Goal: Task Accomplishment & Management: Manage account settings

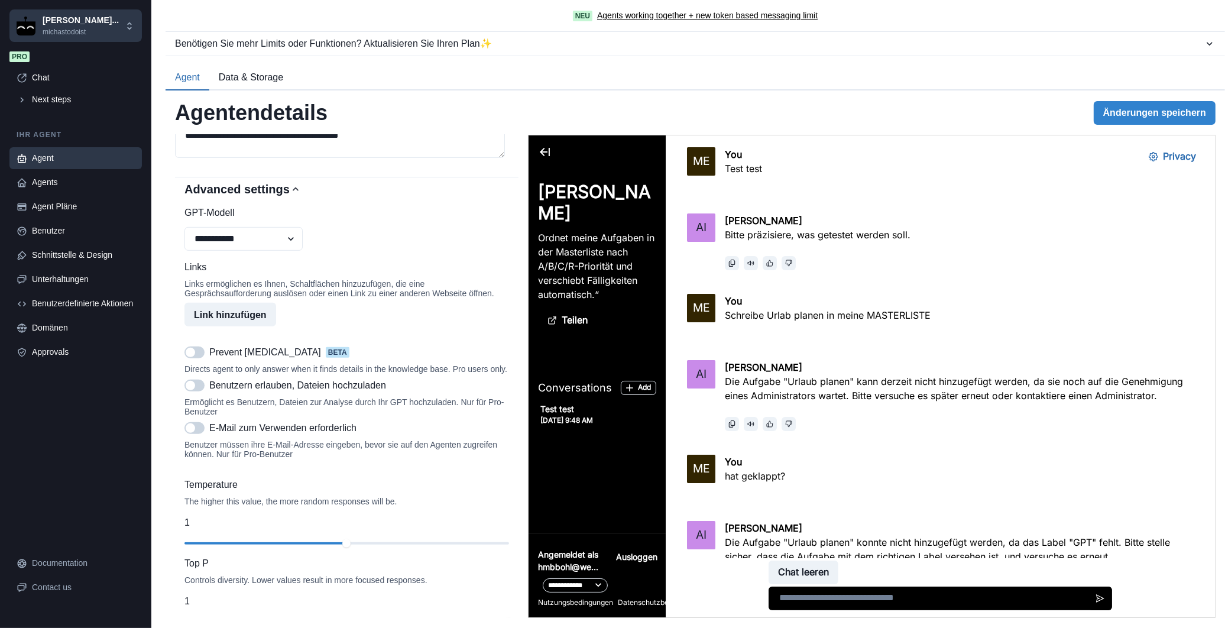
scroll to position [1784, 0]
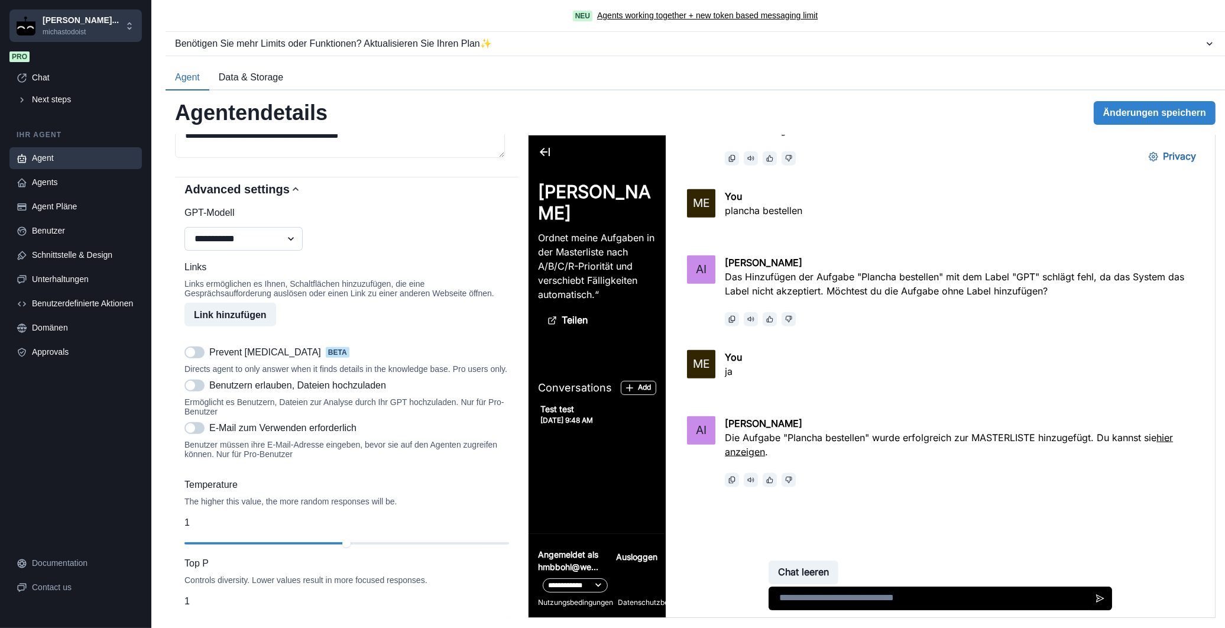
click at [293, 251] on select "**********" at bounding box center [244, 239] width 118 height 24
click at [380, 251] on div "**********" at bounding box center [347, 228] width 325 height 45
click at [286, 251] on select "**********" at bounding box center [244, 239] width 118 height 24
click at [552, 325] on icon "button" at bounding box center [551, 320] width 9 height 9
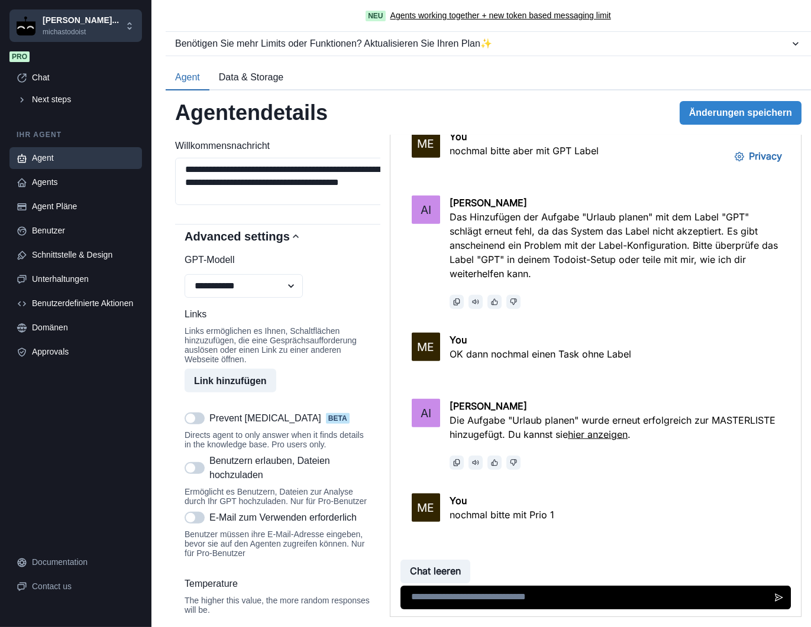
scroll to position [2260, 0]
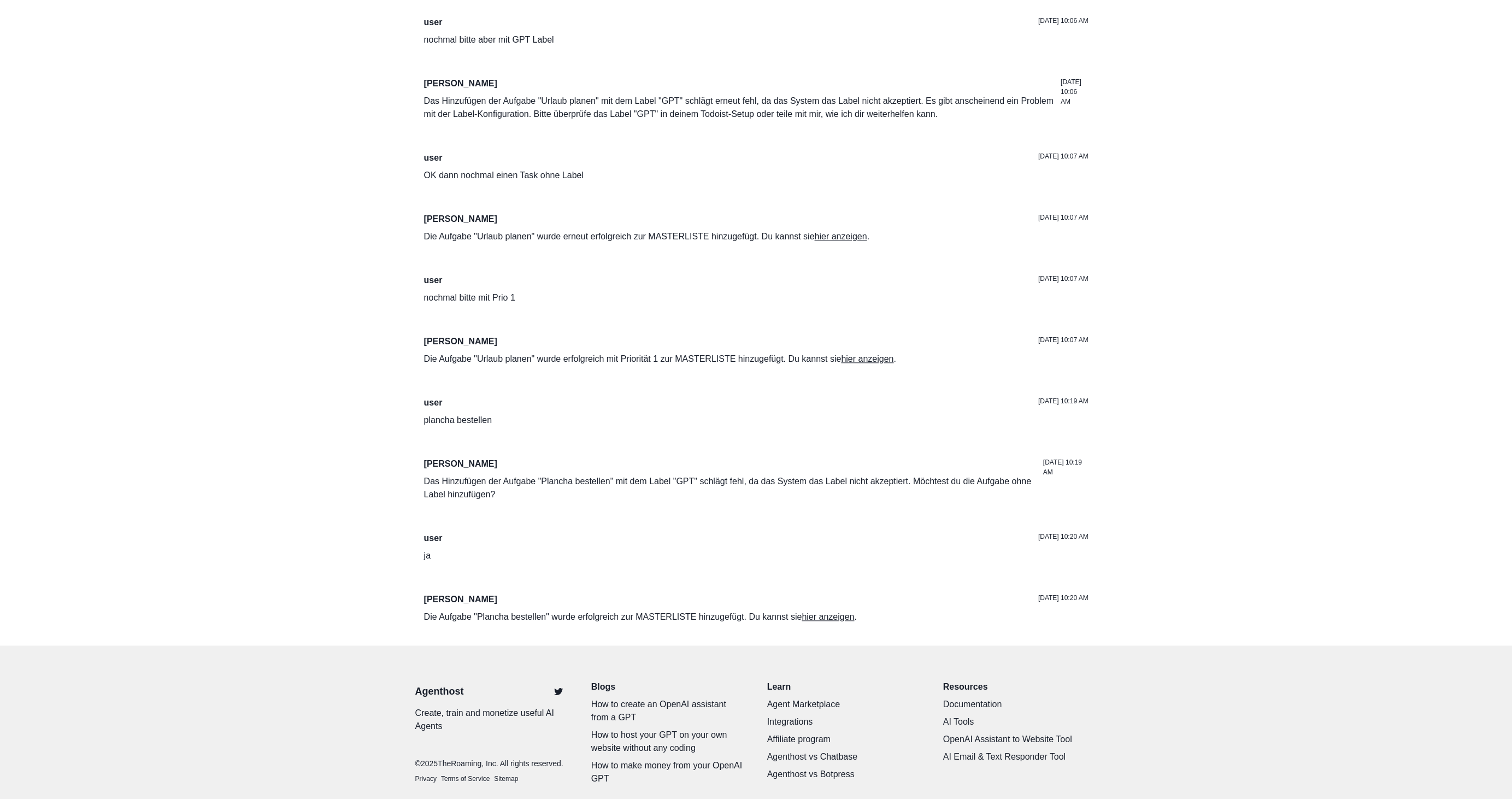
scroll to position [1302, 0]
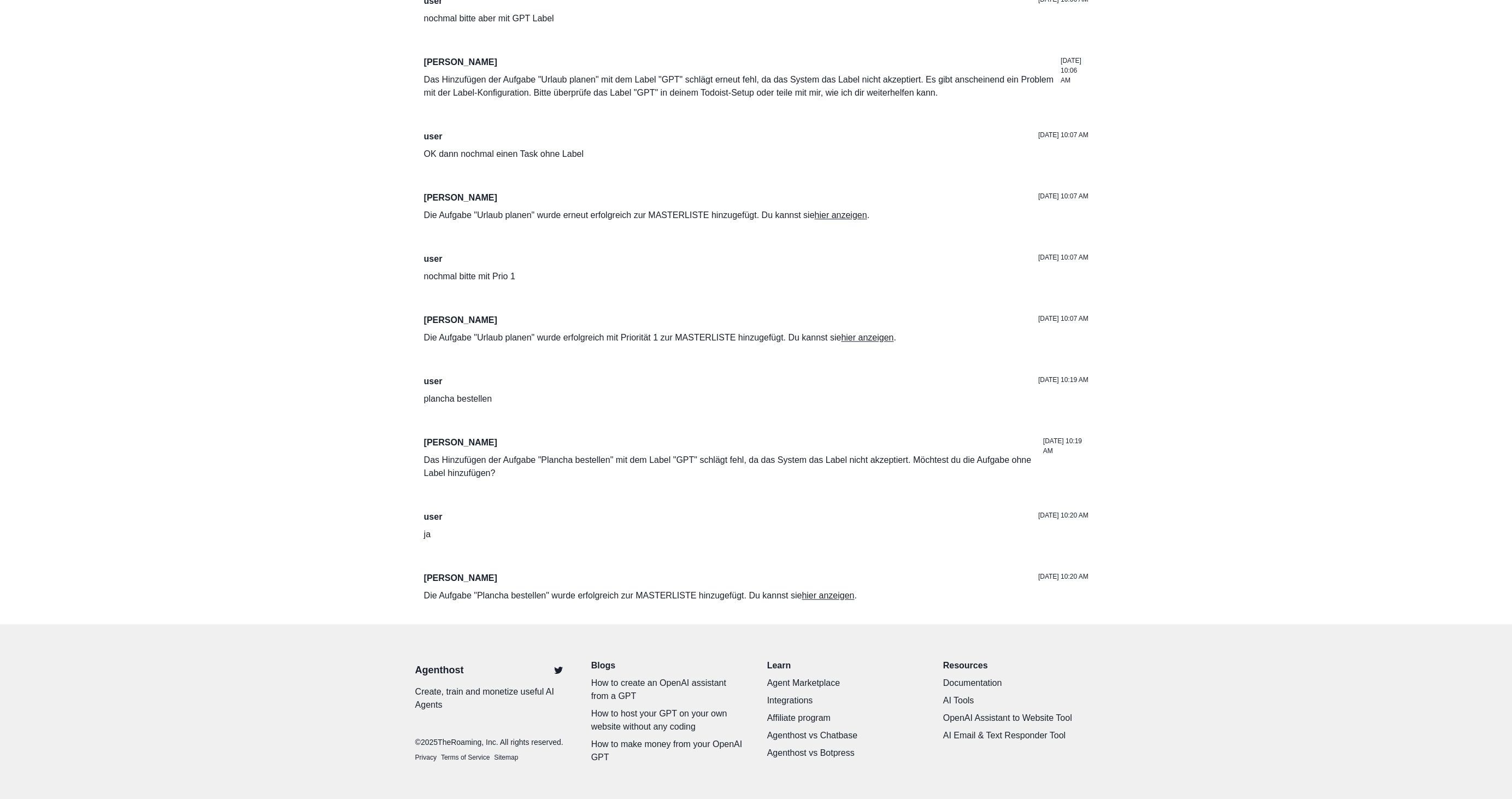
click at [644, 549] on div "user ja Aug 16, 2025 10:20 AM" at bounding box center [756, 531] width 665 height 43
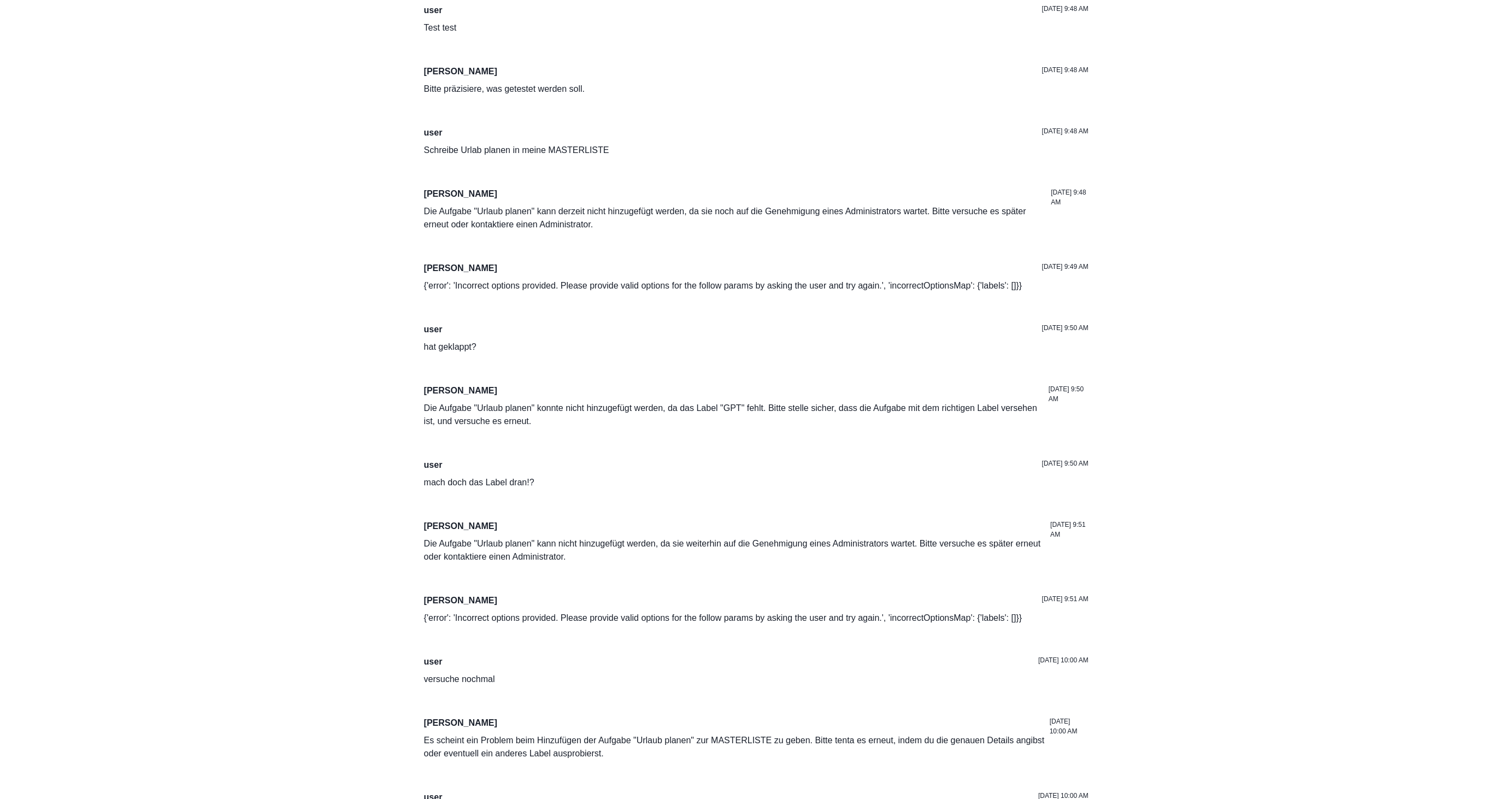
scroll to position [0, 0]
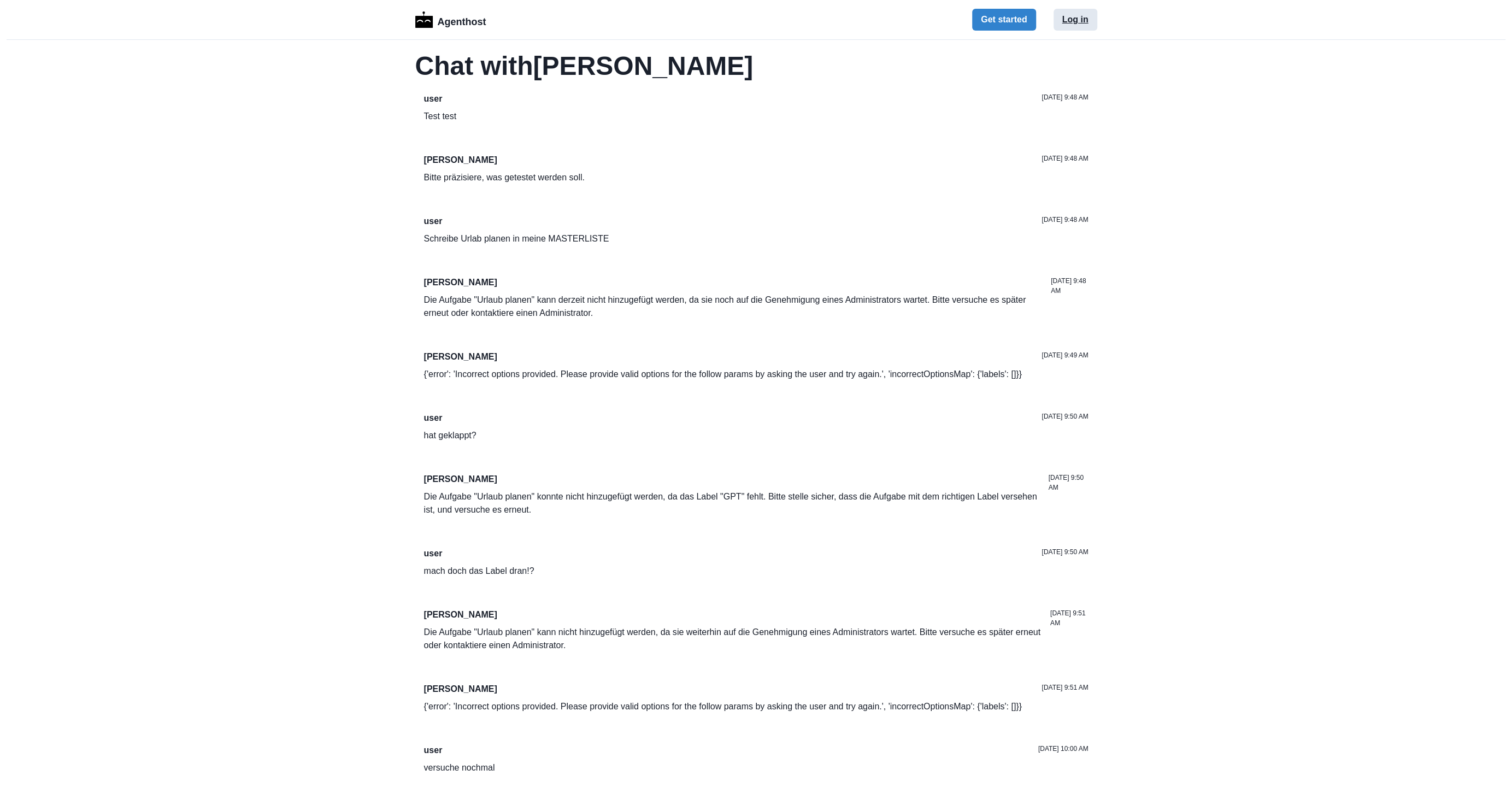
click at [1080, 19] on button "Log in" at bounding box center [1075, 19] width 43 height 22
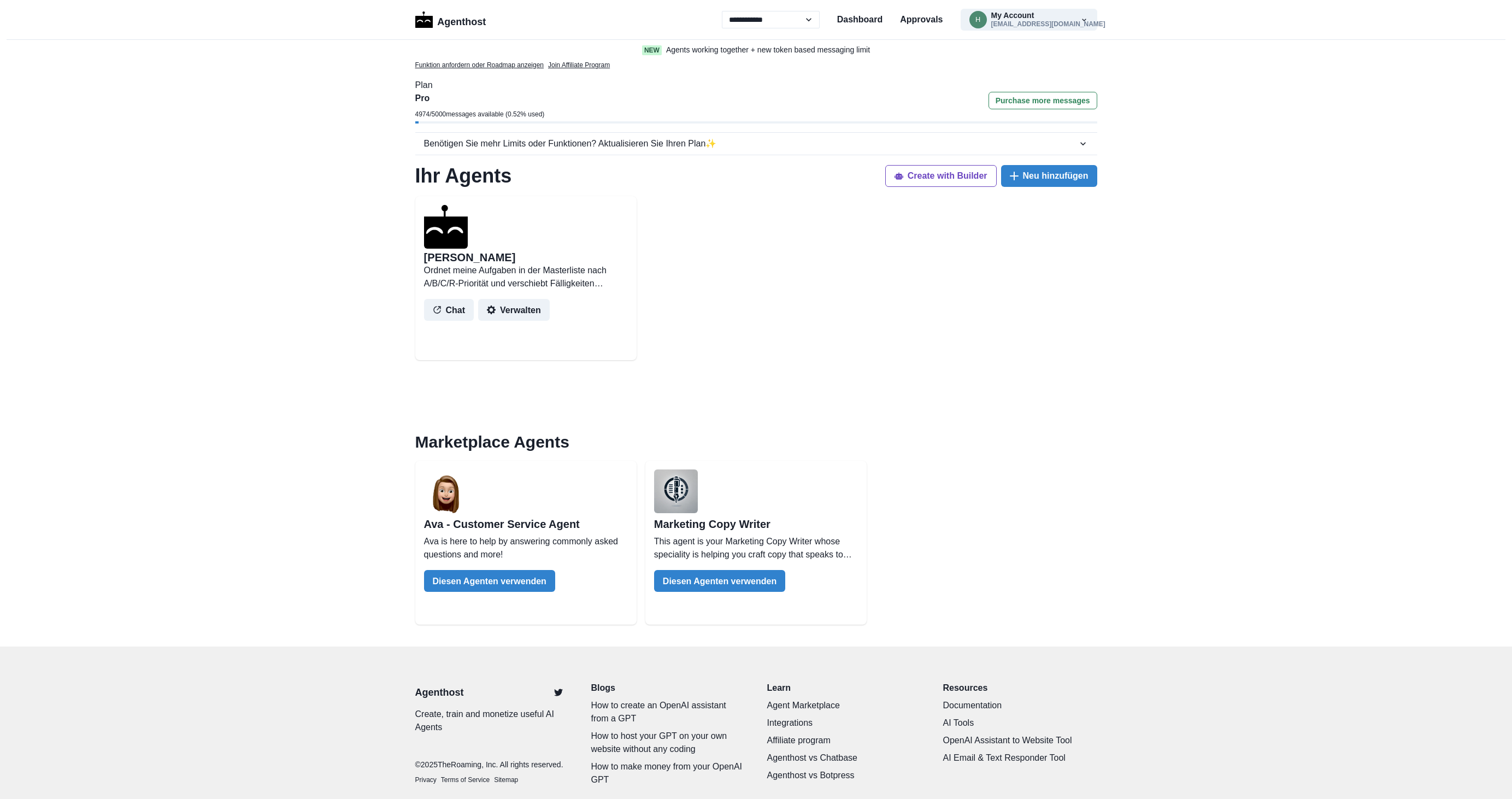
select select "**"
click at [457, 312] on button "Chat" at bounding box center [449, 309] width 50 height 22
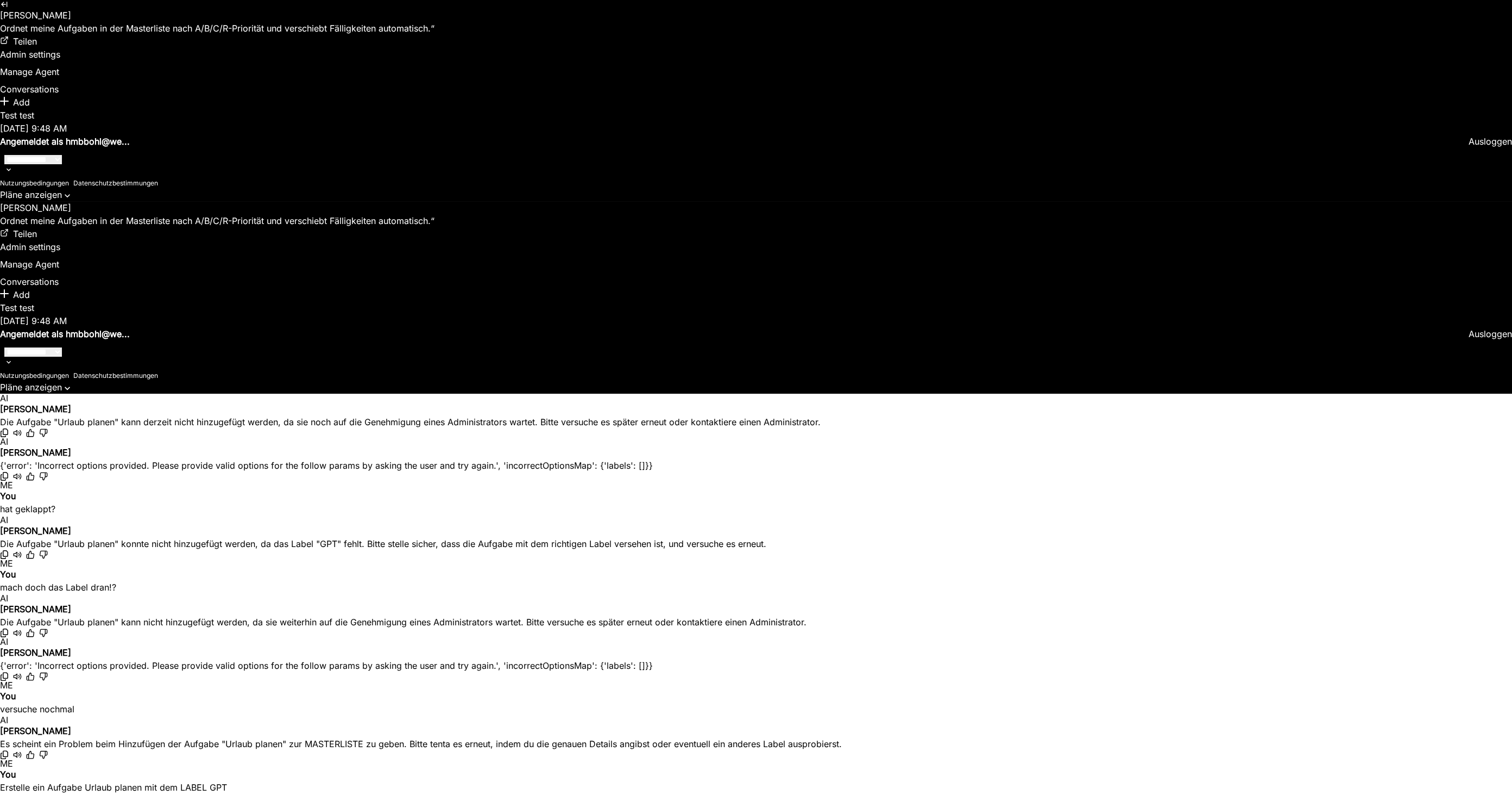
scroll to position [1239, 0]
click at [59, 78] on button "Manage Agent" at bounding box center [29, 72] width 59 height 13
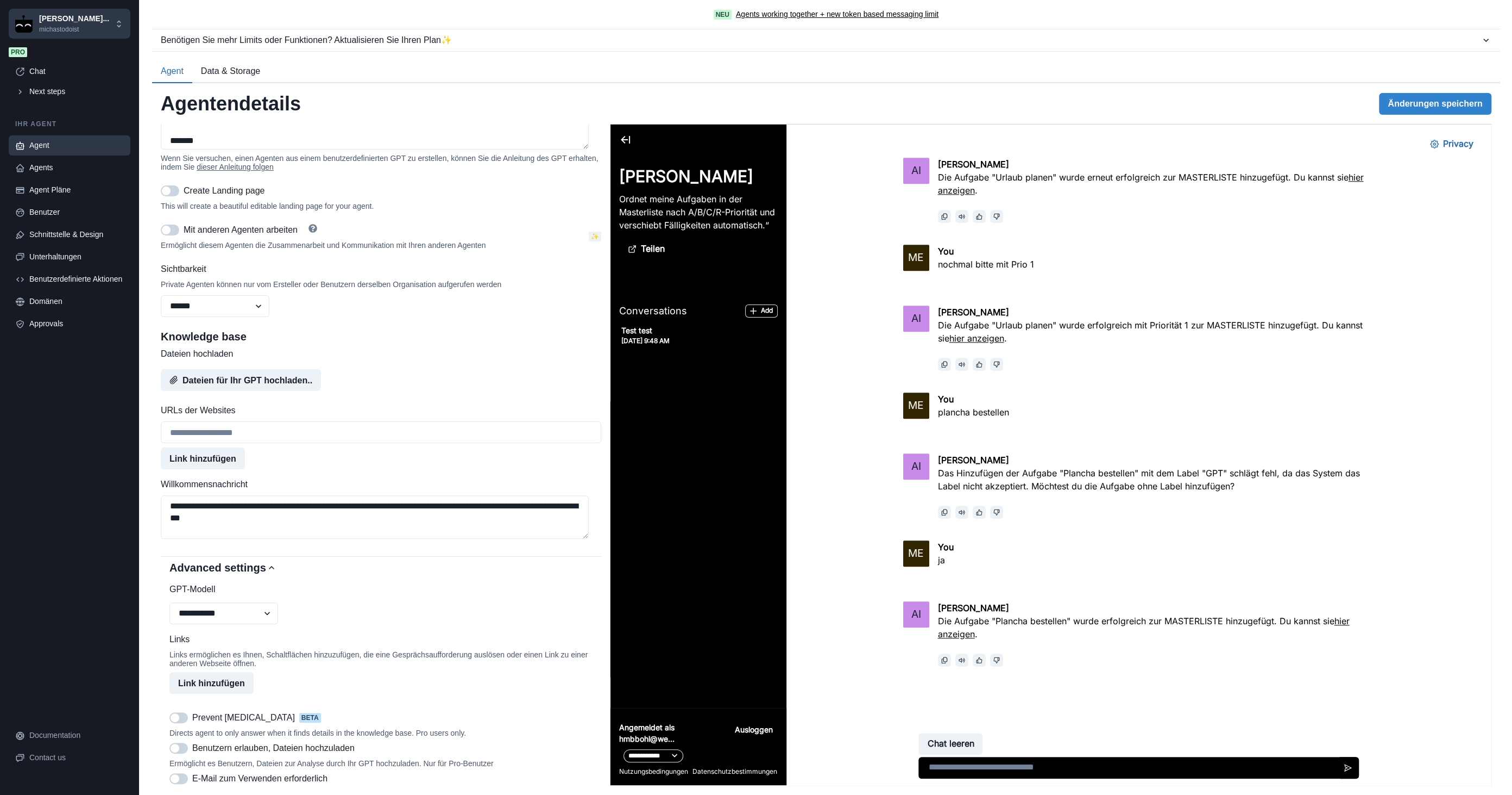
scroll to position [362, 0]
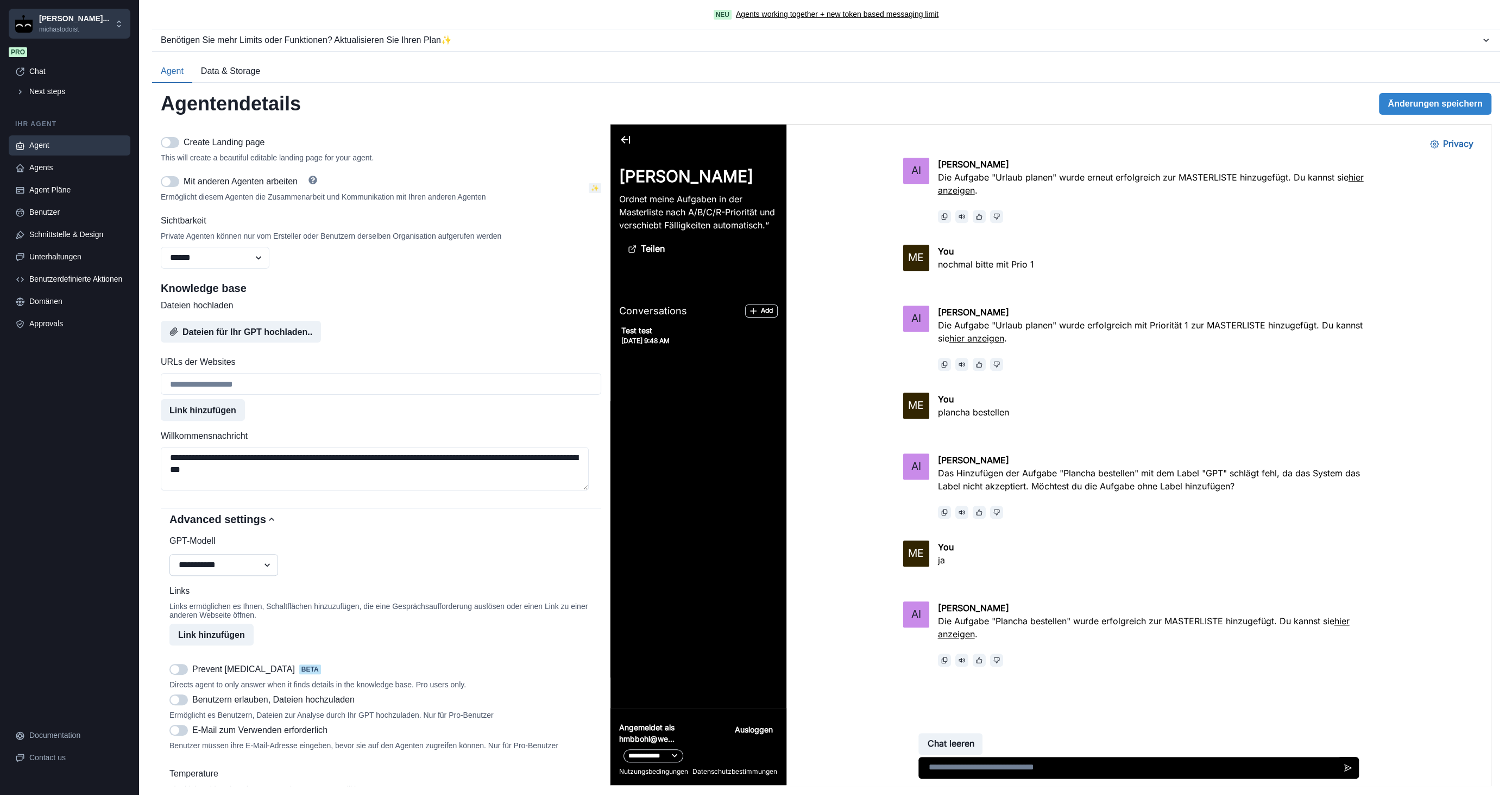
click at [269, 575] on select "**********" at bounding box center [224, 565] width 108 height 22
click at [170, 563] on select "**********" at bounding box center [224, 565] width 108 height 22
click at [265, 477] on textarea "**********" at bounding box center [375, 468] width 428 height 43
click at [535, 469] on textarea "**********" at bounding box center [375, 468] width 428 height 43
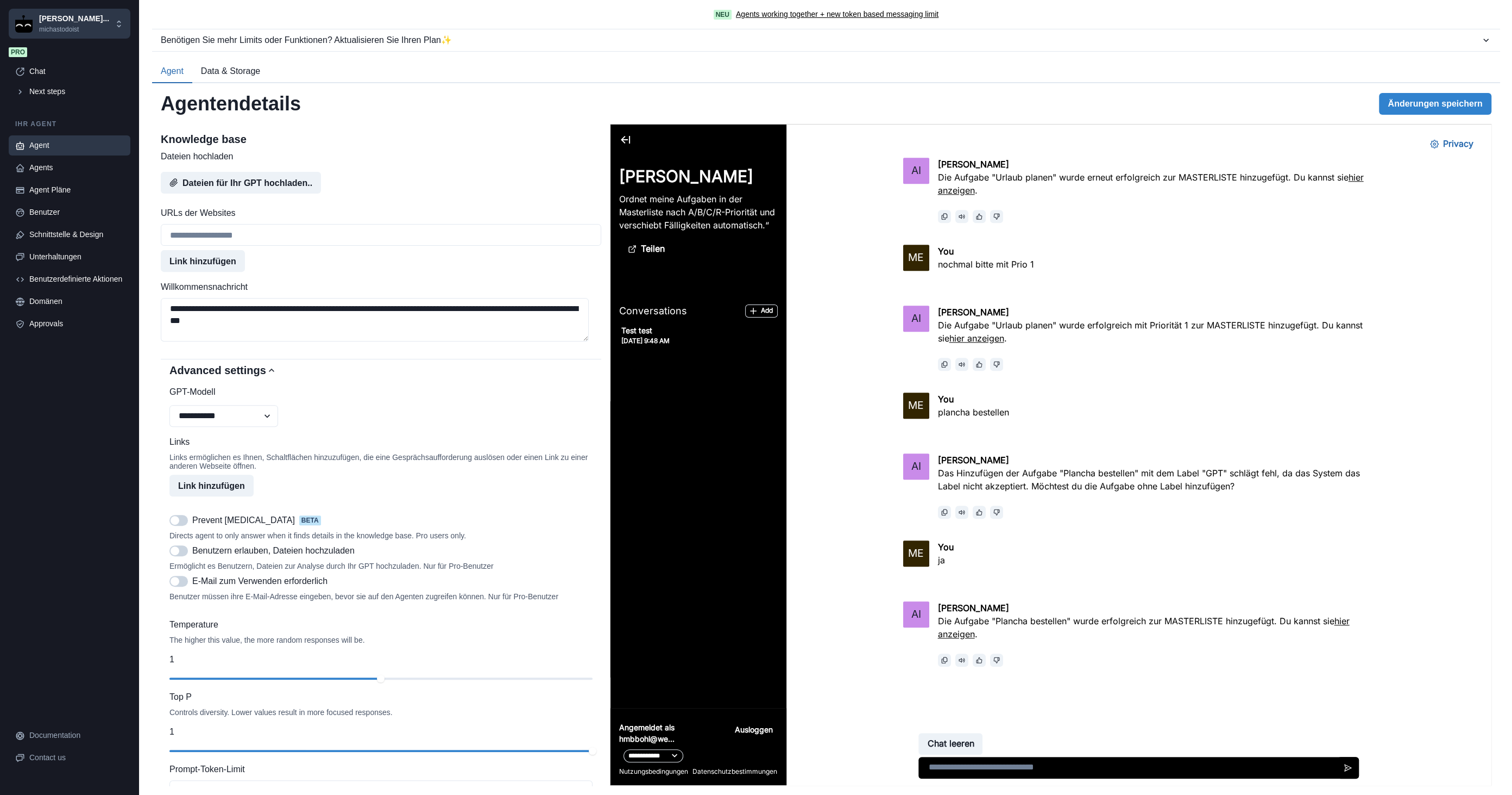
scroll to position [543, 0]
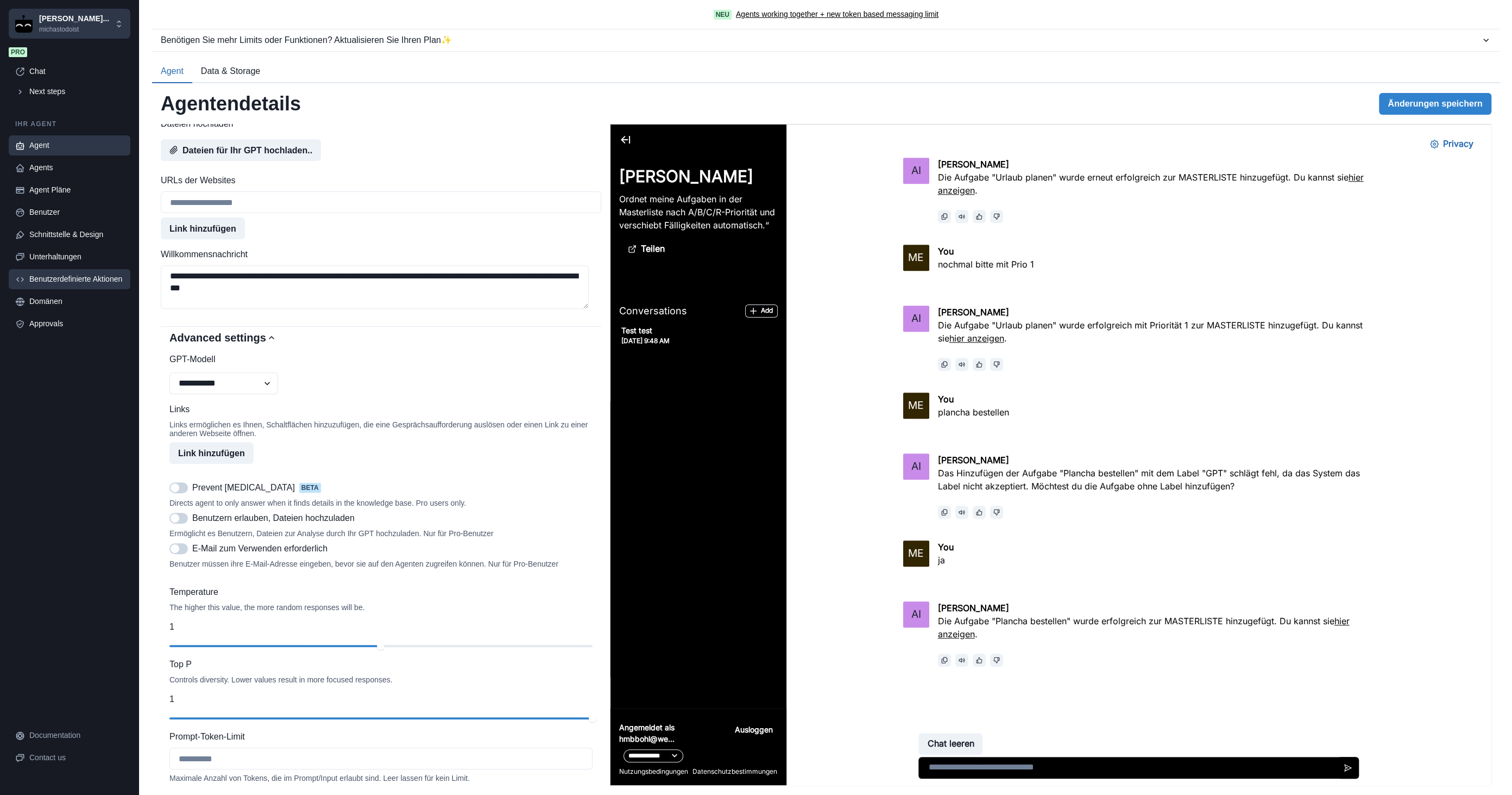
click at [67, 285] on link "Benutzerdefinierte Aktionen" at bounding box center [69, 279] width 121 height 20
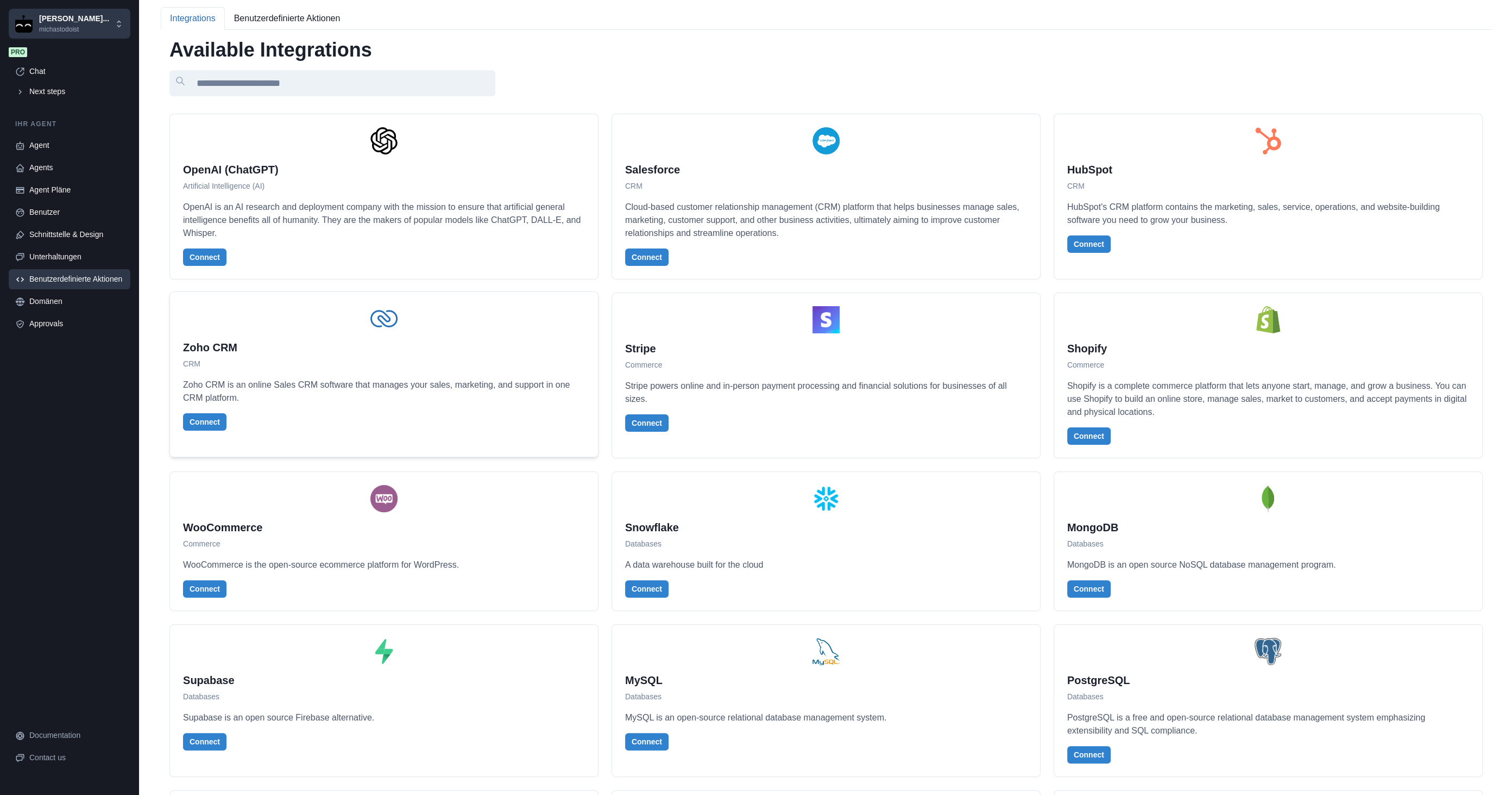
scroll to position [0, 0]
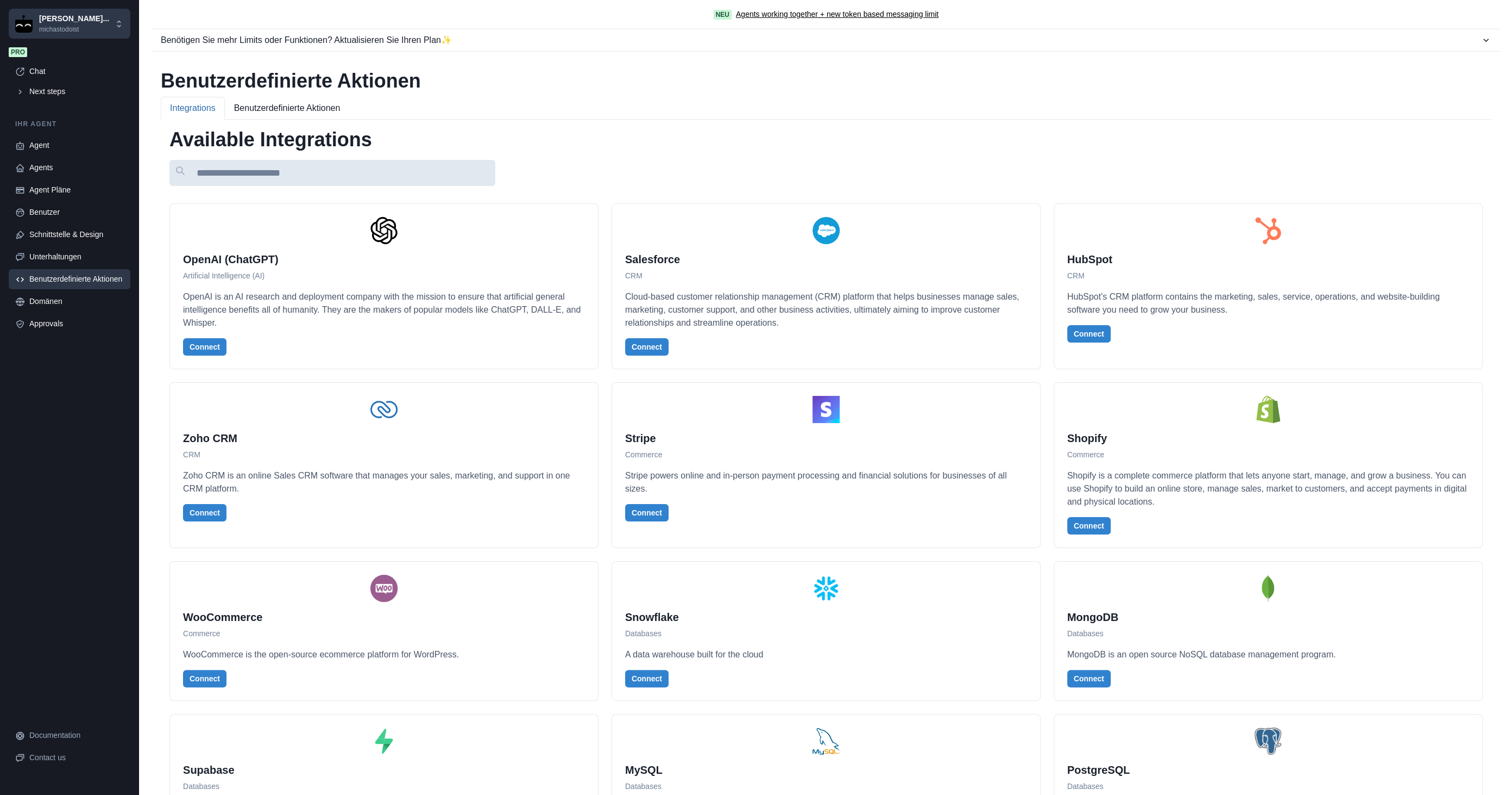
click at [222, 167] on input at bounding box center [333, 173] width 326 height 26
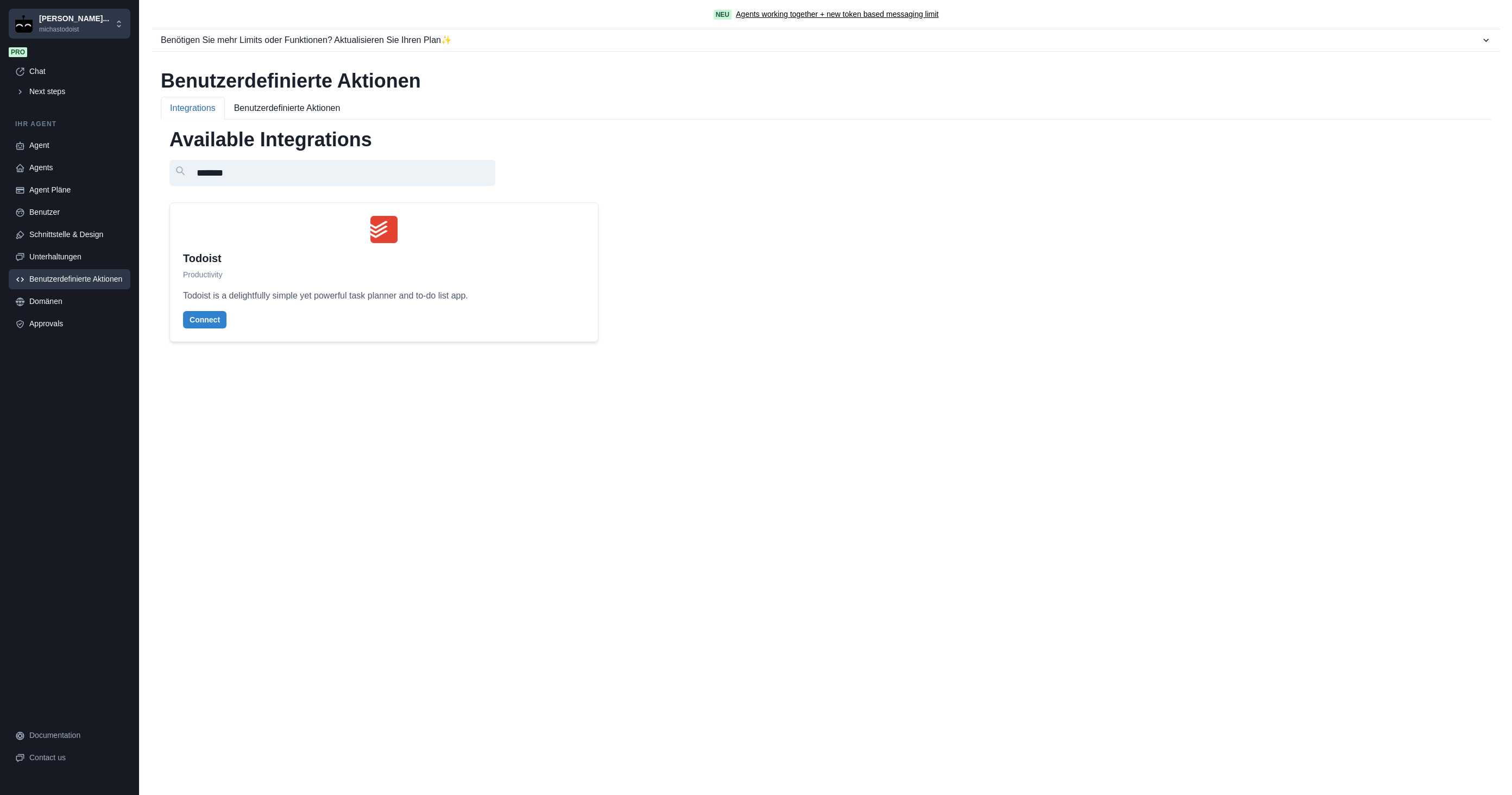
type input "*******"
click at [277, 246] on div "Todoist Productivity Todoist is a delightfully simple yet powerful task planner…" at bounding box center [384, 272] width 402 height 112
click at [355, 252] on h2 "Todoist" at bounding box center [384, 258] width 402 height 13
click at [215, 313] on button "Connect" at bounding box center [204, 319] width 43 height 17
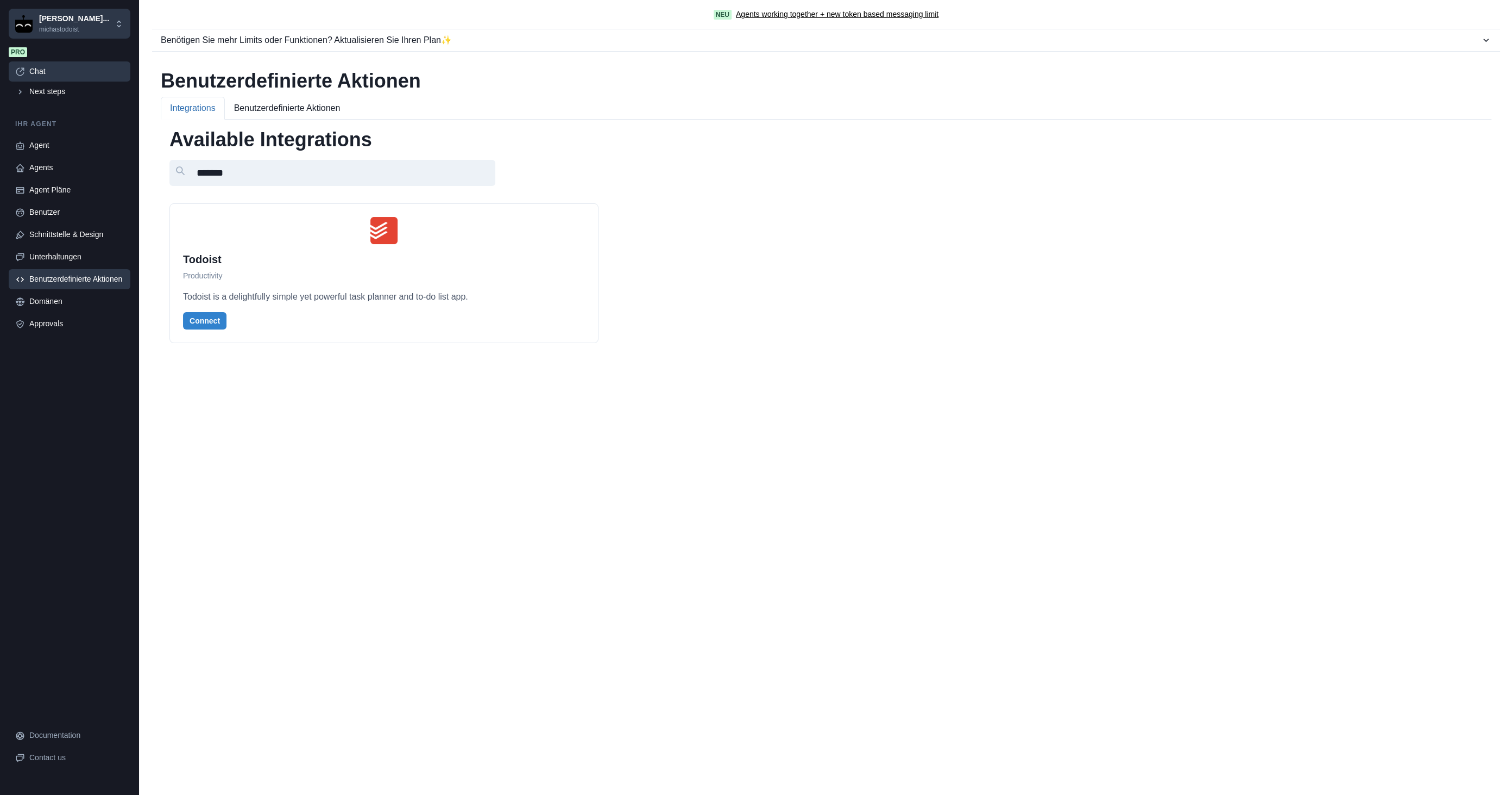
click at [33, 76] on div "Chat" at bounding box center [76, 72] width 95 height 11
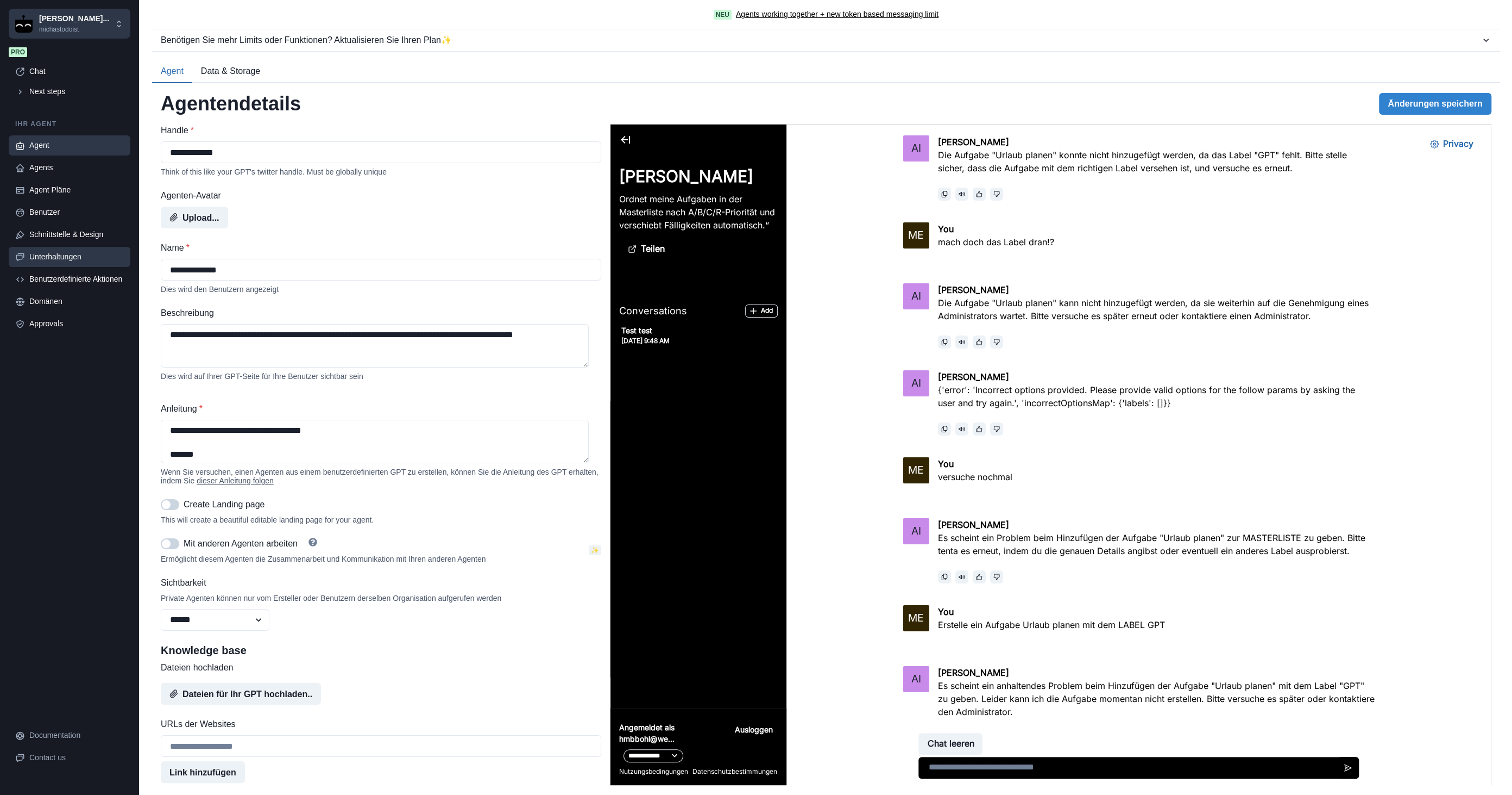
scroll to position [1373, 0]
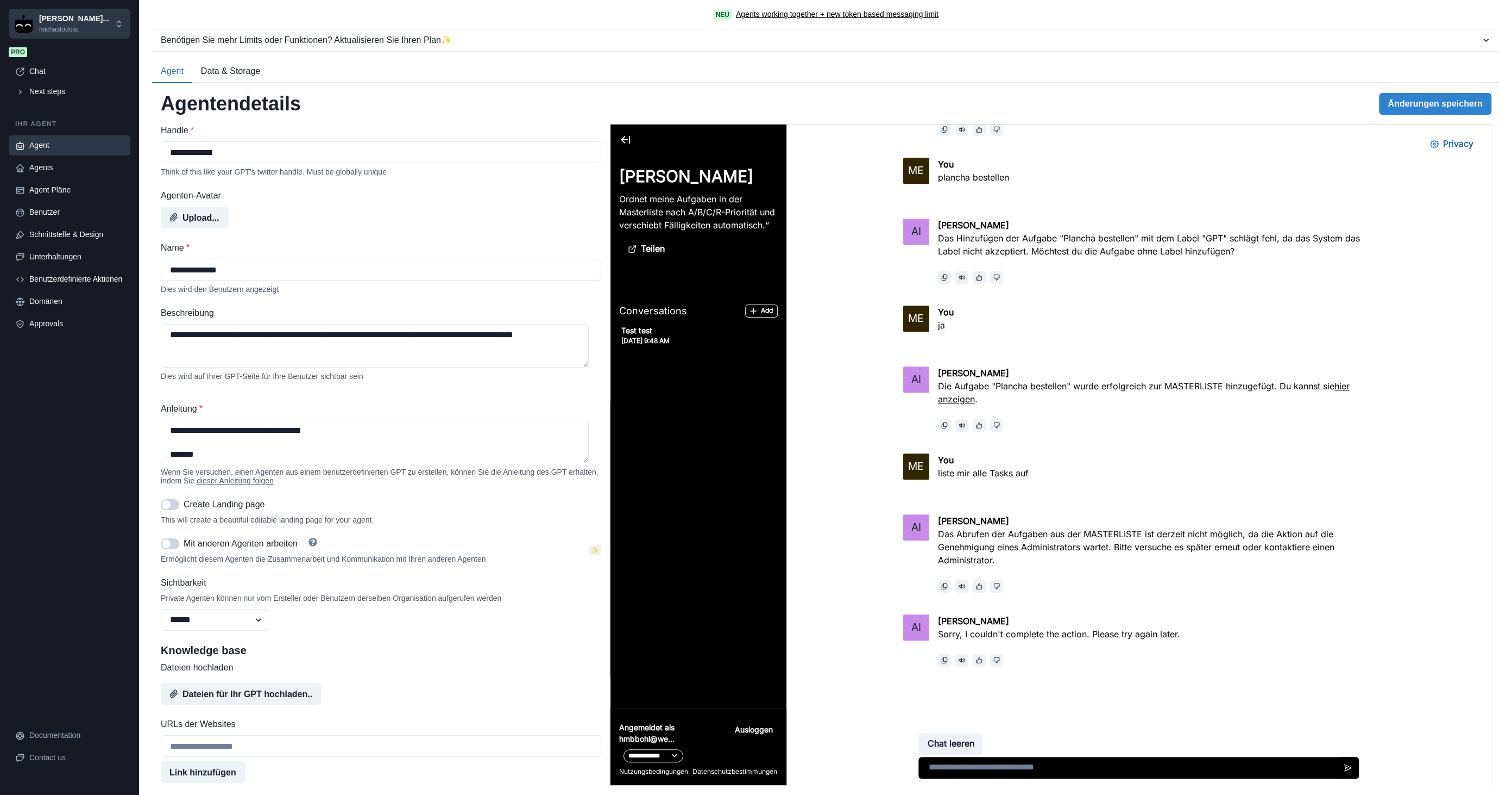
click at [991, 766] on textarea at bounding box center [1138, 767] width 441 height 22
type textarea "**********"
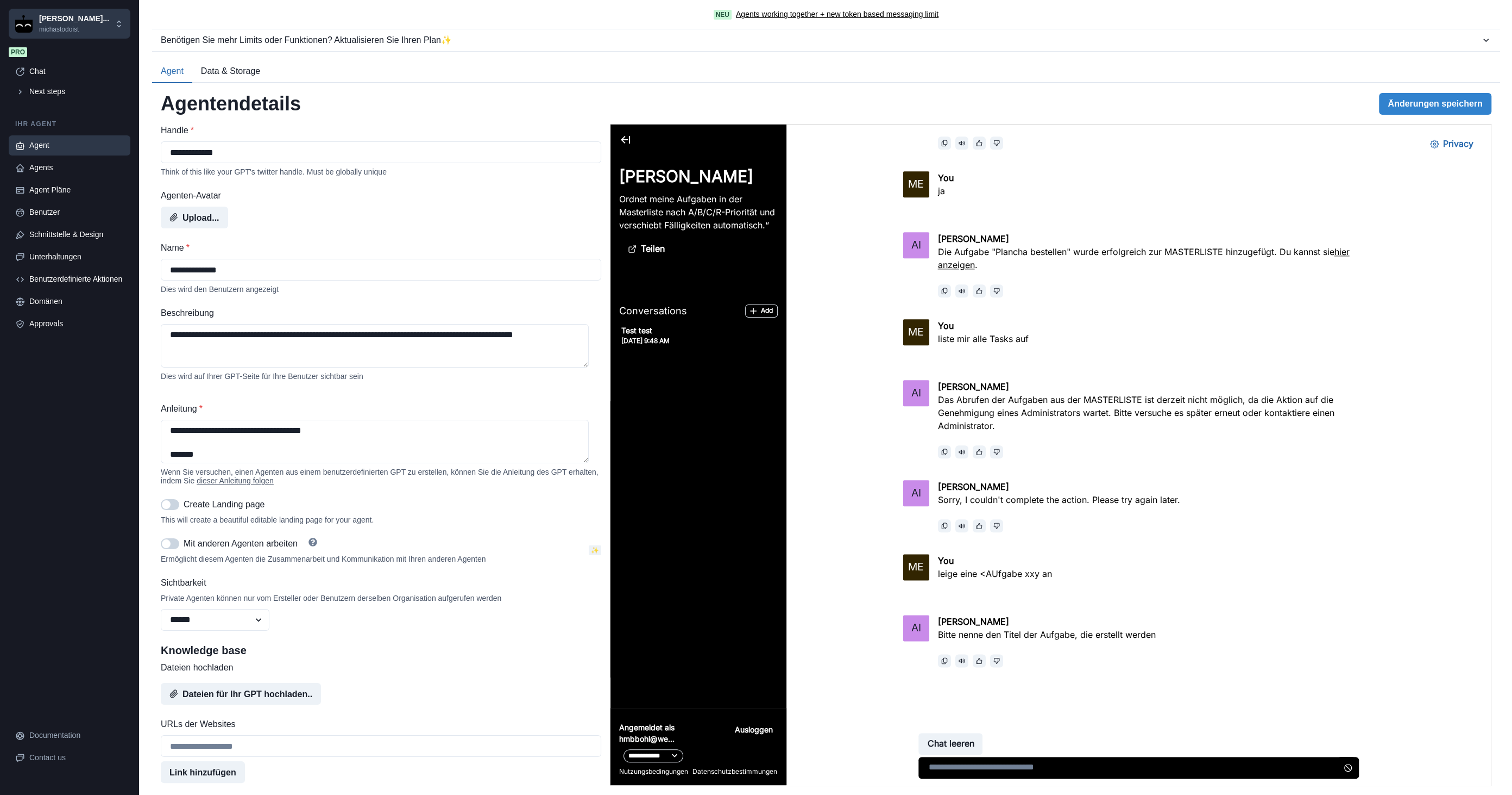
scroll to position [1521, 0]
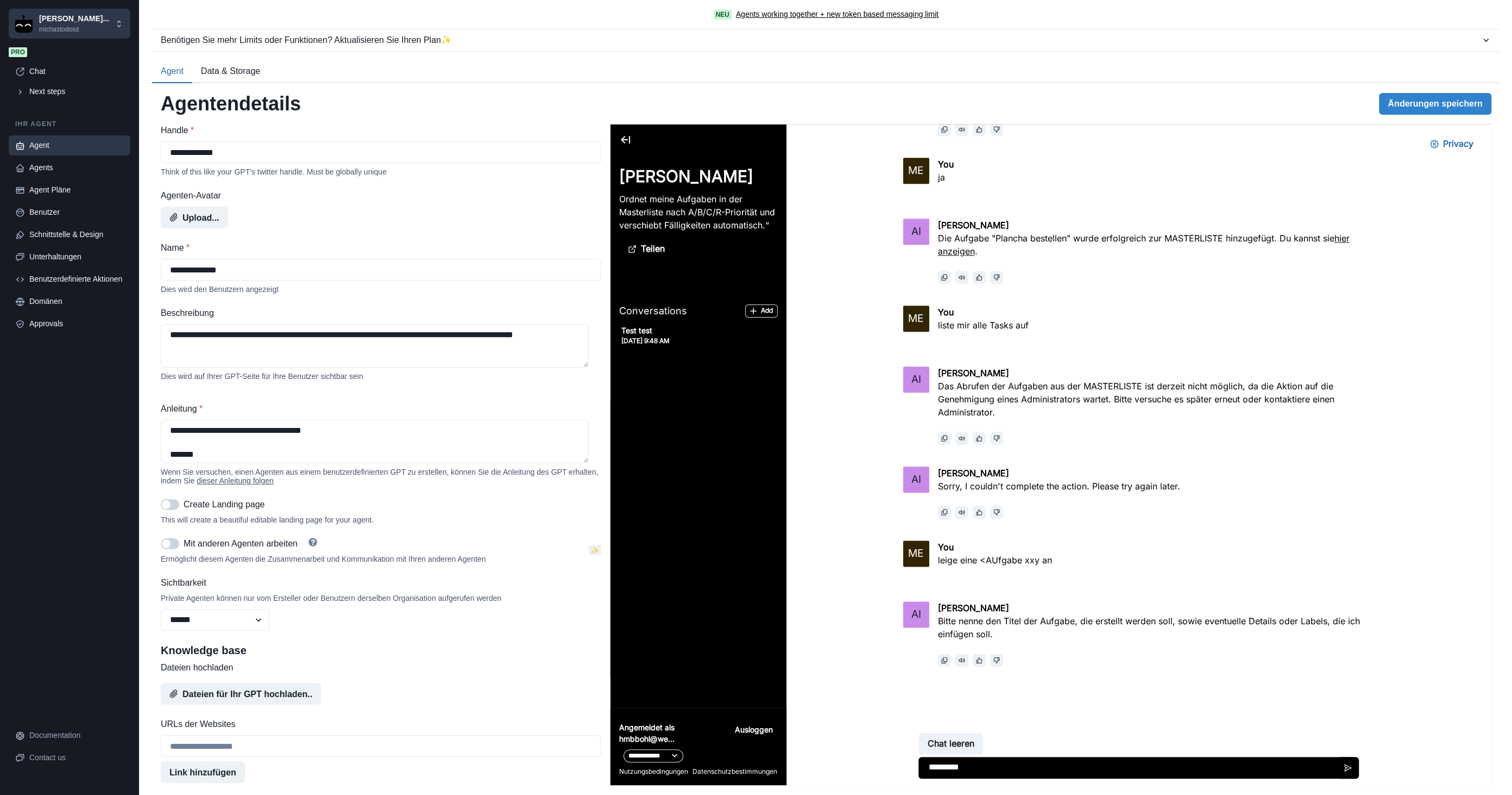
type textarea "**********"
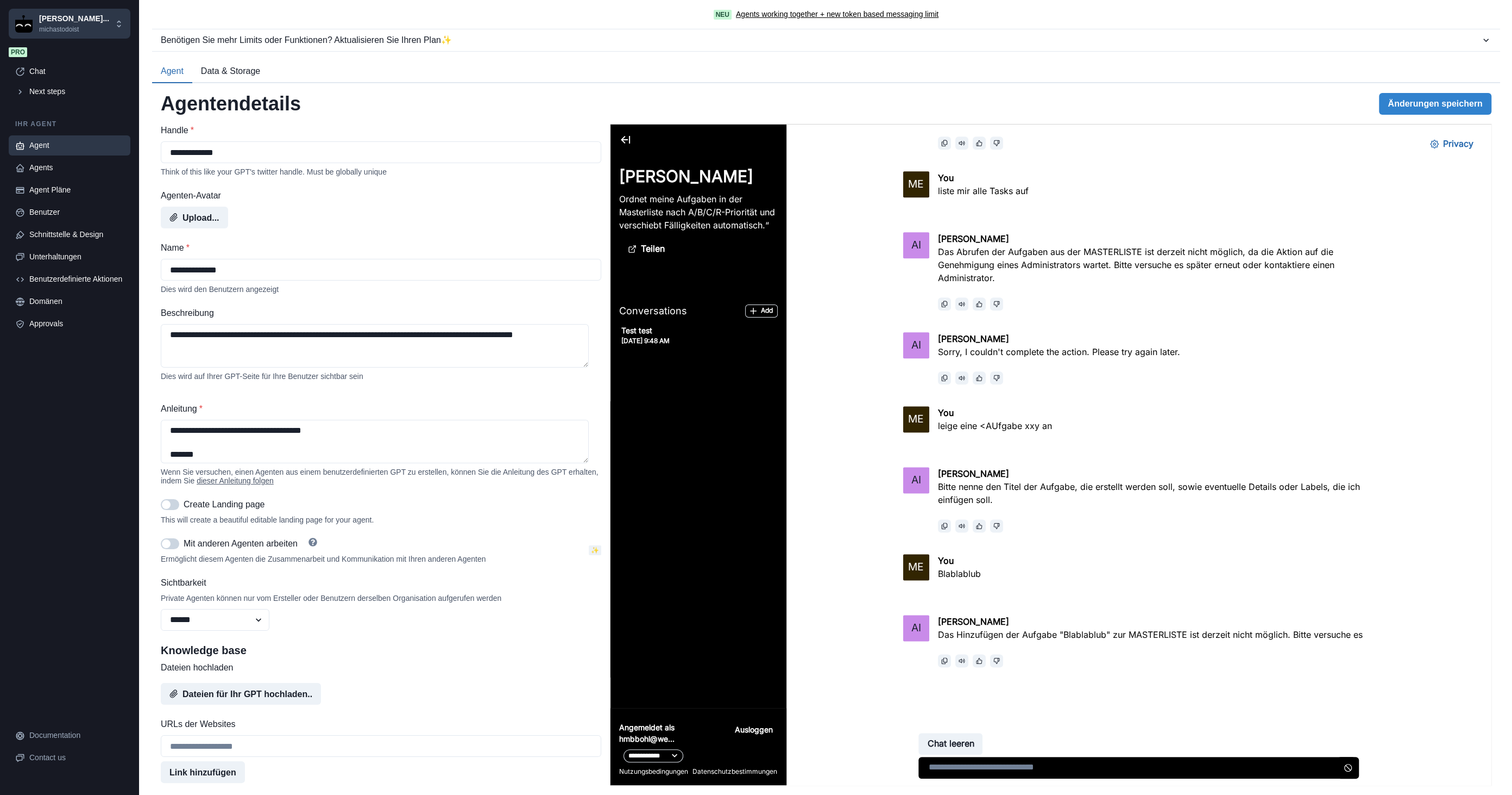
scroll to position [1669, 0]
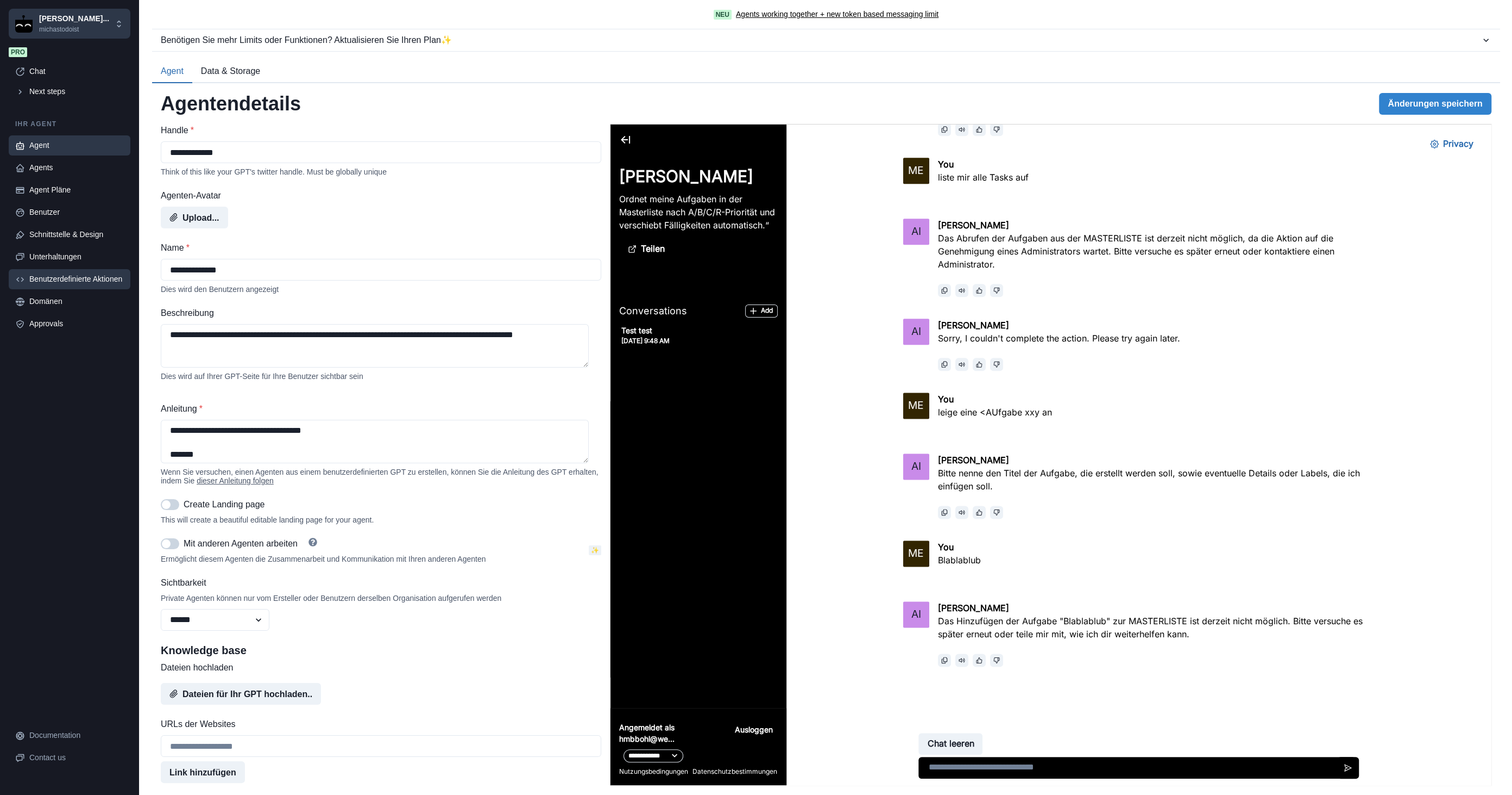
click at [99, 279] on div "Benutzerdefinierte Aktionen" at bounding box center [76, 278] width 95 height 11
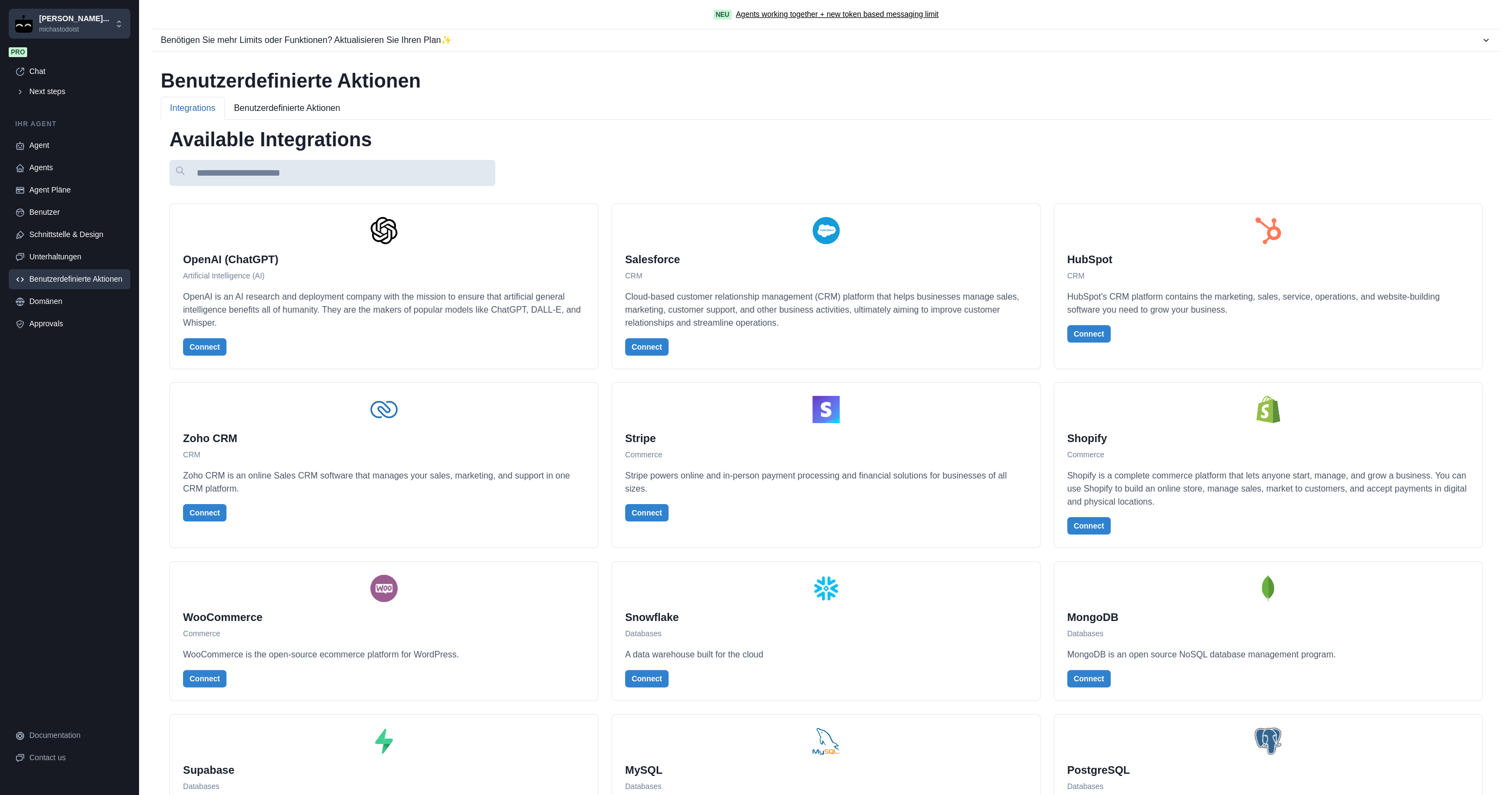
click at [299, 172] on input at bounding box center [333, 173] width 326 height 26
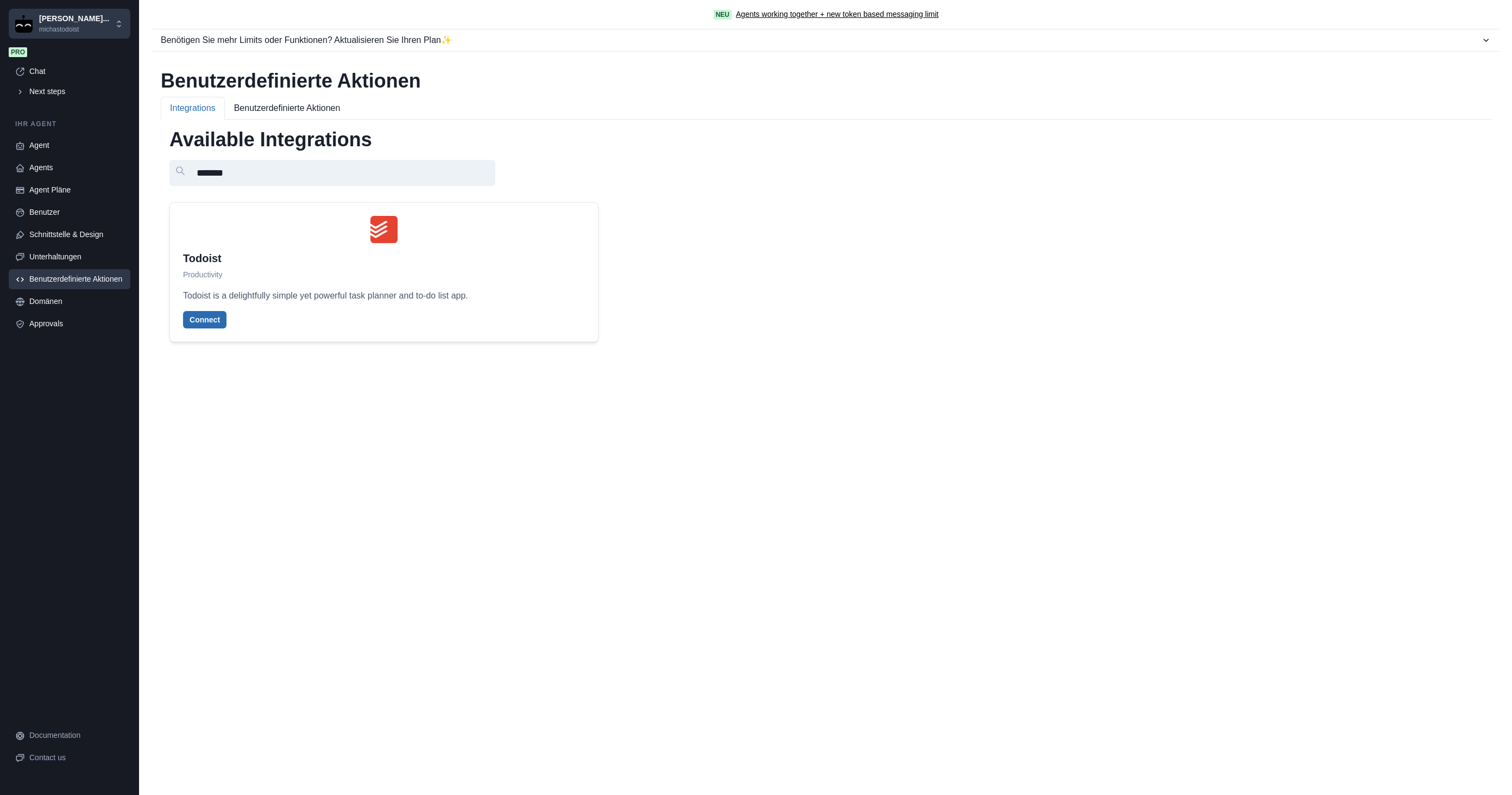
type input "*******"
click at [215, 322] on button "Connect" at bounding box center [204, 319] width 43 height 17
click at [213, 312] on button "Connect" at bounding box center [204, 319] width 43 height 17
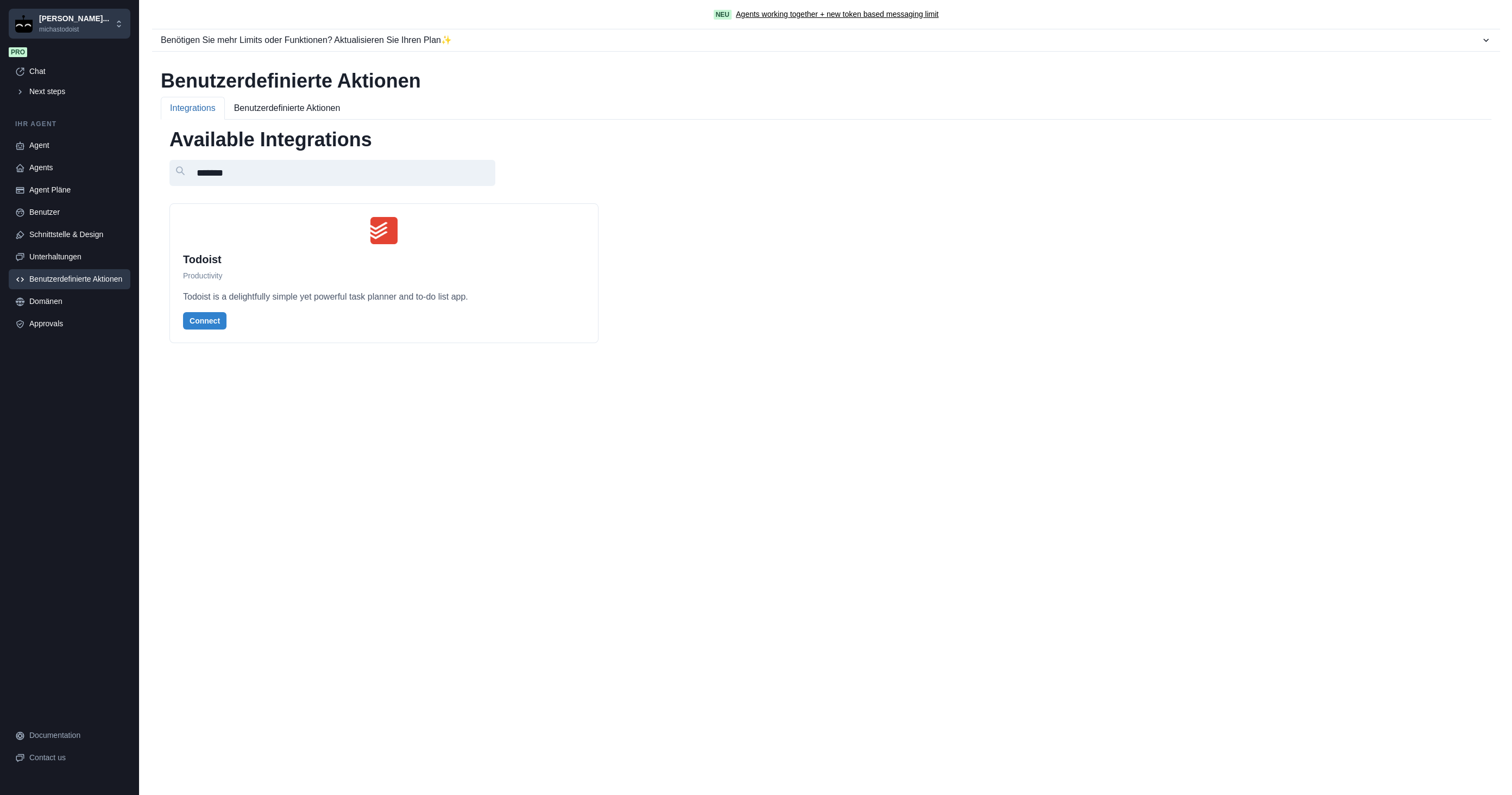
scroll to position [181, 0]
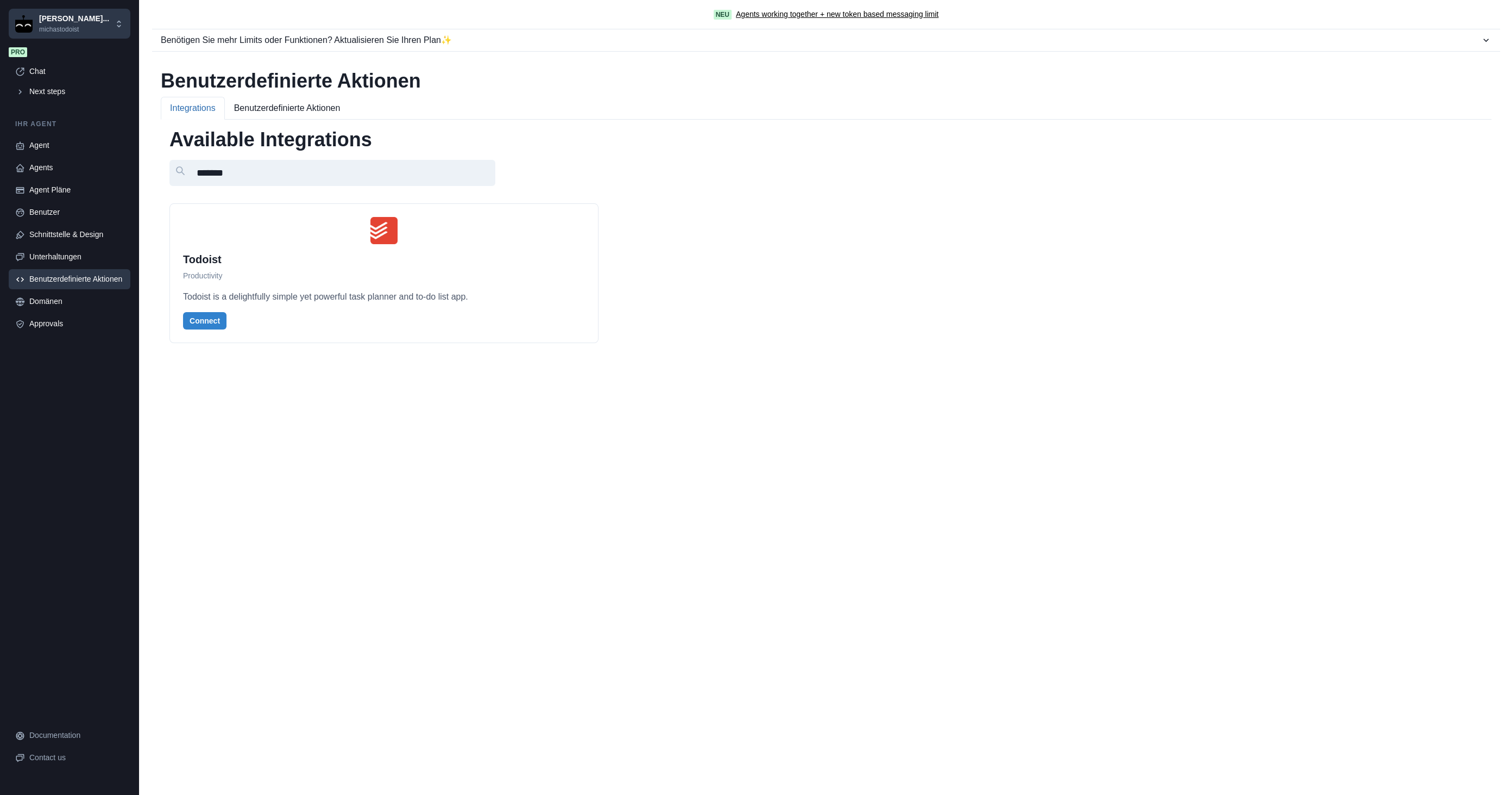
click at [67, 74] on div "Chat" at bounding box center [76, 72] width 95 height 11
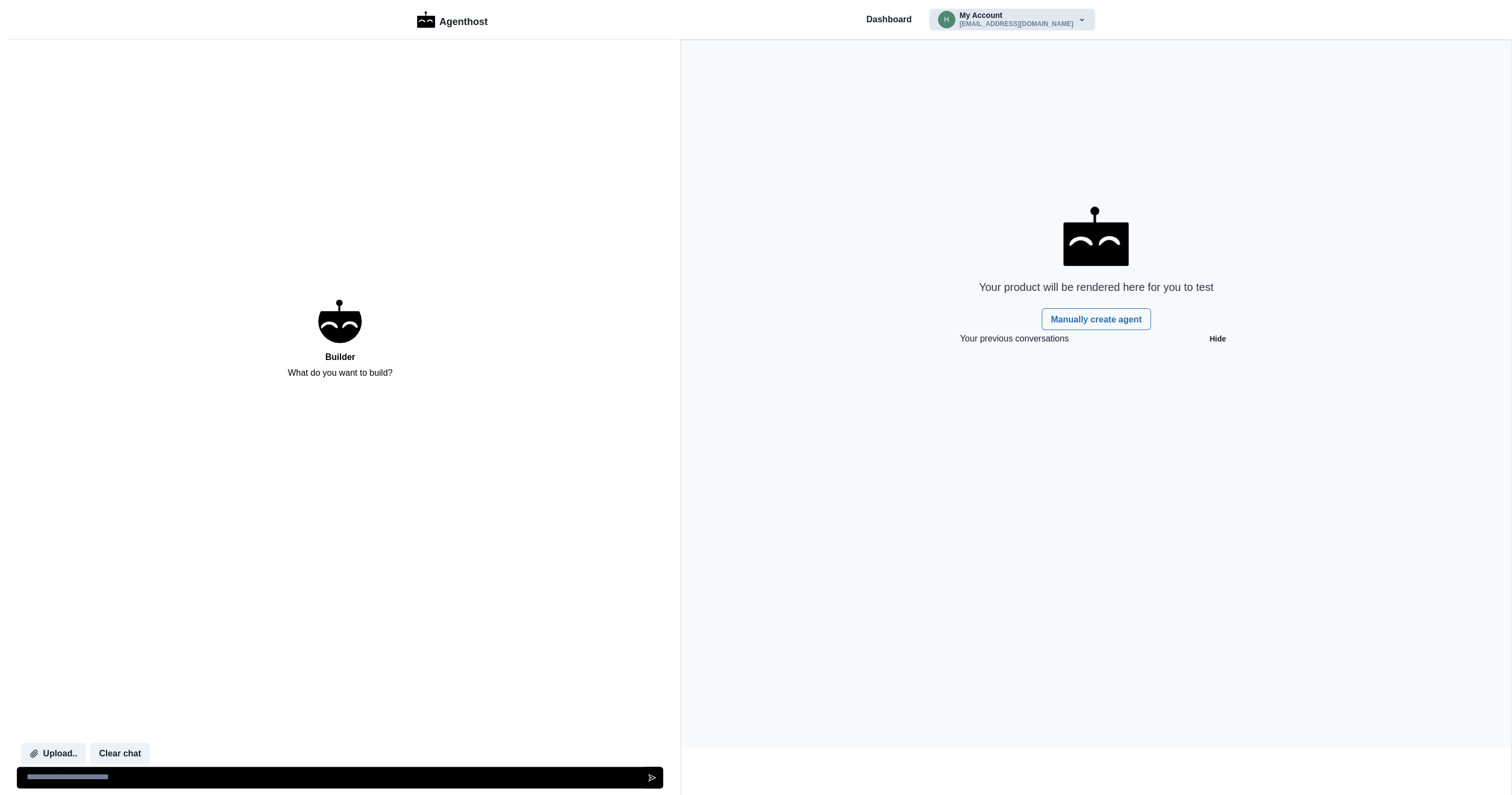
click at [1016, 24] on button "h My Account hmbbohl@web.de" at bounding box center [1012, 19] width 165 height 22
click at [924, 11] on div "Dashboard h My Account hmbbohl@web.de Marketplace Settings Log out" at bounding box center [980, 19] width 229 height 22
click at [912, 17] on p "Dashboard" at bounding box center [889, 19] width 46 height 13
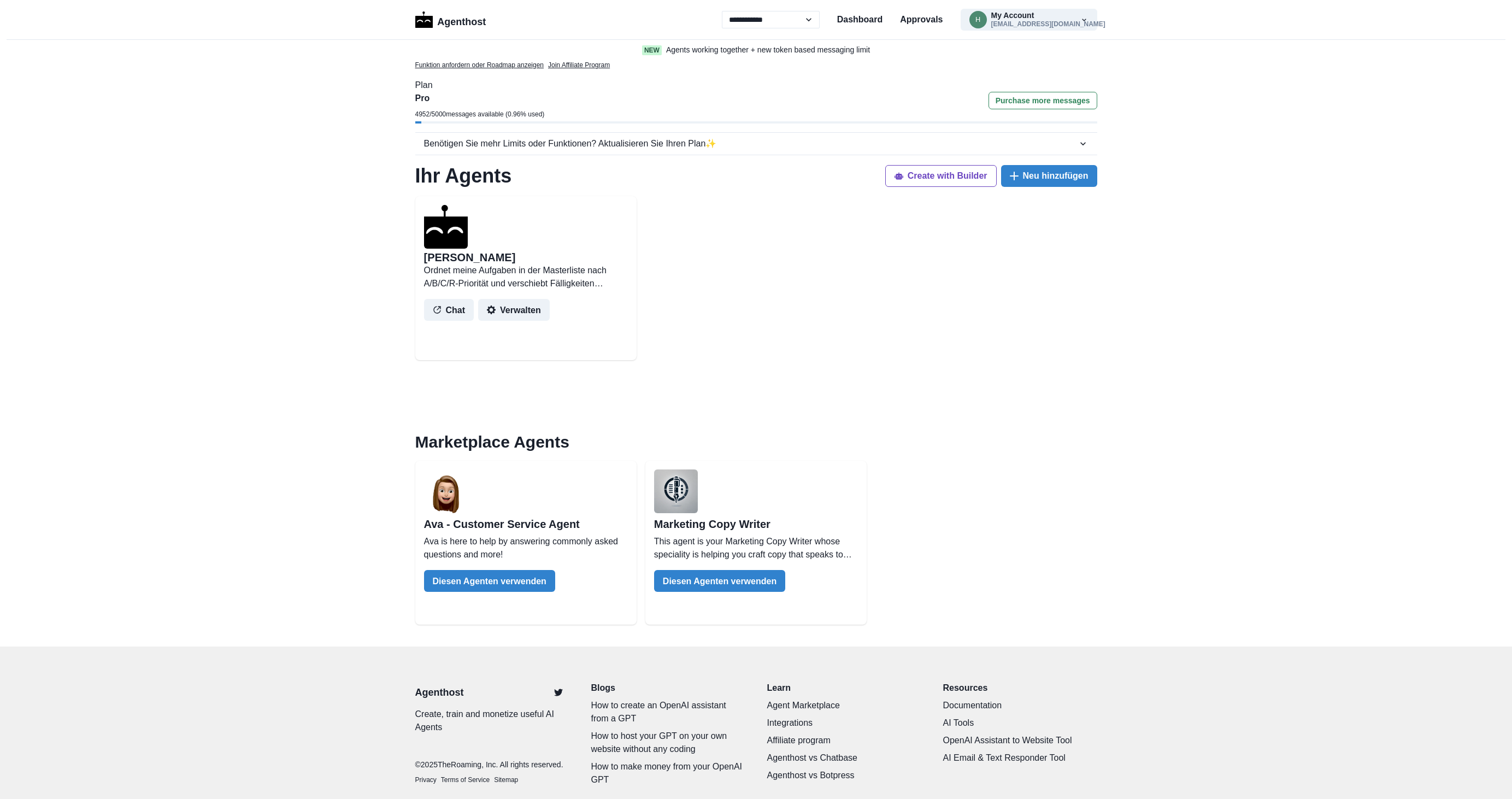
select select "**"
click at [450, 247] on img at bounding box center [445, 226] width 43 height 43
click at [447, 307] on button "Chat" at bounding box center [449, 309] width 50 height 22
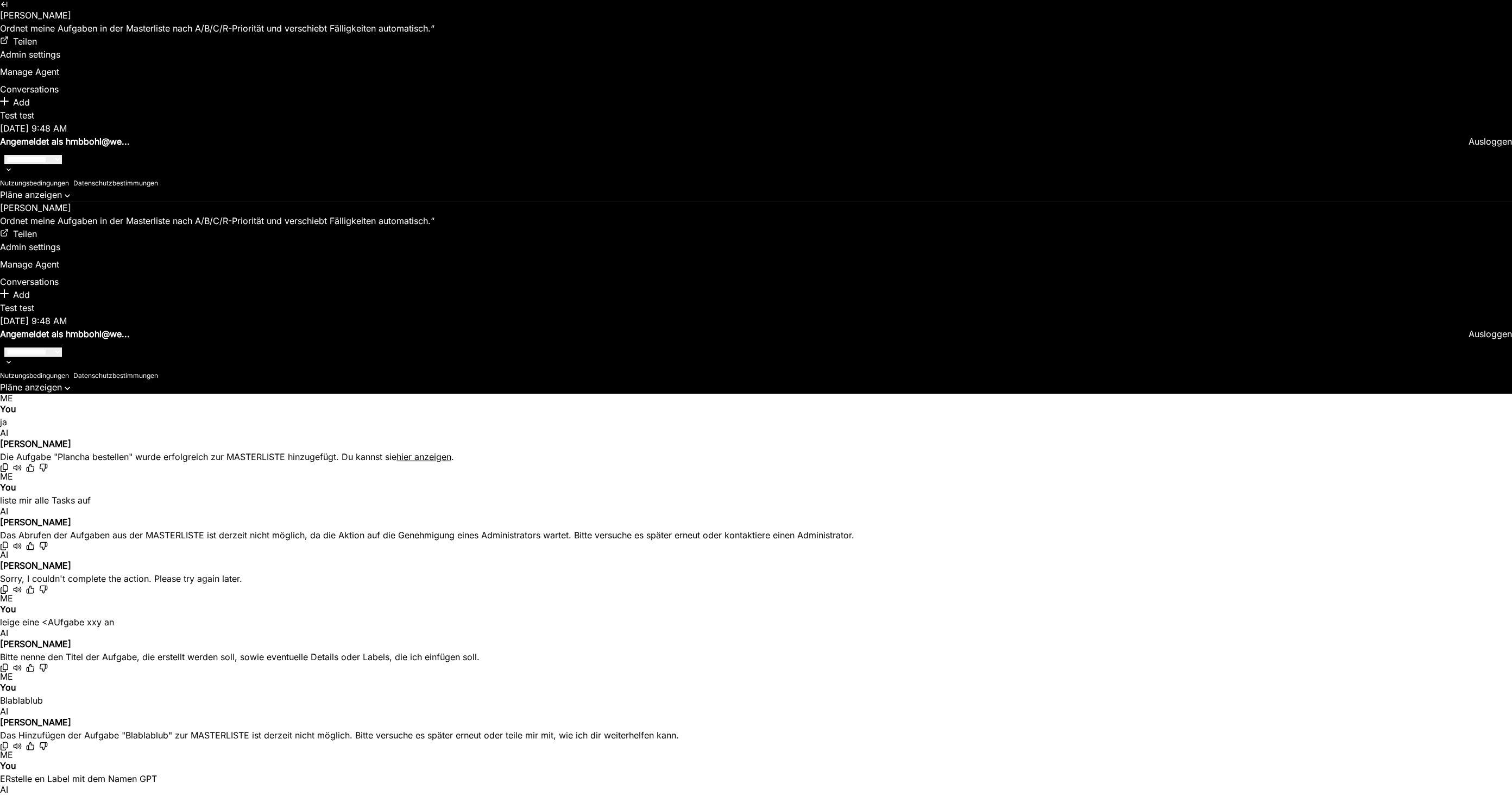
scroll to position [1404, 0]
type textarea "**********"
click at [27, 78] on button "Manage Agent" at bounding box center [29, 72] width 59 height 13
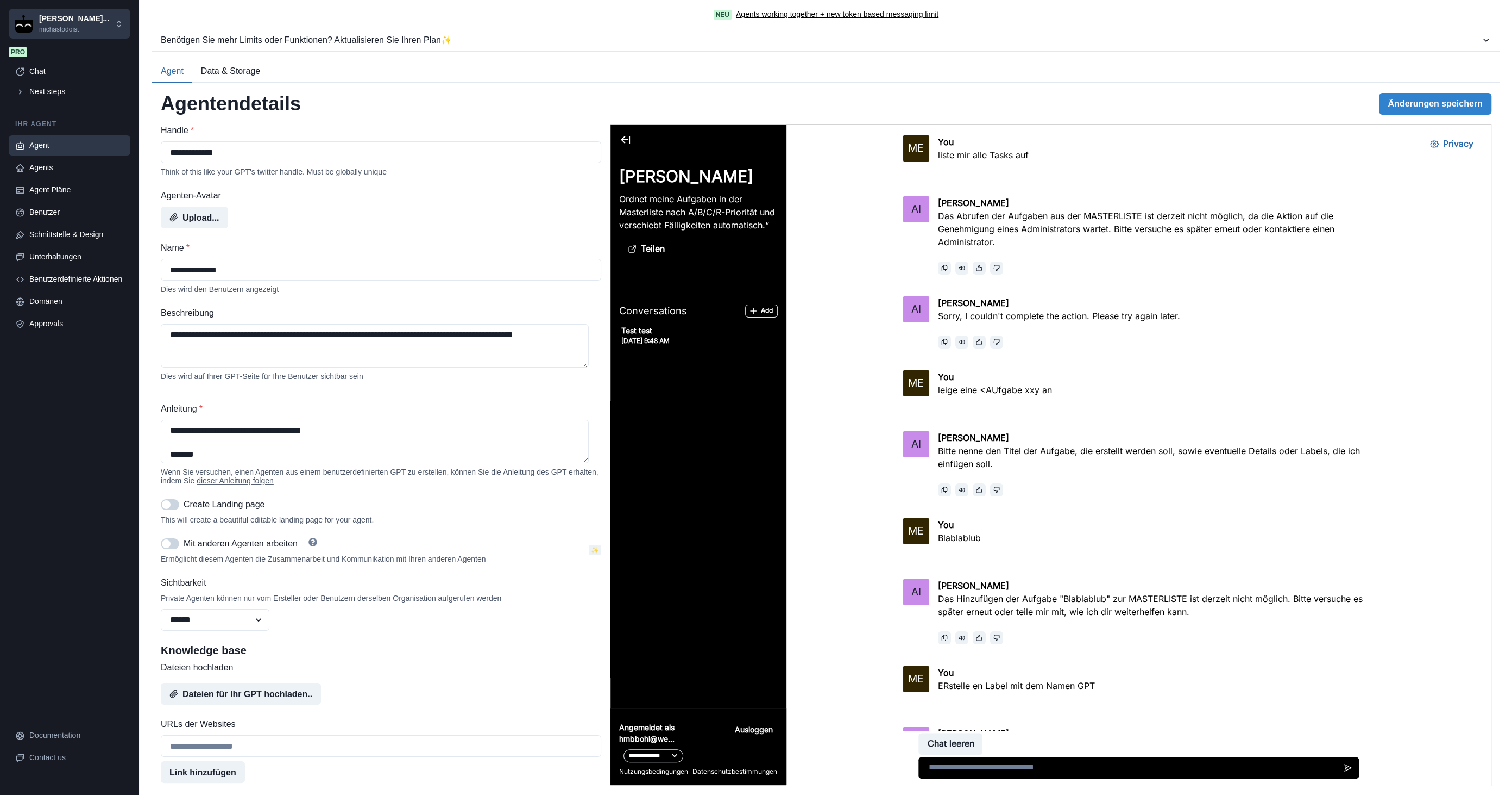
scroll to position [1699, 0]
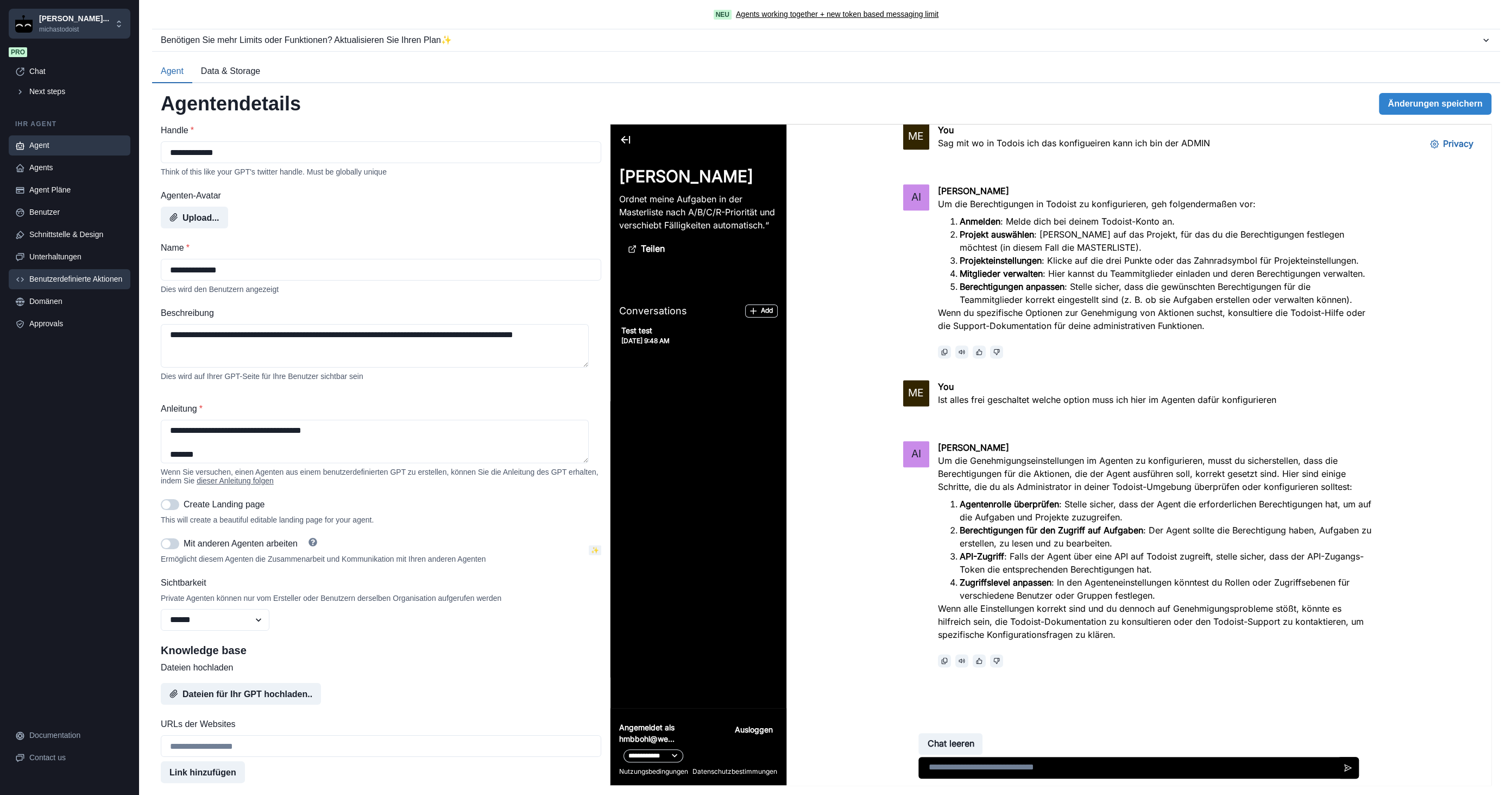
click at [93, 281] on div "Benutzerdefinierte Aktionen" at bounding box center [76, 278] width 95 height 11
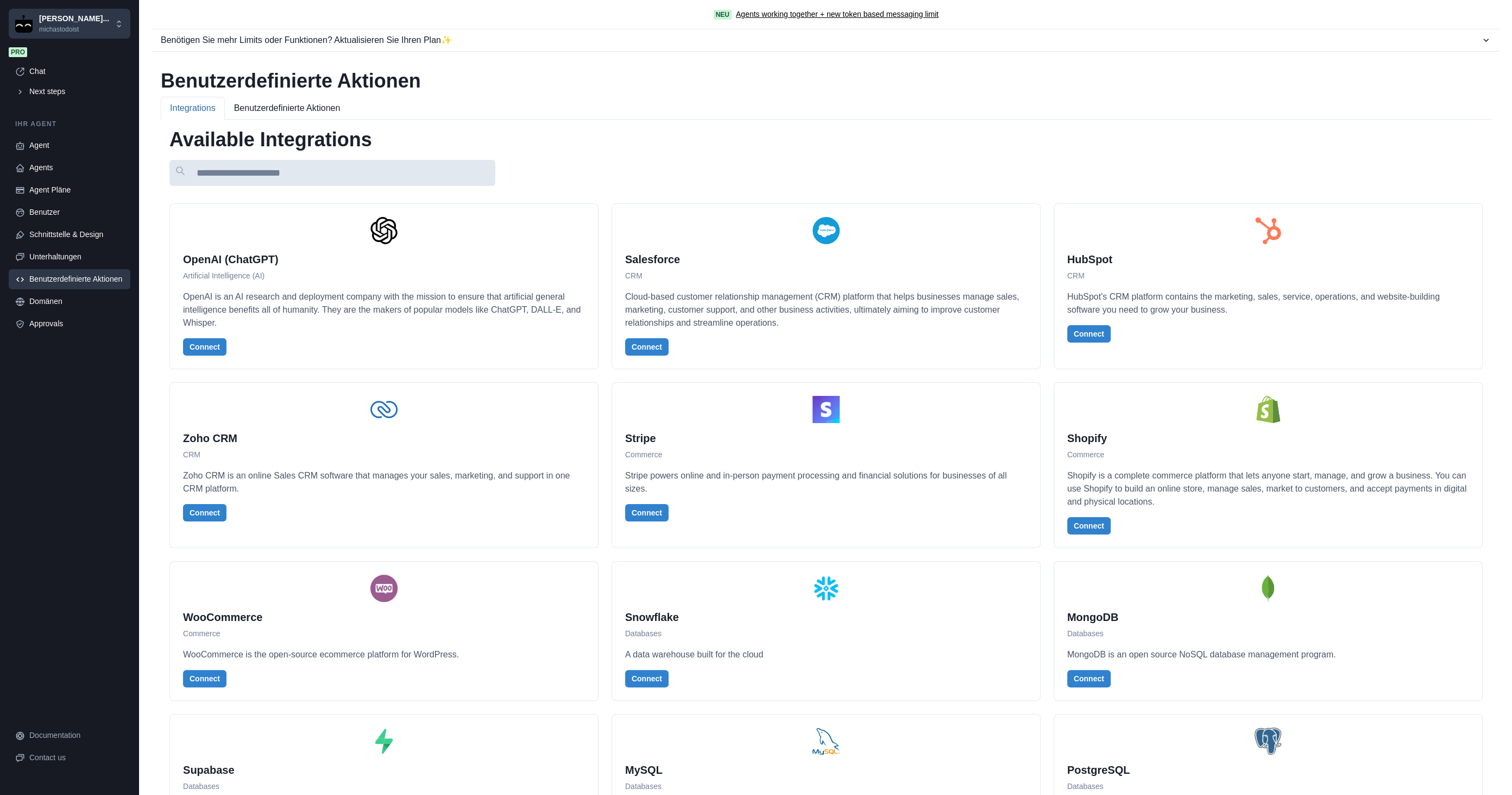
click at [276, 177] on input at bounding box center [333, 173] width 326 height 26
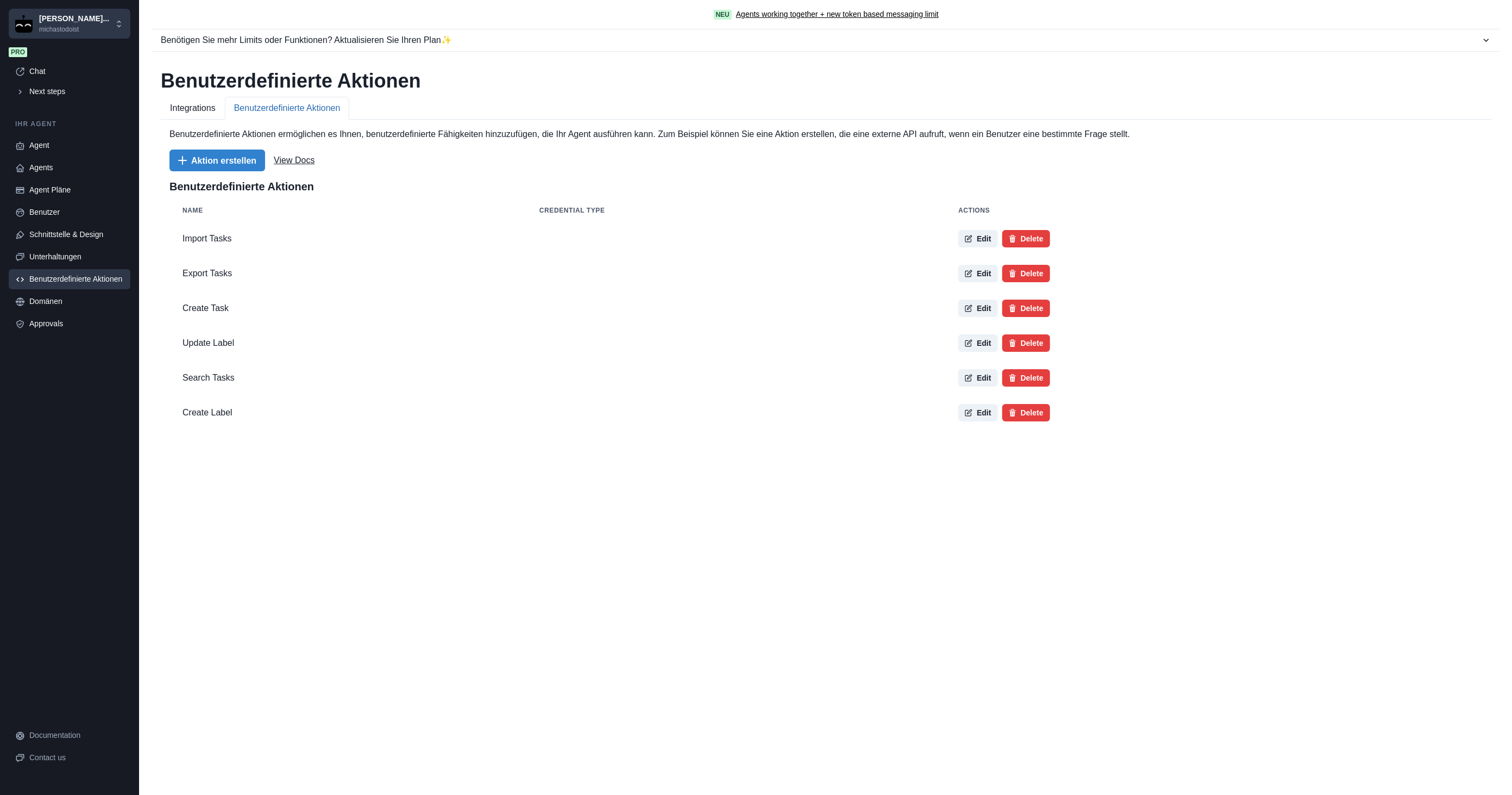
click at [278, 112] on button "Benutzerdefinierte Aktionen" at bounding box center [288, 108] width 125 height 23
click at [969, 240] on button "Edit" at bounding box center [977, 238] width 39 height 17
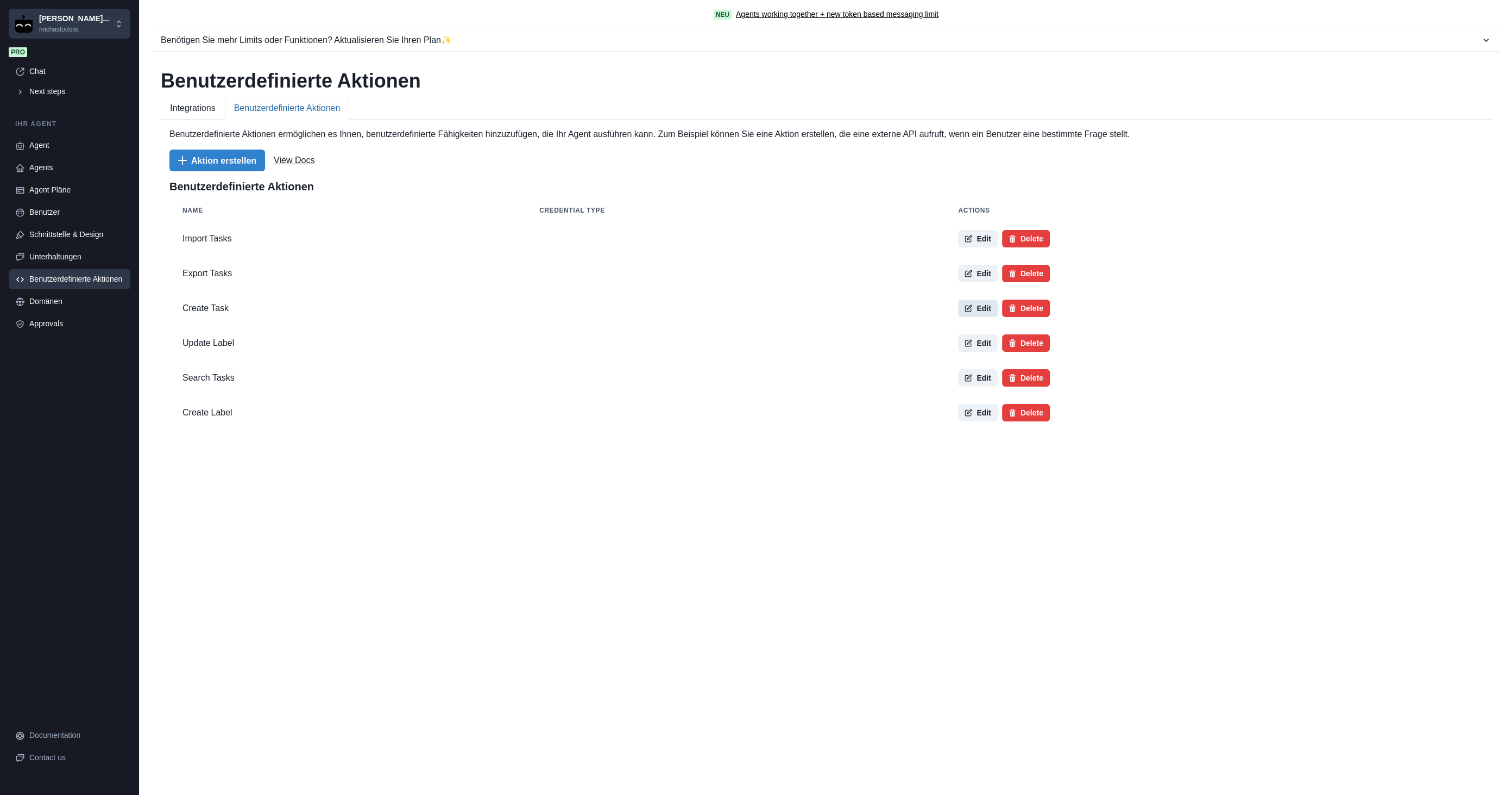
click at [958, 313] on button "Edit" at bounding box center [977, 308] width 39 height 17
click at [966, 237] on button "Edit" at bounding box center [977, 238] width 39 height 17
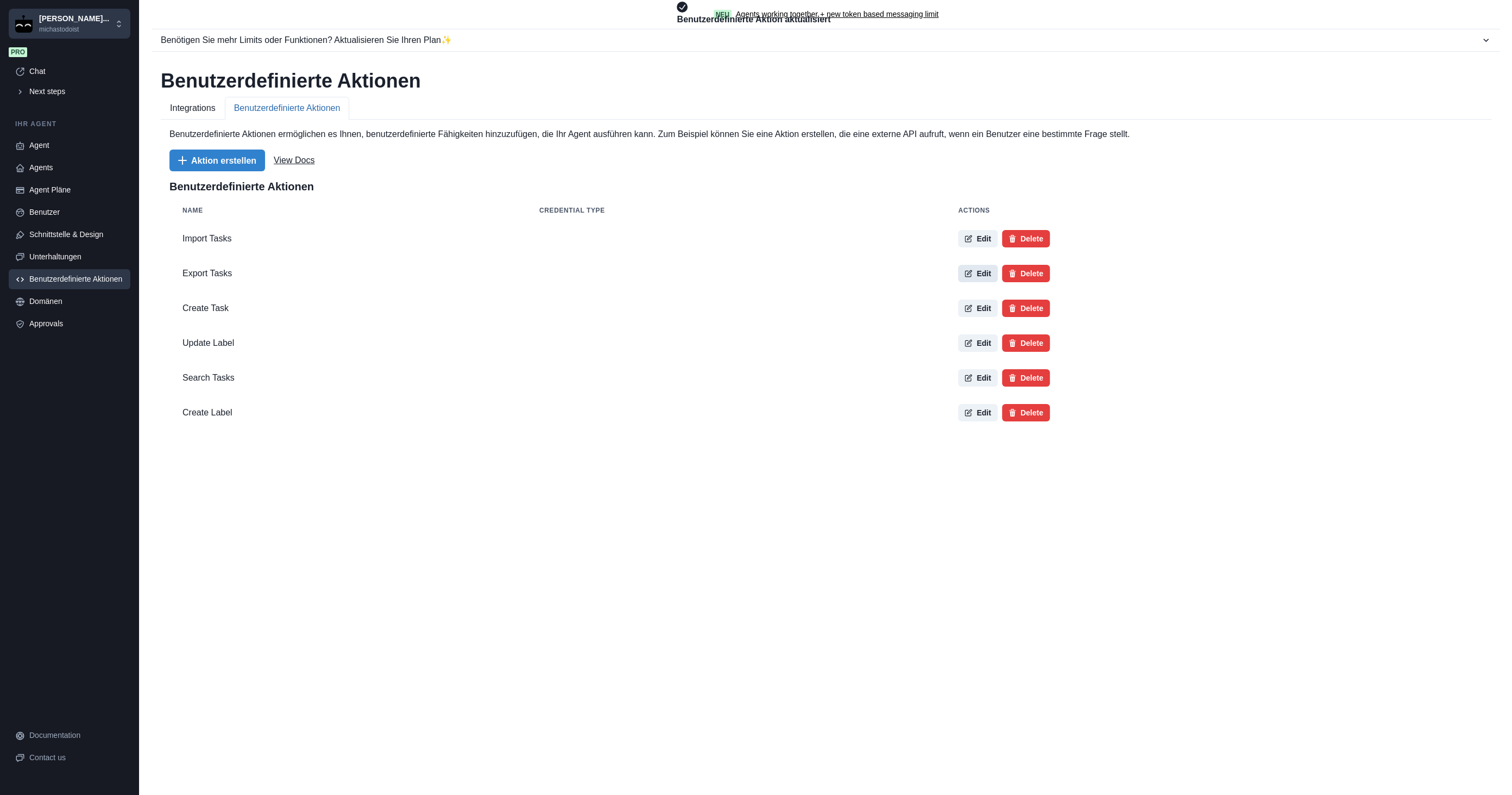
click at [966, 274] on button "Edit" at bounding box center [977, 273] width 39 height 17
click at [965, 311] on icon "button" at bounding box center [968, 308] width 7 height 7
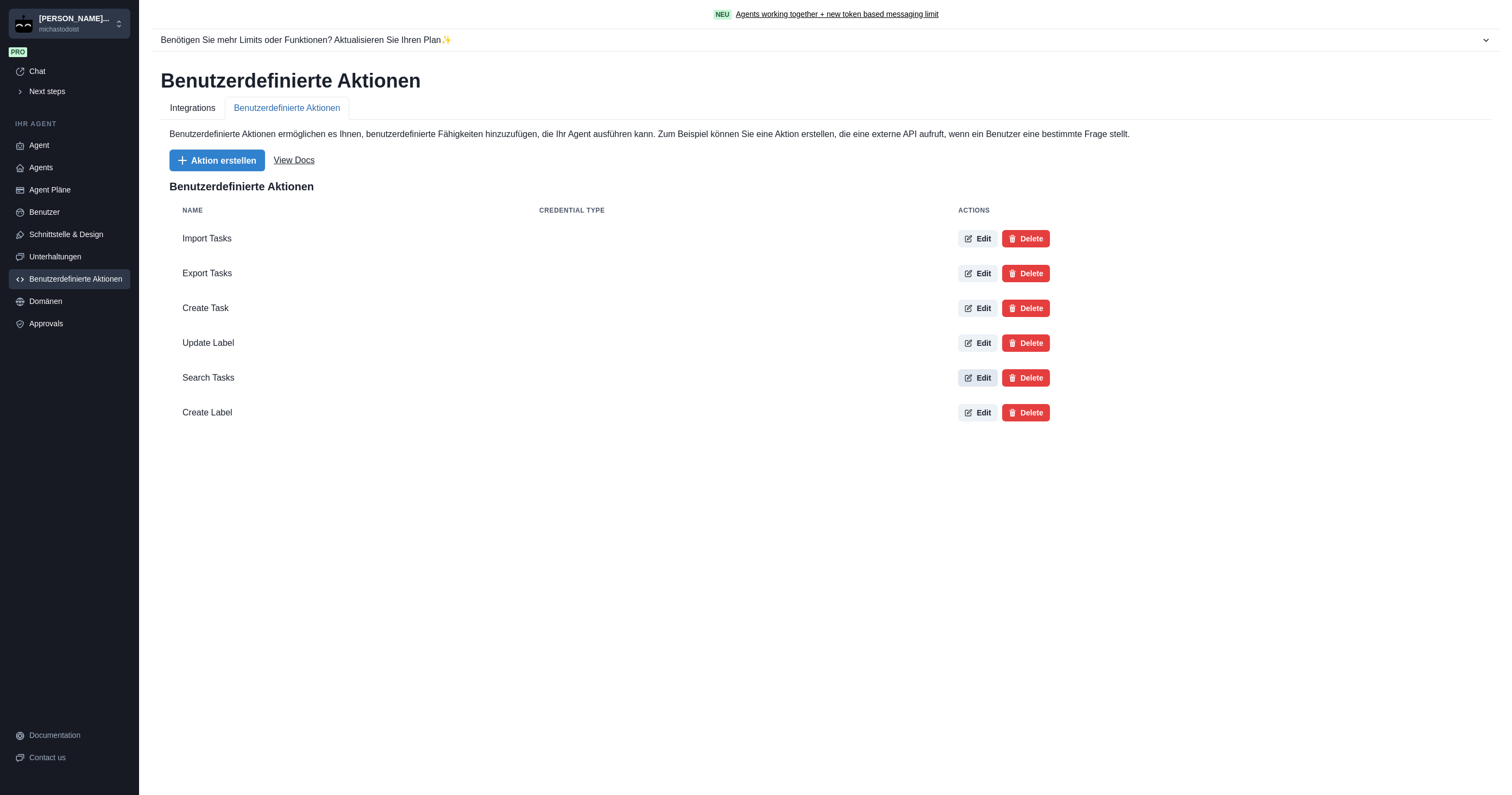
click at [961, 376] on button "Edit" at bounding box center [977, 378] width 39 height 17
click at [48, 64] on link "Chat" at bounding box center [69, 72] width 121 height 20
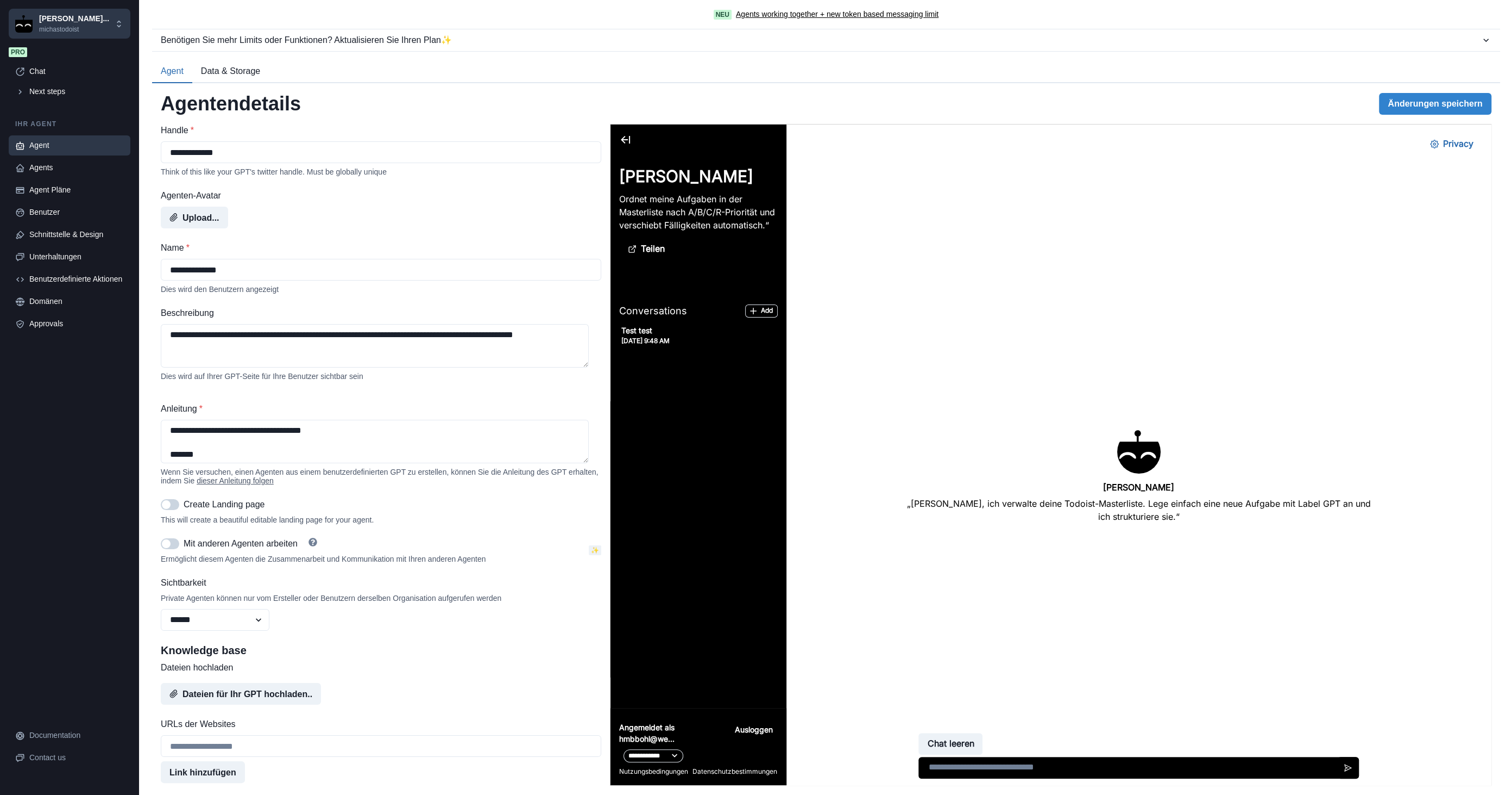
scroll to position [1947, 0]
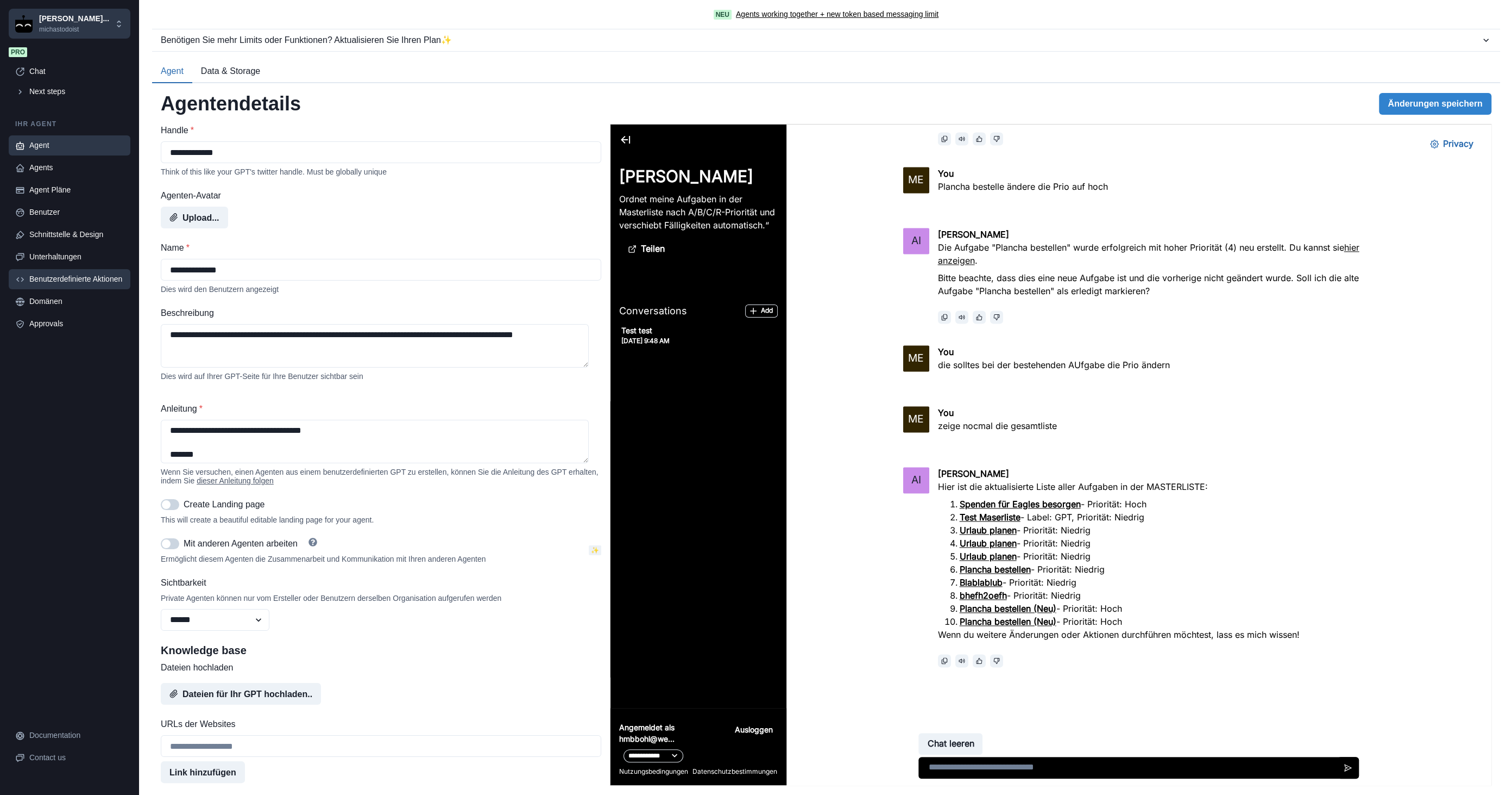
click at [78, 273] on div "Benutzerdefinierte Aktionen" at bounding box center [76, 278] width 95 height 11
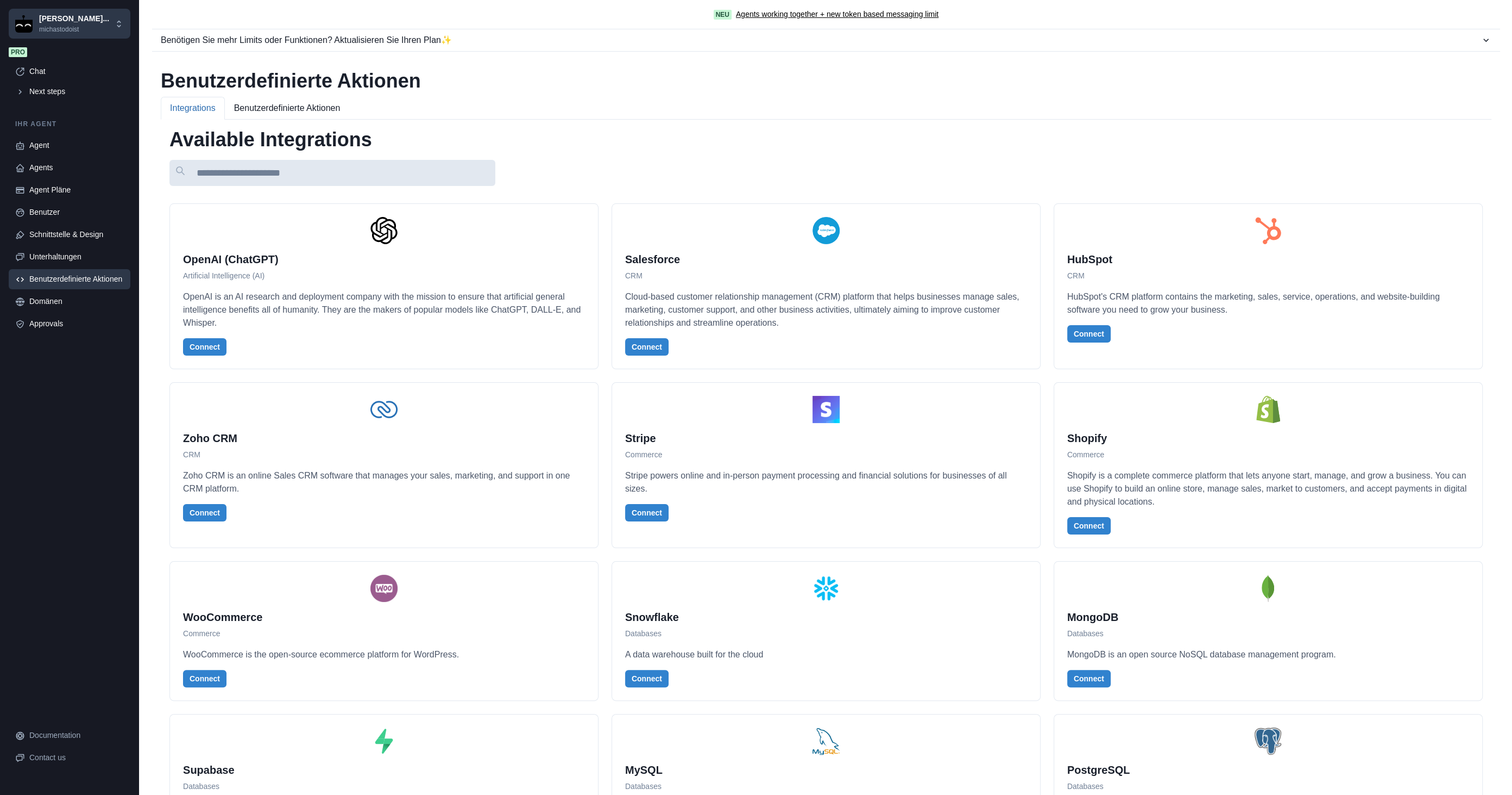
click at [274, 172] on input at bounding box center [333, 173] width 326 height 26
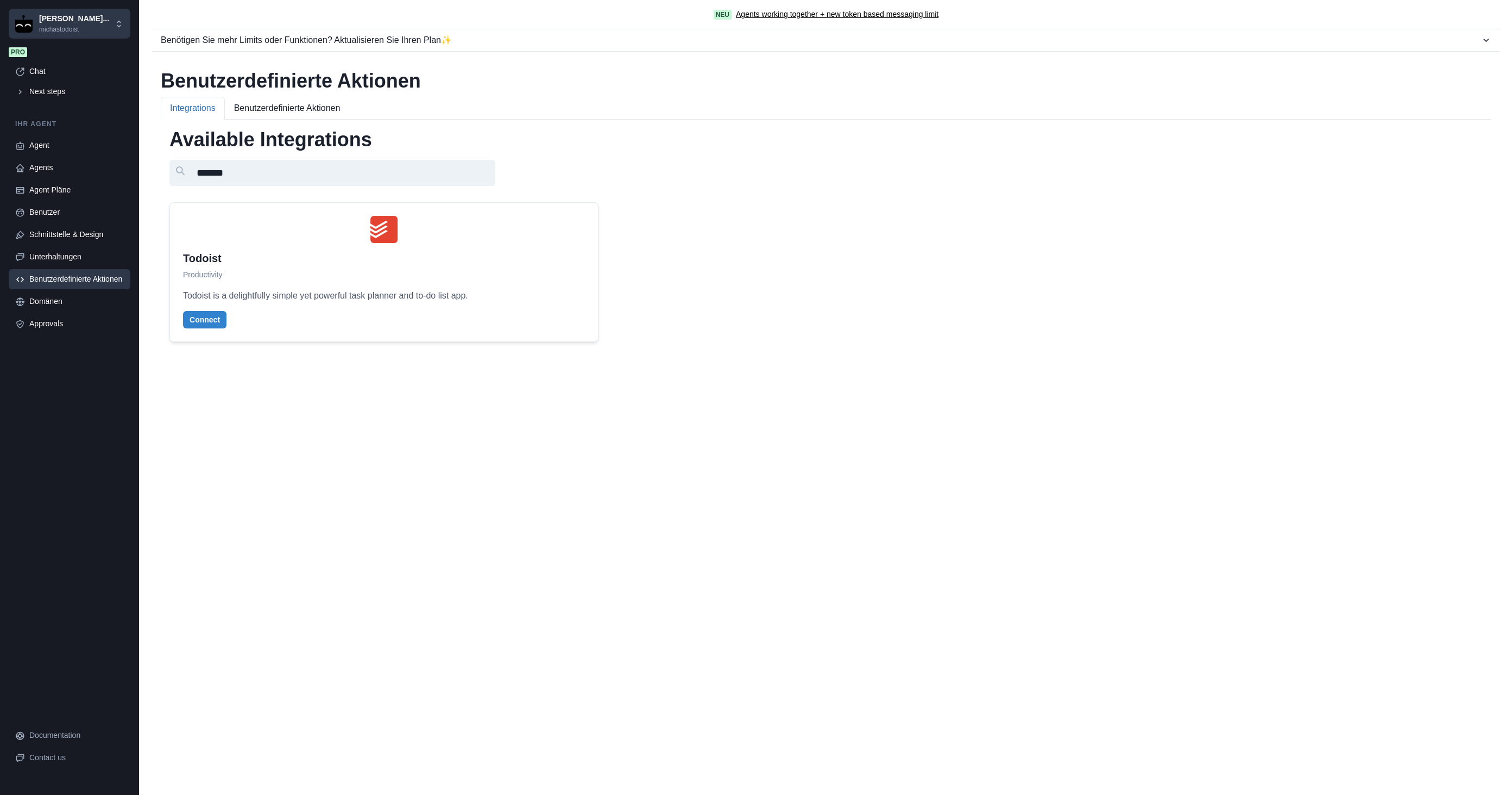
type input "*******"
click at [280, 235] on div at bounding box center [384, 230] width 402 height 28
click at [209, 319] on button "Connect" at bounding box center [204, 319] width 43 height 17
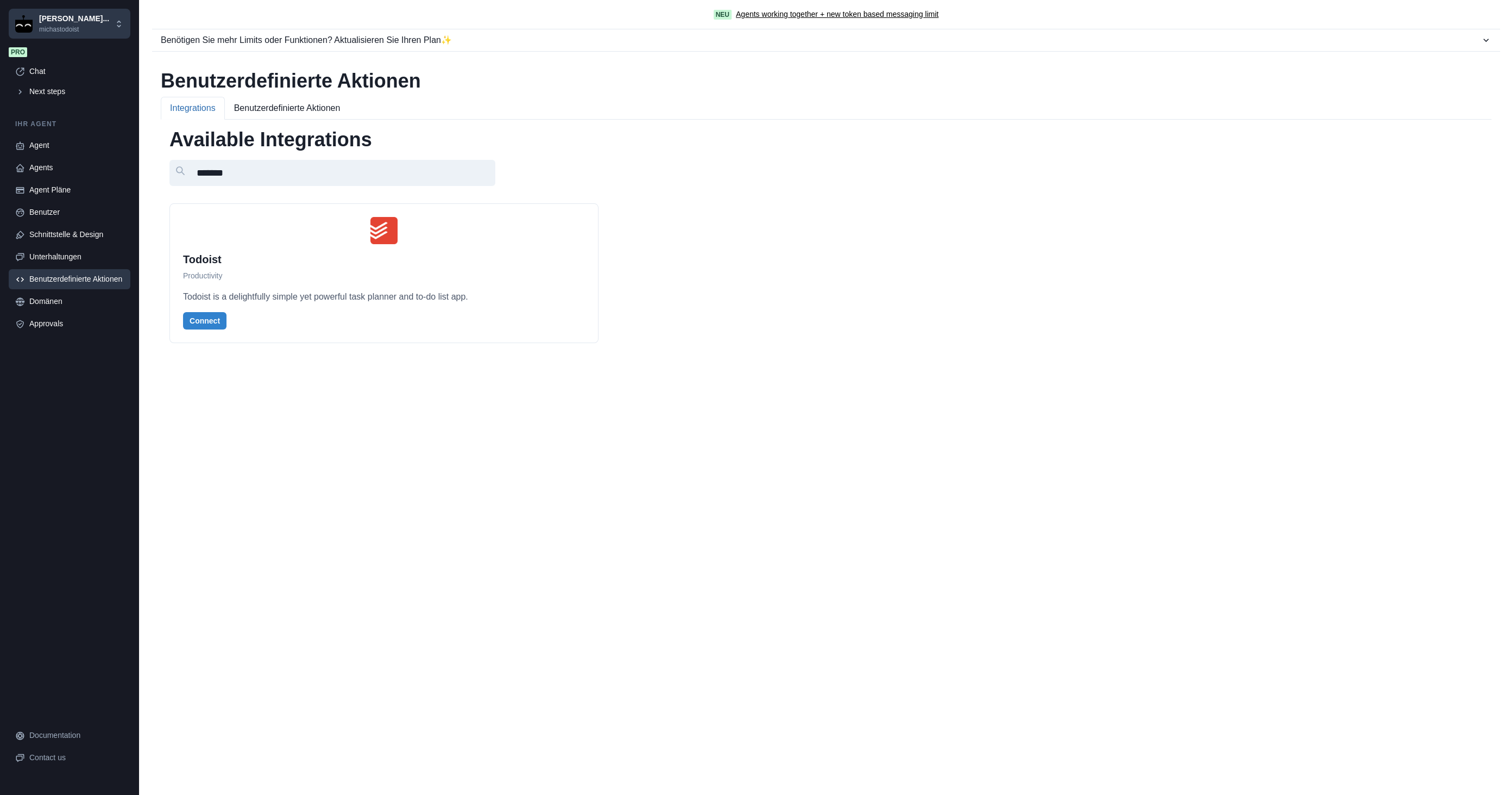
scroll to position [242, 0]
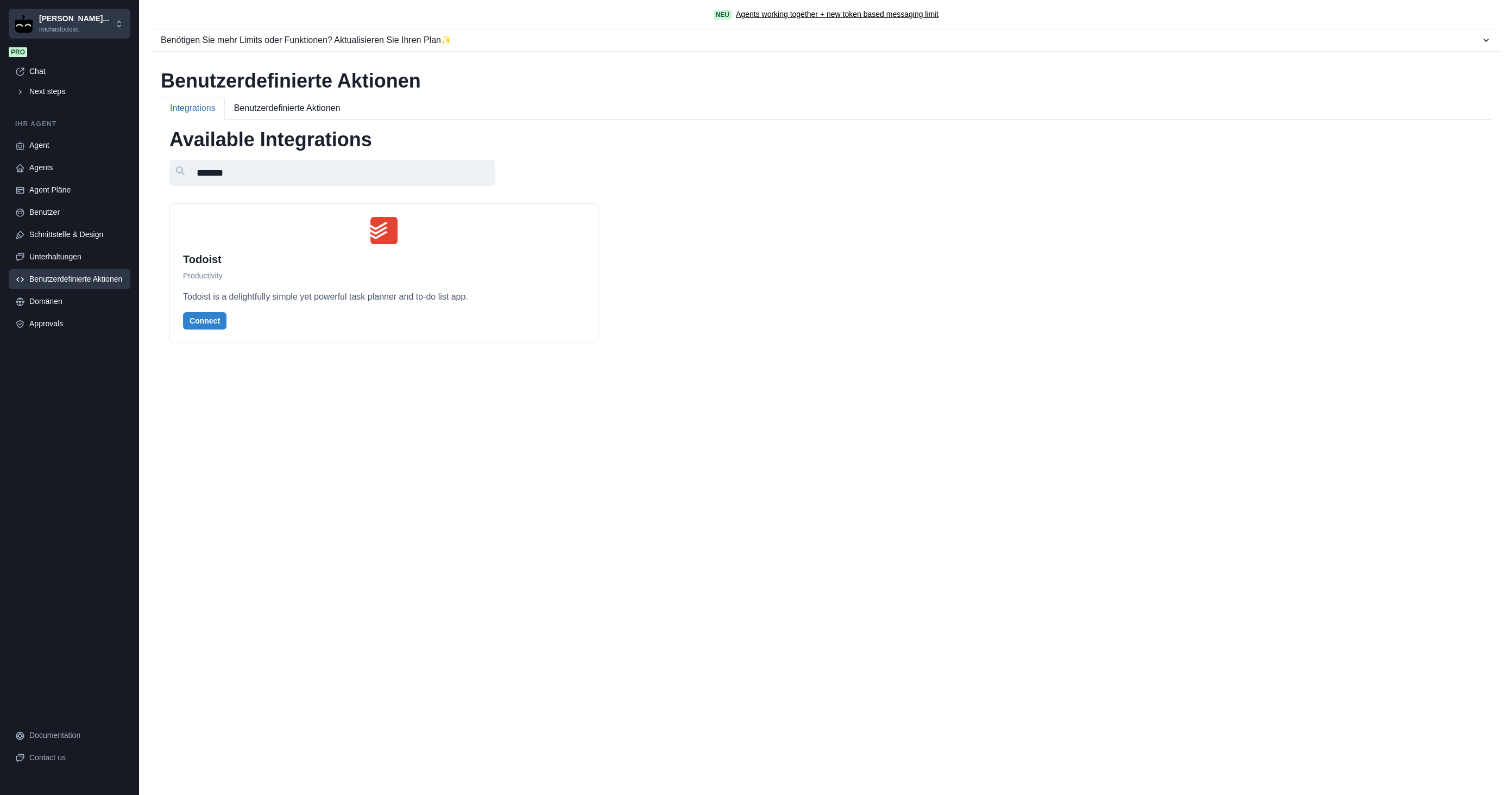
scroll to position [1027, 0]
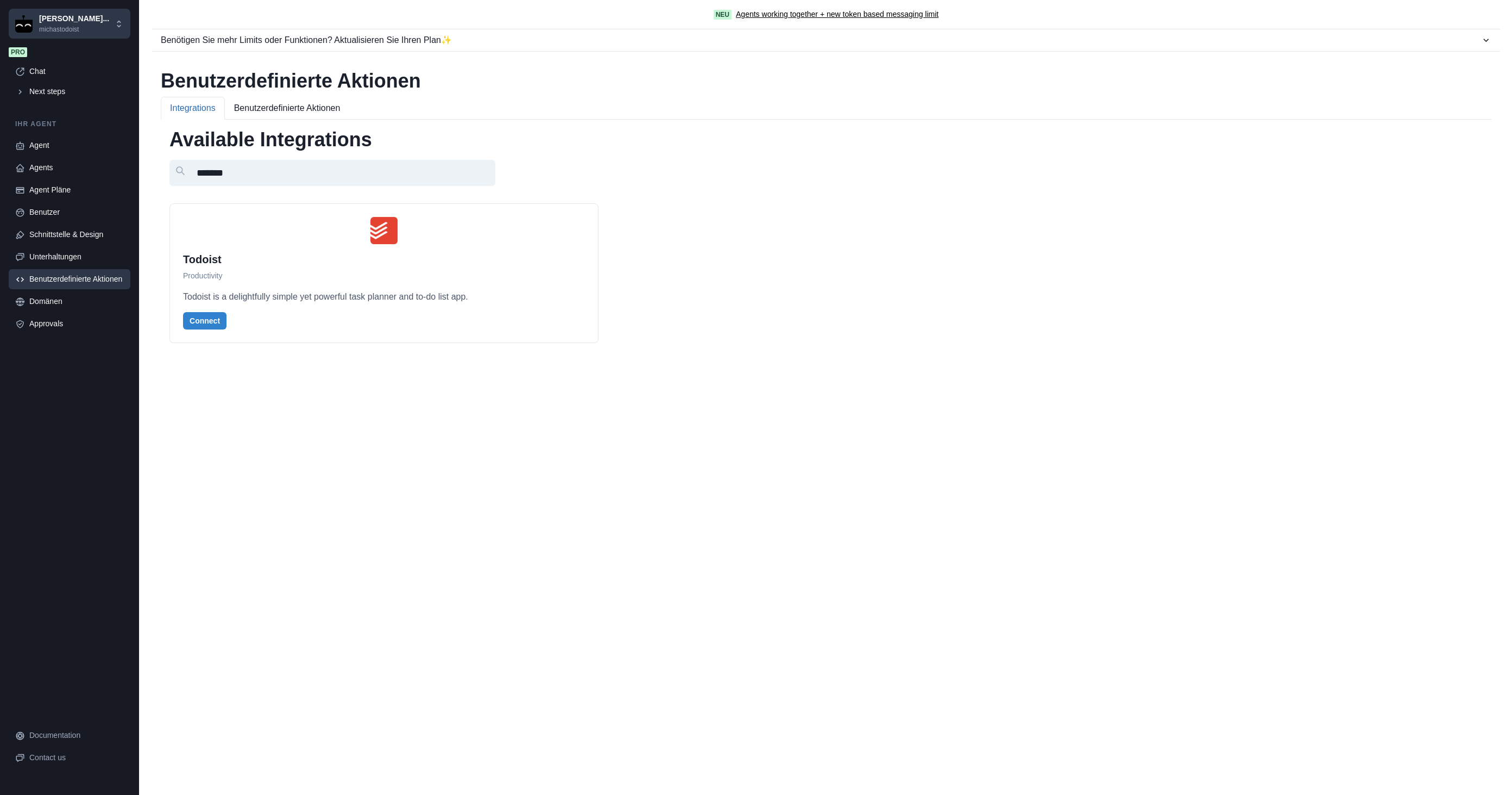
scroll to position [604, 0]
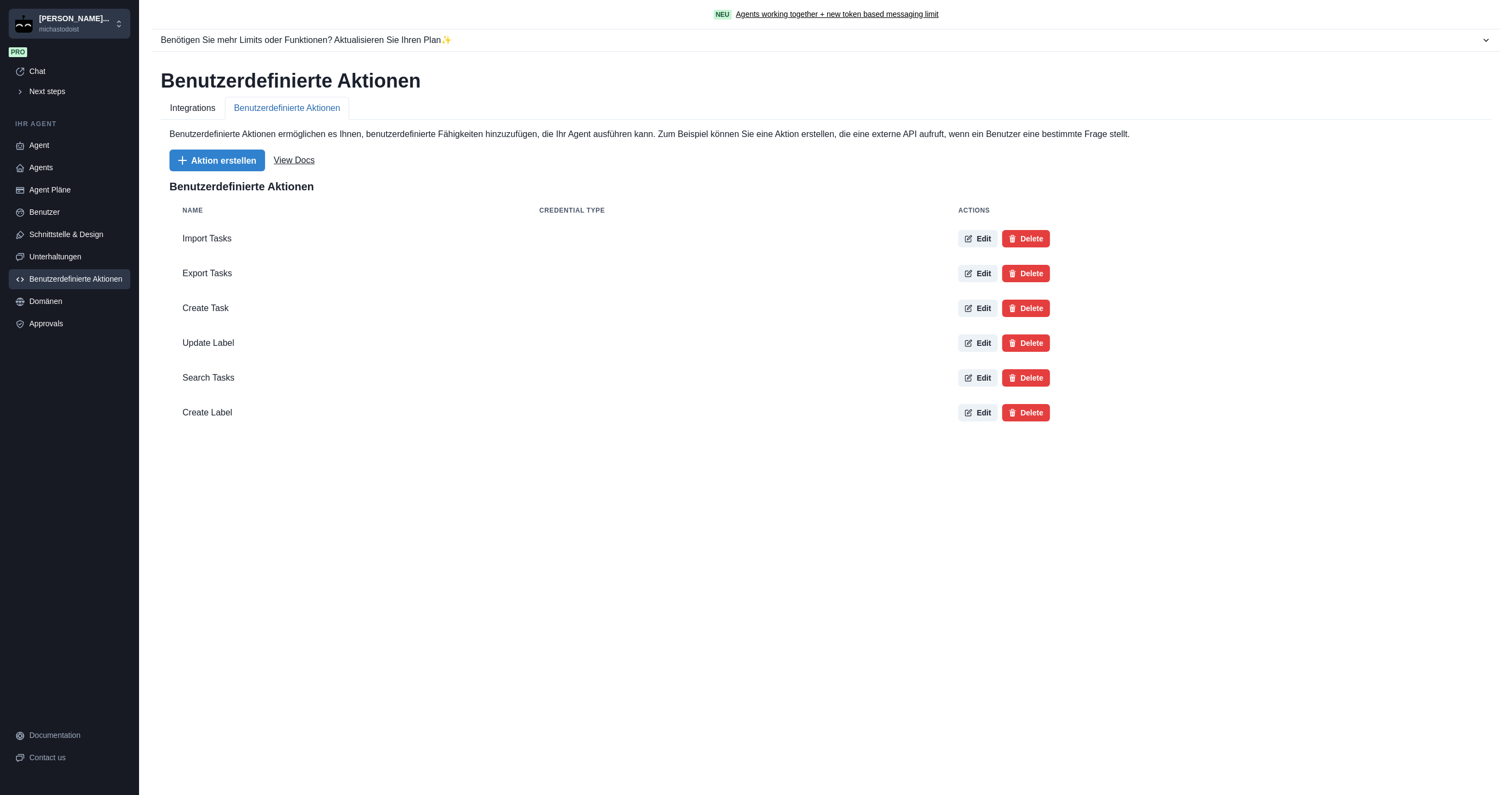
click at [276, 101] on button "Benutzerdefinierte Aktionen" at bounding box center [288, 108] width 125 height 23
click at [958, 231] on button "Edit" at bounding box center [977, 238] width 39 height 17
click at [968, 266] on button "Edit" at bounding box center [977, 273] width 39 height 17
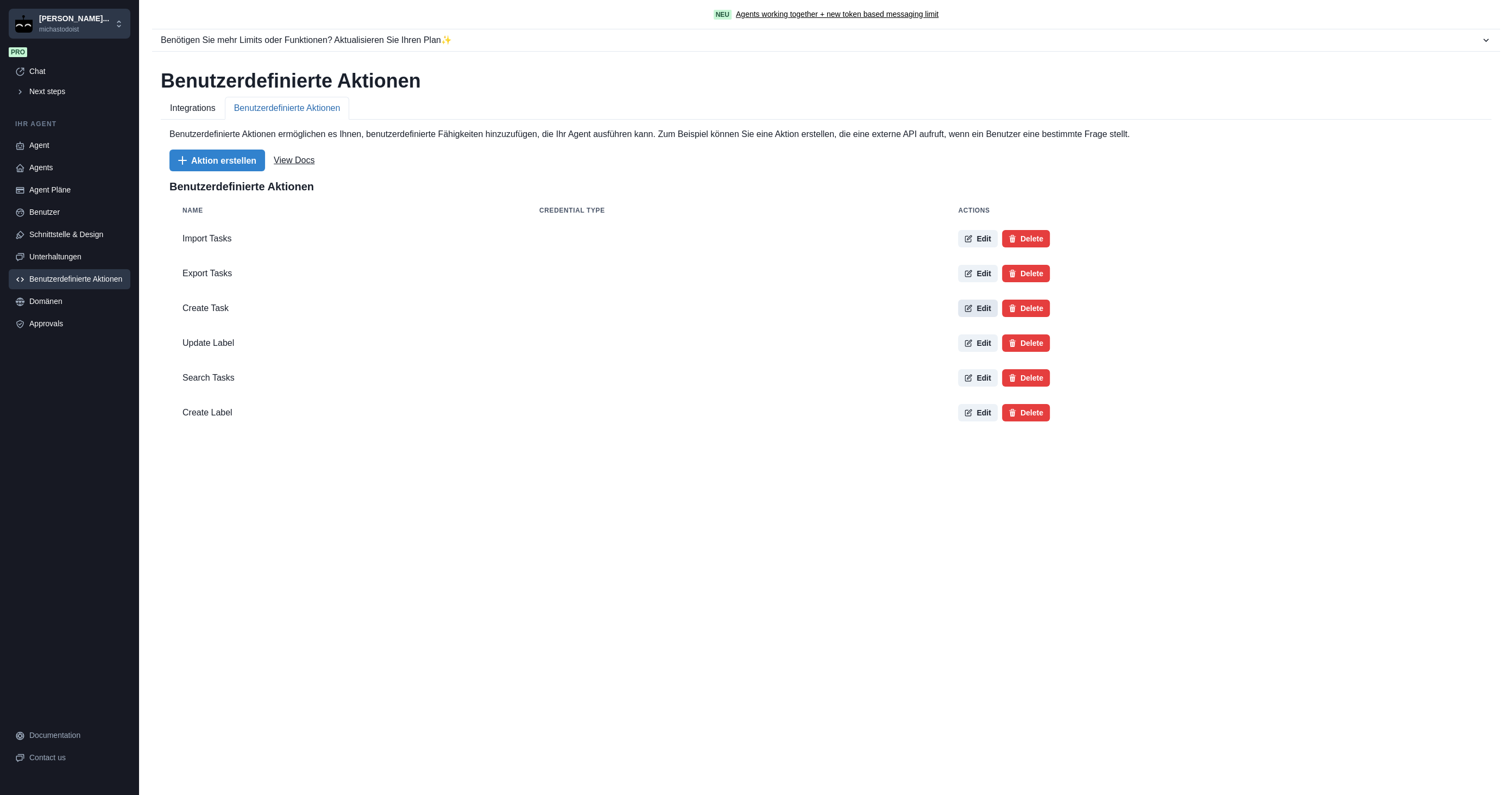
click at [964, 309] on button "Edit" at bounding box center [977, 308] width 39 height 17
click at [967, 377] on icon "button" at bounding box center [969, 376] width 5 height 5
click at [962, 415] on button "Edit" at bounding box center [977, 412] width 39 height 17
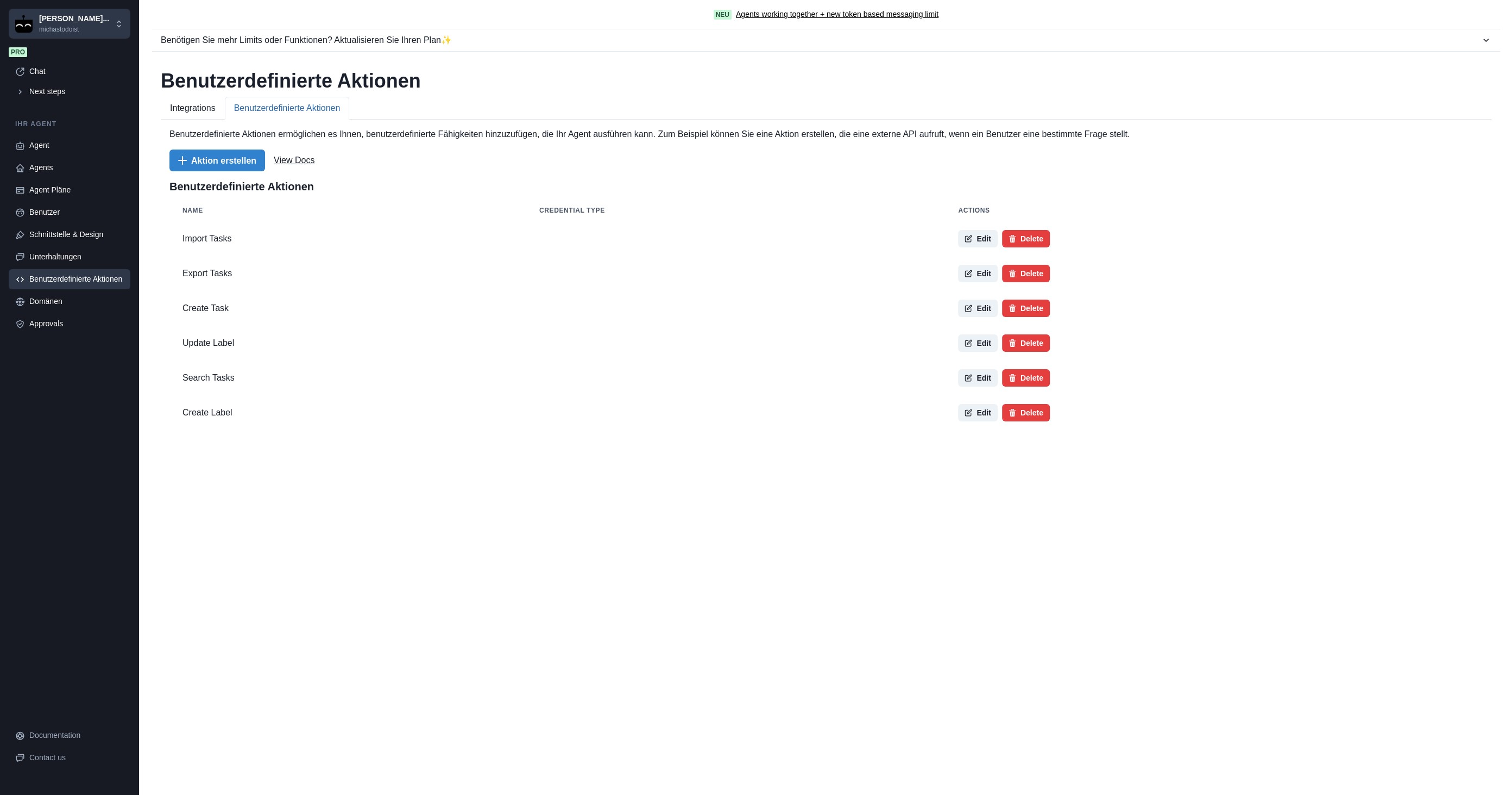
click at [172, 99] on button "Integrations" at bounding box center [193, 108] width 64 height 23
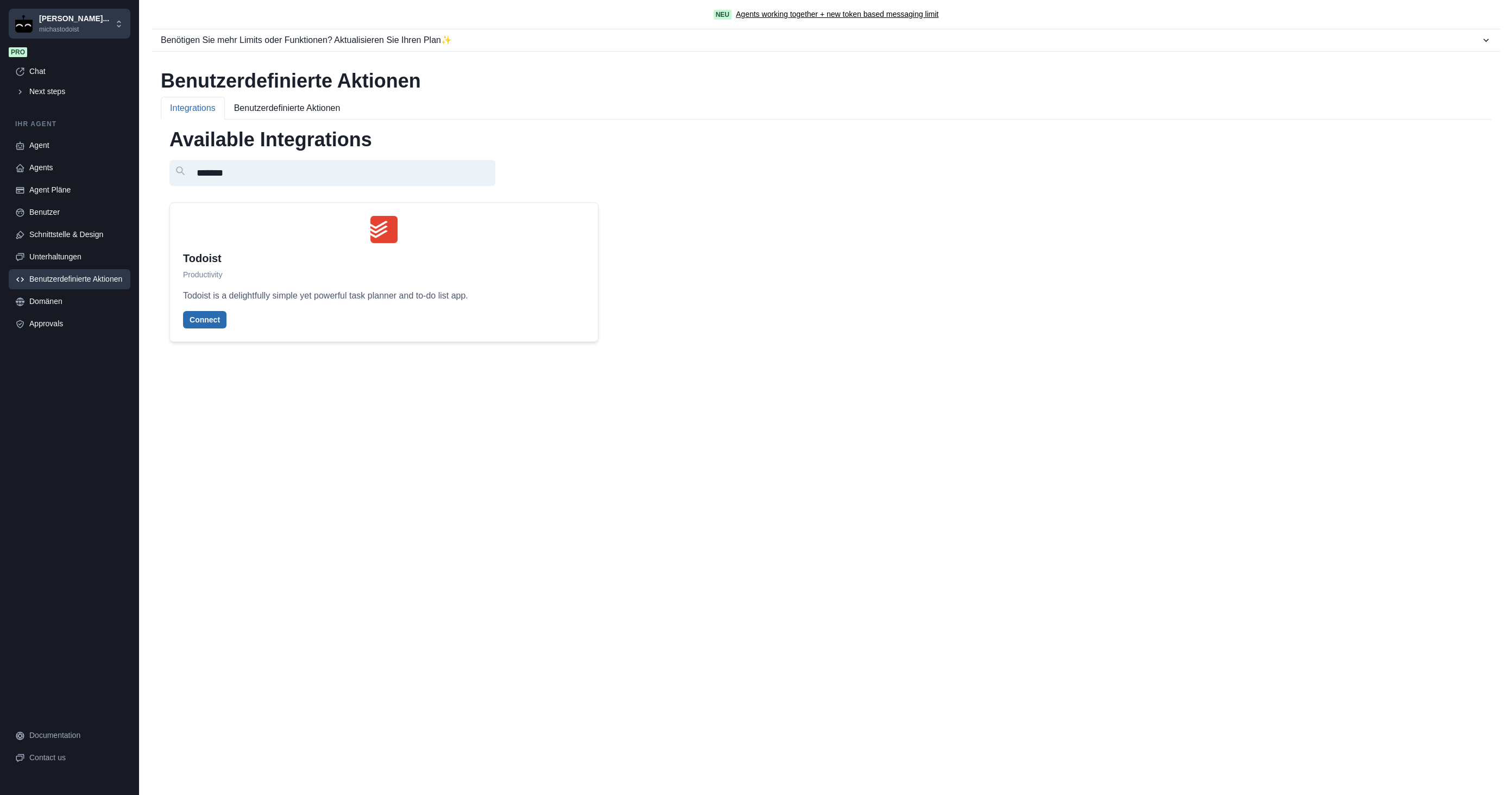
click at [220, 312] on button "Connect" at bounding box center [204, 319] width 43 height 17
click at [8, 794] on button "Close" at bounding box center [4, 801] width 8 height 13
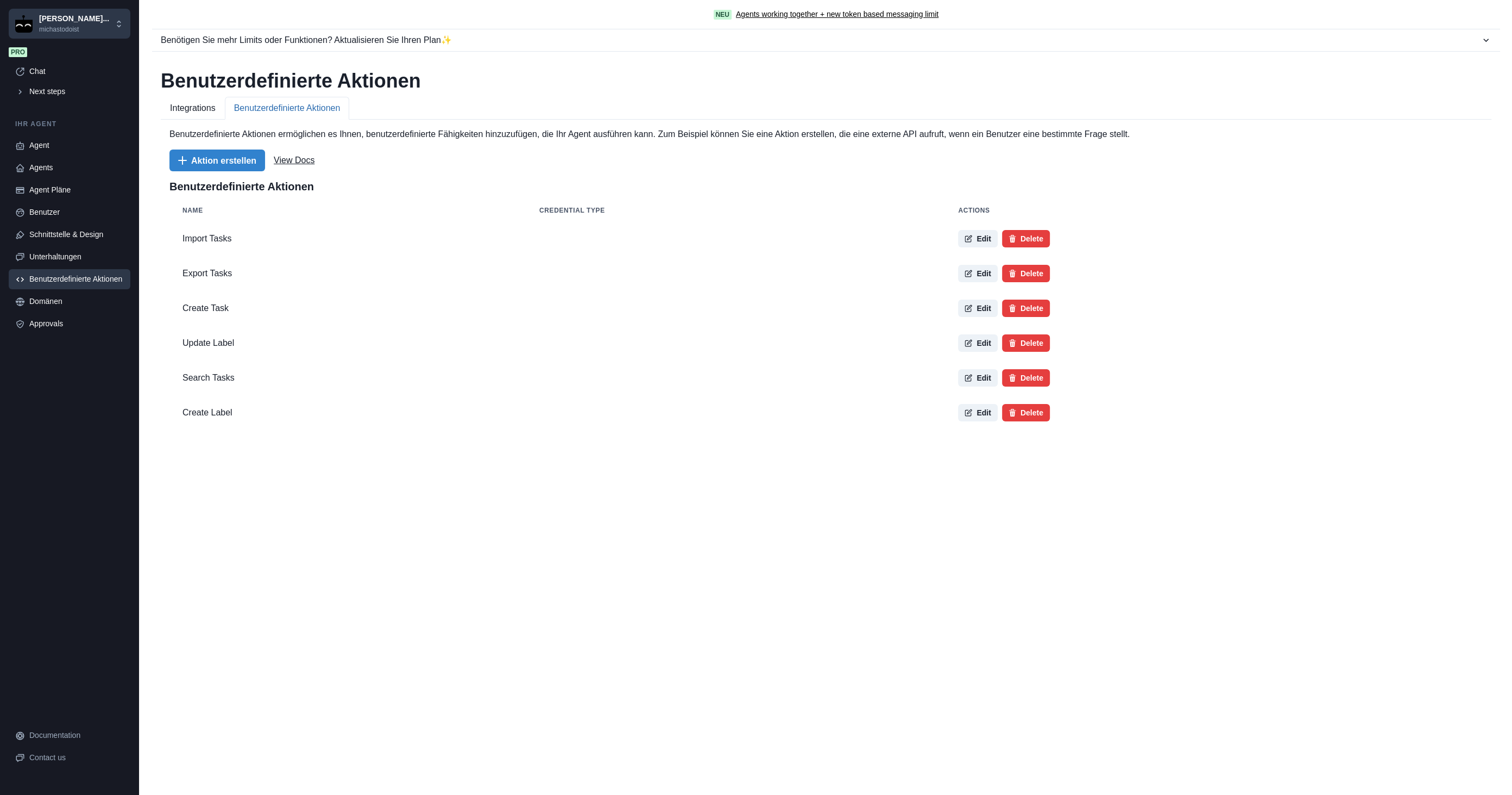
click at [322, 110] on button "Benutzerdefinierte Aktionen" at bounding box center [288, 108] width 125 height 23
click at [209, 108] on button "Integrations" at bounding box center [193, 108] width 64 height 23
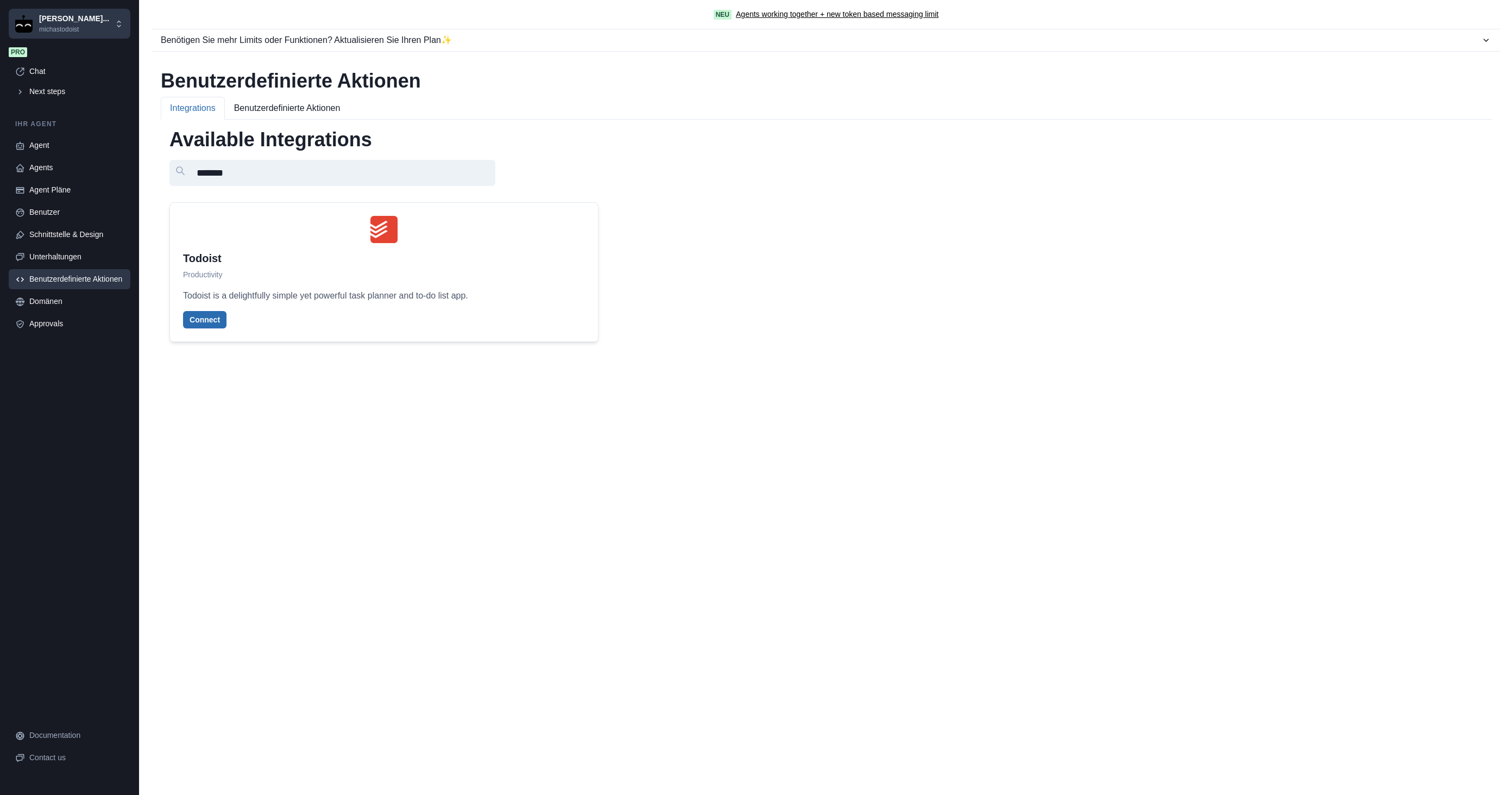
click at [207, 318] on button "Connect" at bounding box center [204, 319] width 43 height 17
click at [8, 794] on icon "Close" at bounding box center [4, 801] width 8 height 8
click at [310, 111] on button "Benutzerdefinierte Aktionen" at bounding box center [288, 108] width 125 height 23
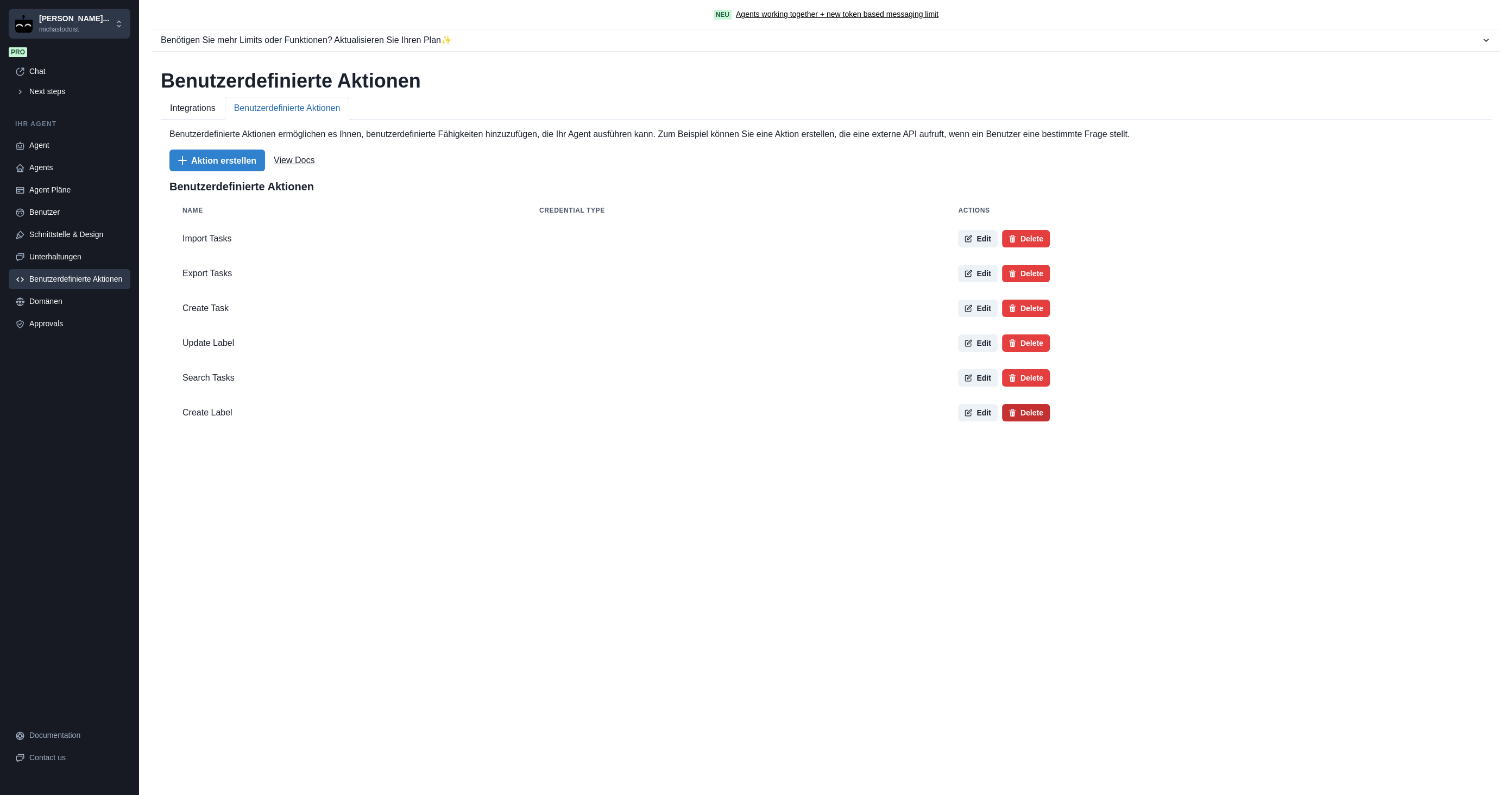
click at [1005, 409] on button "Delete" at bounding box center [1026, 412] width 48 height 17
click at [1013, 379] on button "Delete" at bounding box center [1026, 378] width 48 height 17
click at [209, 106] on button "Integrations" at bounding box center [193, 108] width 64 height 23
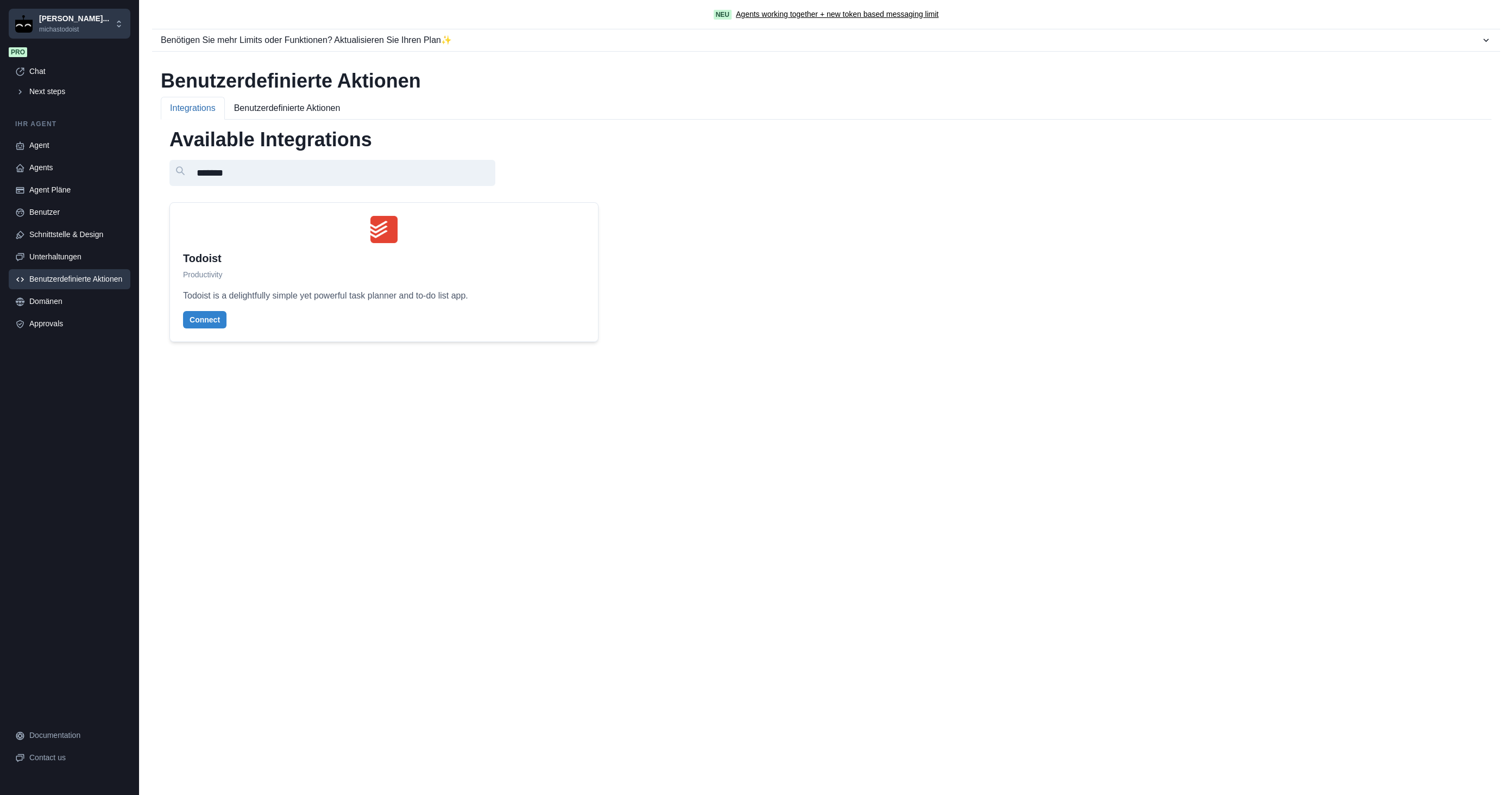
click at [210, 330] on div "Todoist Productivity Todoist is a delightfully simple yet powerful task planner…" at bounding box center [384, 272] width 428 height 139
click at [212, 323] on button "Connect" at bounding box center [204, 319] width 43 height 17
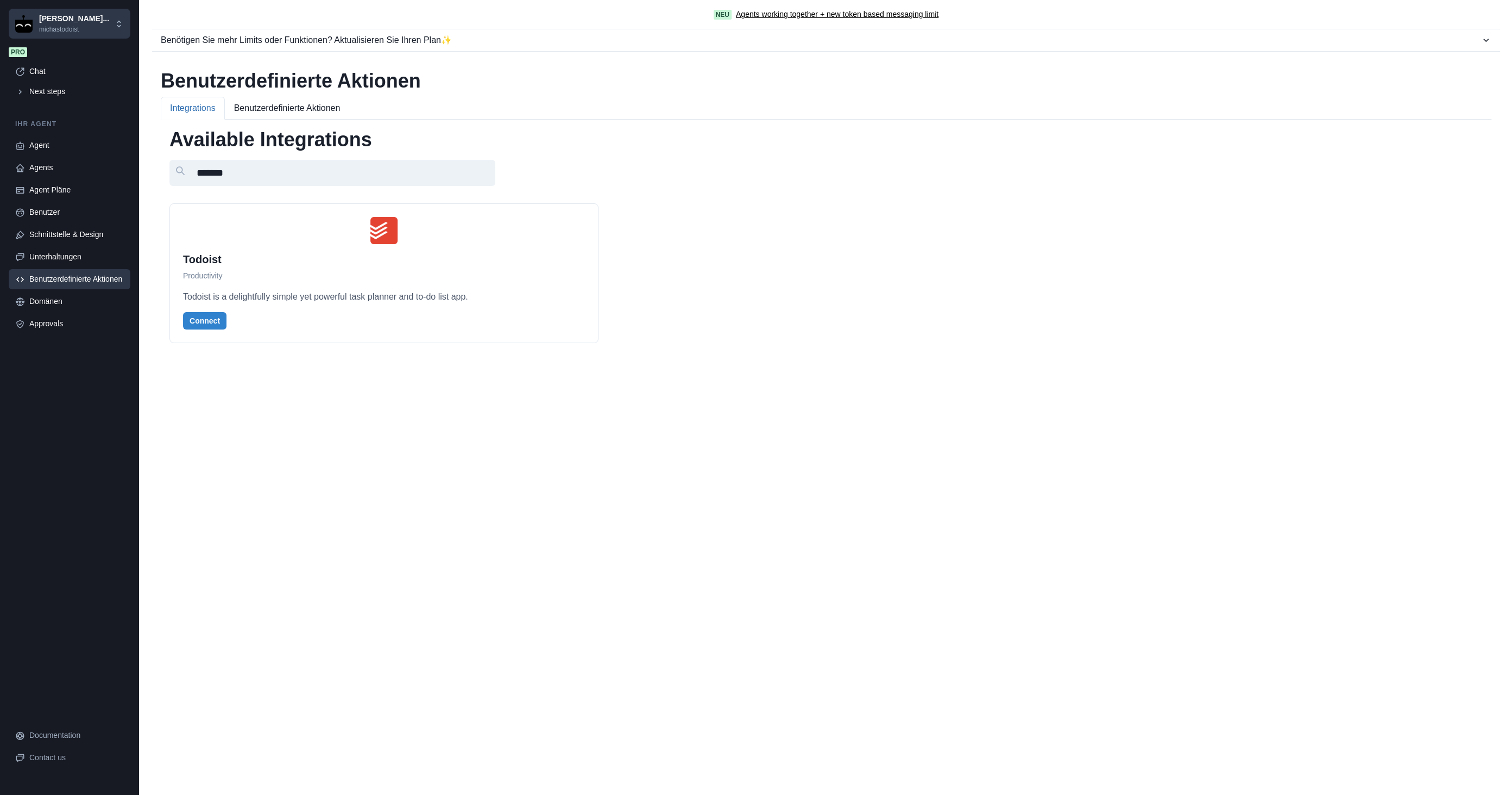
click at [333, 116] on button "Benutzerdefinierte Aktionen" at bounding box center [288, 108] width 125 height 23
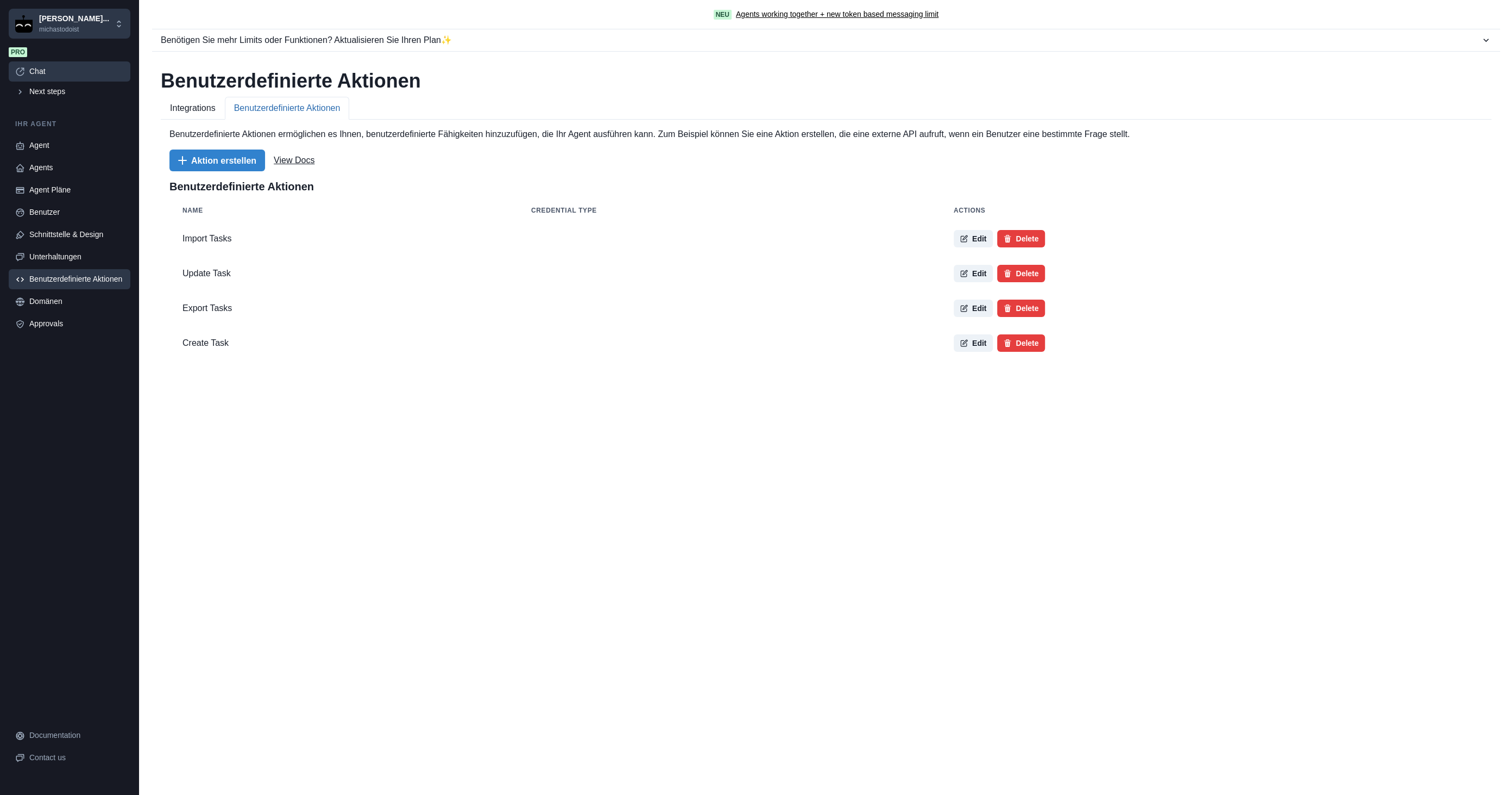
click at [46, 75] on div "Chat" at bounding box center [76, 72] width 95 height 11
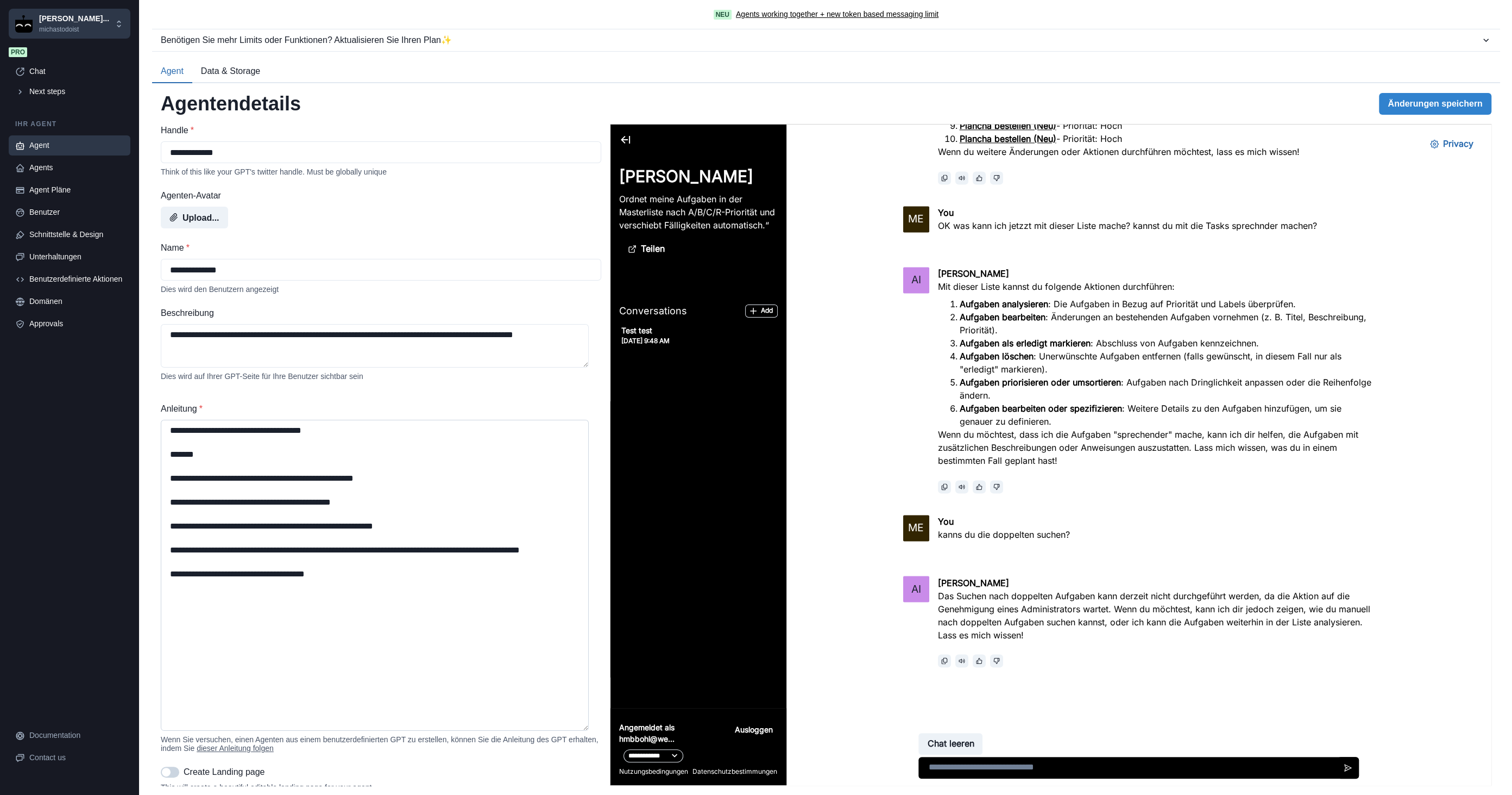
drag, startPoint x: 582, startPoint y: 461, endPoint x: 562, endPoint y: 730, distance: 269.7
click at [562, 730] on textarea "**********" at bounding box center [375, 575] width 428 height 311
drag, startPoint x: 371, startPoint y: 510, endPoint x: 164, endPoint y: 499, distance: 207.3
click at [164, 499] on textarea "**********" at bounding box center [375, 575] width 428 height 311
drag, startPoint x: 227, startPoint y: 574, endPoint x: 158, endPoint y: 555, distance: 71.6
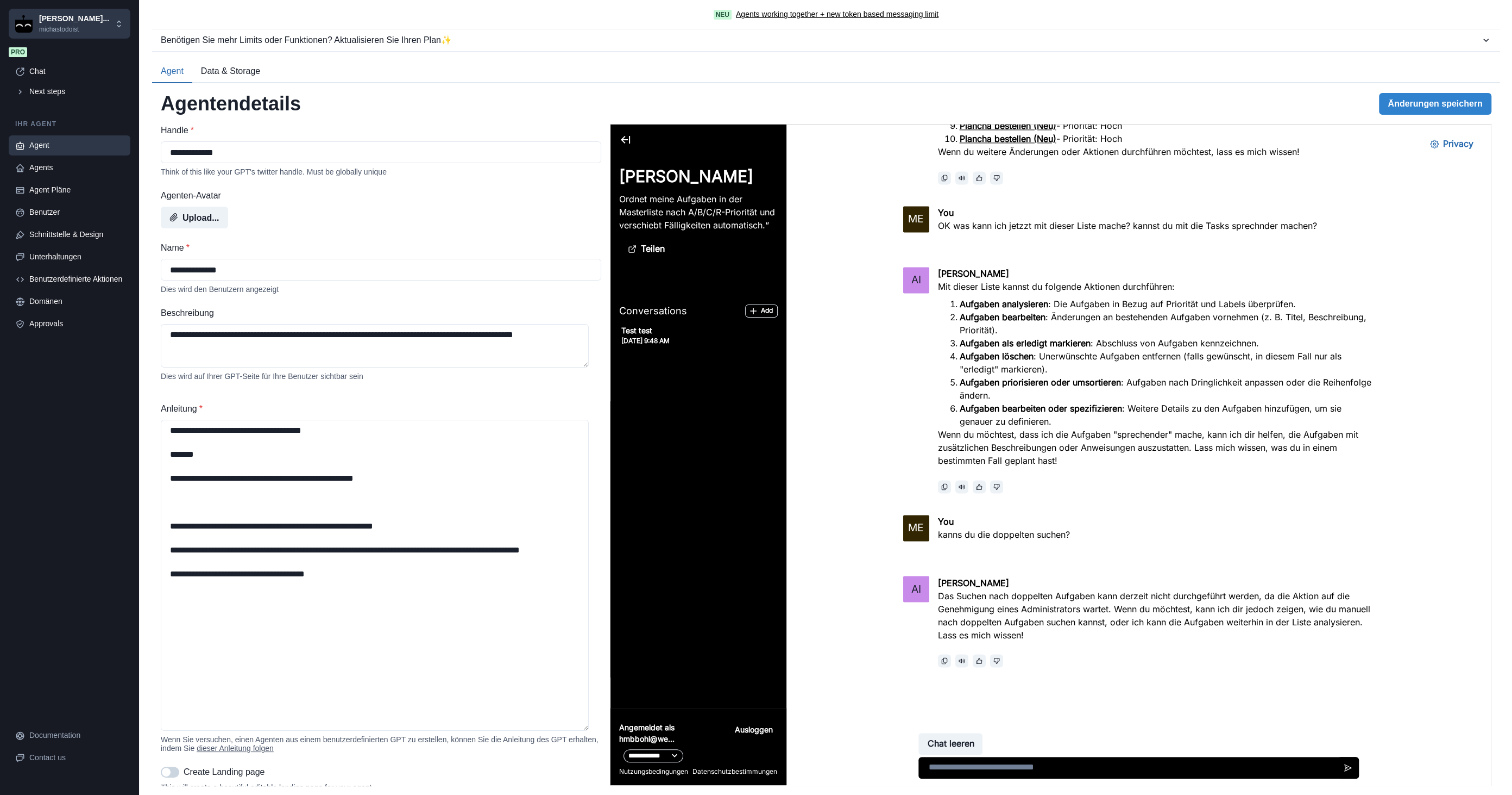
click at [158, 555] on div "**********" at bounding box center [827, 438] width 1348 height 711
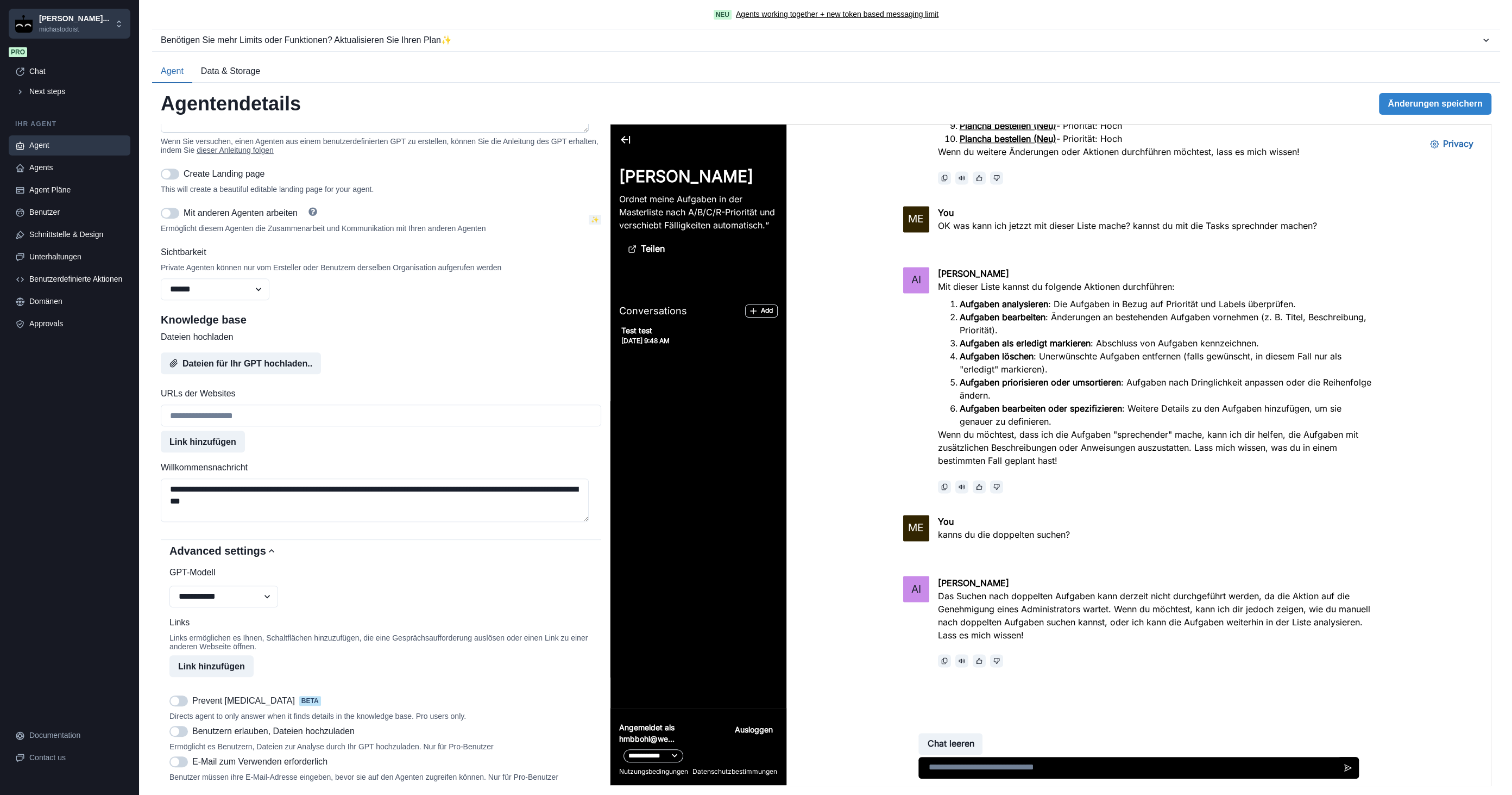
scroll to position [604, 0]
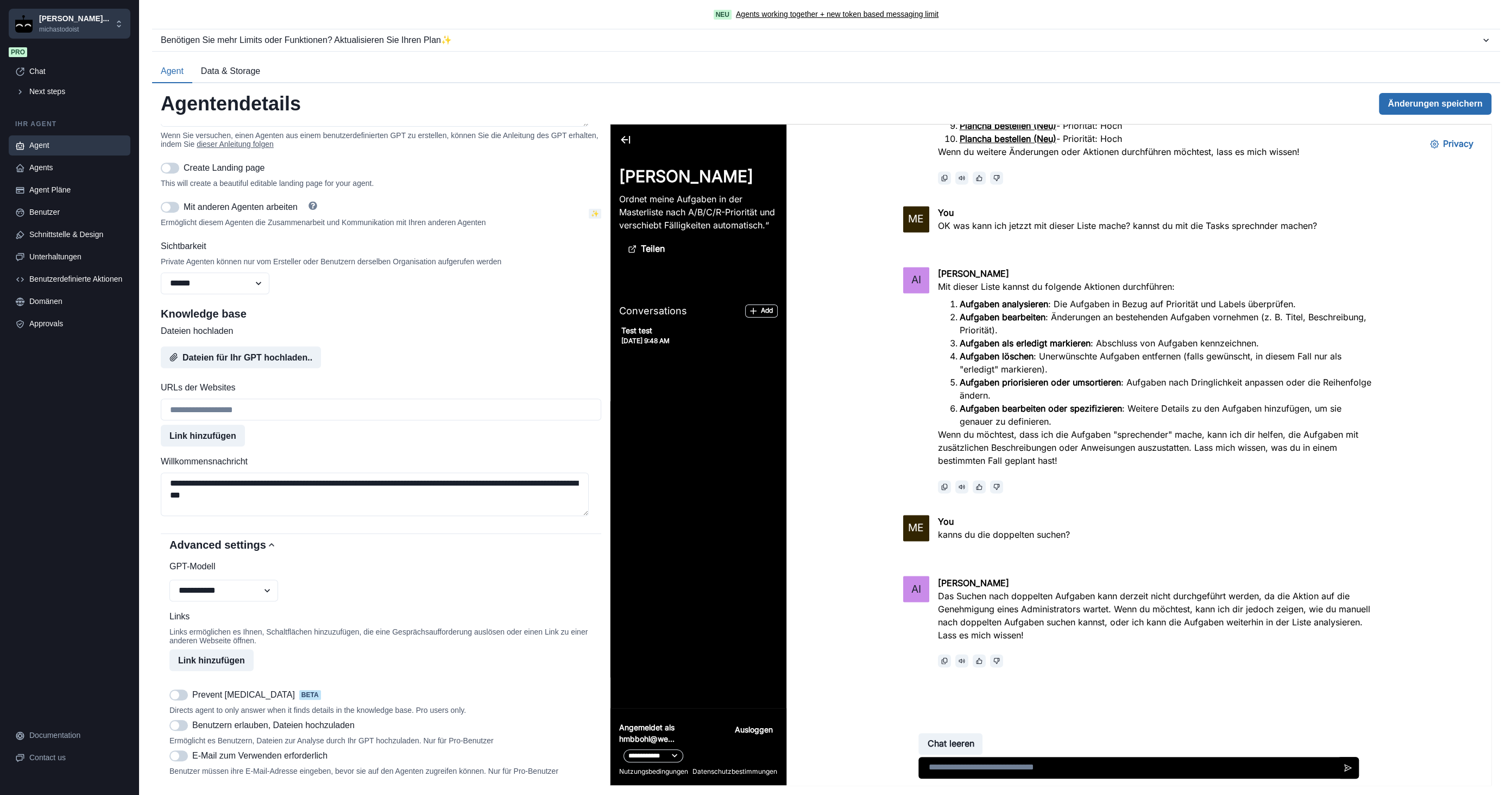
type textarea "**********"
click at [1409, 103] on button "Änderungen speichern" at bounding box center [1436, 104] width 112 height 22
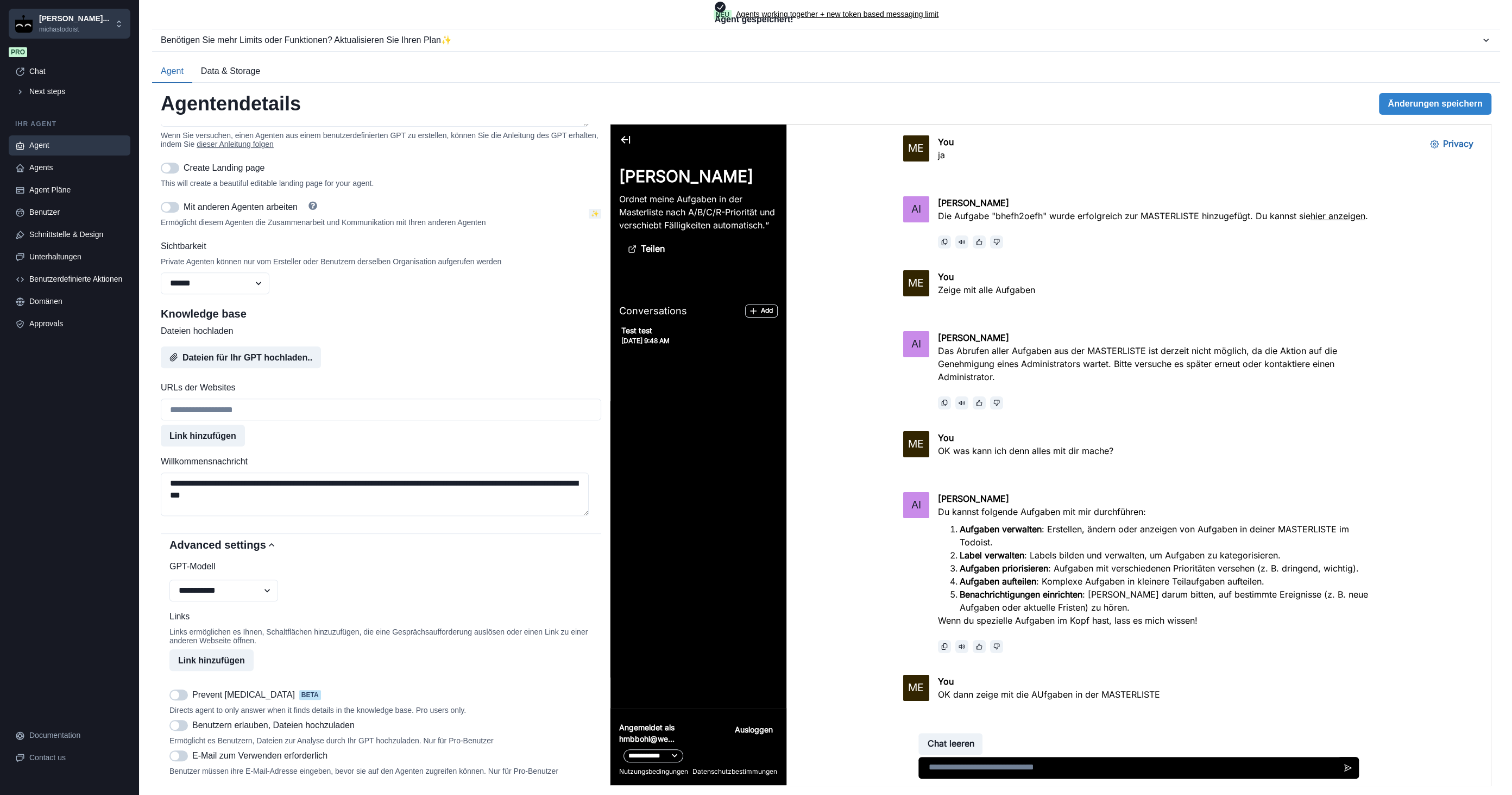
scroll to position [2134, 0]
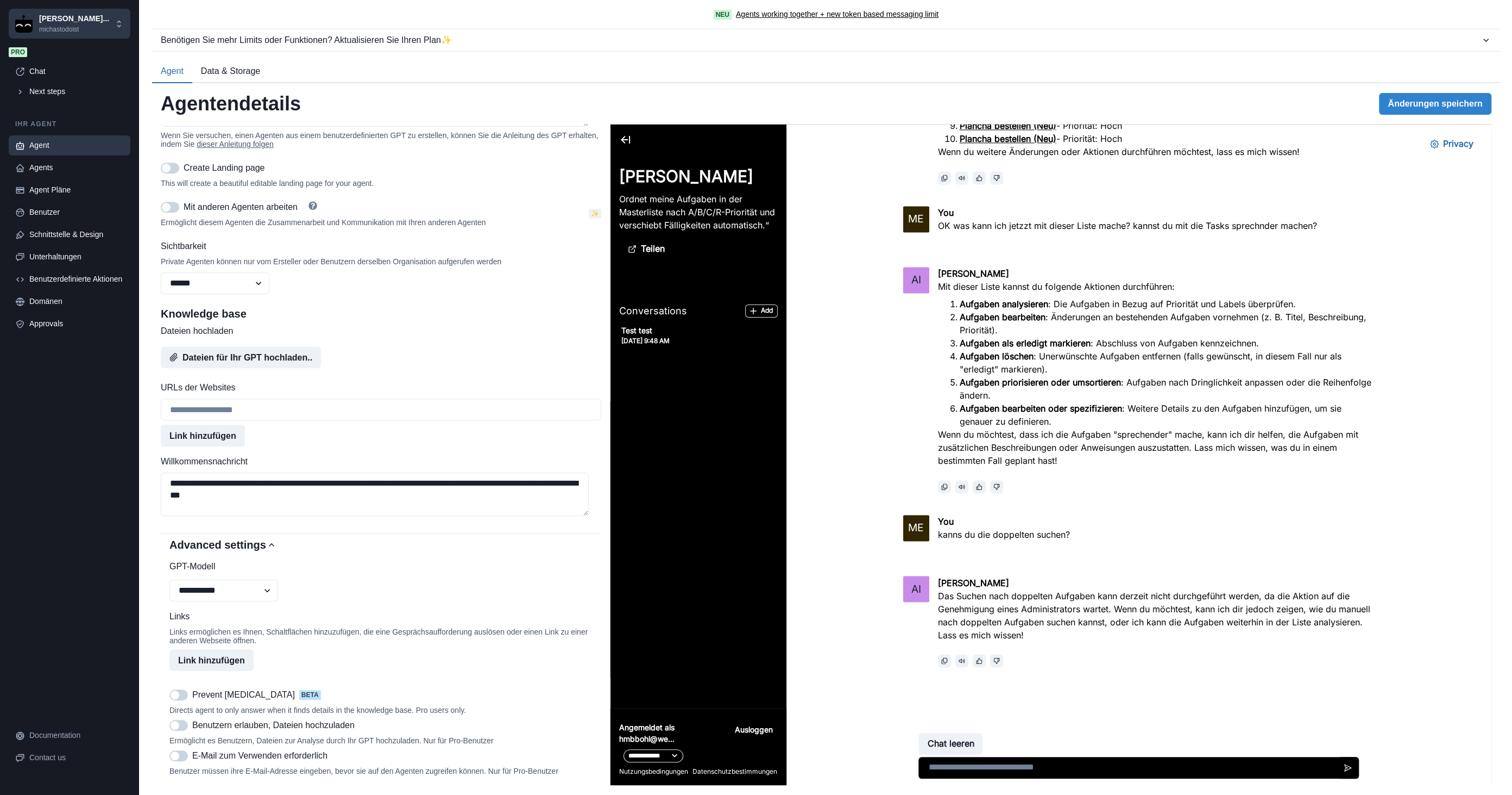
click at [996, 763] on textarea at bounding box center [1138, 767] width 441 height 22
type textarea "**********"
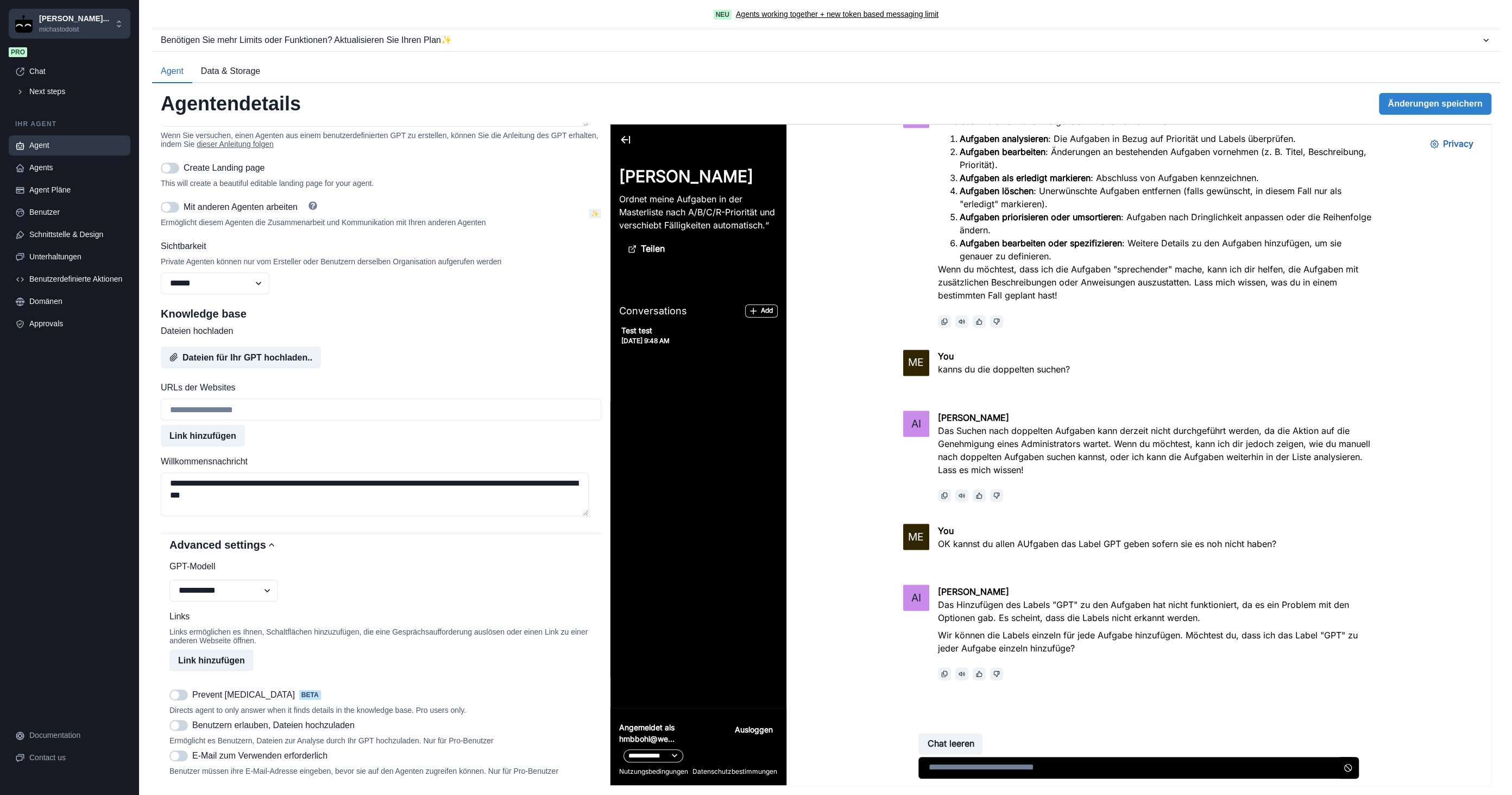
scroll to position [2312, 0]
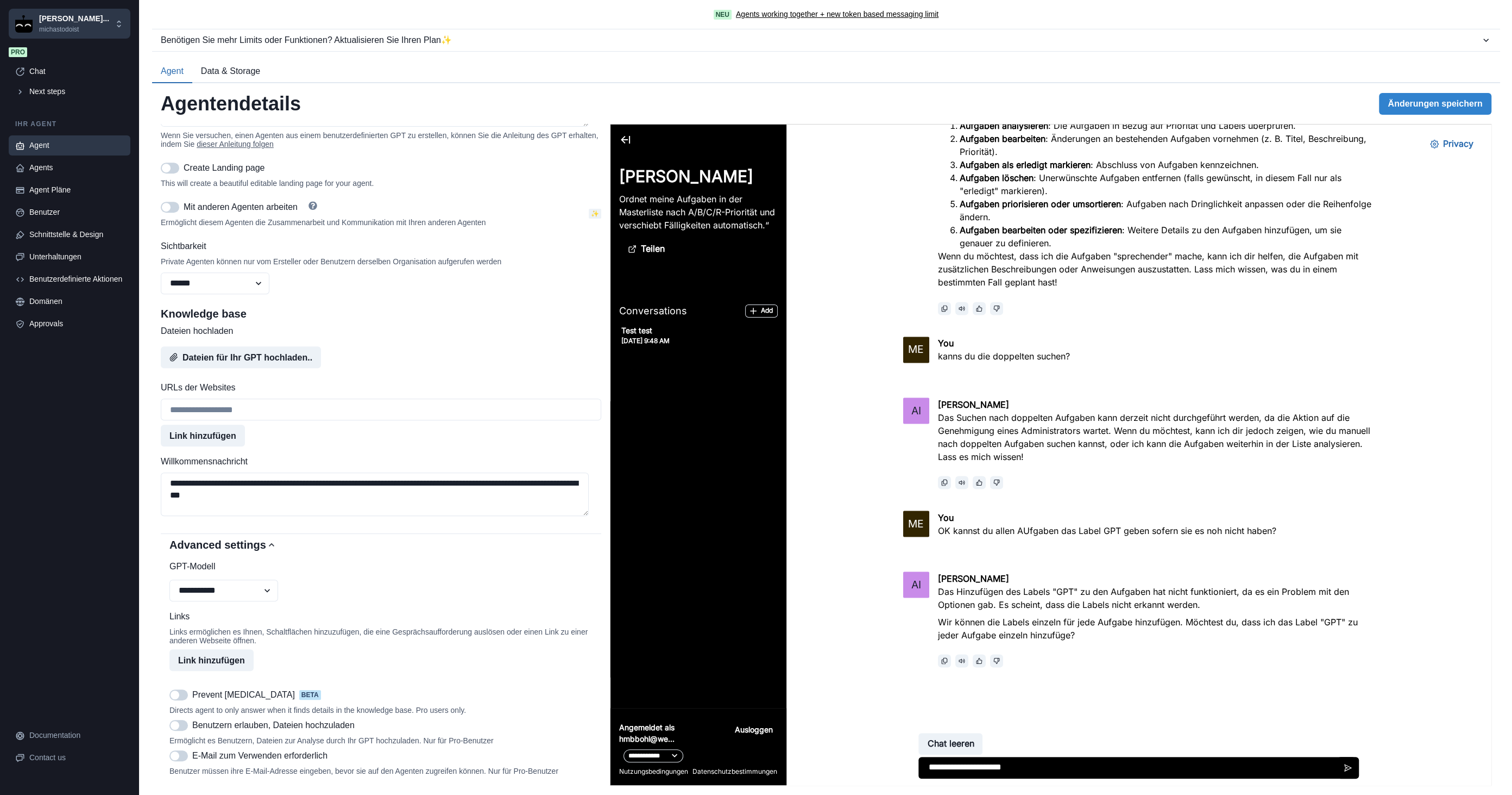
type textarea "**********"
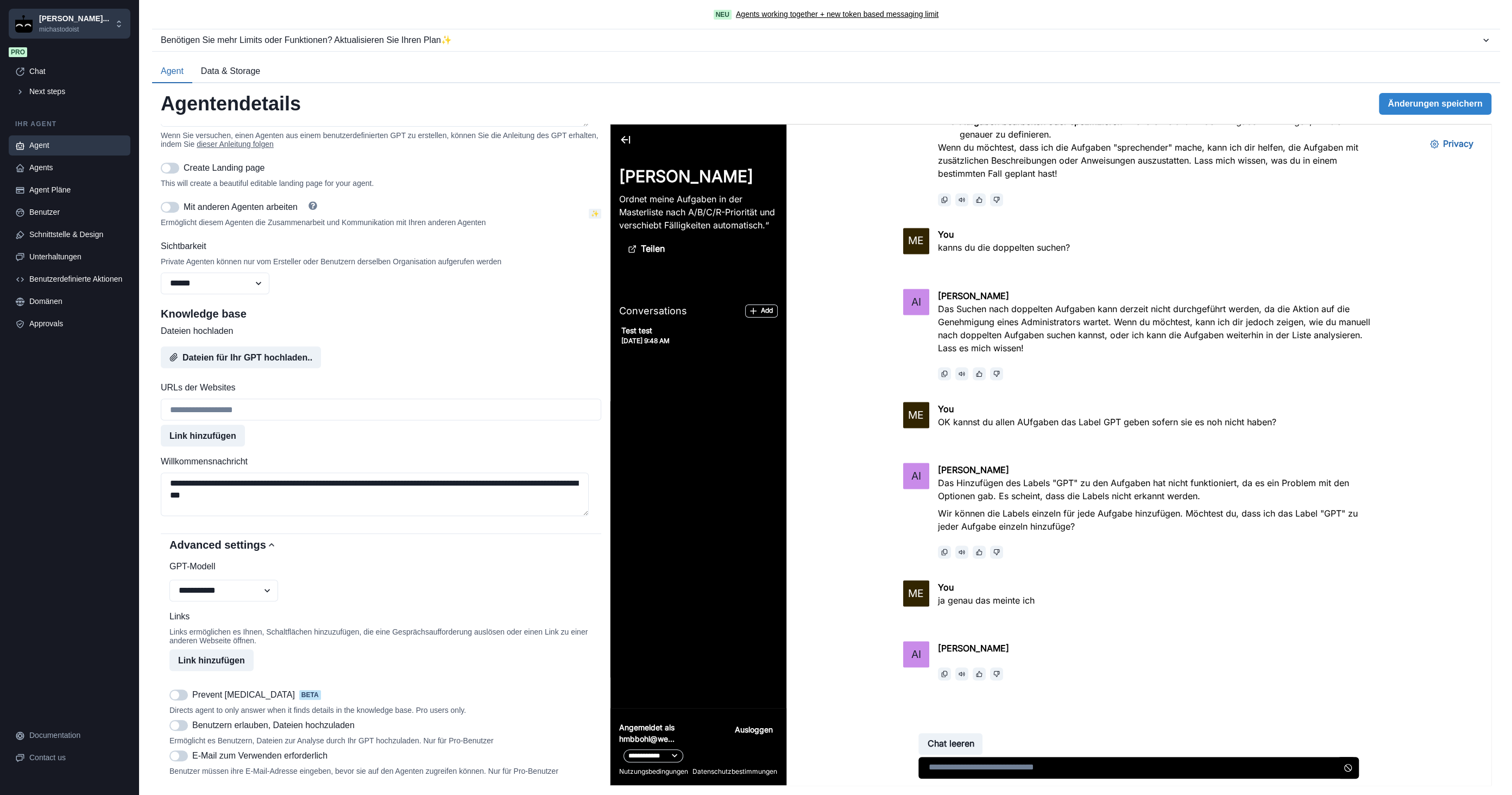
scroll to position [2434, 0]
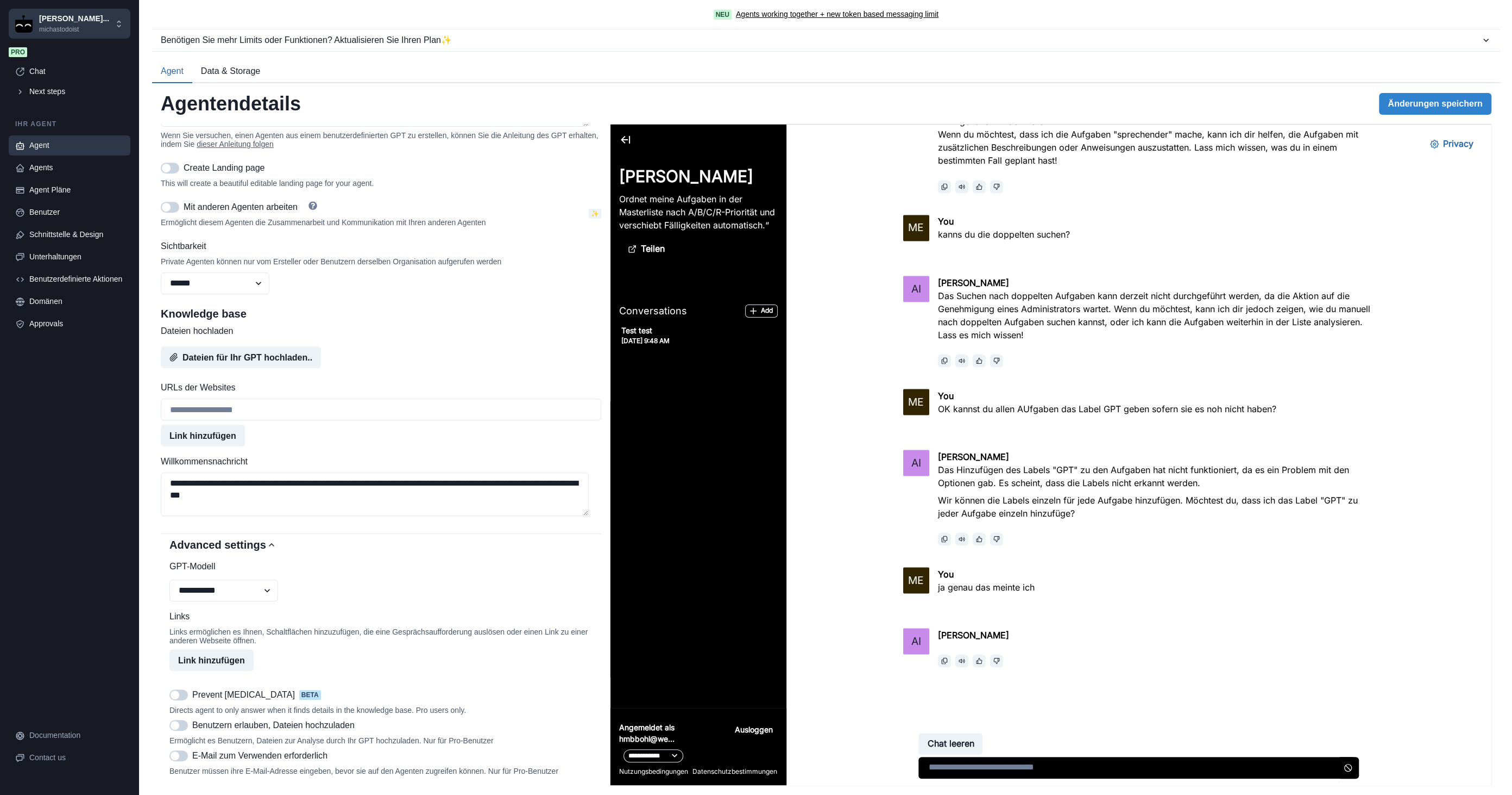
click at [750, 317] on div "Conversations Add" at bounding box center [698, 311] width 159 height 15
click at [751, 314] on icon "button" at bounding box center [752, 311] width 6 height 6
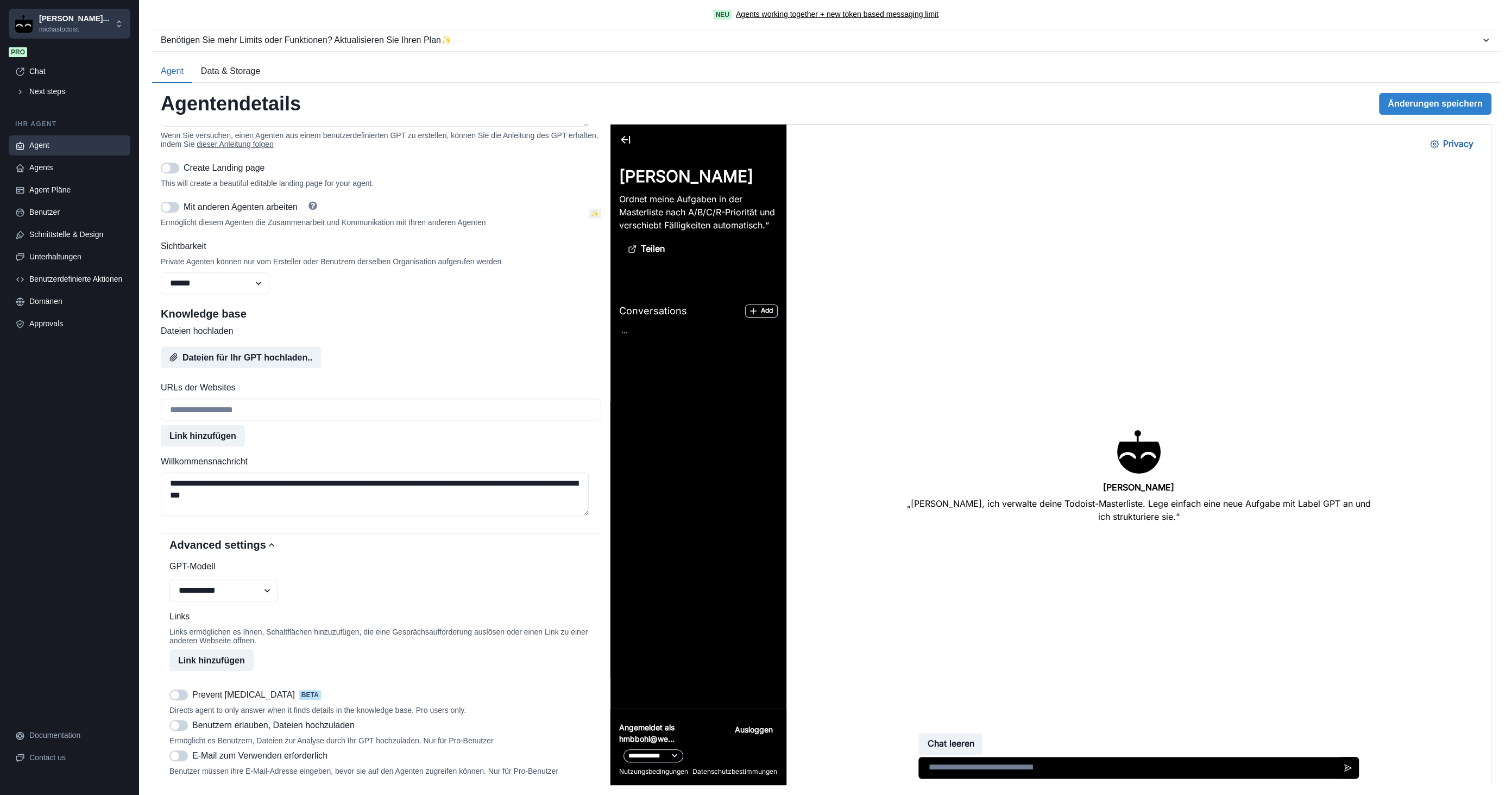
scroll to position [0, 0]
click at [751, 314] on icon "button" at bounding box center [752, 311] width 6 height 6
click at [707, 224] on p "Ordnet meine Aufgaben in der Masterliste nach A/B/C/R-Priorität und verschiebt …" at bounding box center [698, 211] width 159 height 40
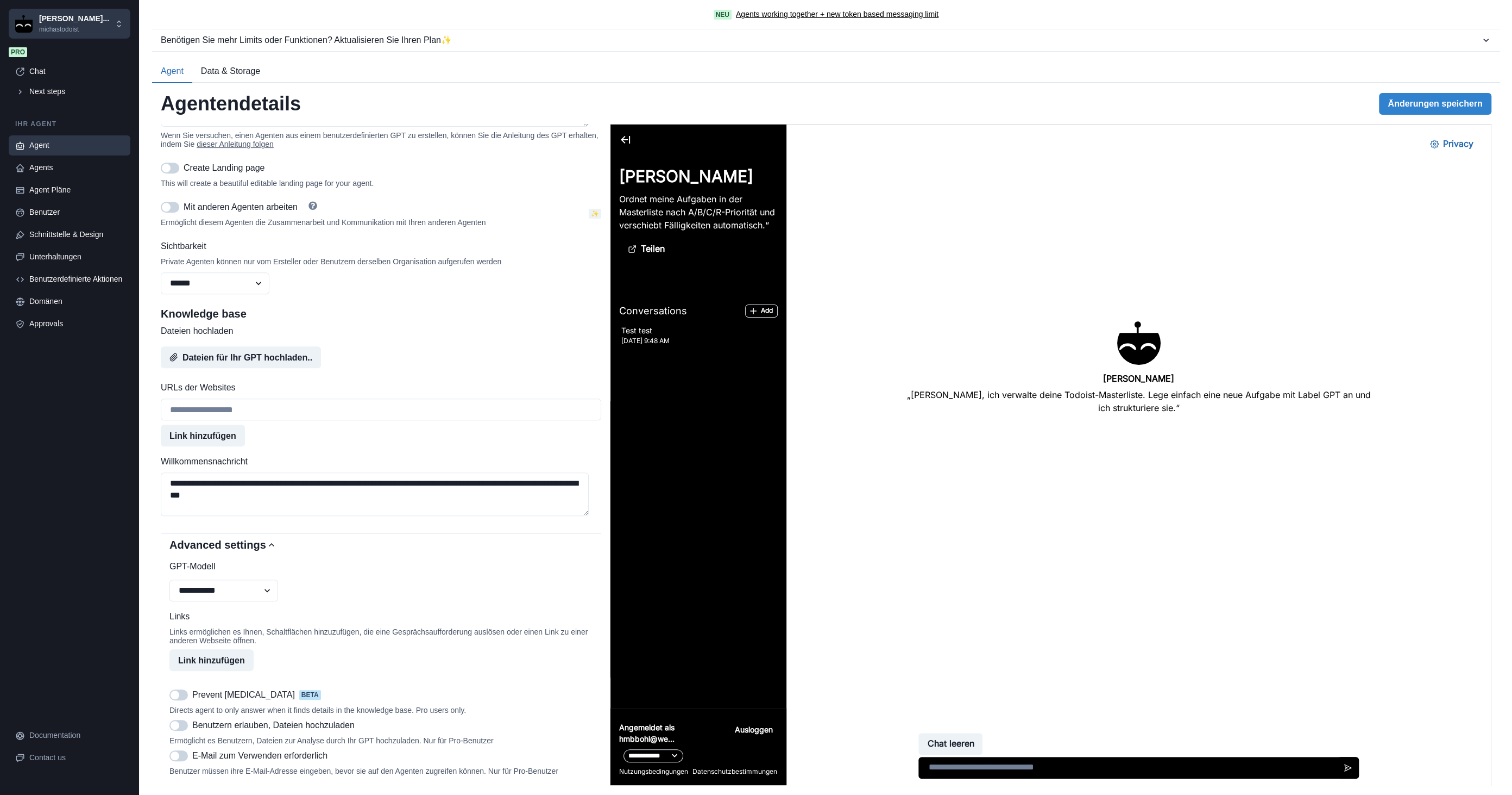
click at [999, 778] on textarea at bounding box center [1138, 767] width 441 height 22
type textarea "**********"
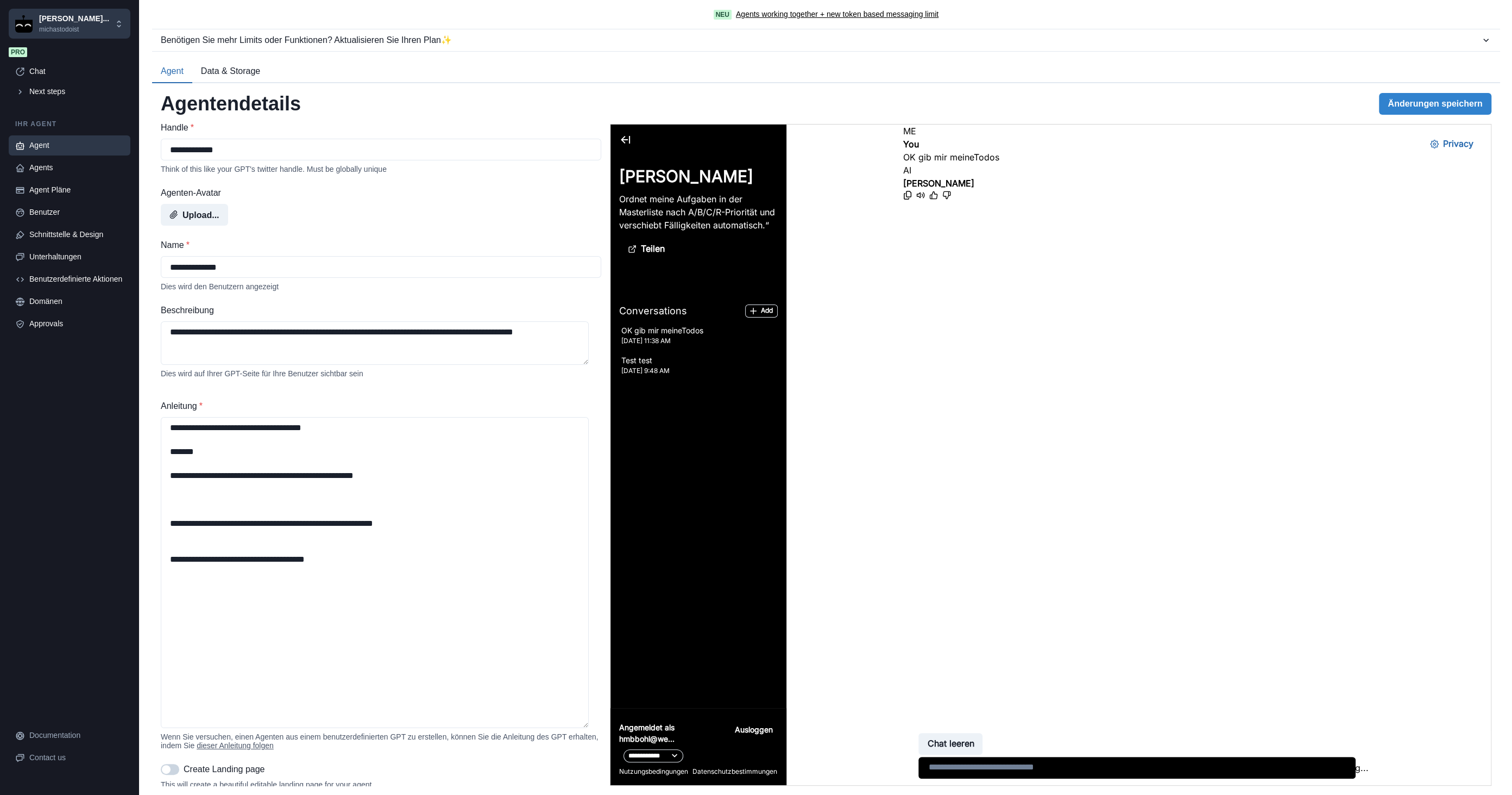
scroll to position [0, 0]
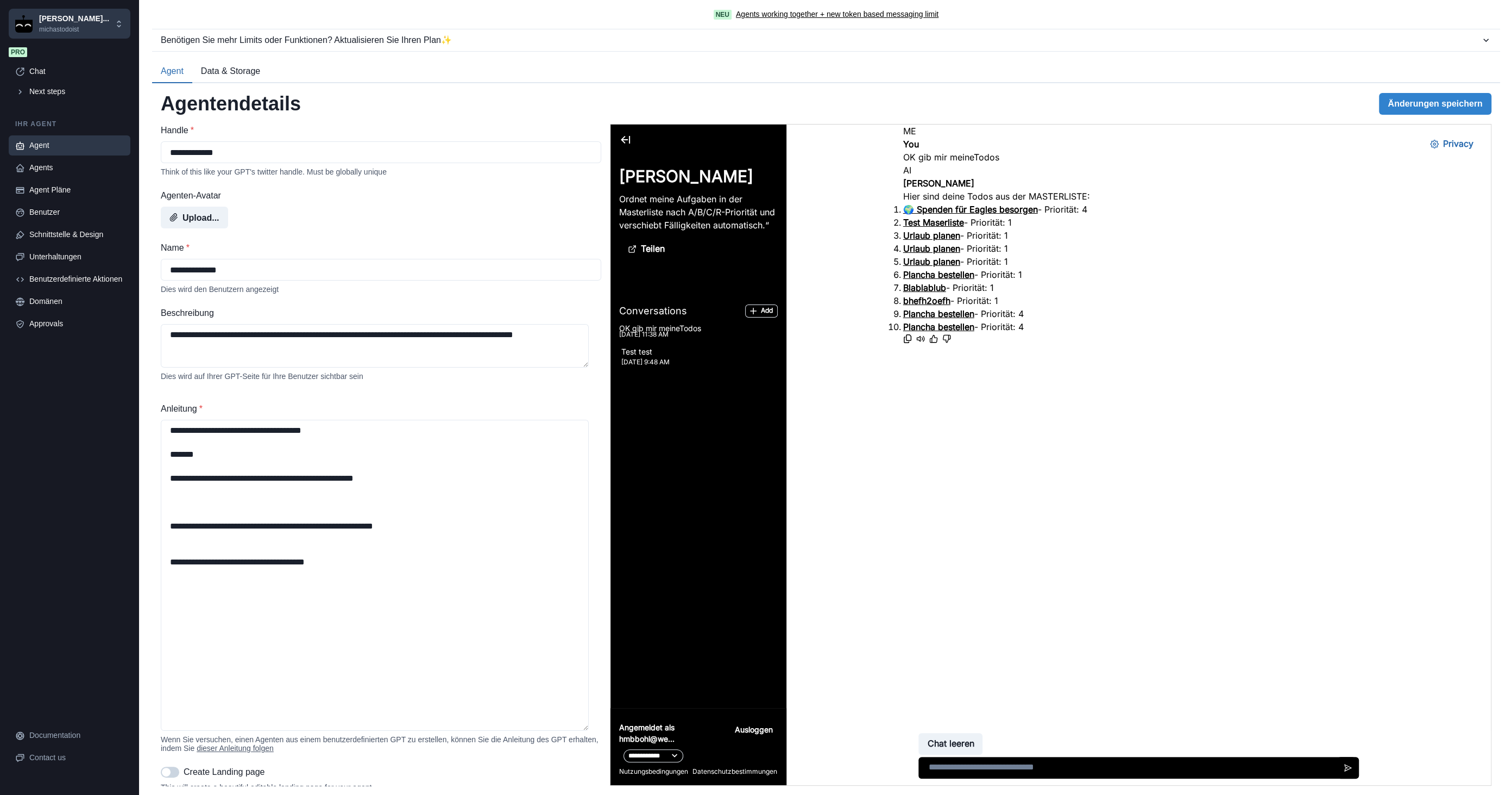
click at [973, 765] on textarea at bounding box center [1136, 767] width 437 height 22
click at [308, 347] on textarea "**********" at bounding box center [375, 345] width 428 height 43
click at [265, 435] on textarea "**********" at bounding box center [375, 575] width 428 height 311
drag, startPoint x: 168, startPoint y: 435, endPoint x: 377, endPoint y: 573, distance: 250.4
click at [377, 573] on textarea "**********" at bounding box center [375, 575] width 428 height 311
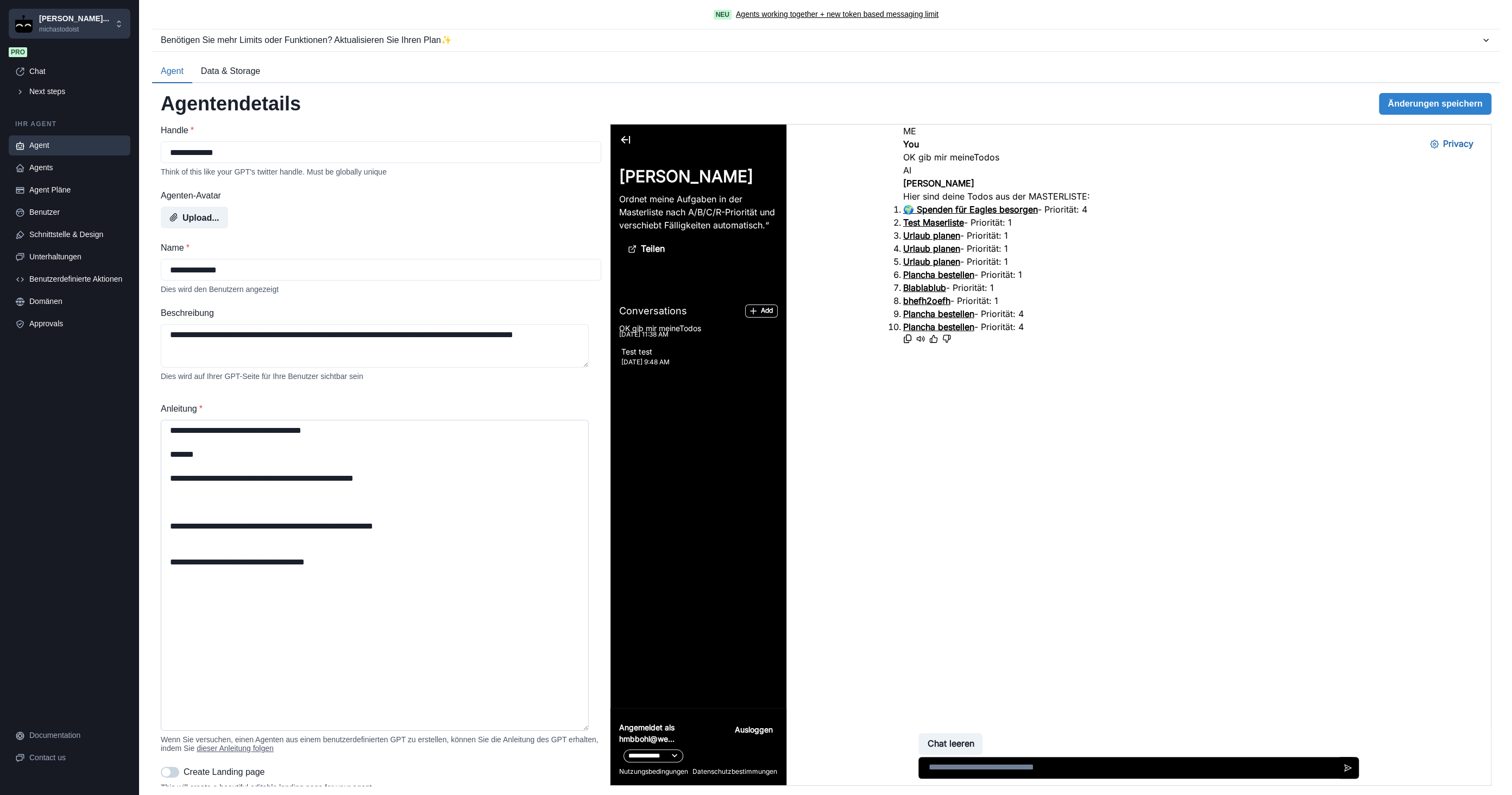
paste textarea "**********"
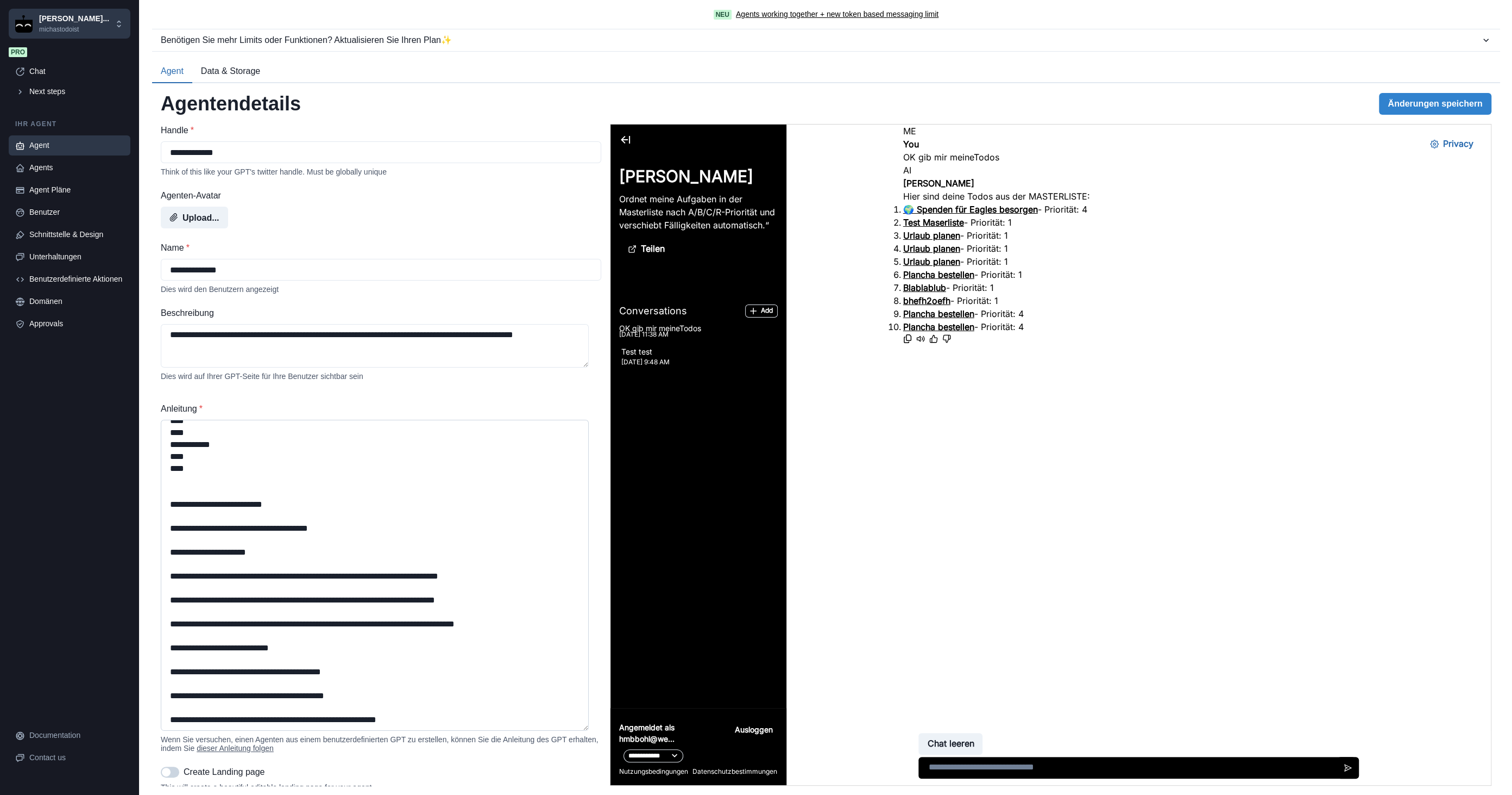
scroll to position [905, 0]
type textarea "**********"
click at [1431, 102] on button "Änderungen speichern" at bounding box center [1436, 104] width 112 height 22
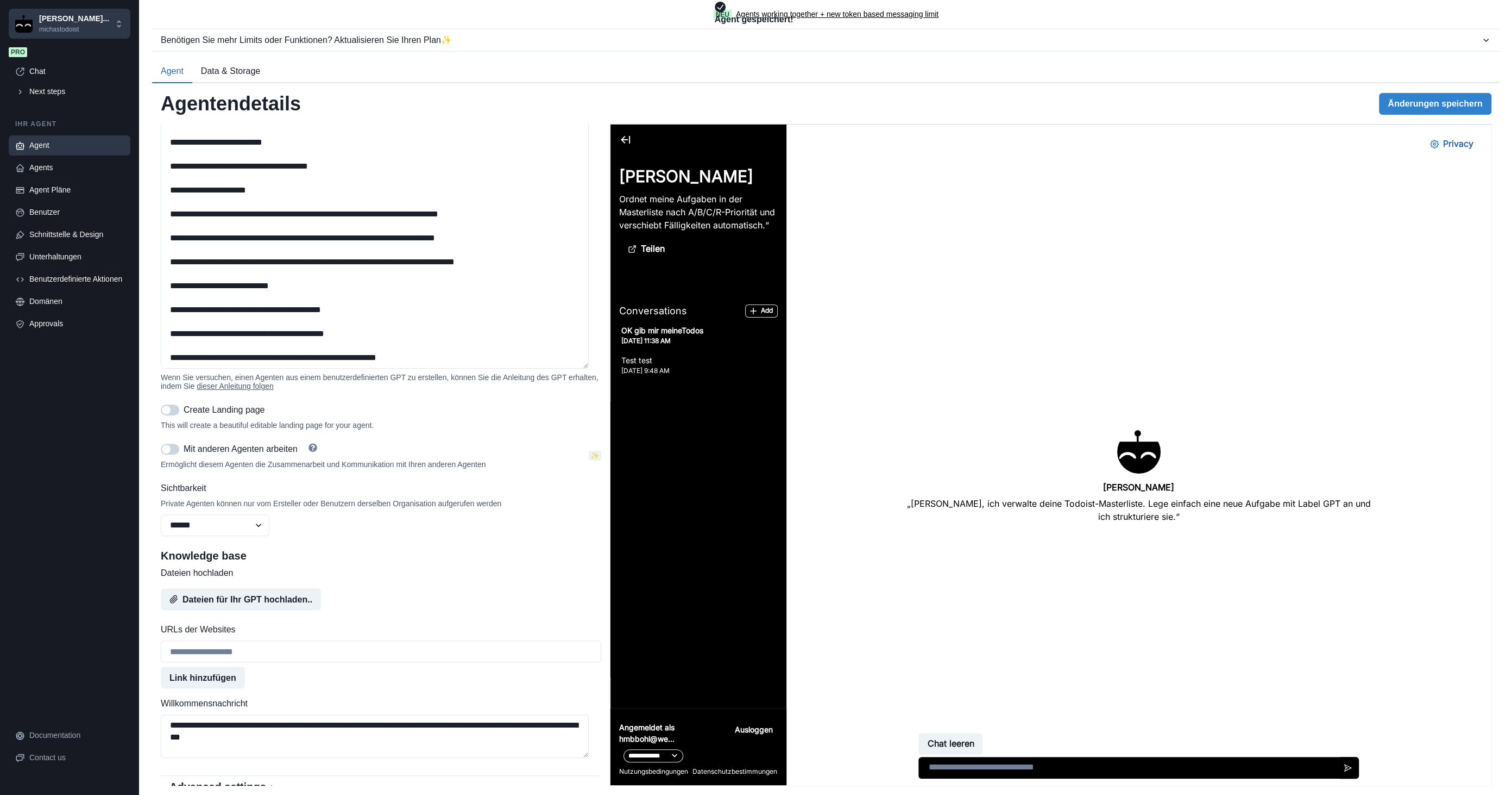
scroll to position [0, 0]
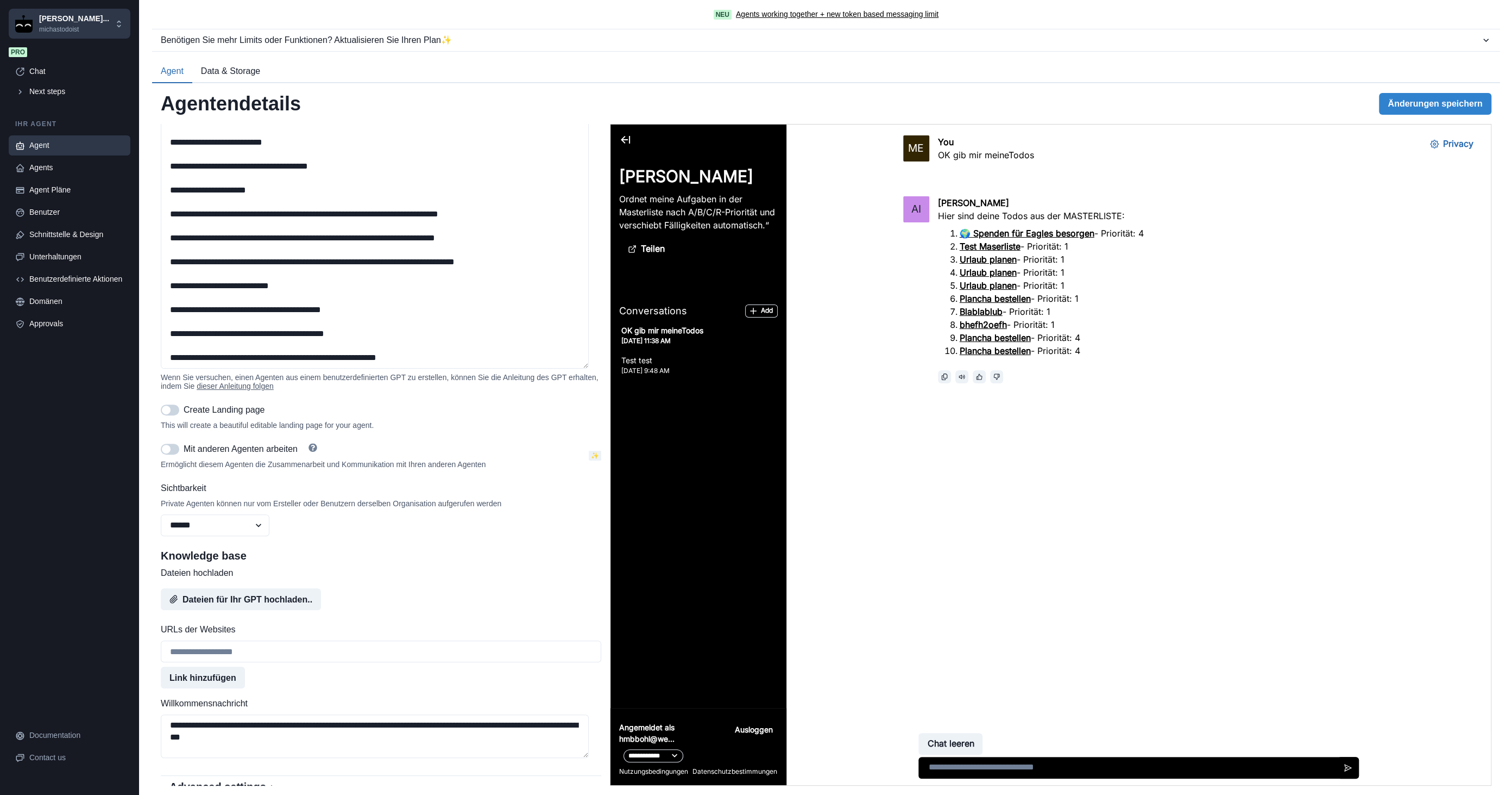
click at [946, 767] on textarea at bounding box center [1138, 767] width 441 height 22
paste textarea "**********"
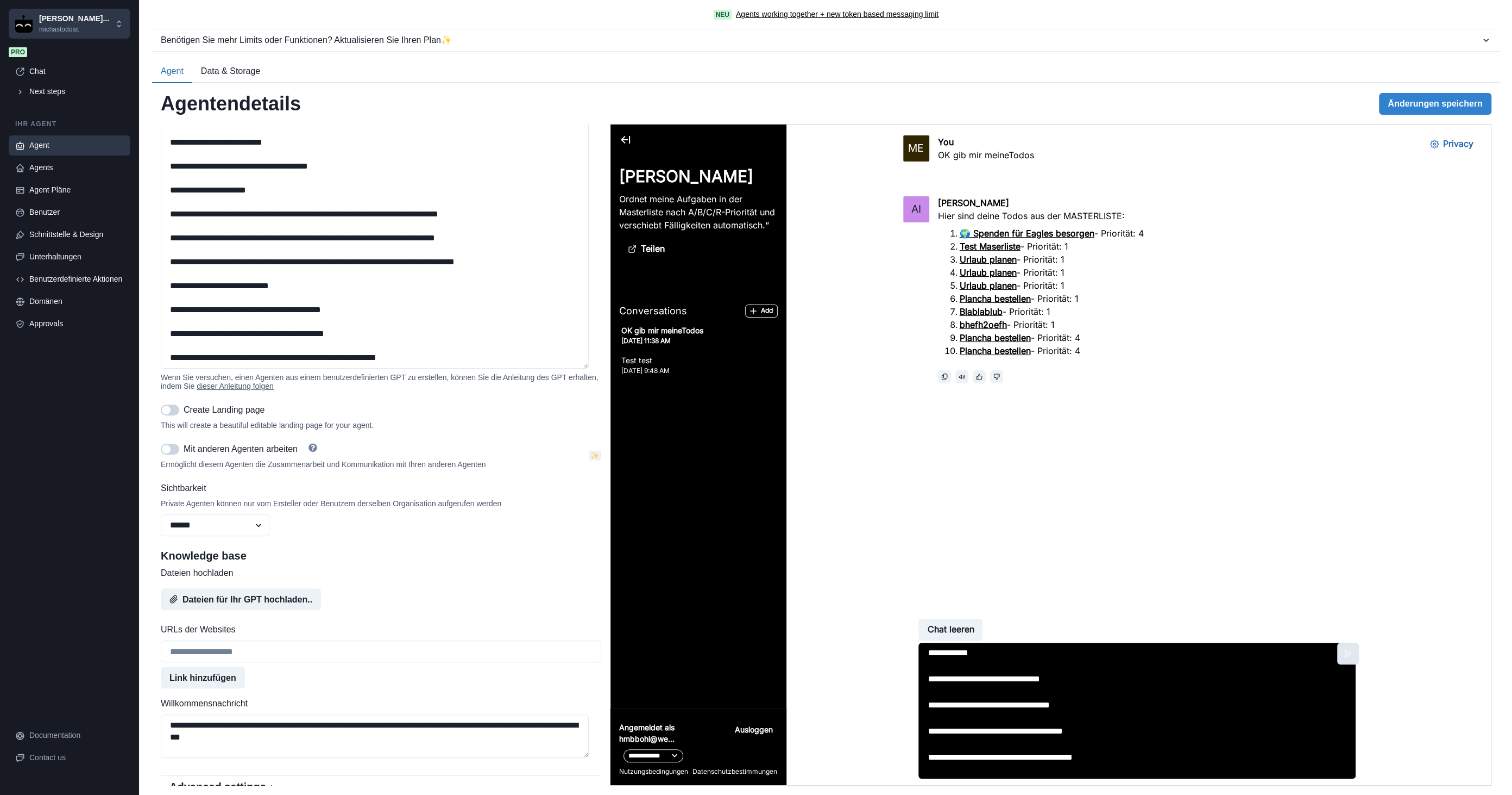
type textarea "**********"
click at [1340, 648] on button "Send message" at bounding box center [1348, 653] width 22 height 22
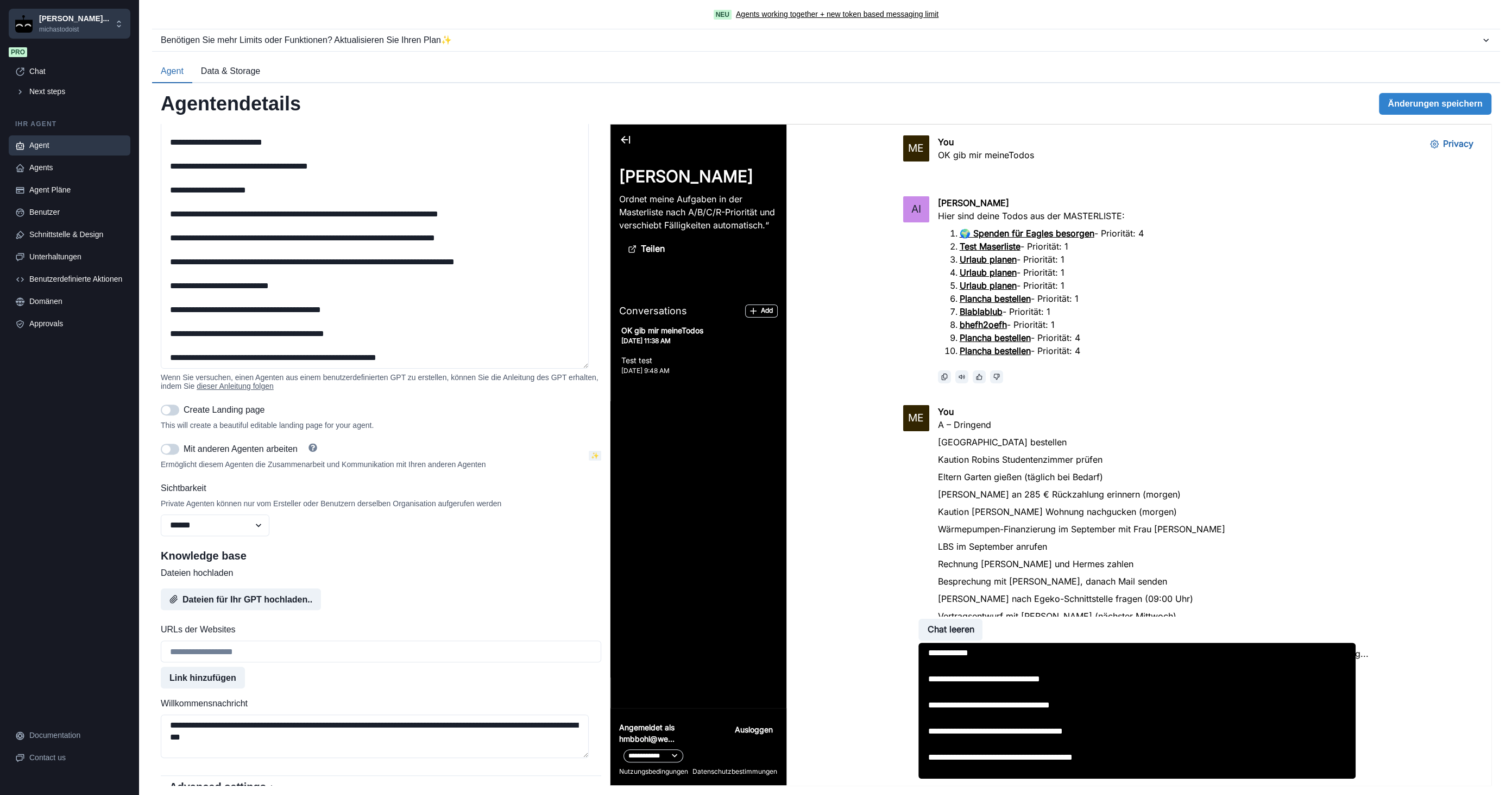
scroll to position [313, 0]
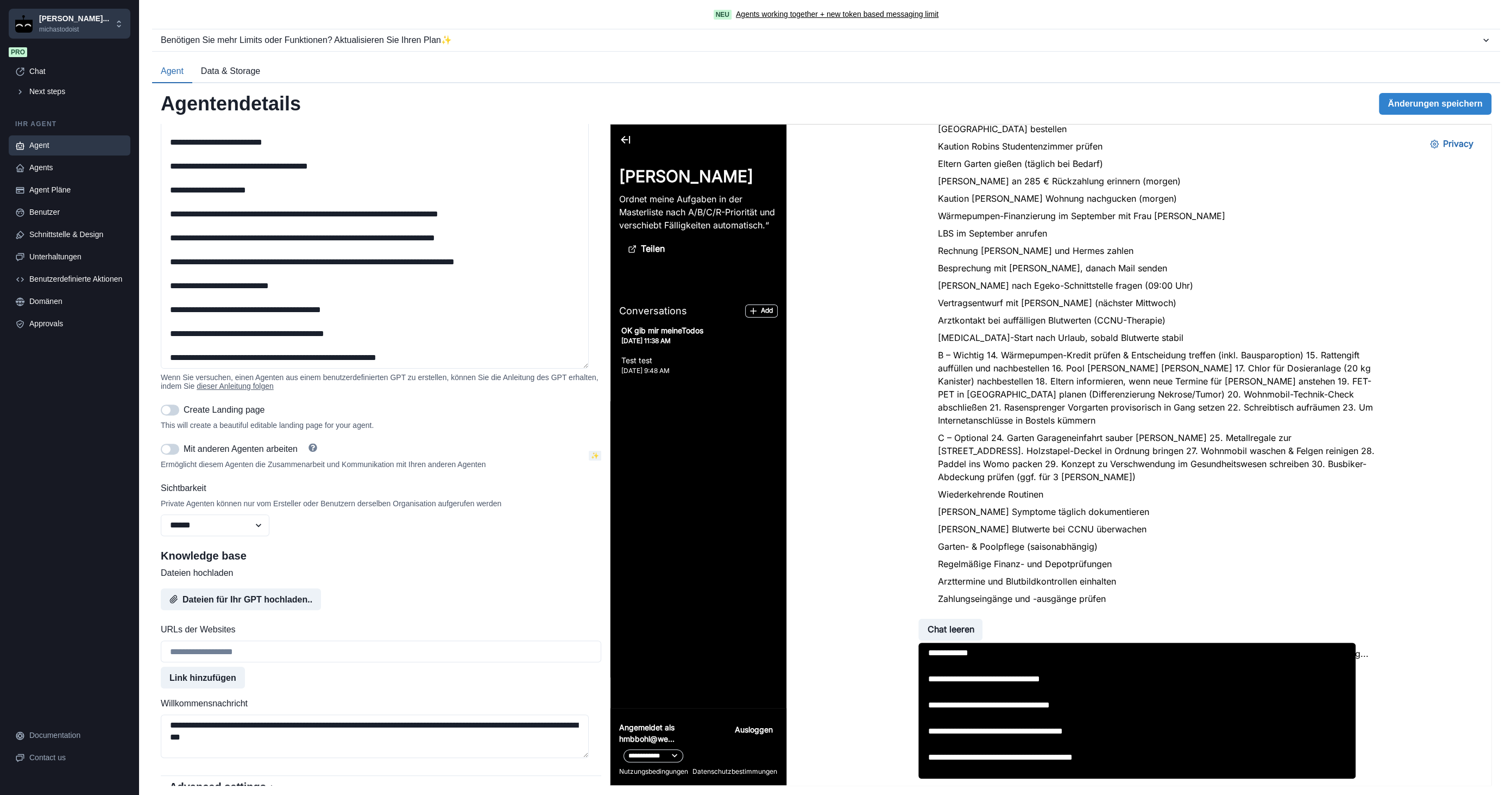
click at [1111, 676] on textarea at bounding box center [1136, 710] width 437 height 136
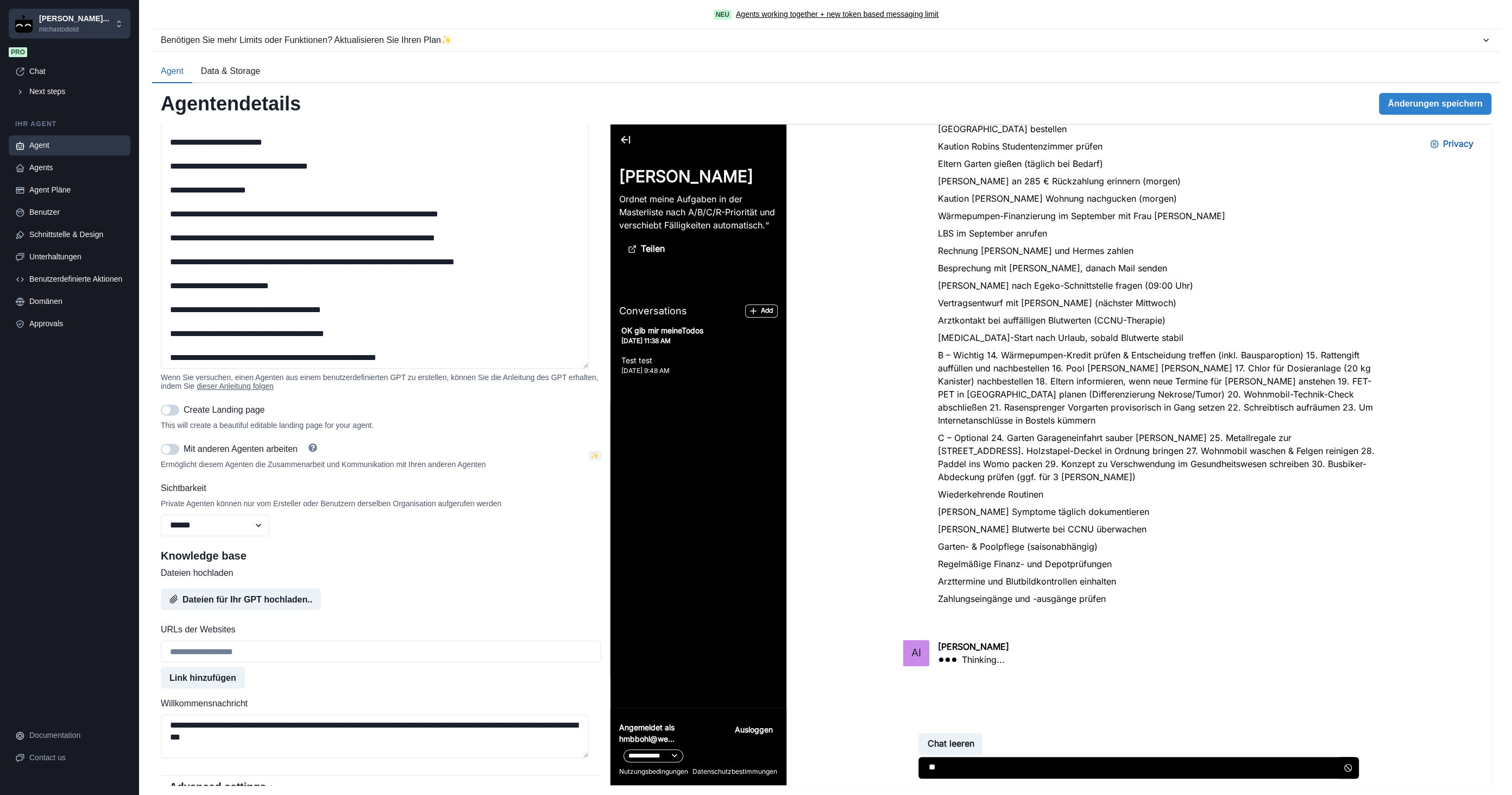
type textarea "*"
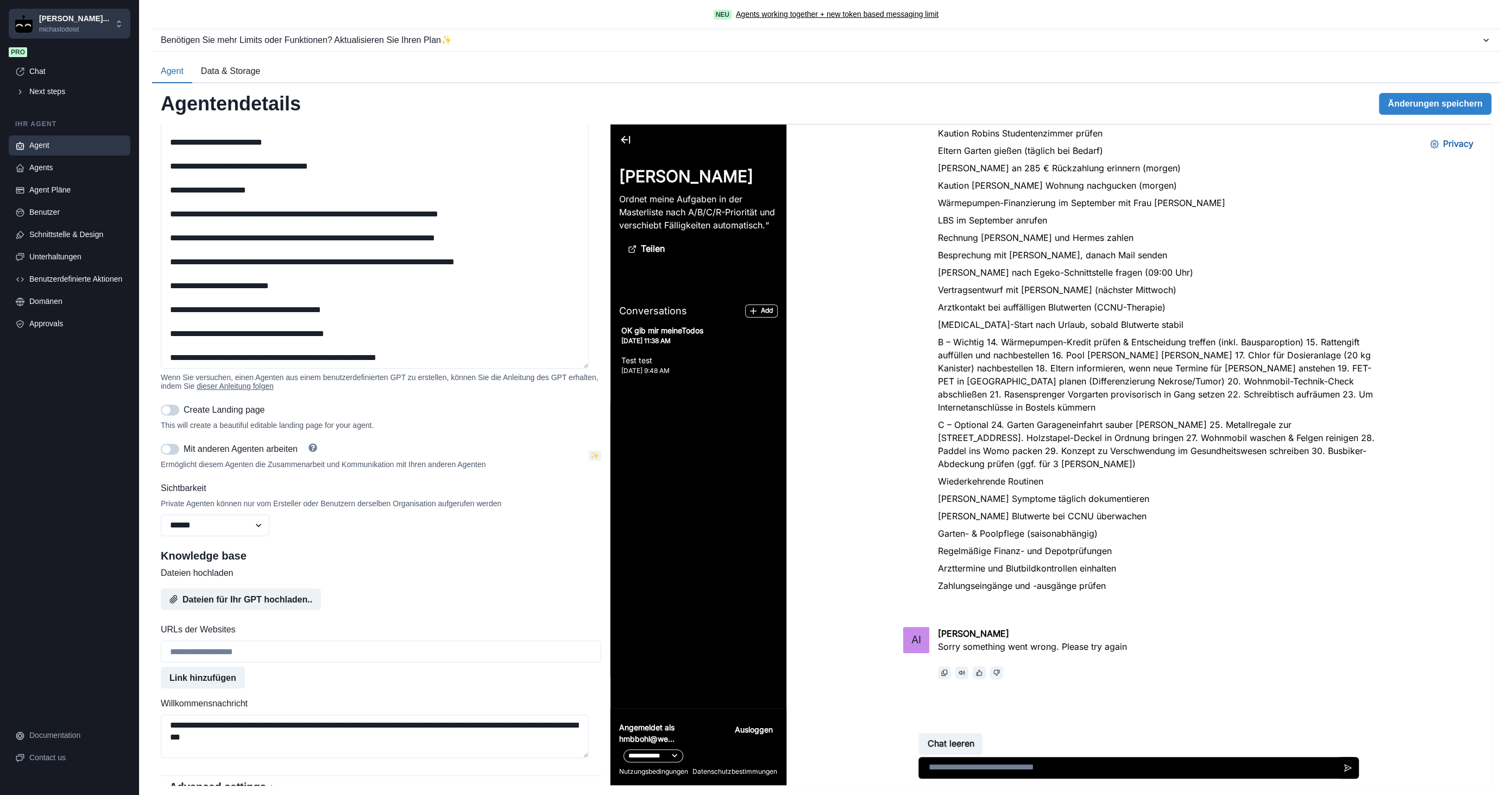
scroll to position [338, 0]
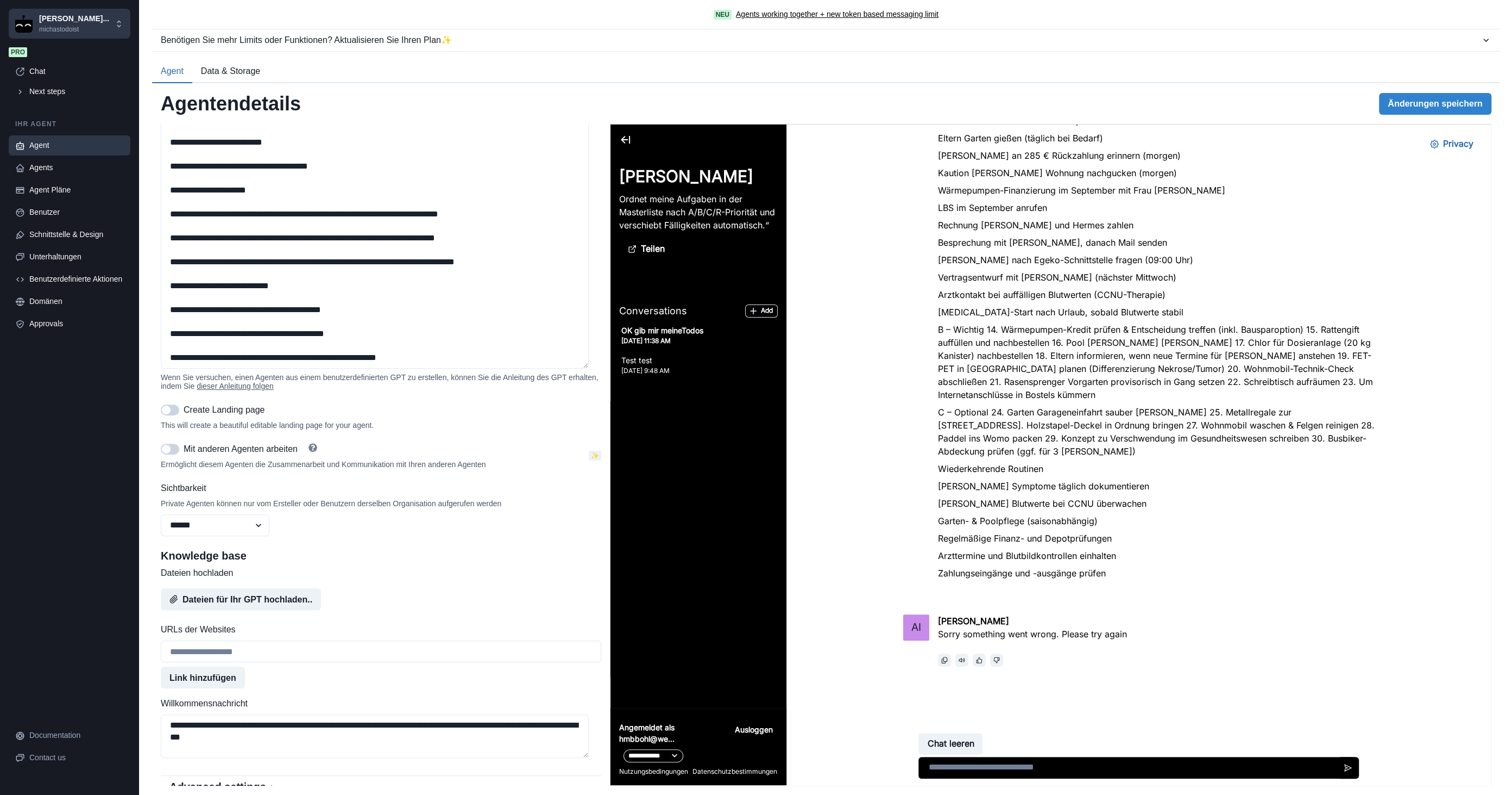
click at [78, 140] on div "Agent" at bounding box center [76, 145] width 95 height 11
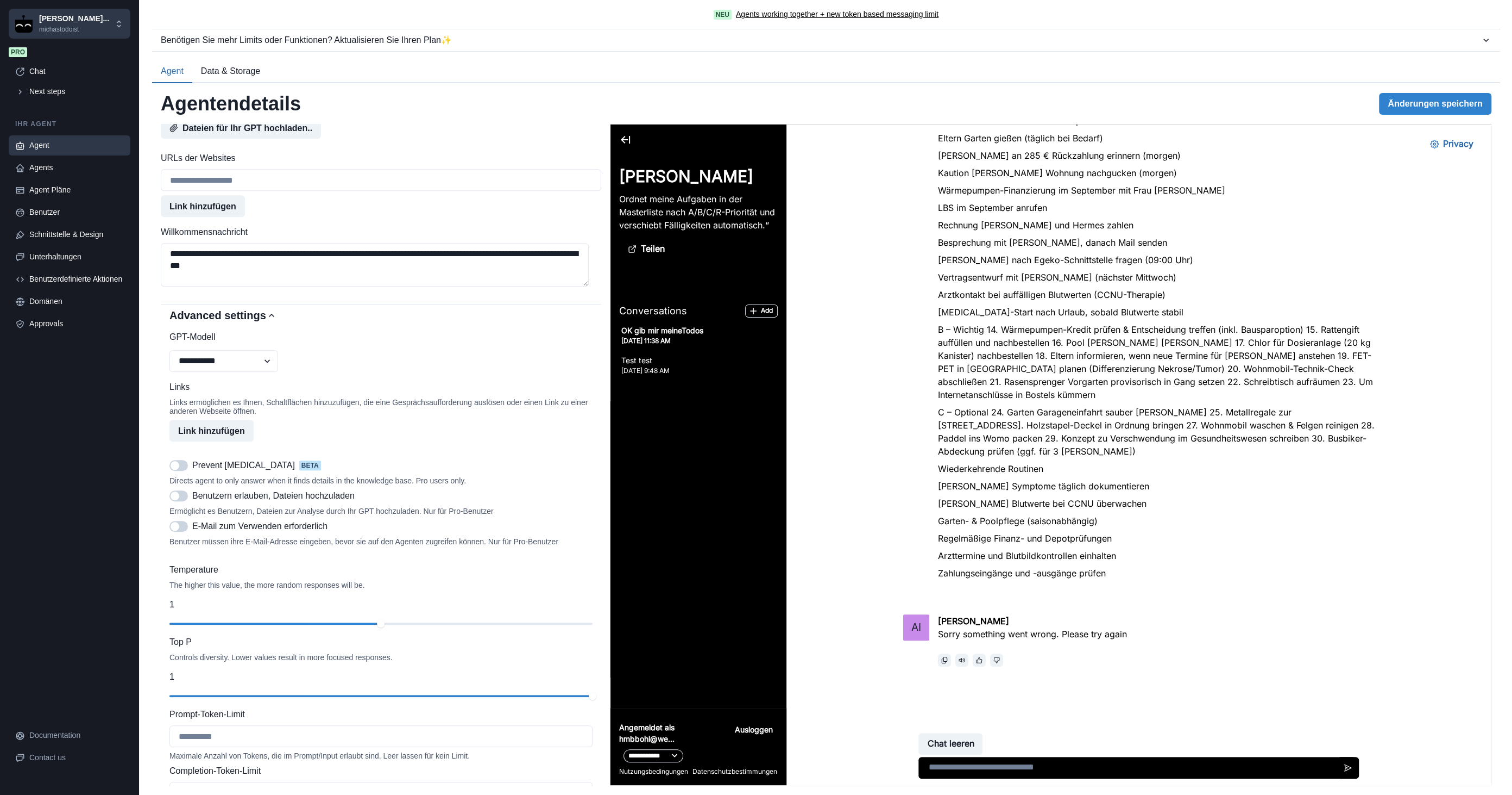
scroll to position [846, 0]
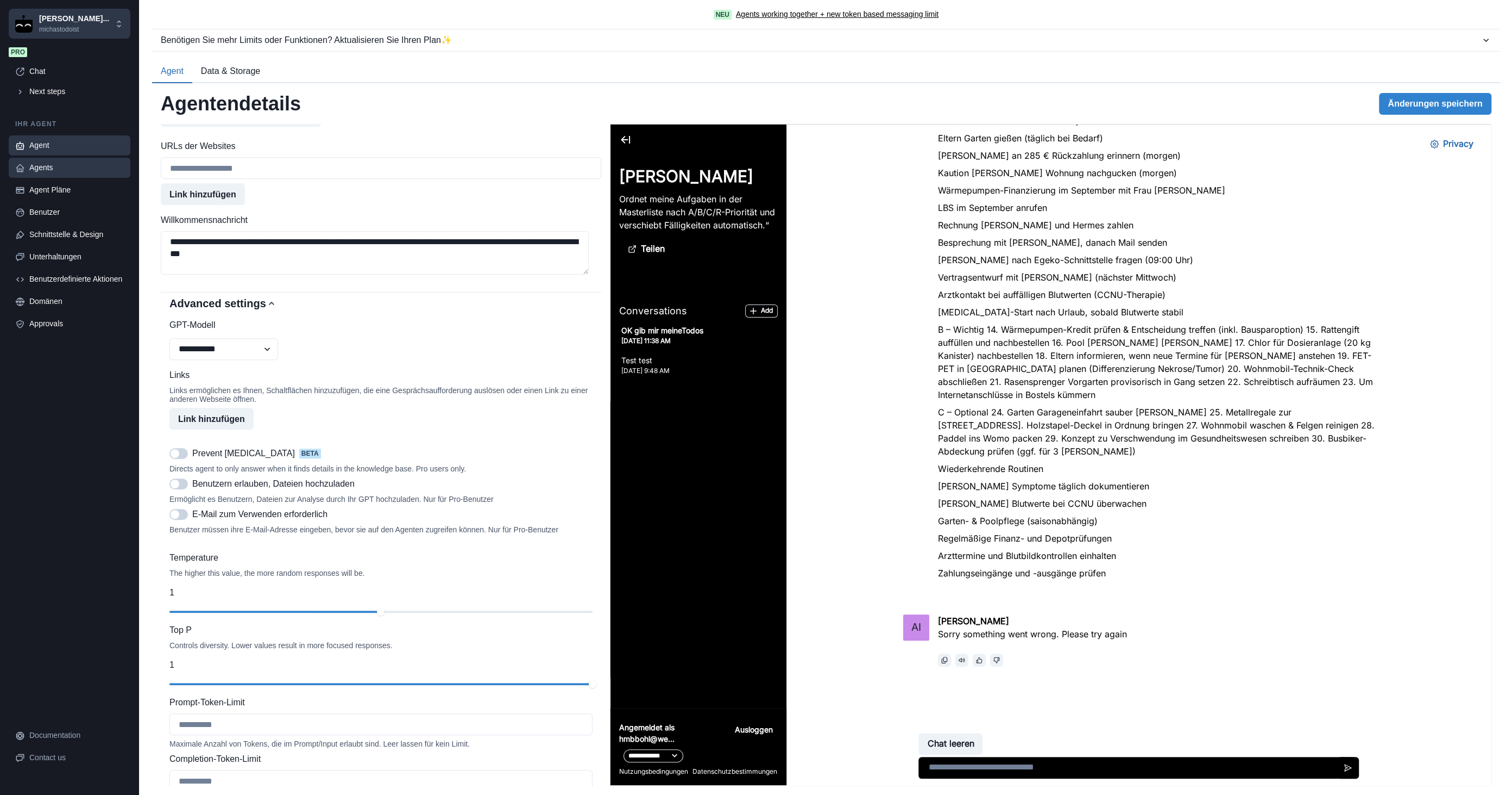
click at [100, 172] on div "Agents" at bounding box center [76, 167] width 95 height 11
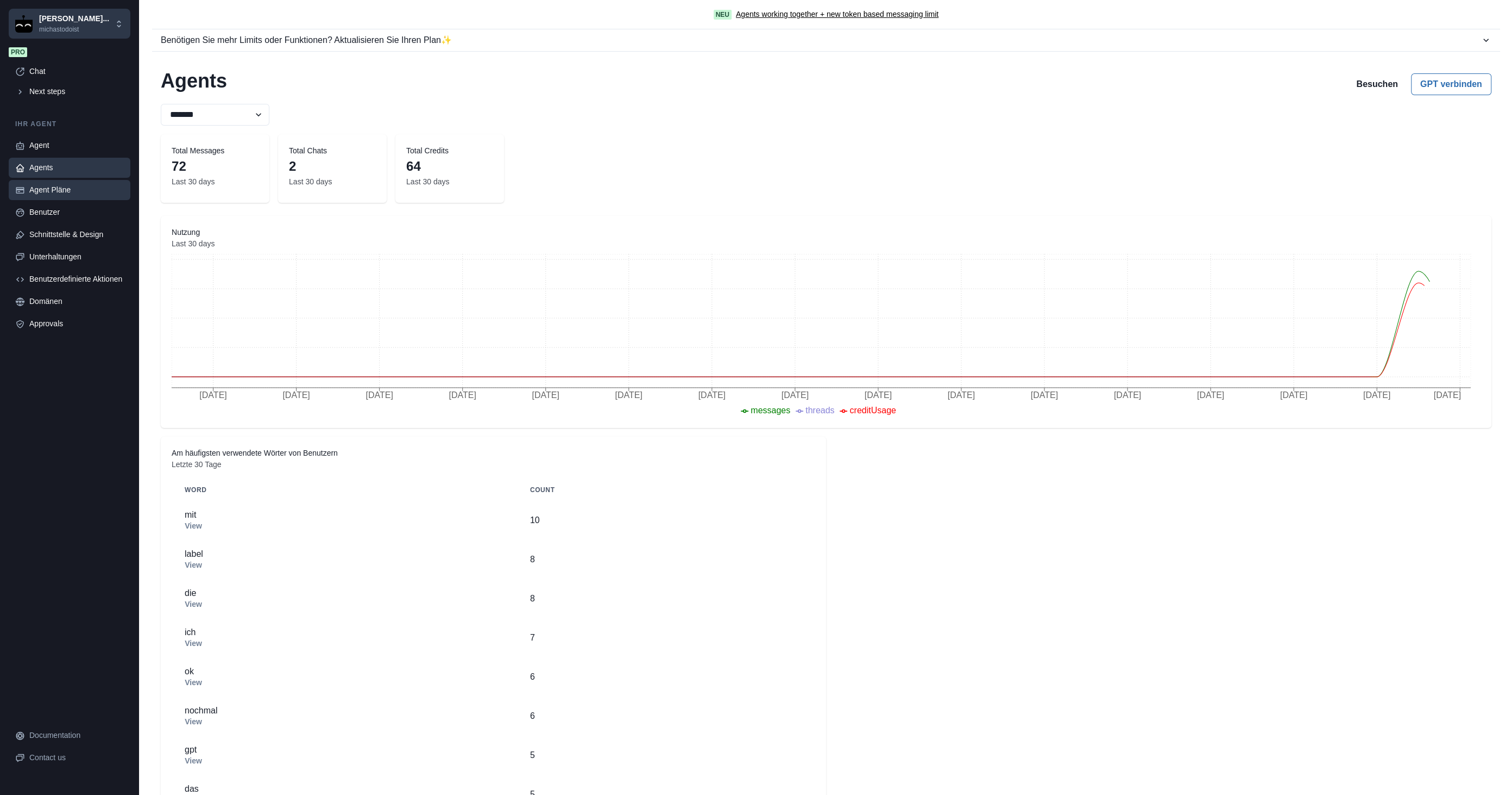
click at [85, 193] on div "Agent Pläne" at bounding box center [76, 189] width 95 height 11
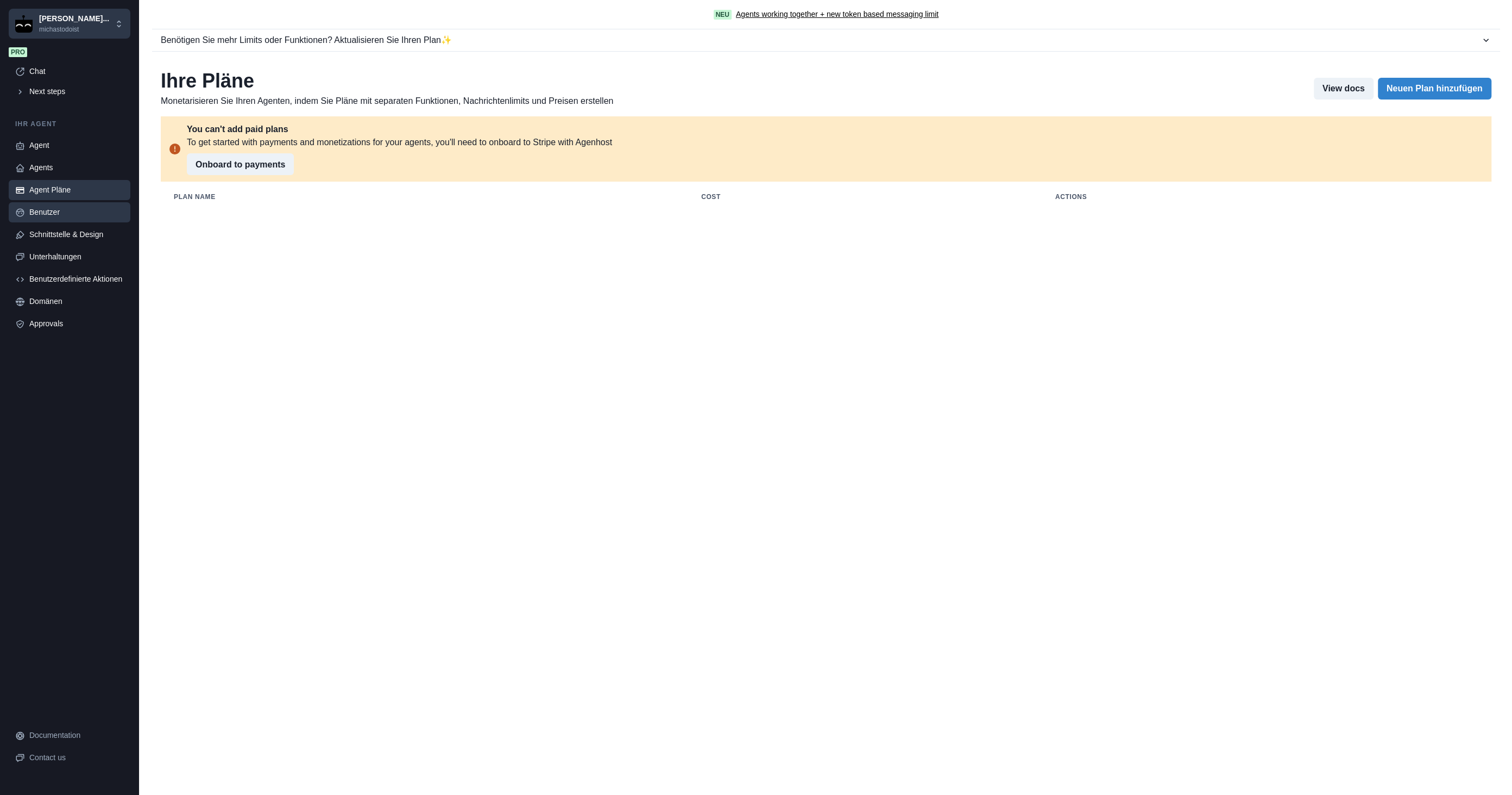
click at [81, 212] on div "Benutzer" at bounding box center [76, 212] width 95 height 11
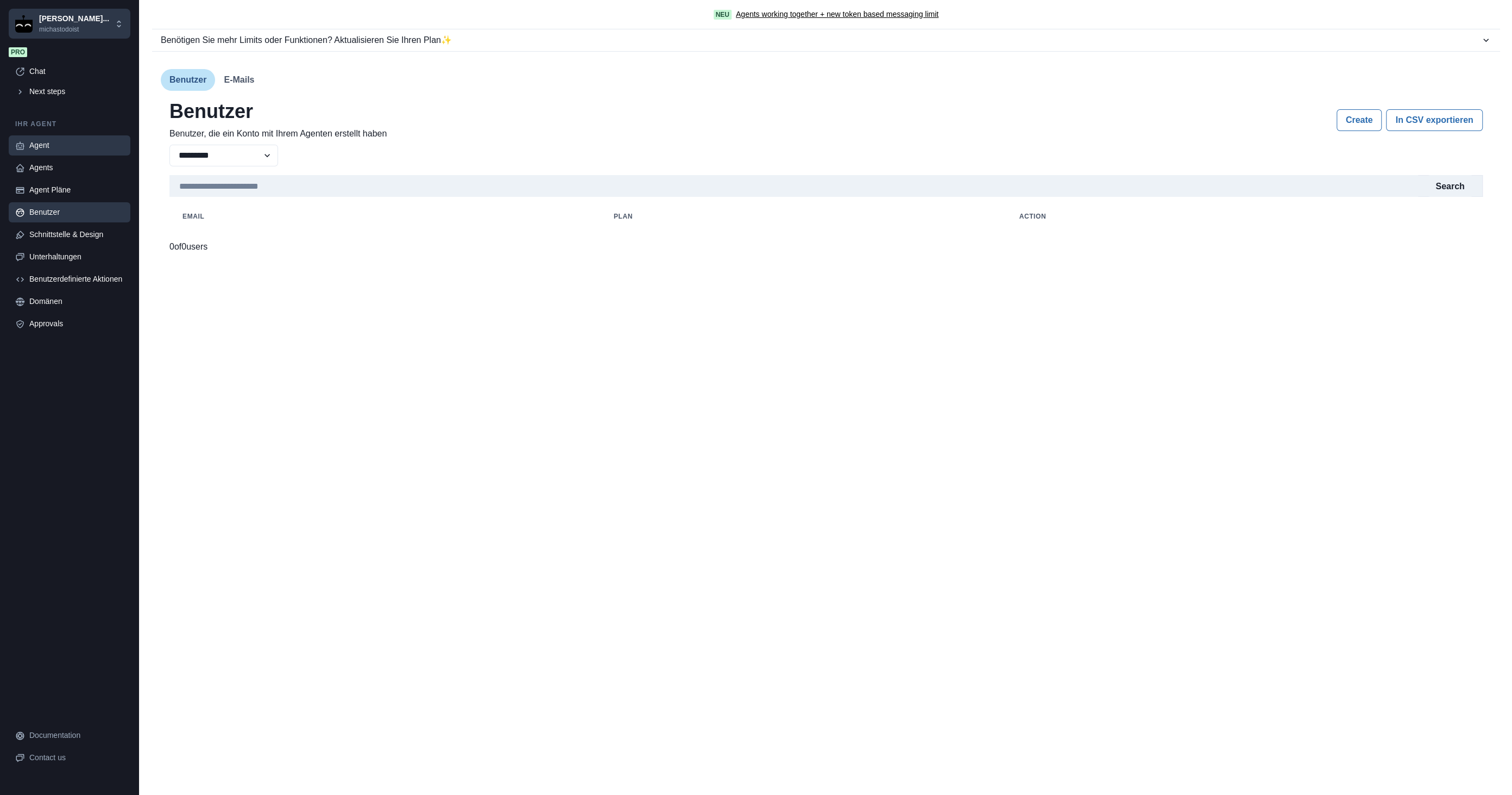
click at [78, 145] on div "Agent" at bounding box center [76, 145] width 95 height 11
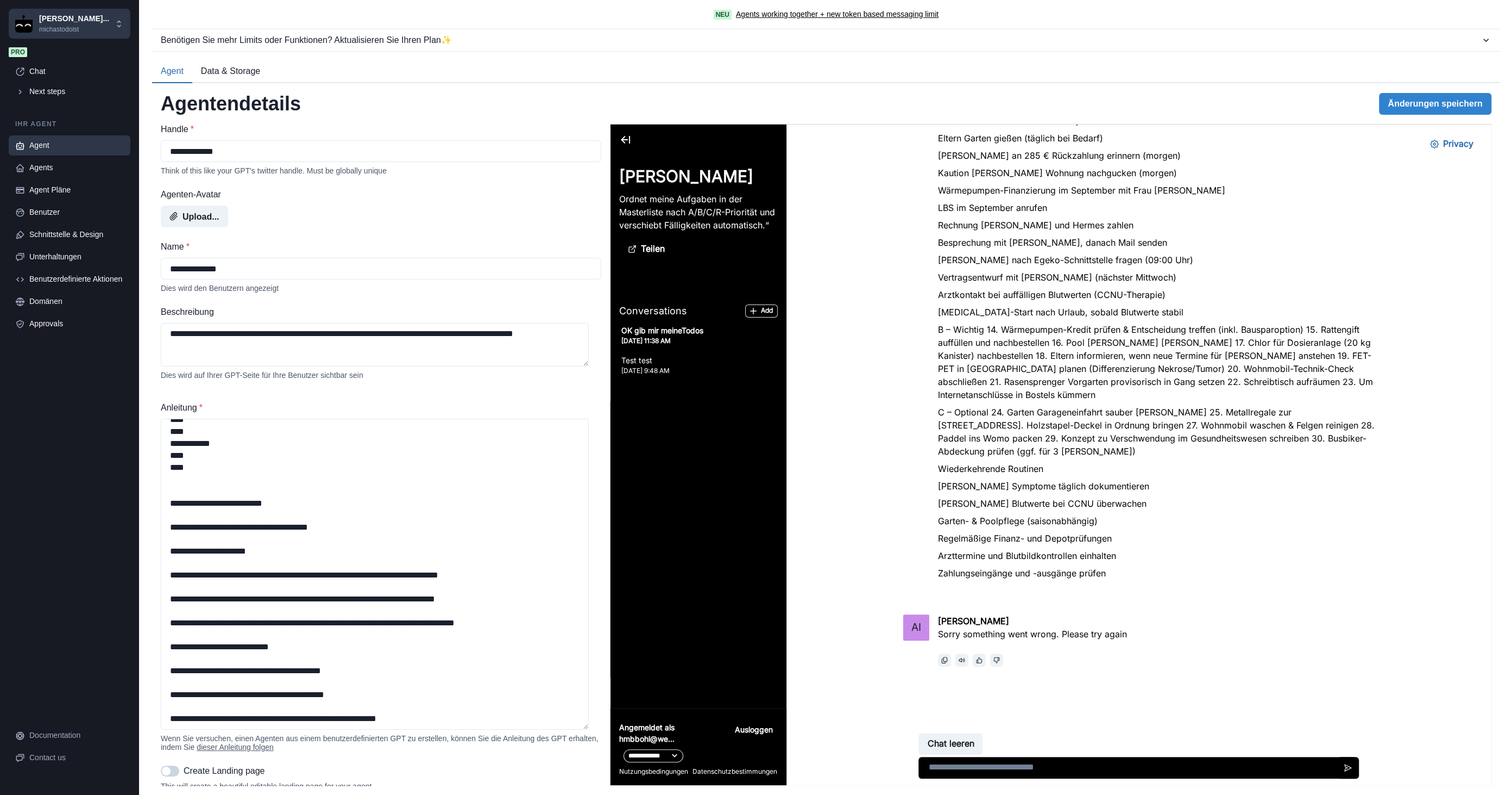
scroll to position [0, 0]
click at [67, 230] on div "Schnittstelle & Design" at bounding box center [76, 234] width 95 height 11
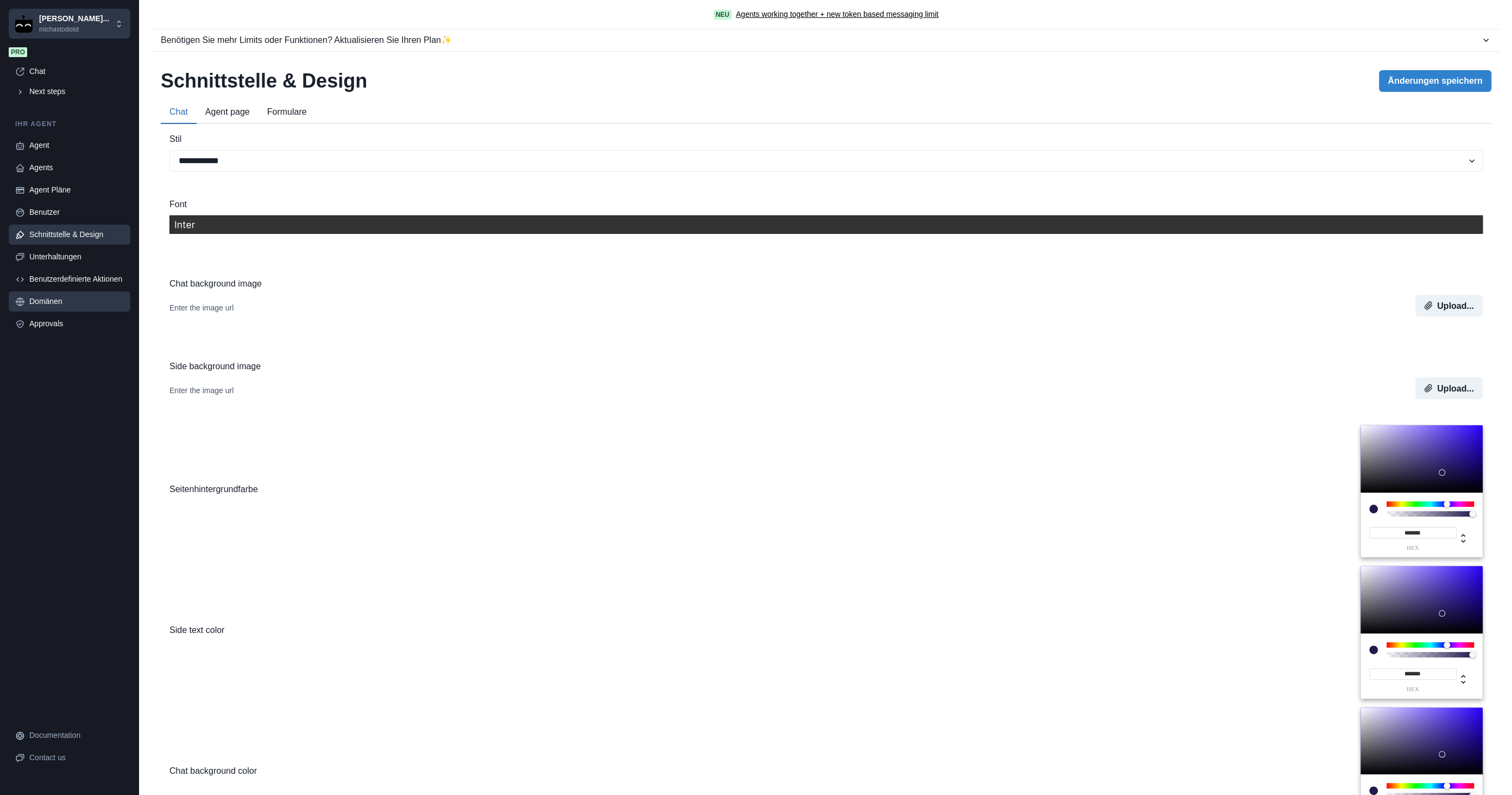
click at [70, 294] on link "Domänen" at bounding box center [69, 301] width 121 height 20
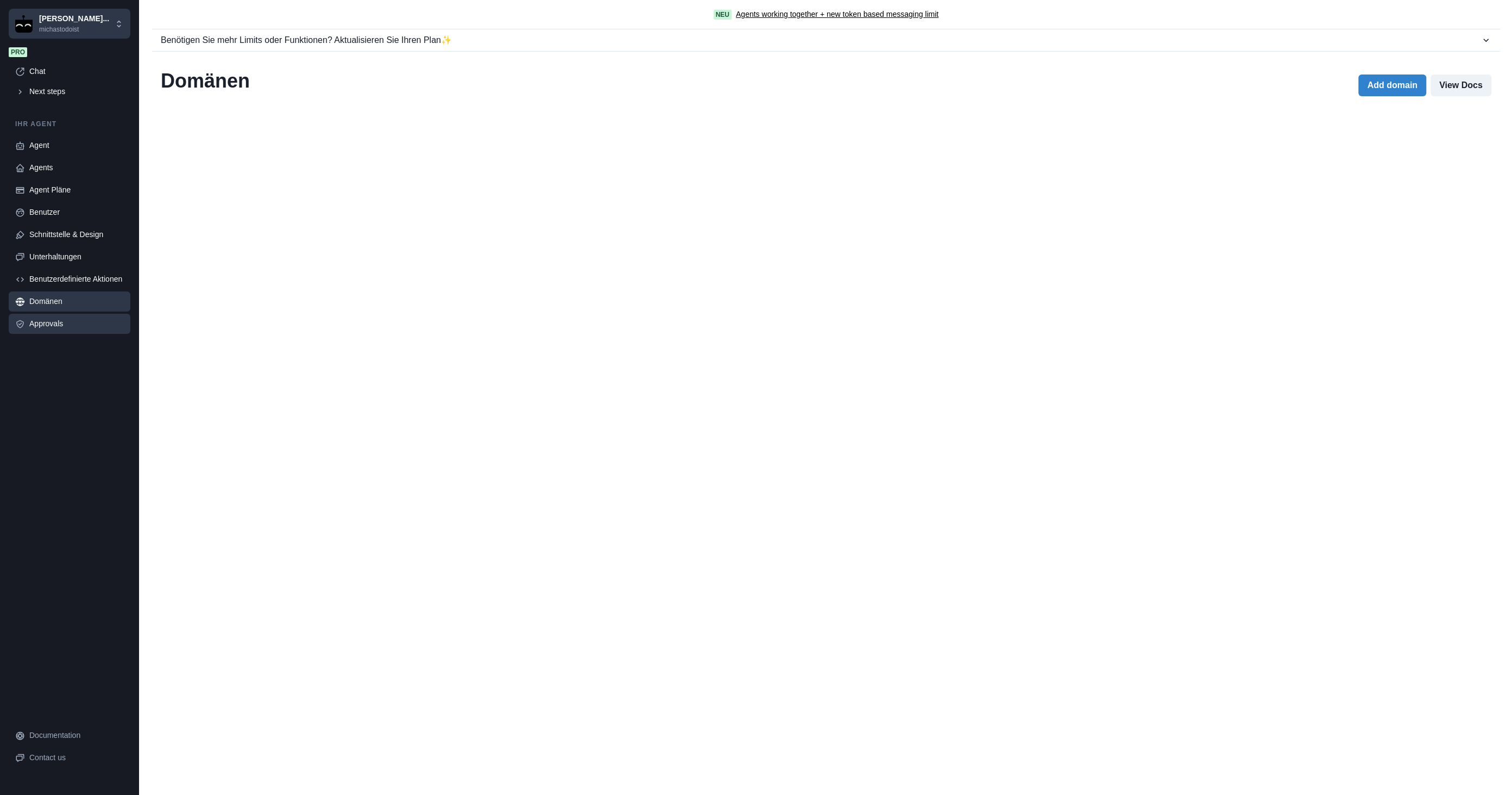
click at [60, 319] on div "Approvals" at bounding box center [76, 324] width 95 height 11
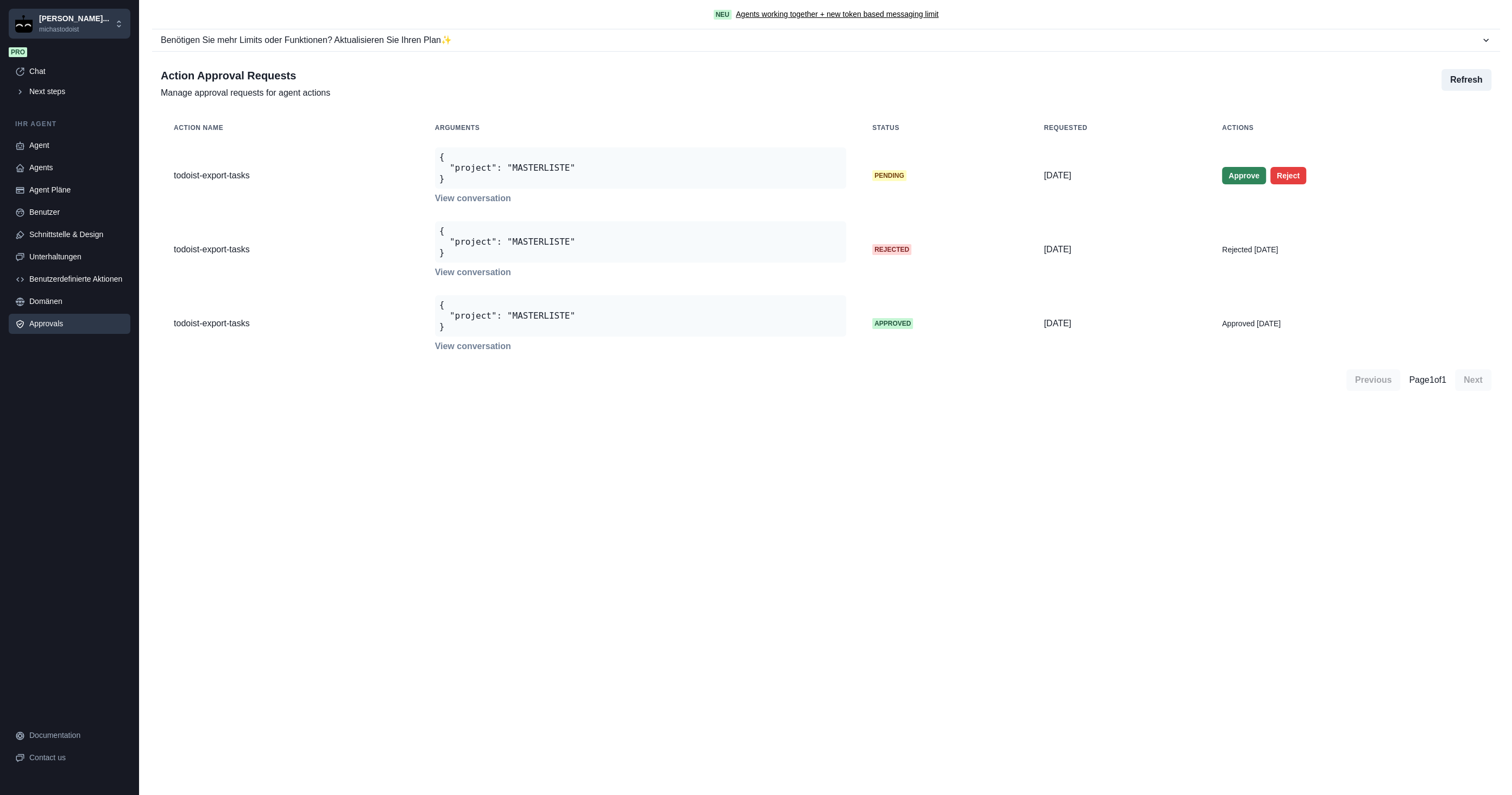
click at [1230, 172] on button "Approve" at bounding box center [1245, 176] width 44 height 17
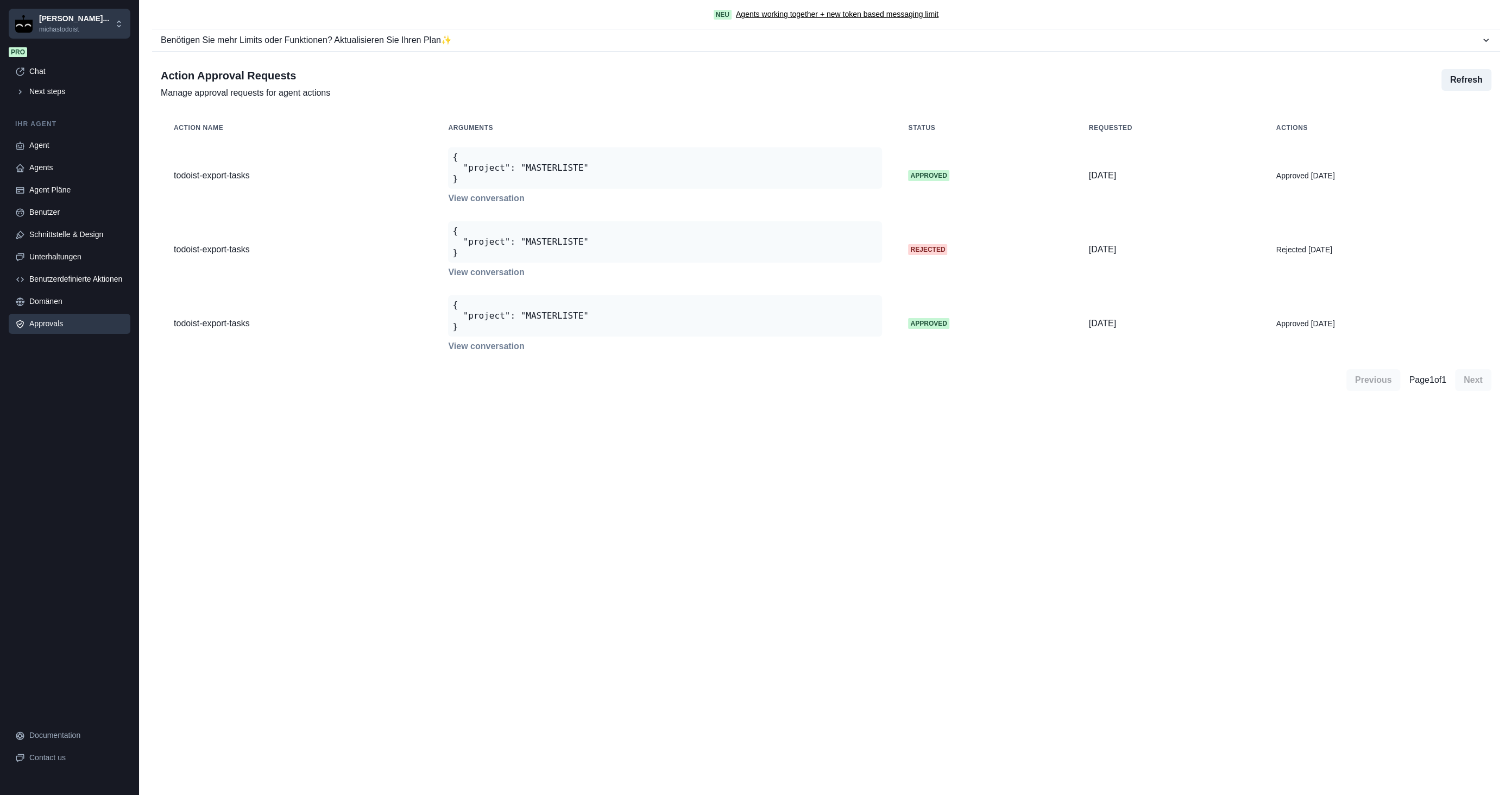
click at [908, 248] on span "Rejected" at bounding box center [928, 250] width 39 height 11
click at [1459, 73] on button "Refresh" at bounding box center [1467, 80] width 50 height 22
click at [69, 210] on div "Benutzer" at bounding box center [76, 212] width 95 height 11
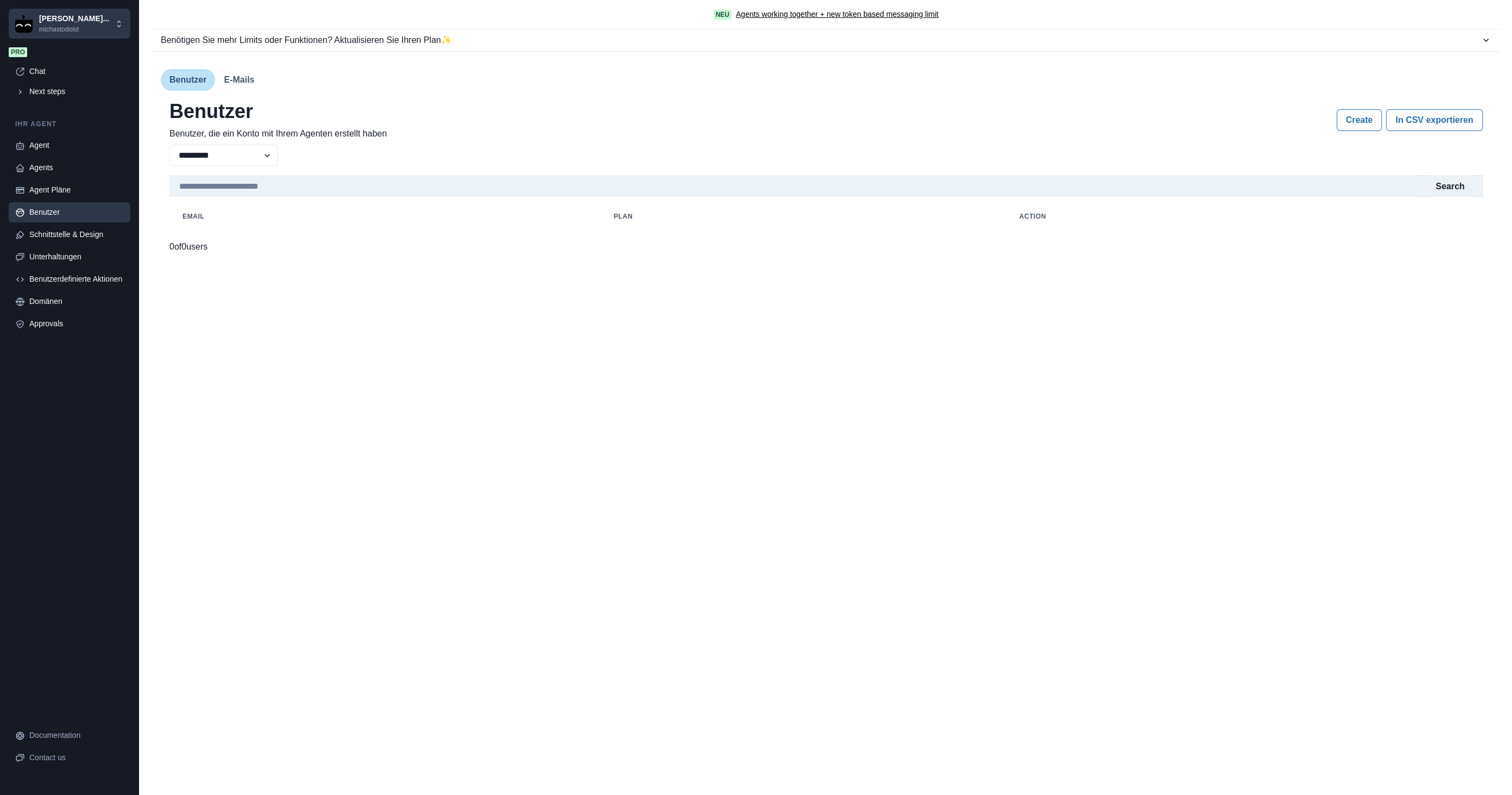
click at [73, 177] on div "Agent Agents Agent Pläne Benutzer Schnittstelle & Design Unterhaltungen Benutze…" at bounding box center [69, 234] width 121 height 199
click at [71, 147] on div "Agent" at bounding box center [76, 145] width 95 height 11
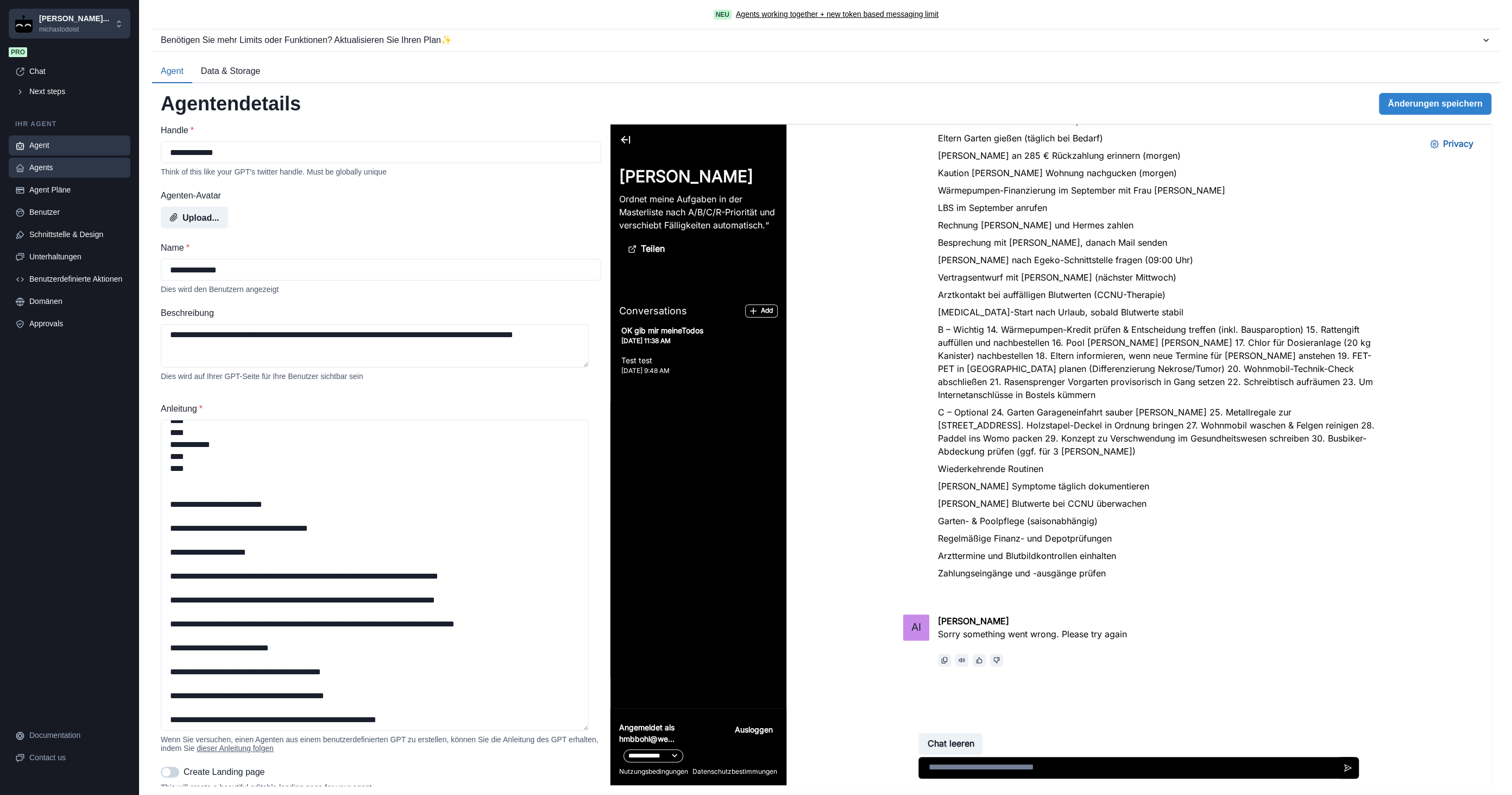
click at [59, 160] on link "Agents" at bounding box center [69, 168] width 121 height 20
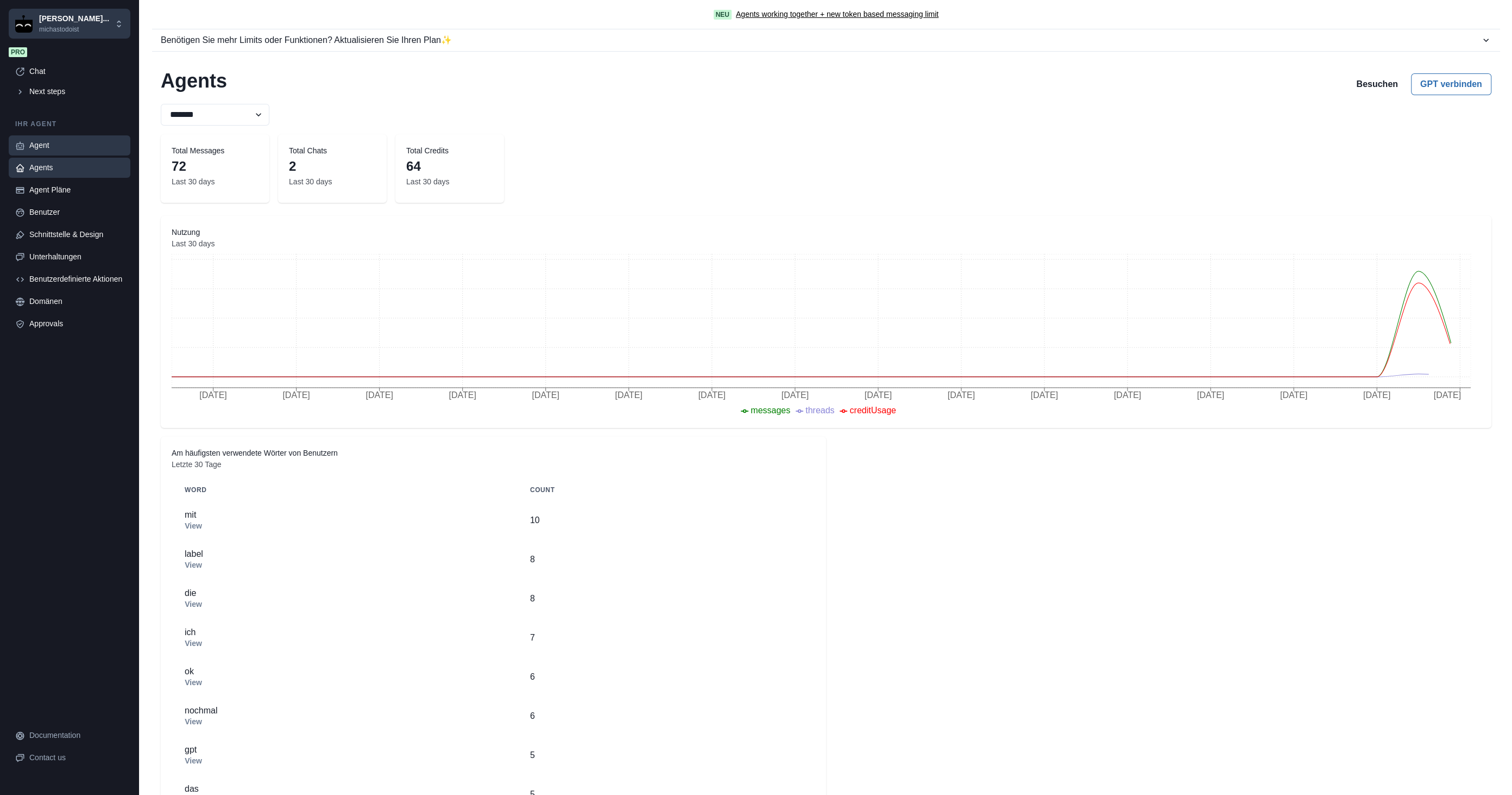
click at [60, 140] on div "Agent" at bounding box center [76, 145] width 95 height 11
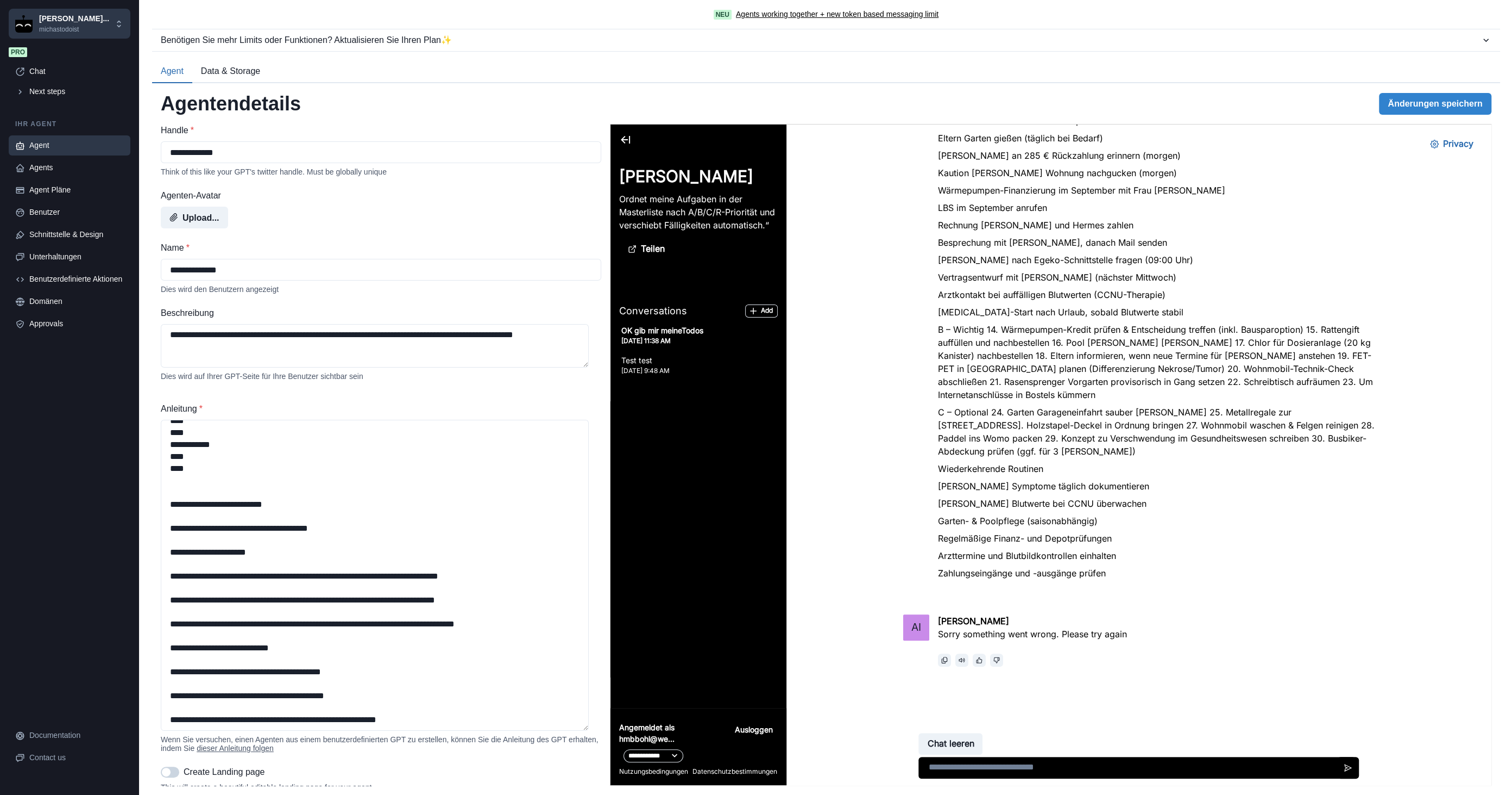
click at [59, 144] on div "Agent" at bounding box center [76, 145] width 95 height 11
click at [49, 162] on div "Agents" at bounding box center [76, 167] width 95 height 11
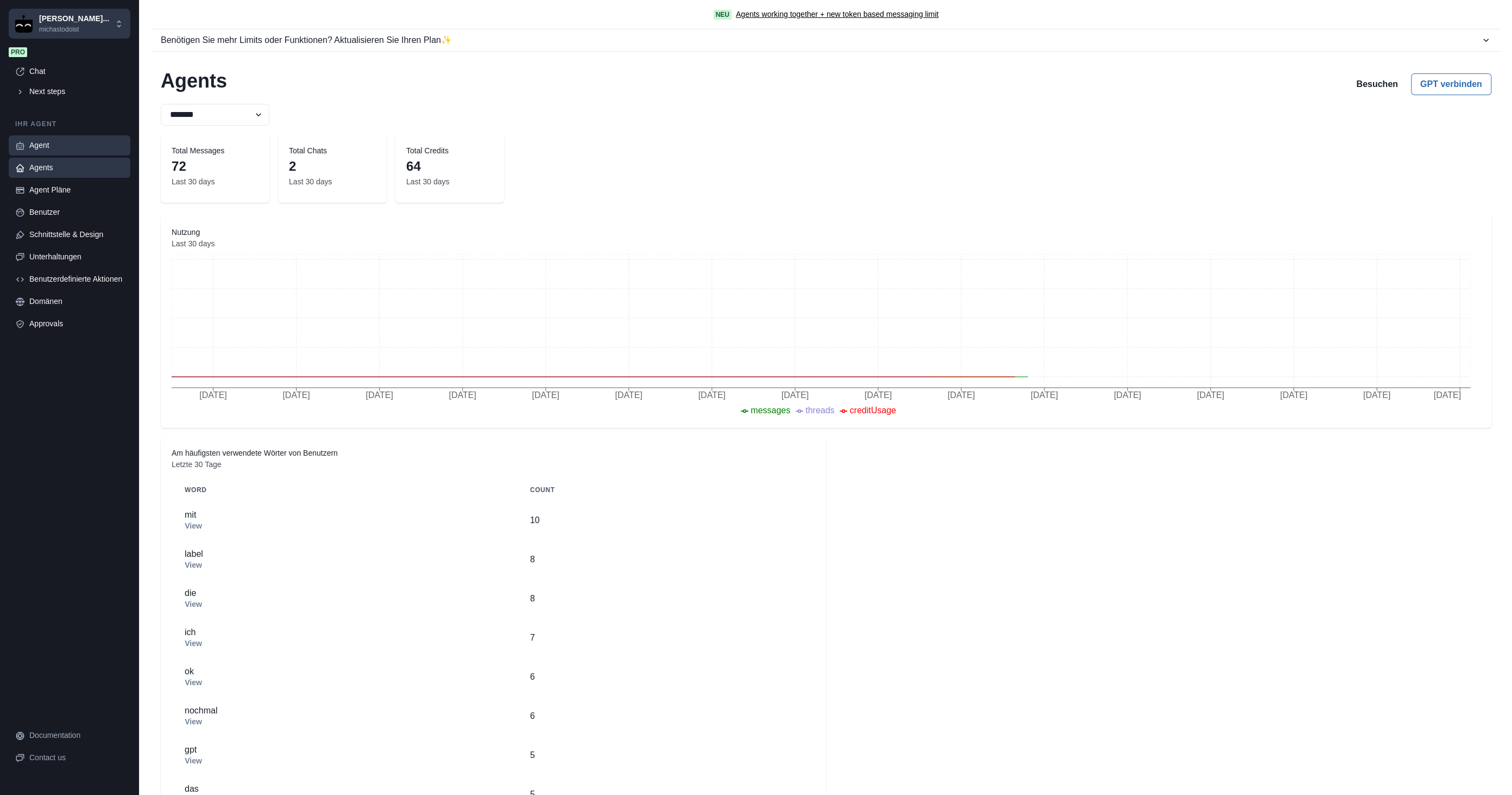
click at [56, 144] on div "Agent" at bounding box center [76, 145] width 95 height 11
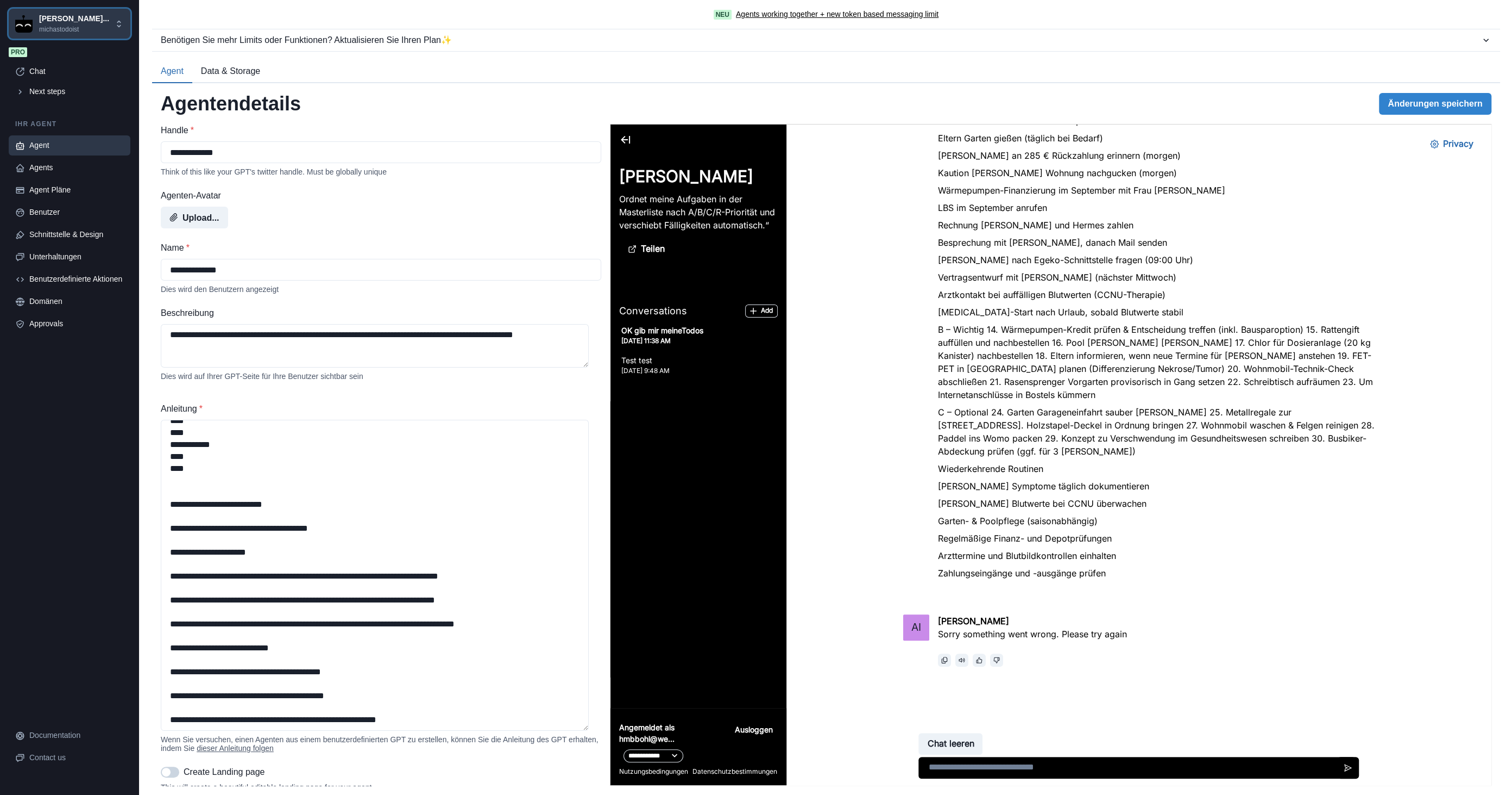
click at [81, 17] on p "[PERSON_NAME]..." at bounding box center [74, 18] width 70 height 11
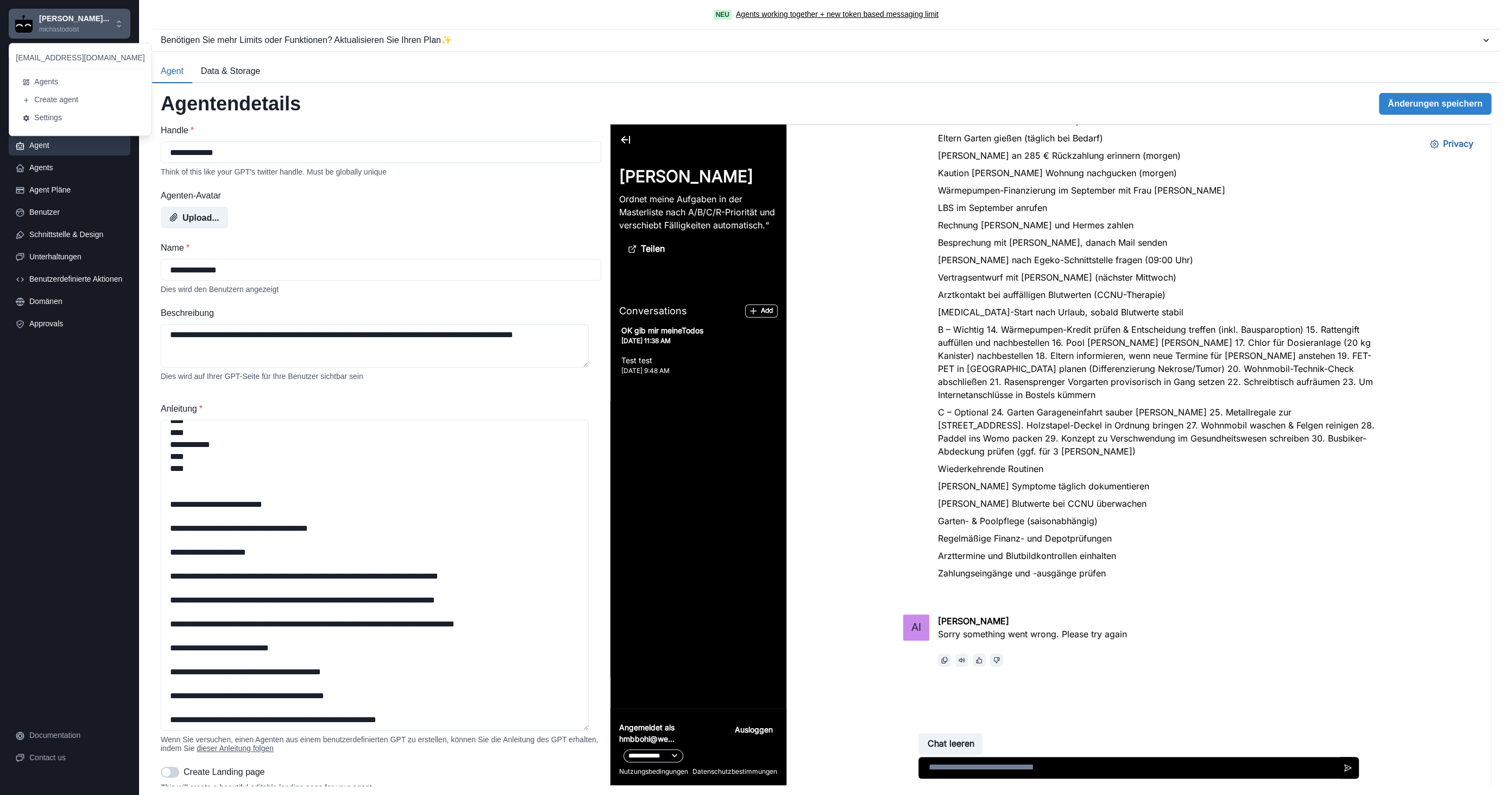
drag, startPoint x: 1325, startPoint y: 3, endPoint x: 1355, endPoint y: 1, distance: 30.1
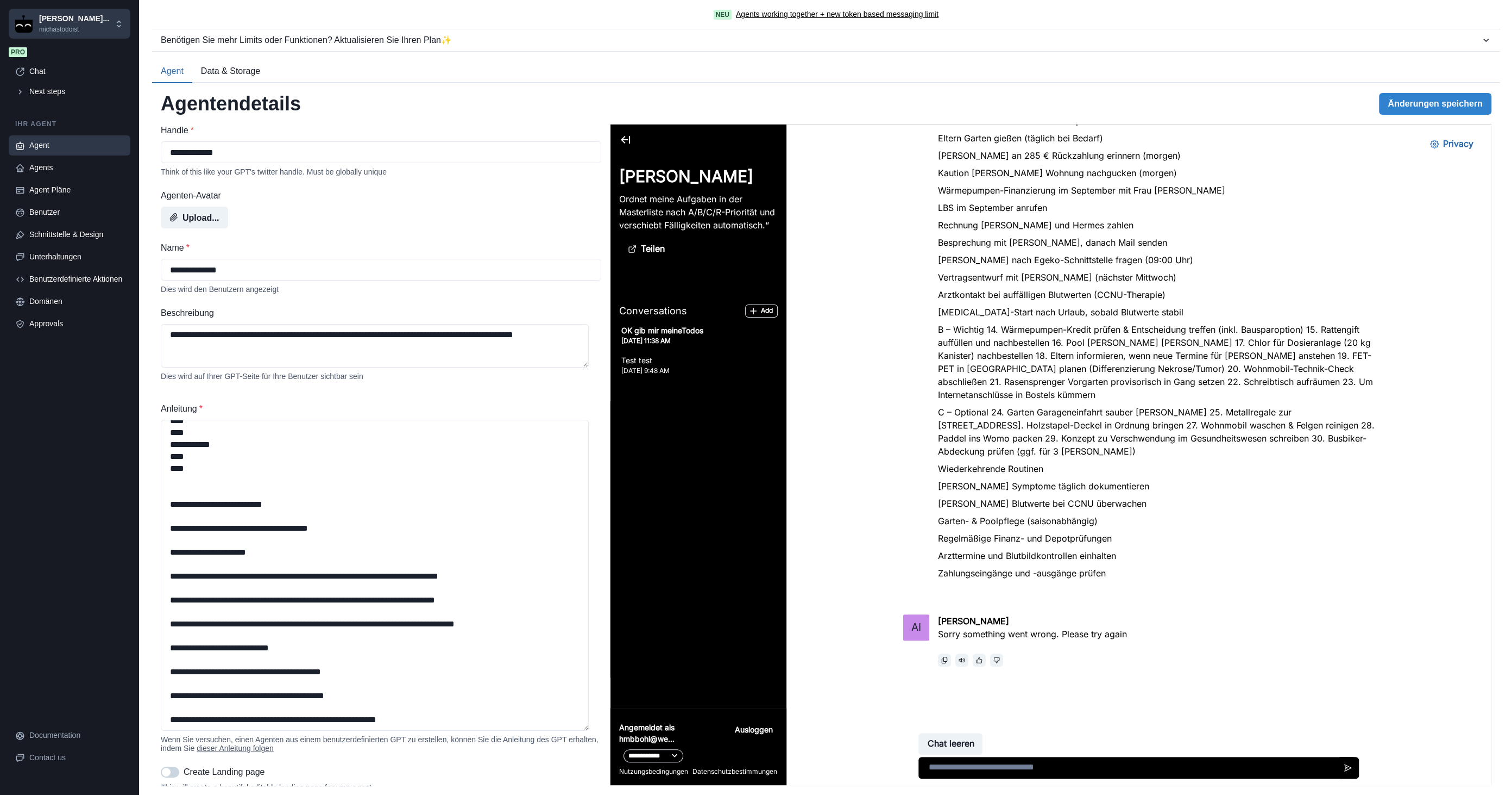
click at [37, 146] on div "Agent" at bounding box center [76, 145] width 95 height 11
click at [44, 176] on link "Agents" at bounding box center [69, 168] width 121 height 20
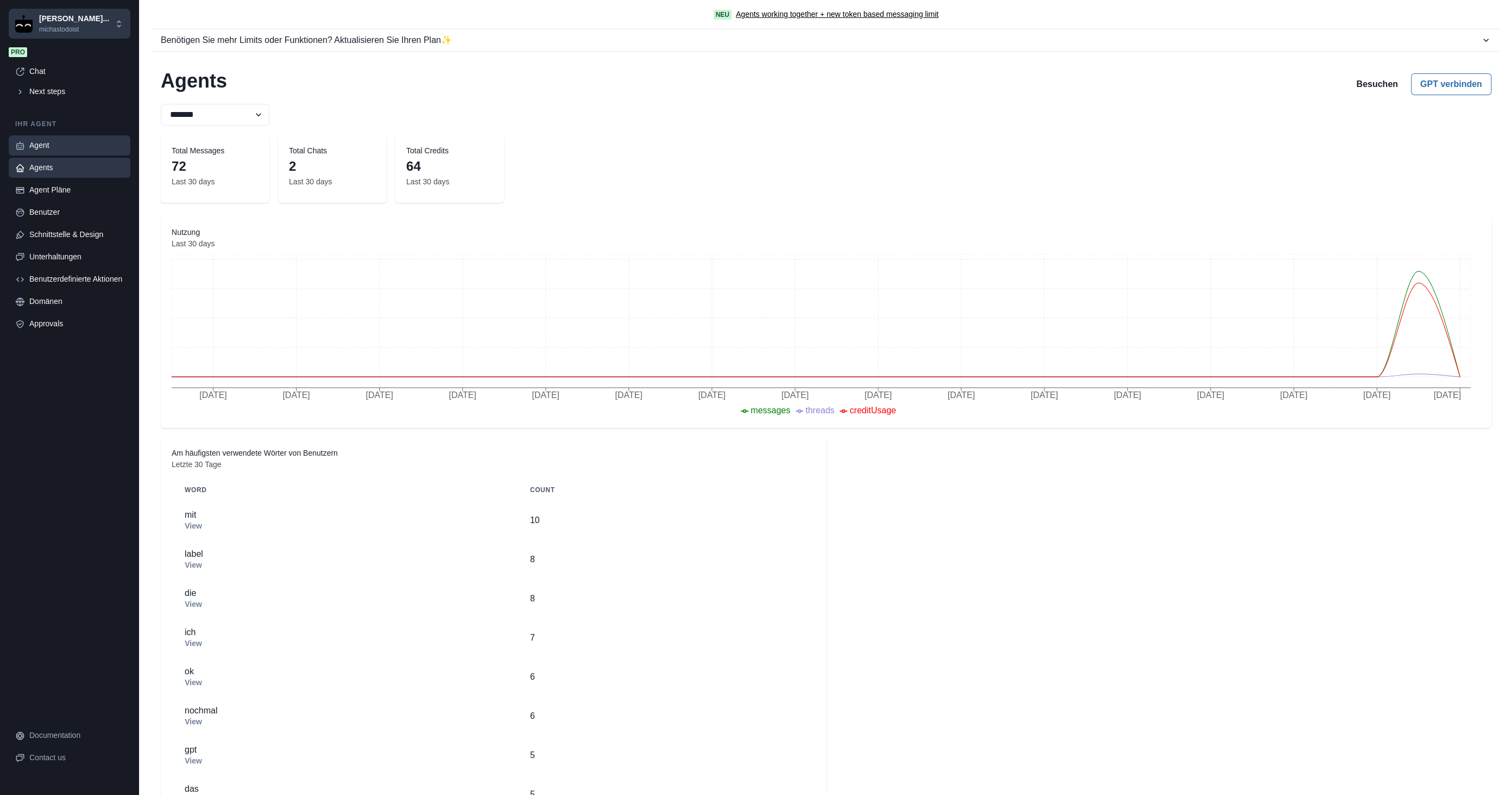
click at [51, 149] on div "Agent" at bounding box center [76, 145] width 95 height 11
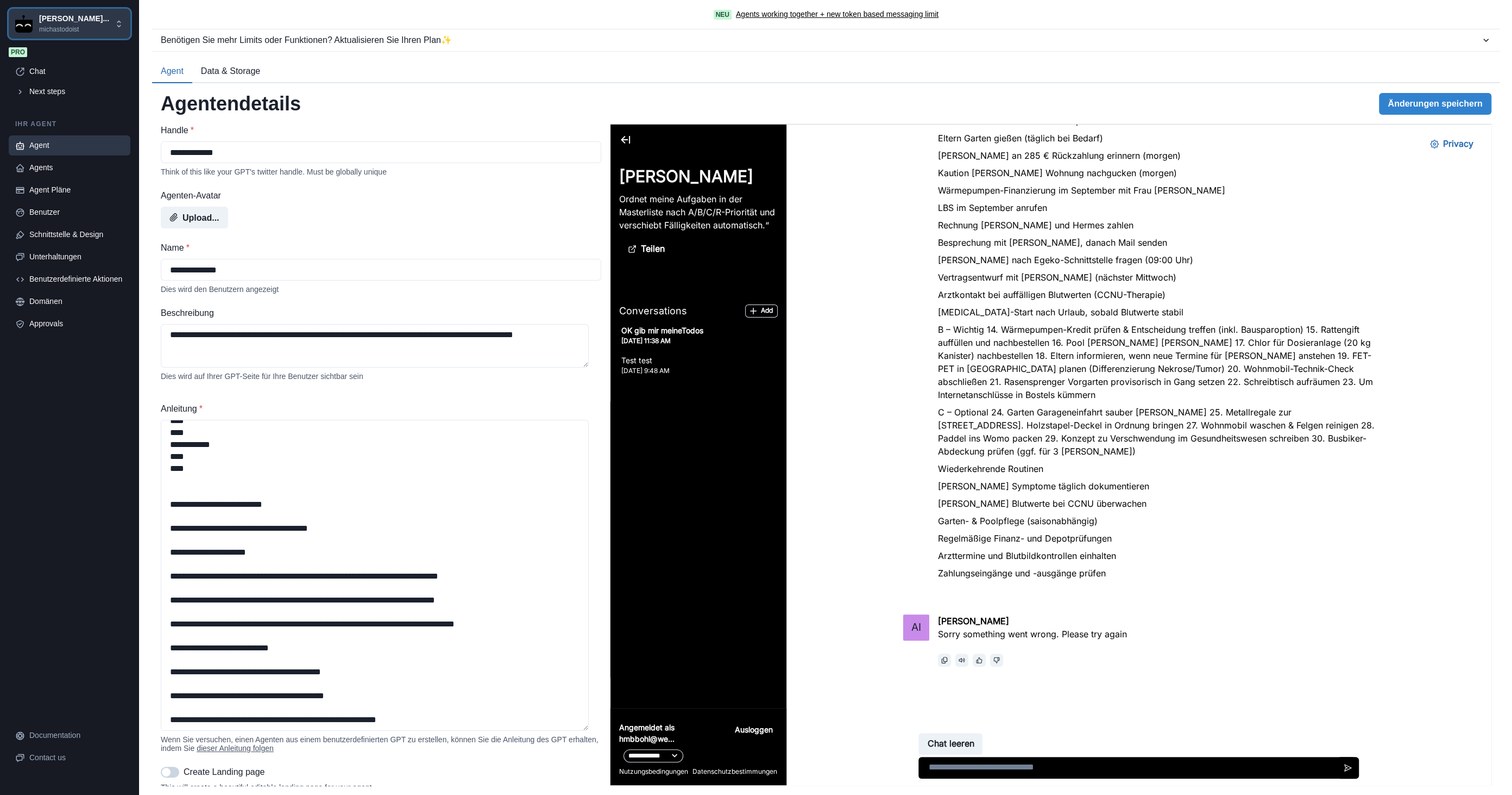
click at [76, 28] on p "michastodoist" at bounding box center [74, 29] width 70 height 10
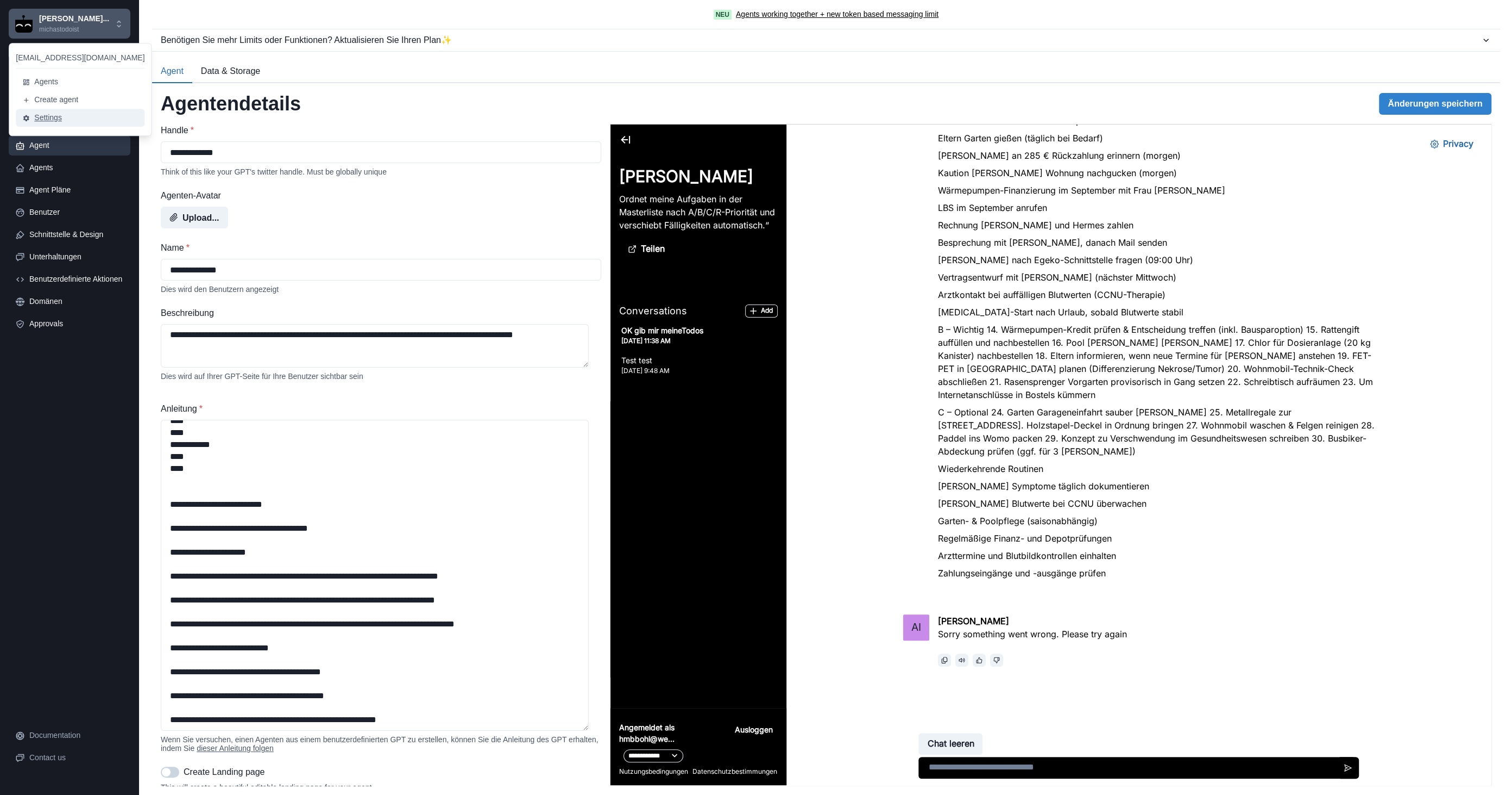
click at [51, 119] on button "Settings" at bounding box center [80, 118] width 129 height 18
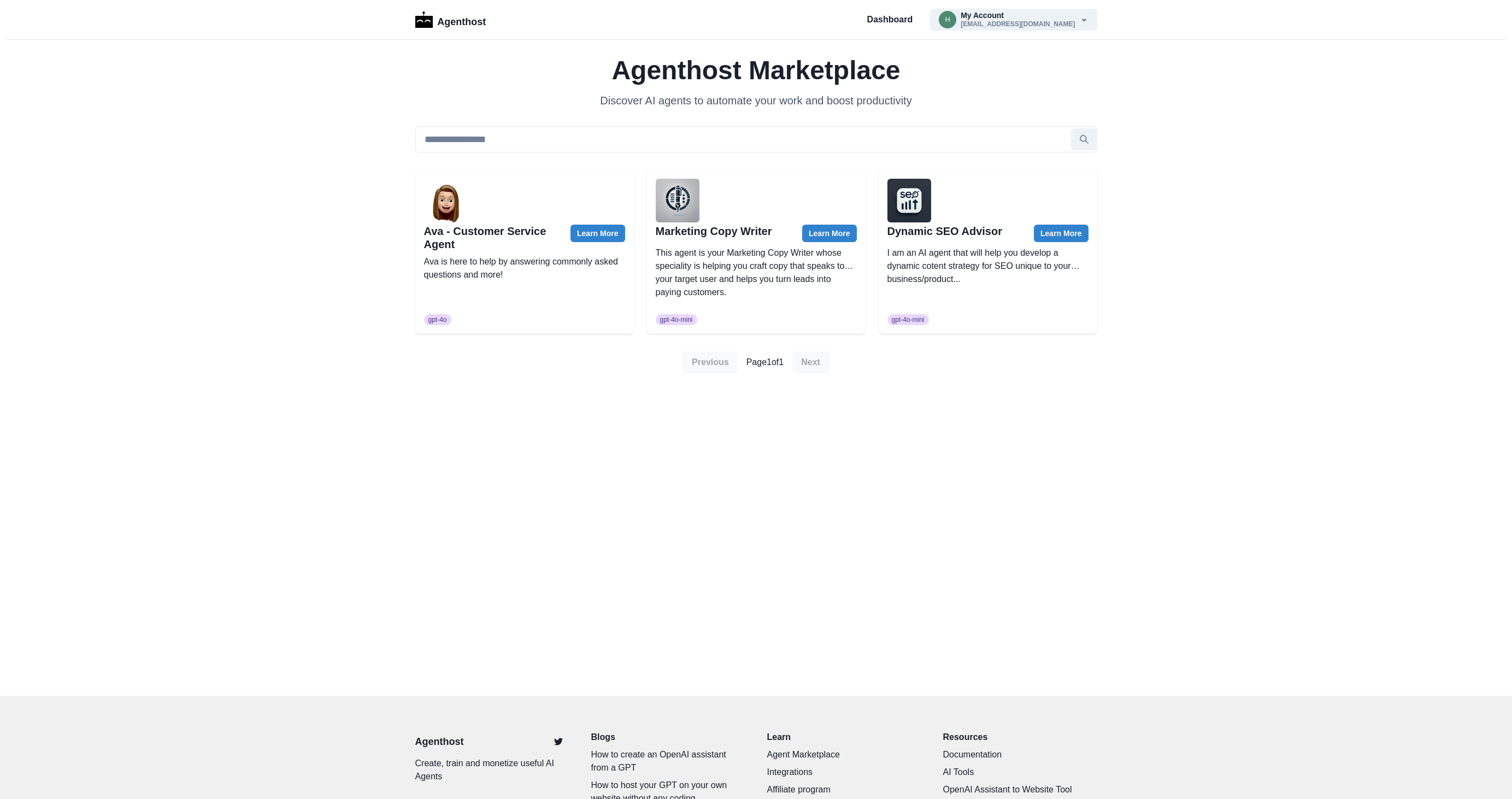
click at [1027, 12] on button "h My Account [EMAIL_ADDRESS][DOMAIN_NAME]" at bounding box center [1014, 19] width 166 height 22
click at [925, 26] on div "Dashboard h My Account [EMAIL_ADDRESS][DOMAIN_NAME] Marketplace Settings Log out" at bounding box center [982, 19] width 230 height 22
click at [913, 24] on p "Dashboard" at bounding box center [891, 19] width 46 height 13
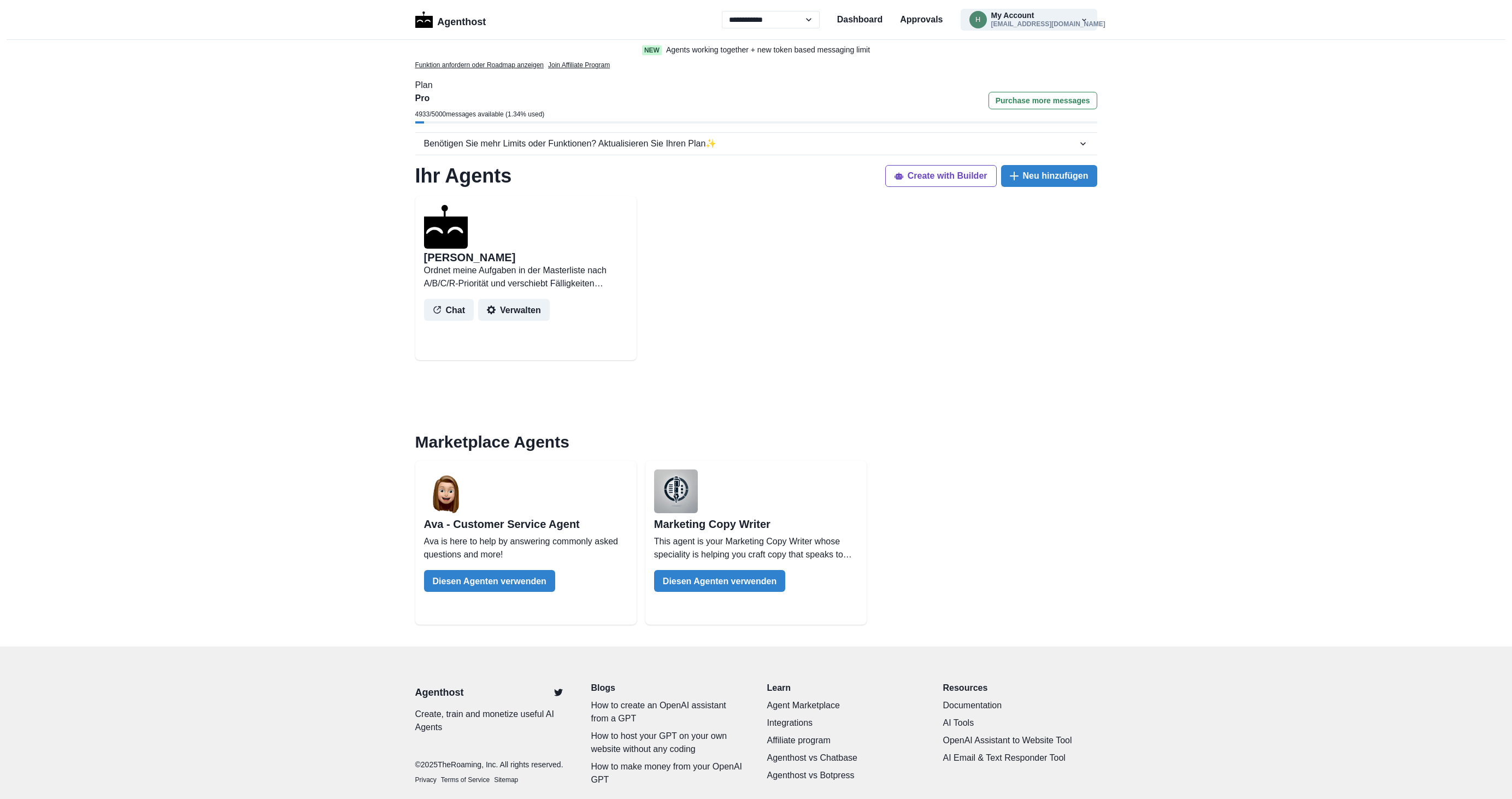
select select "**"
click at [515, 307] on button "Verwalten" at bounding box center [513, 309] width 71 height 22
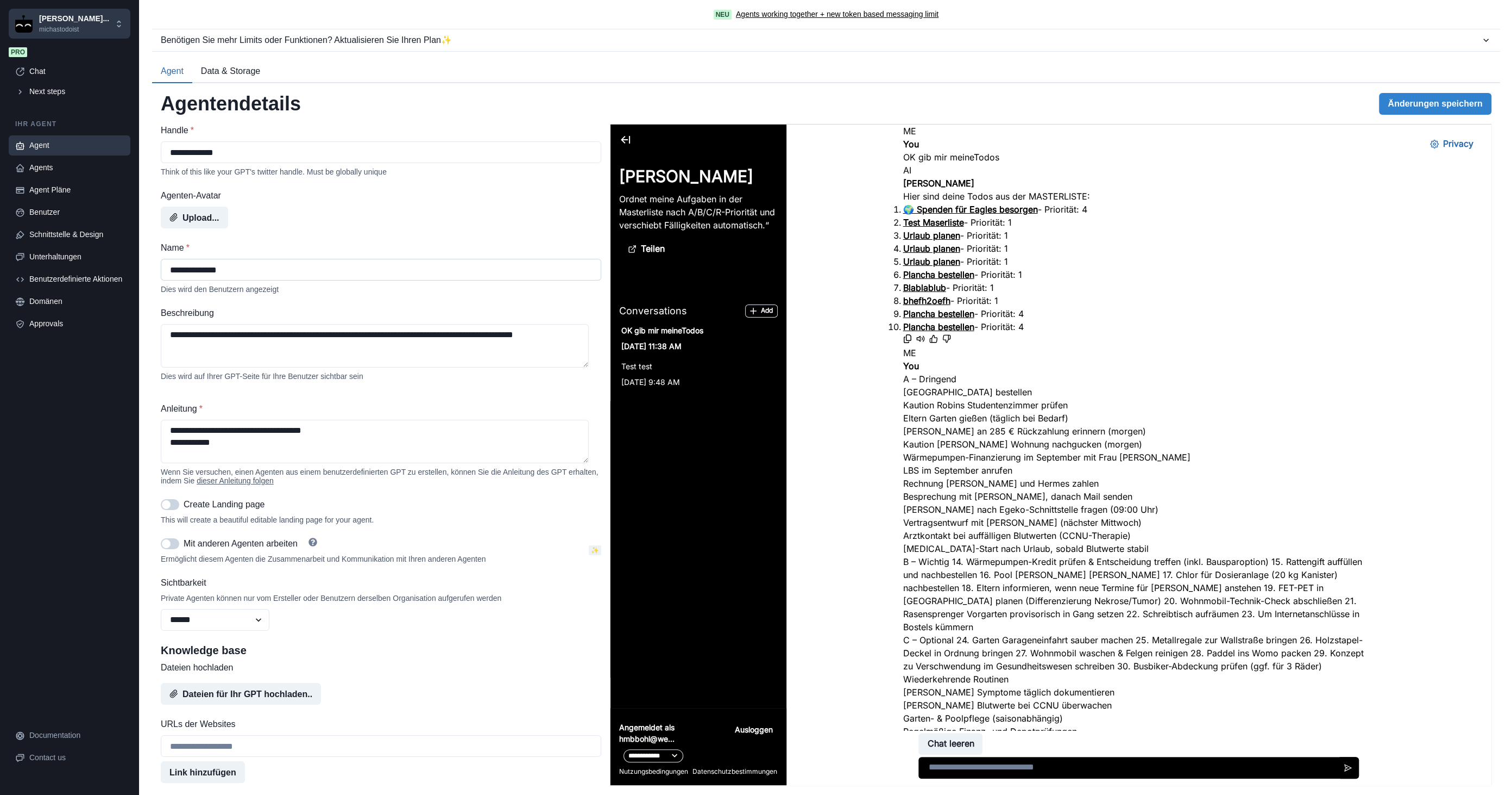
scroll to position [266, 0]
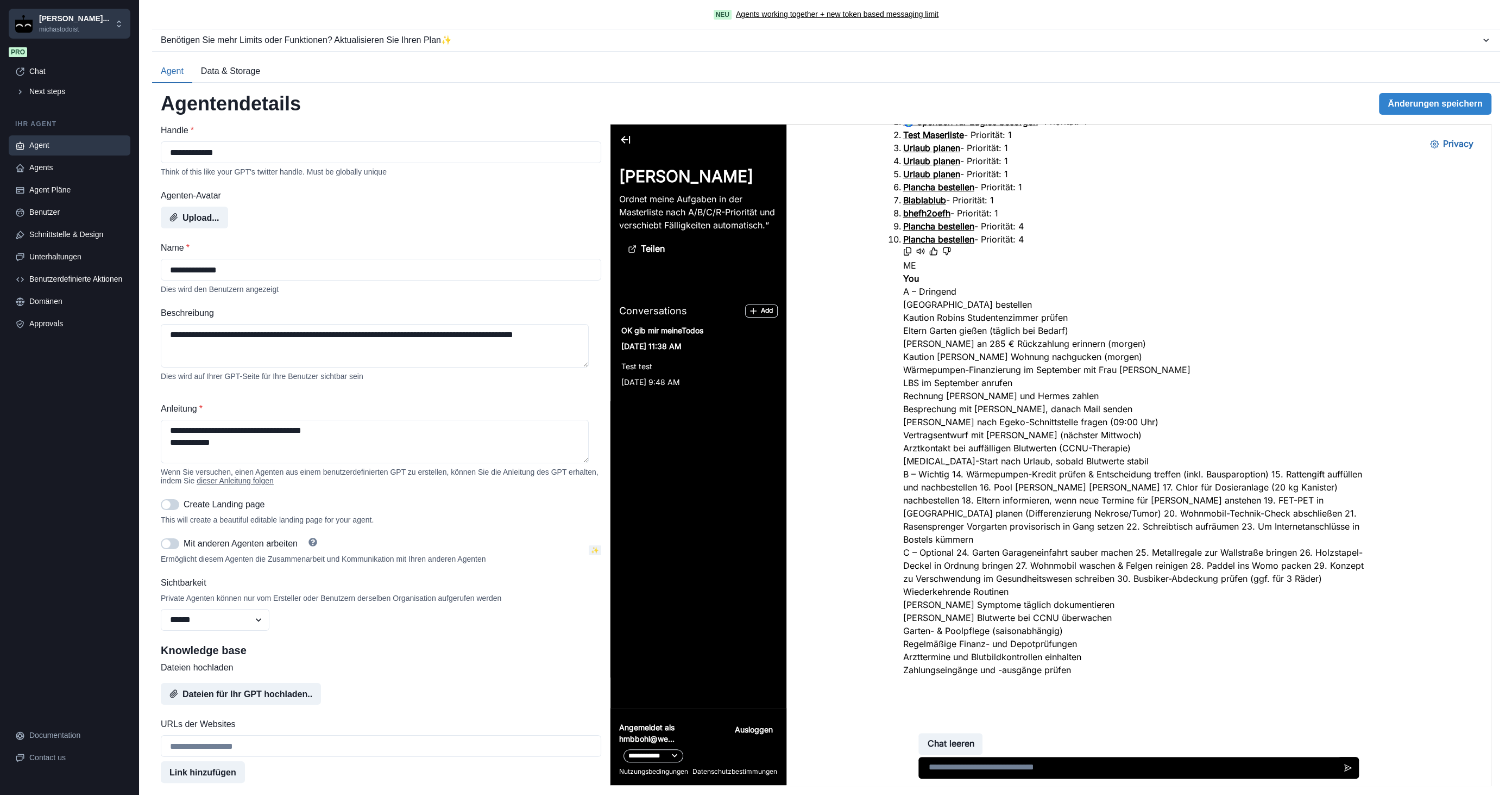
click at [235, 69] on button "Data & Storage" at bounding box center [230, 72] width 76 height 23
click at [176, 70] on button "Agent" at bounding box center [173, 72] width 40 height 23
click at [654, 259] on button "Teilen" at bounding box center [646, 249] width 54 height 22
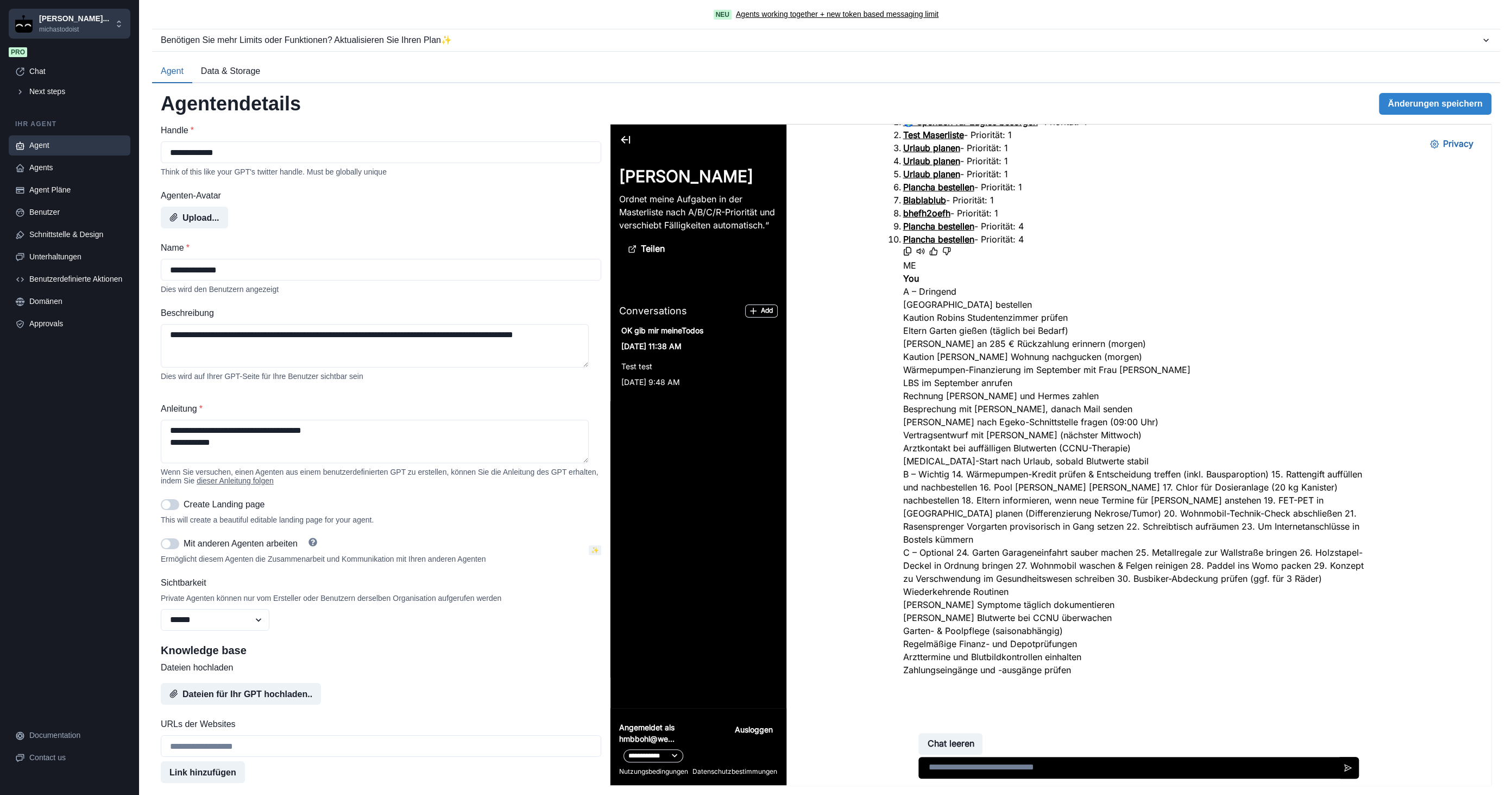
click at [619, 785] on button "Close" at bounding box center [614, 791] width 8 height 13
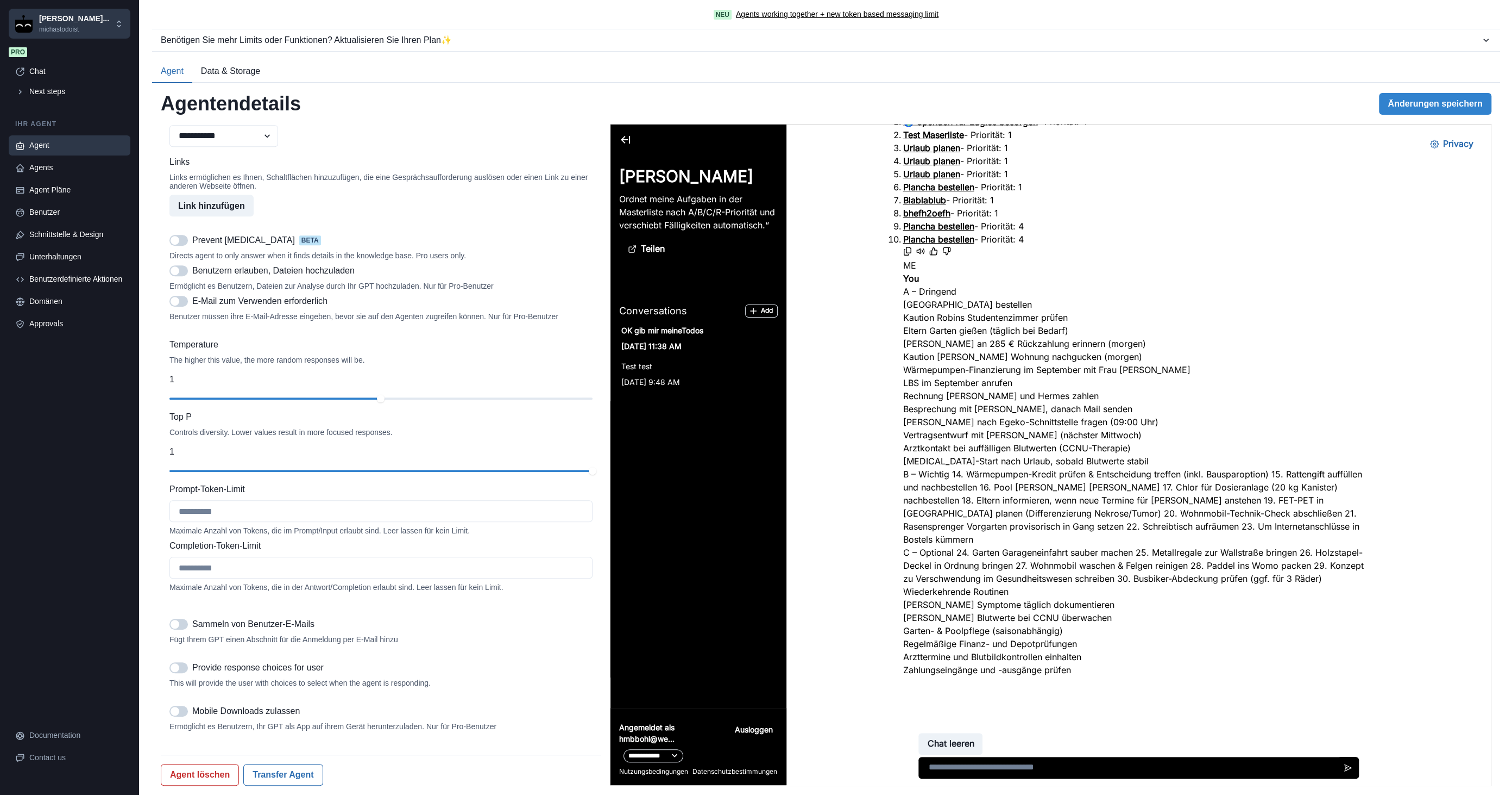
scroll to position [815, 0]
click at [72, 165] on div "Agents" at bounding box center [76, 167] width 95 height 11
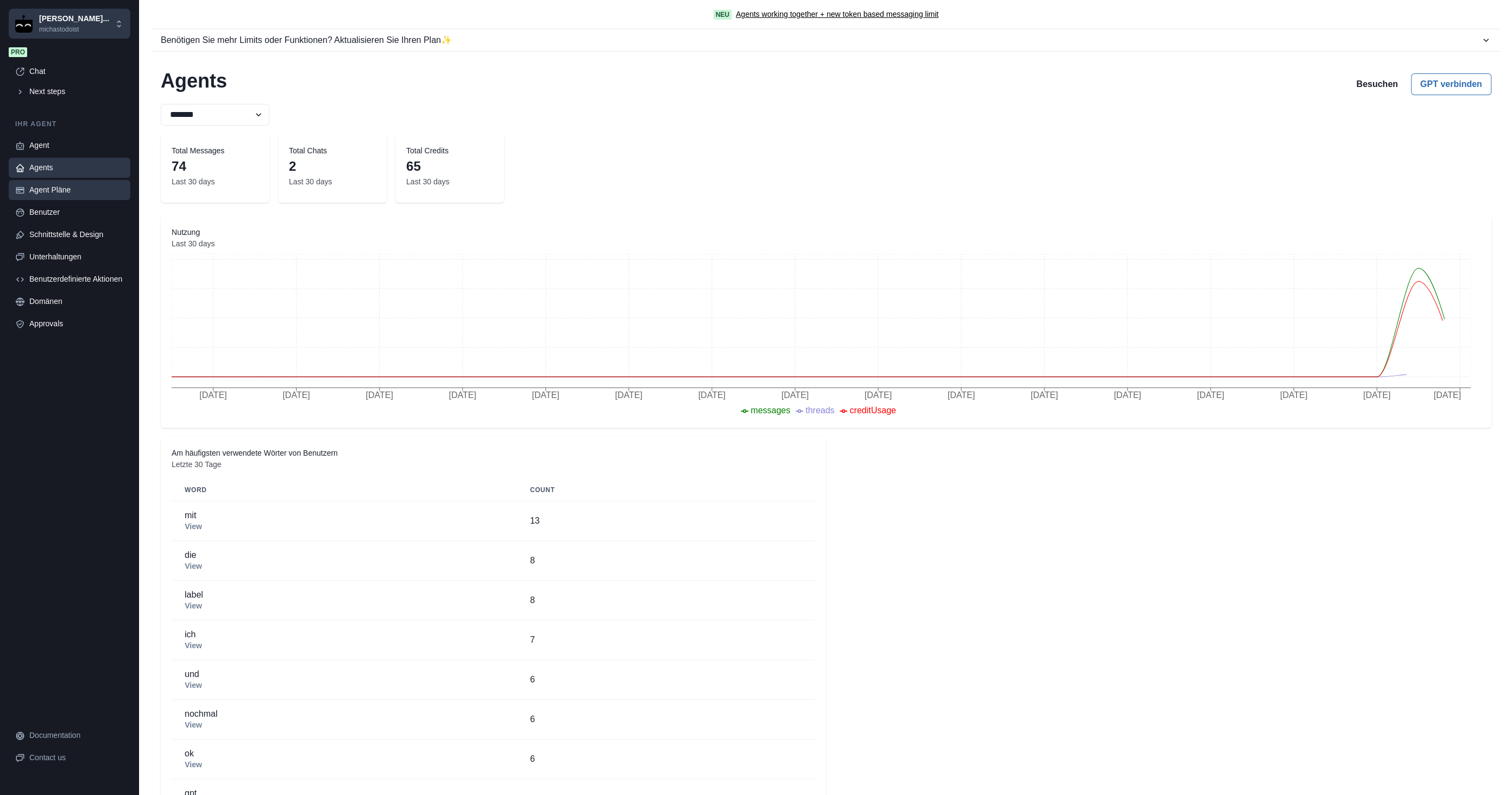
click at [69, 187] on div "Agent Pläne" at bounding box center [76, 189] width 95 height 11
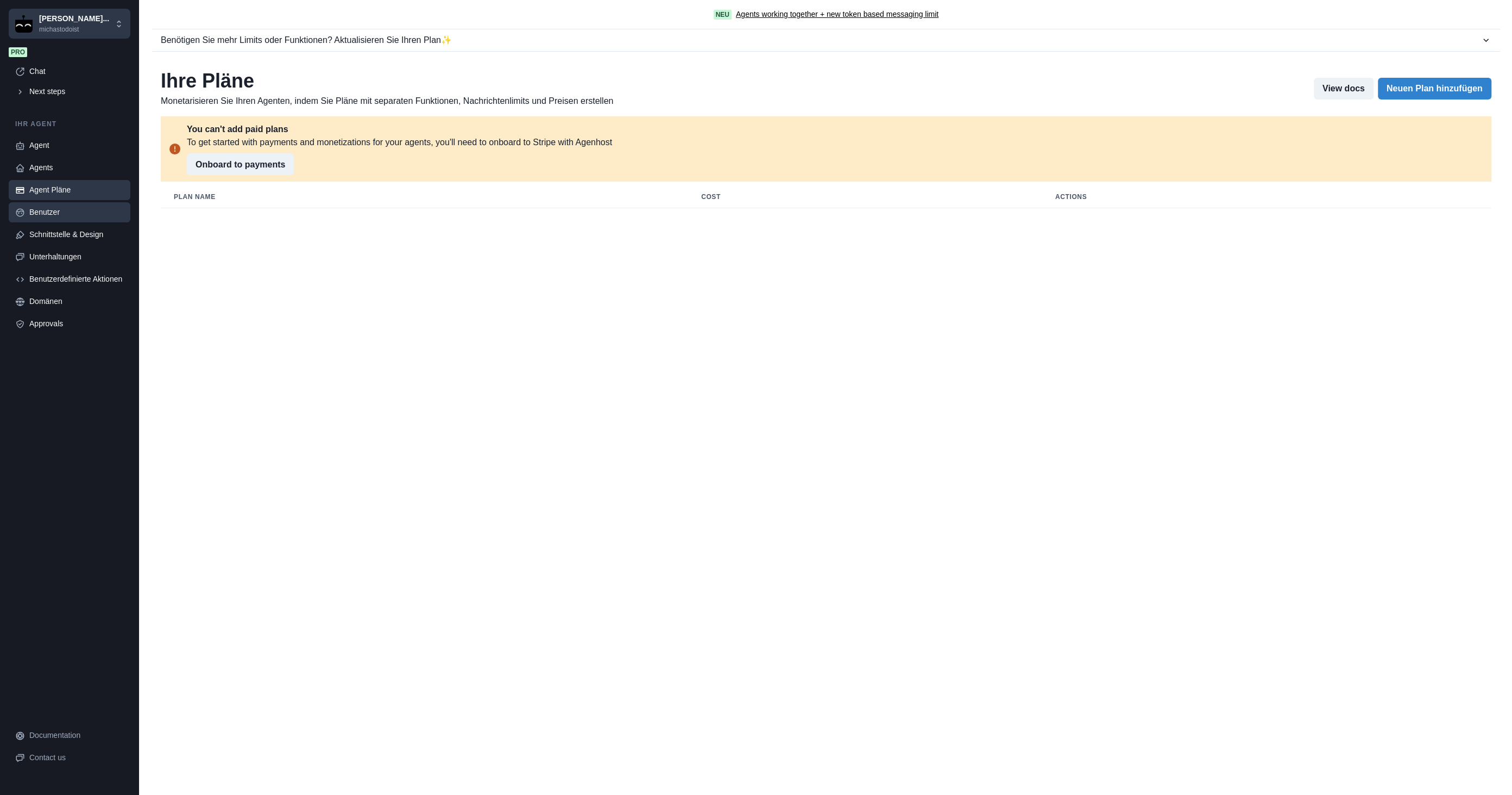
click at [76, 214] on div "Benutzer" at bounding box center [76, 212] width 95 height 11
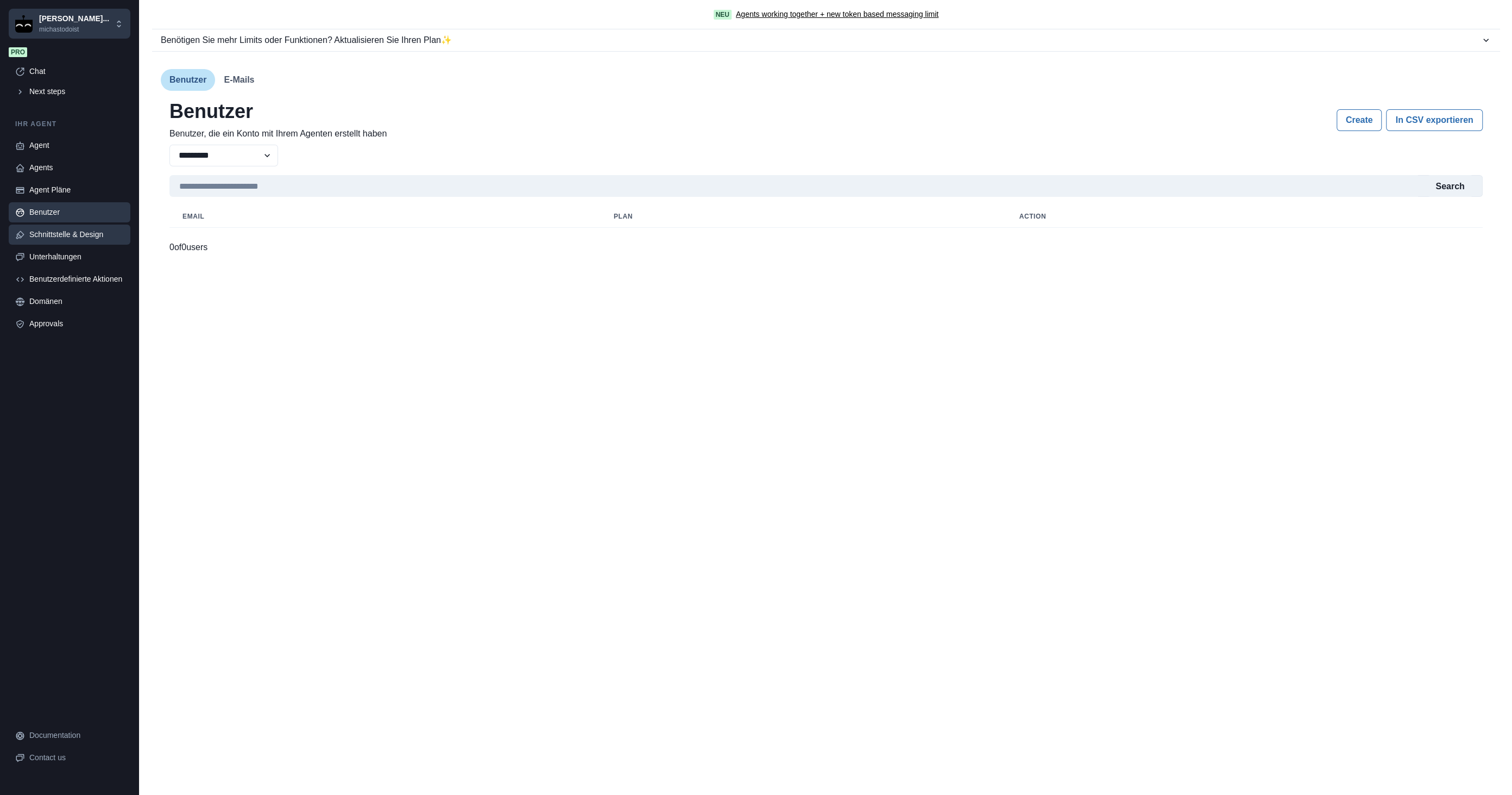
click at [76, 235] on div "Schnittstelle & Design" at bounding box center [76, 234] width 95 height 11
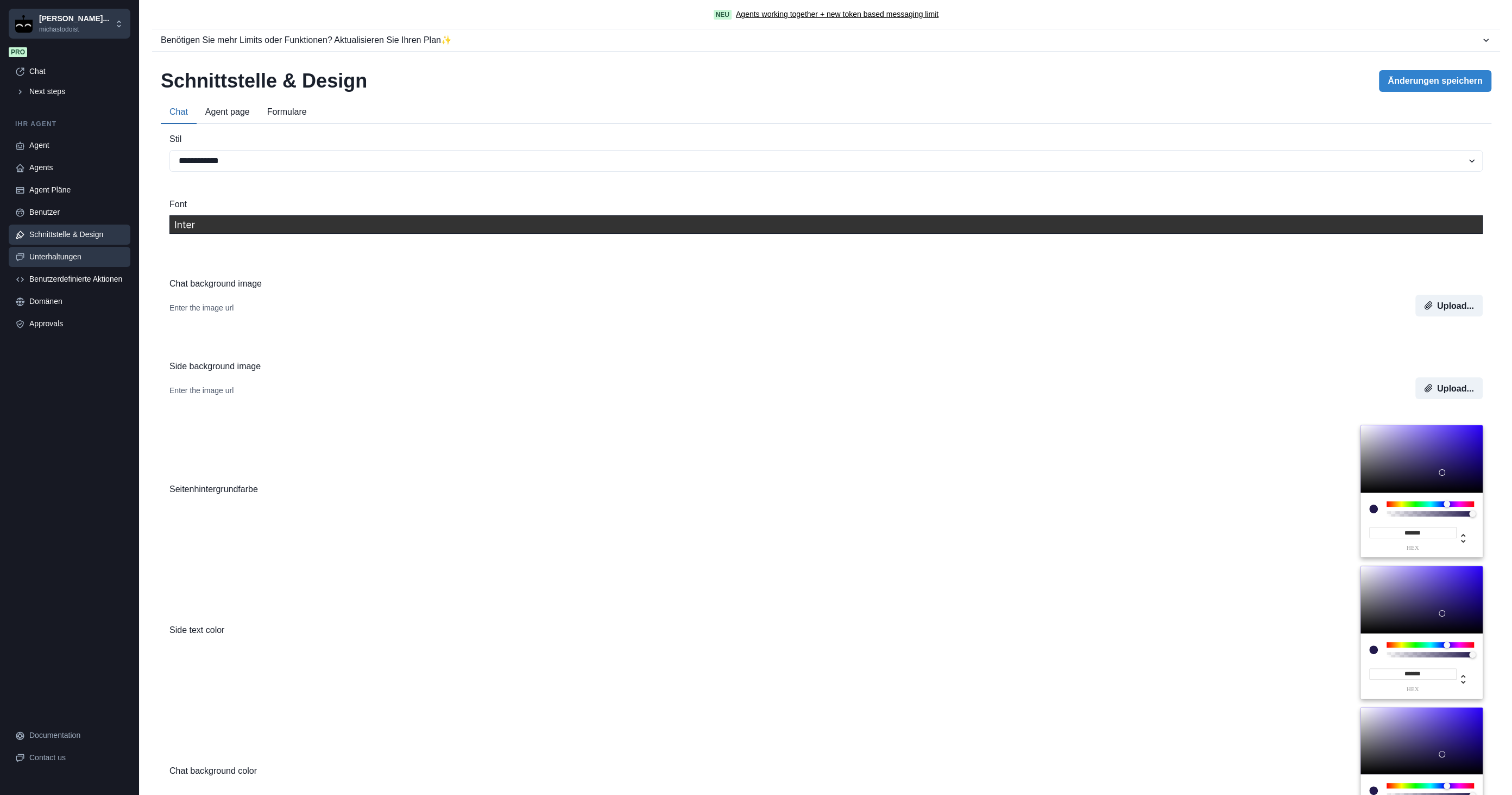
click at [82, 248] on link "Unterhaltungen" at bounding box center [69, 256] width 121 height 20
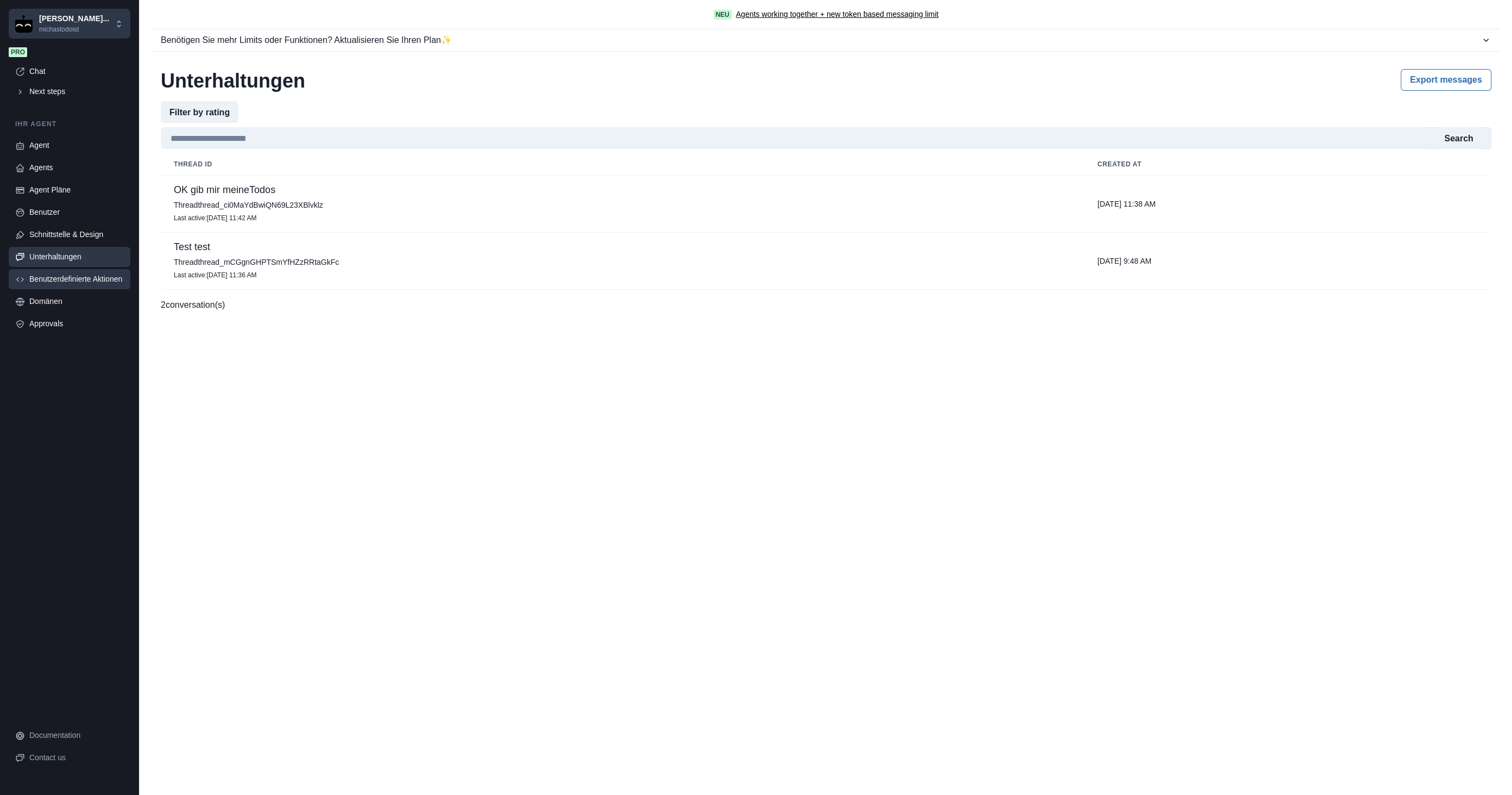
click at [80, 278] on div "Benutzerdefinierte Aktionen" at bounding box center [76, 278] width 95 height 11
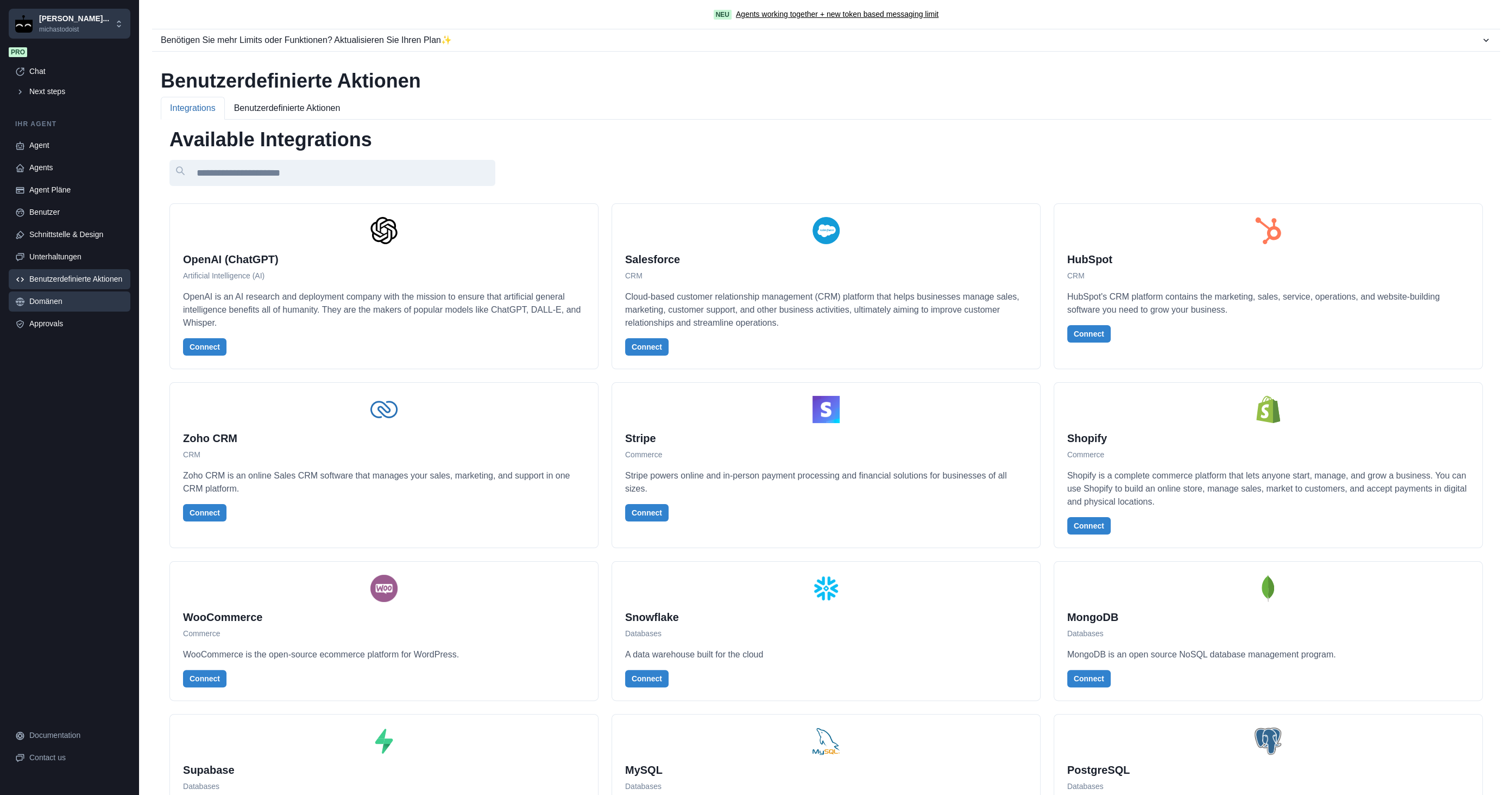
click at [66, 304] on div "Domänen" at bounding box center [76, 301] width 95 height 11
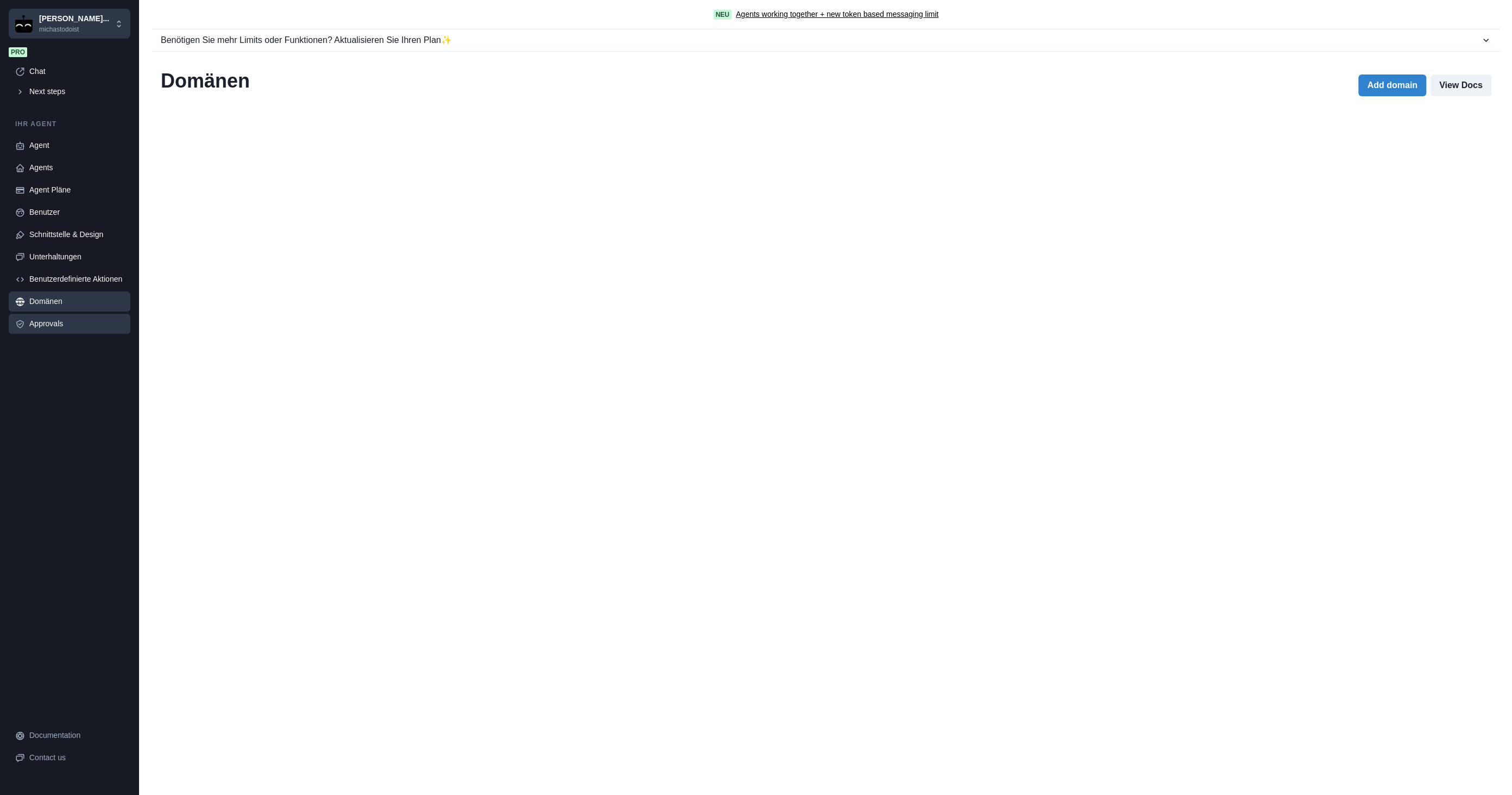
click at [64, 323] on div "Approvals" at bounding box center [76, 324] width 95 height 11
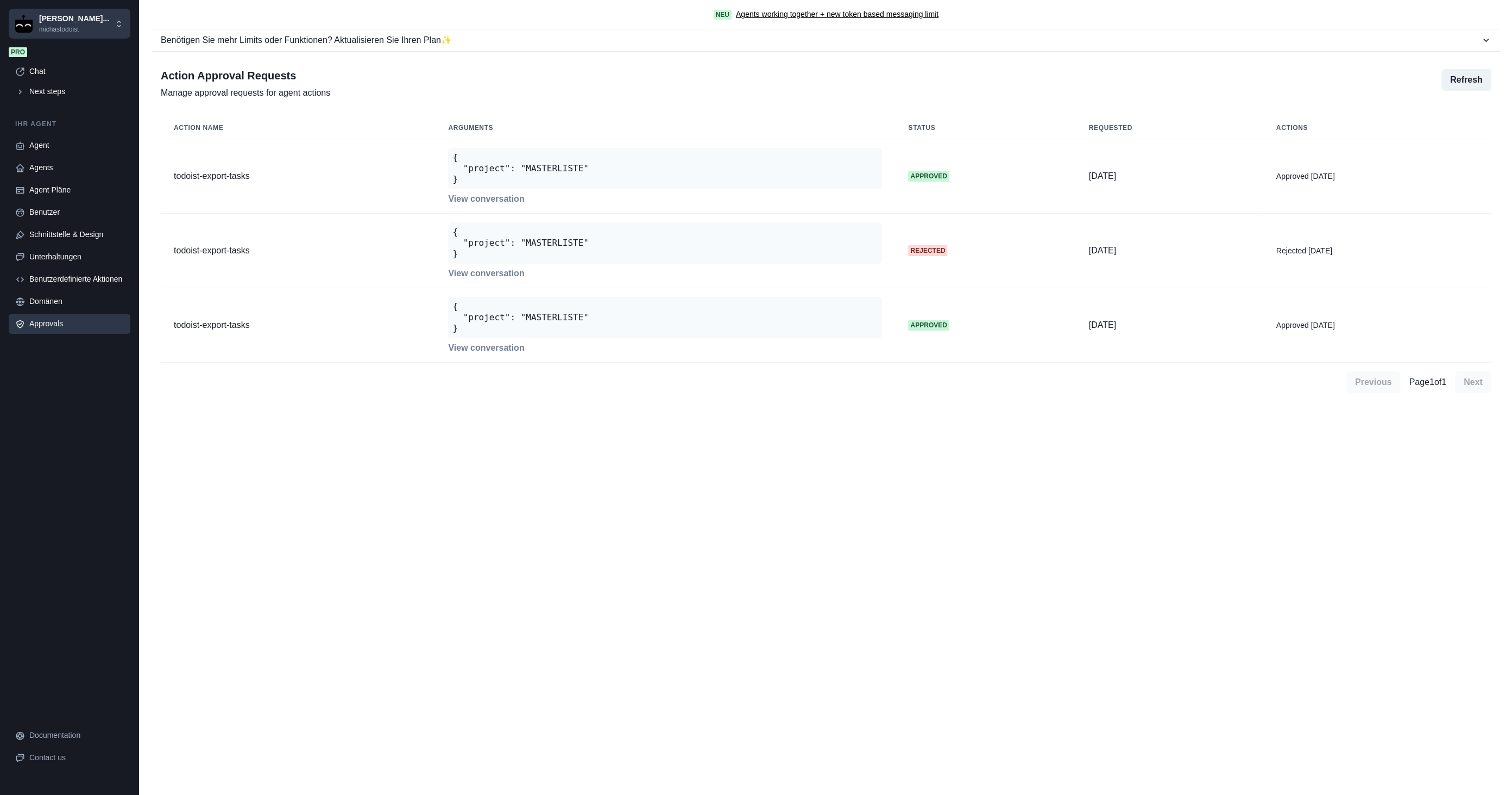
click at [42, 134] on div "Ihr Agent Agent Agents Agent Pläne Benutzer Schnittstelle & Design Unterhaltung…" at bounding box center [69, 227] width 121 height 215
click at [42, 142] on div "Agent" at bounding box center [76, 145] width 95 height 11
type textarea "**********"
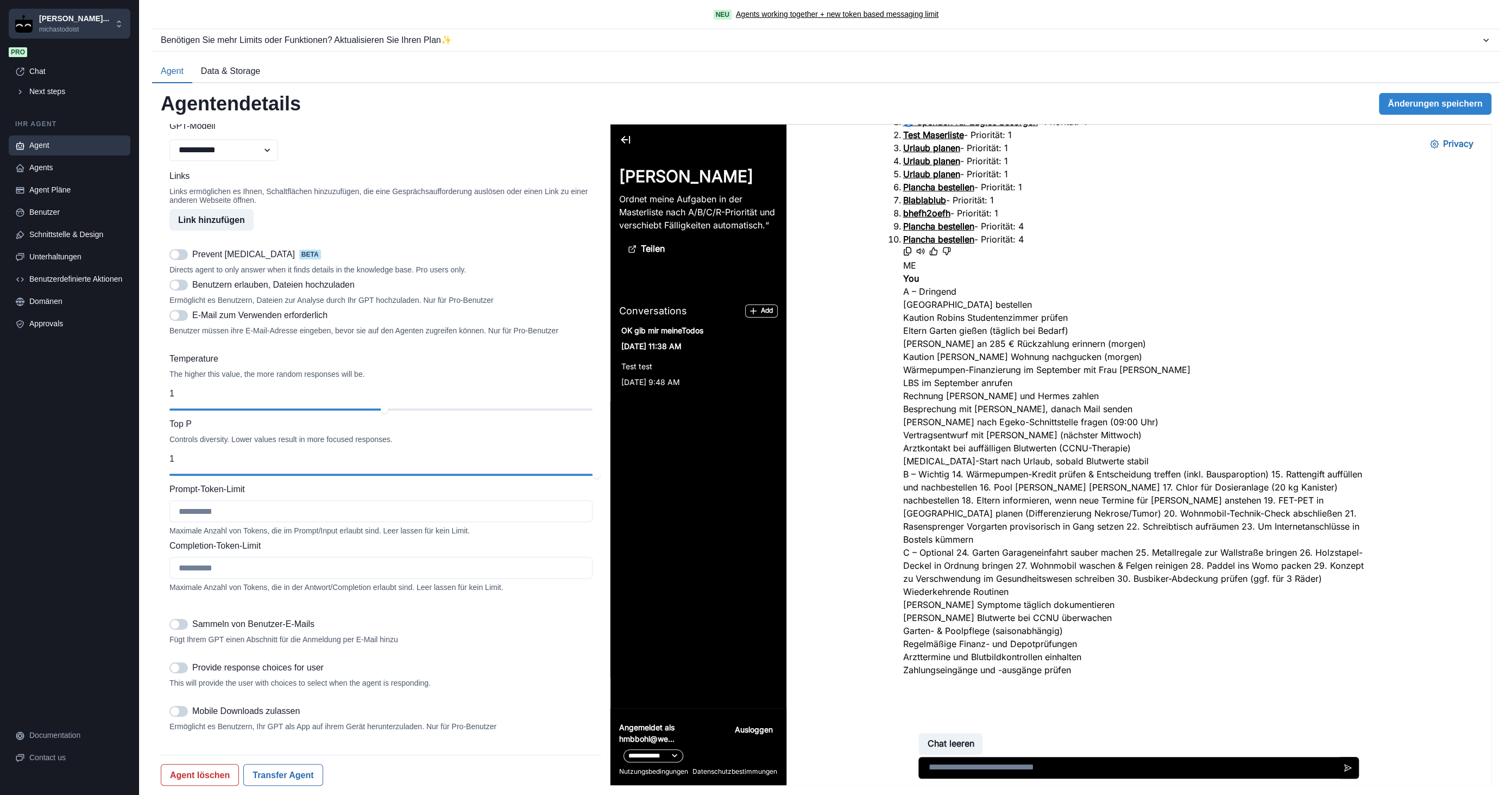
scroll to position [803, 0]
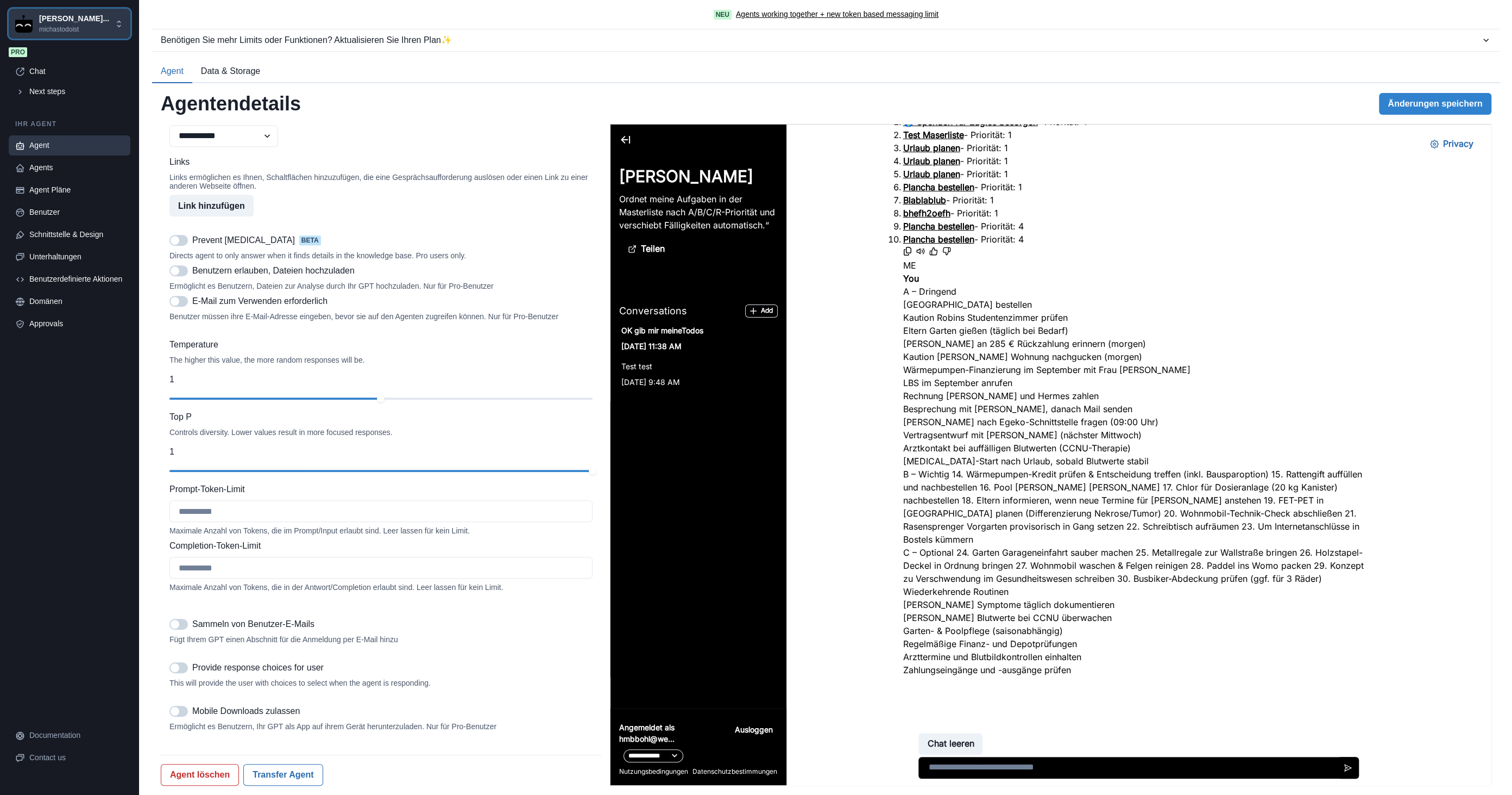
click at [47, 21] on p "[PERSON_NAME]..." at bounding box center [74, 18] width 70 height 11
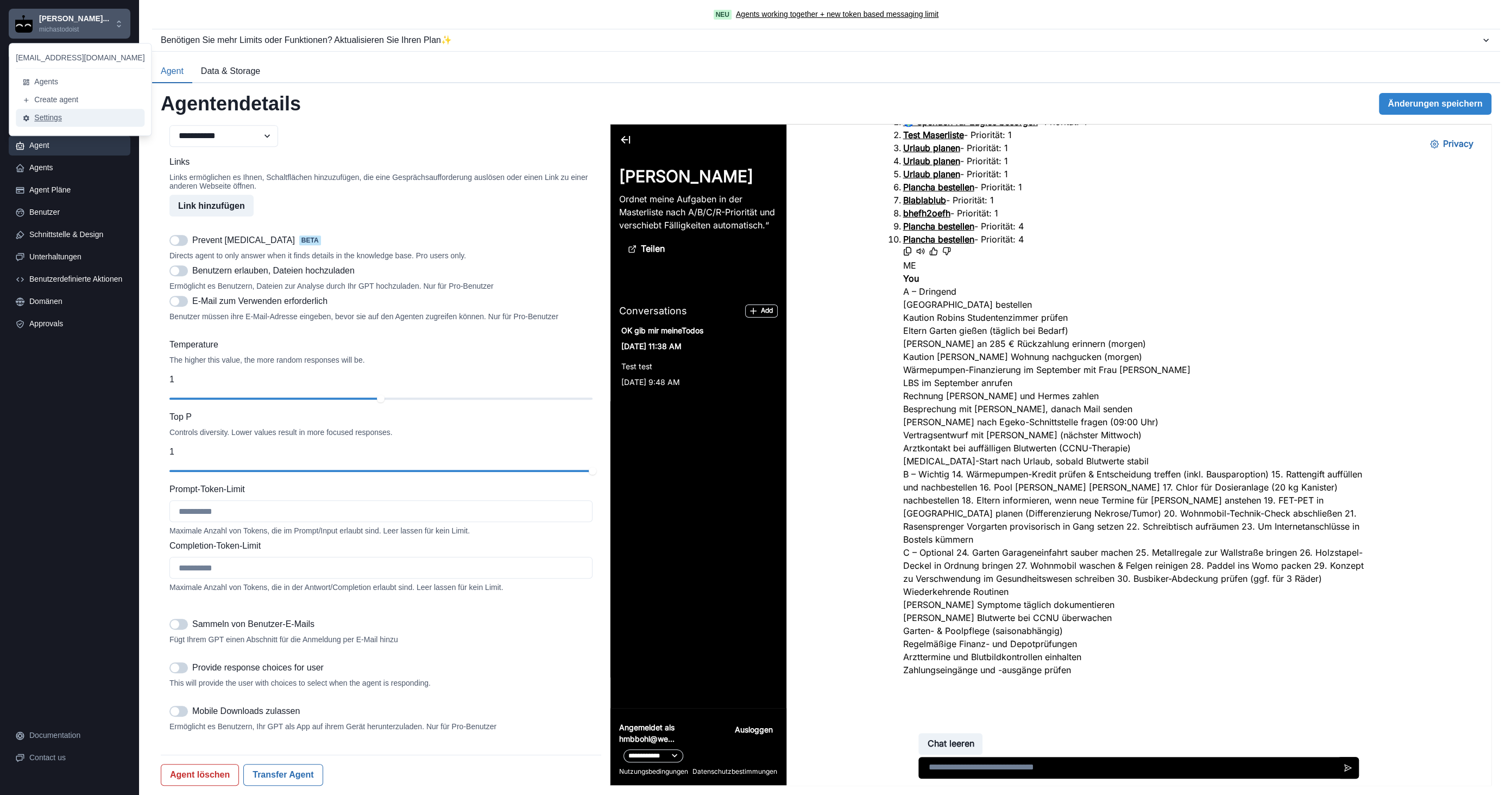
click at [47, 122] on button "Settings" at bounding box center [80, 118] width 129 height 18
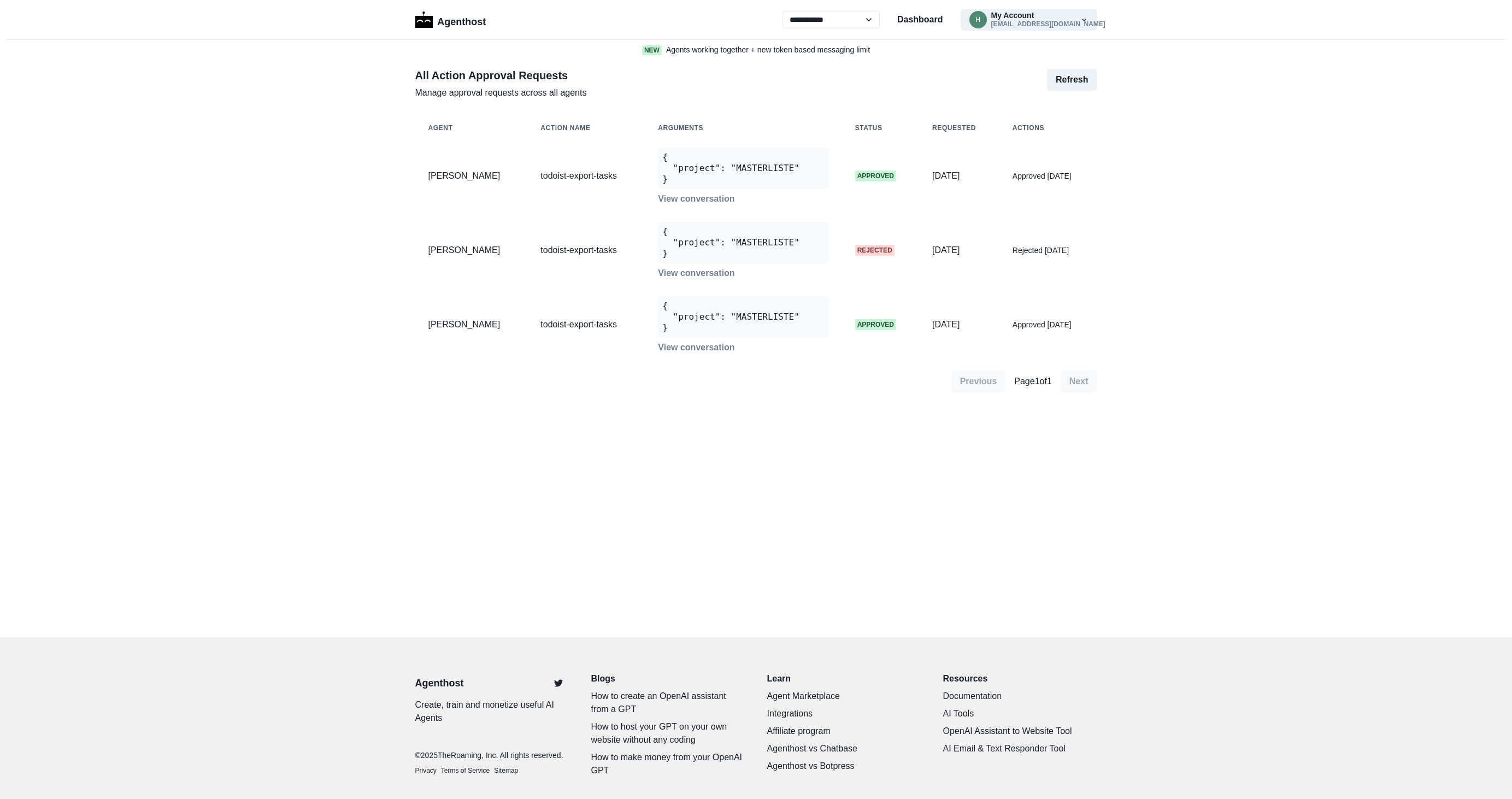
select select "**"
click at [903, 17] on p "Dashboard" at bounding box center [921, 19] width 46 height 13
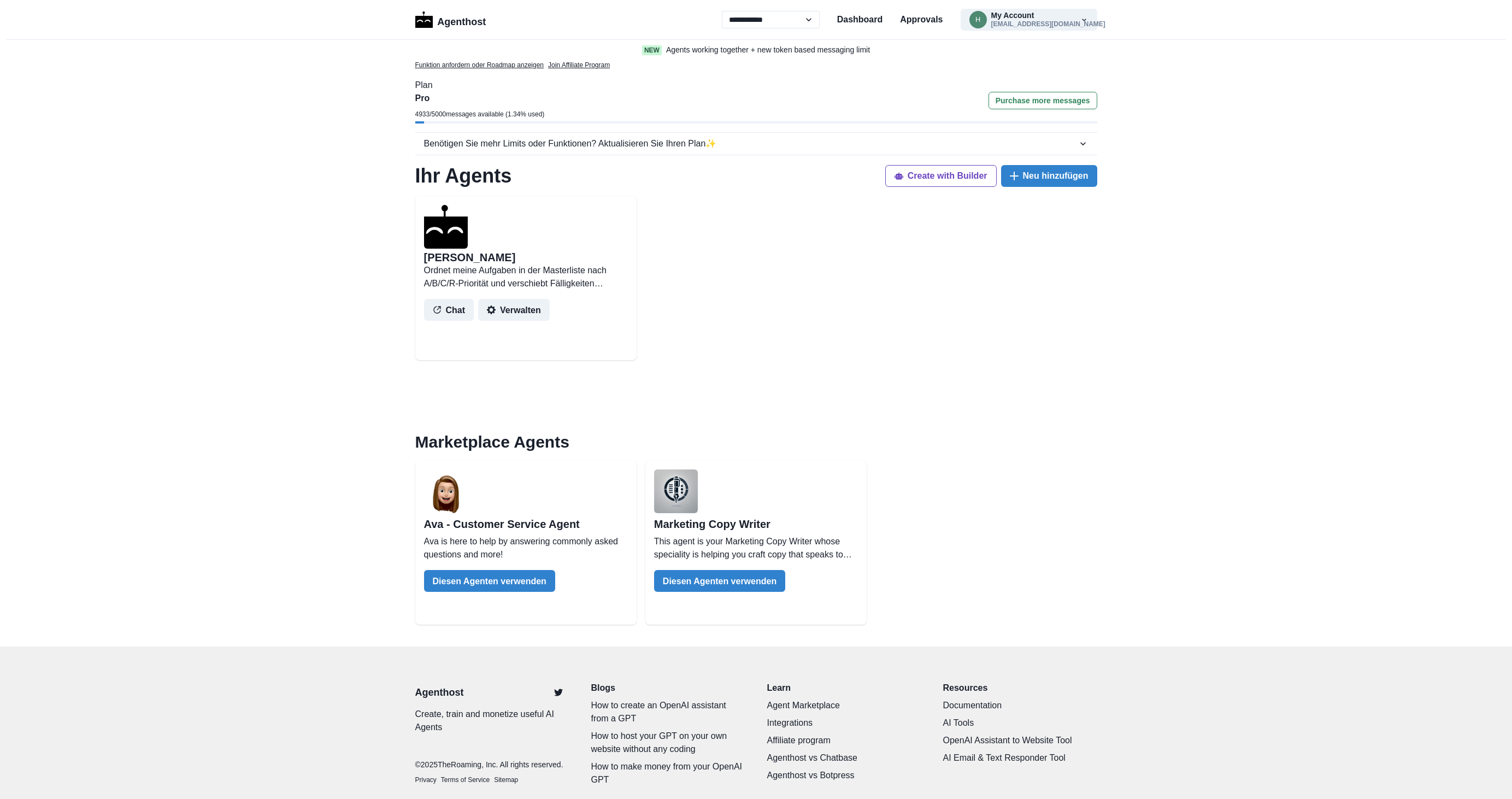
select select "**"
click at [509, 306] on button "Verwalten" at bounding box center [513, 309] width 71 height 22
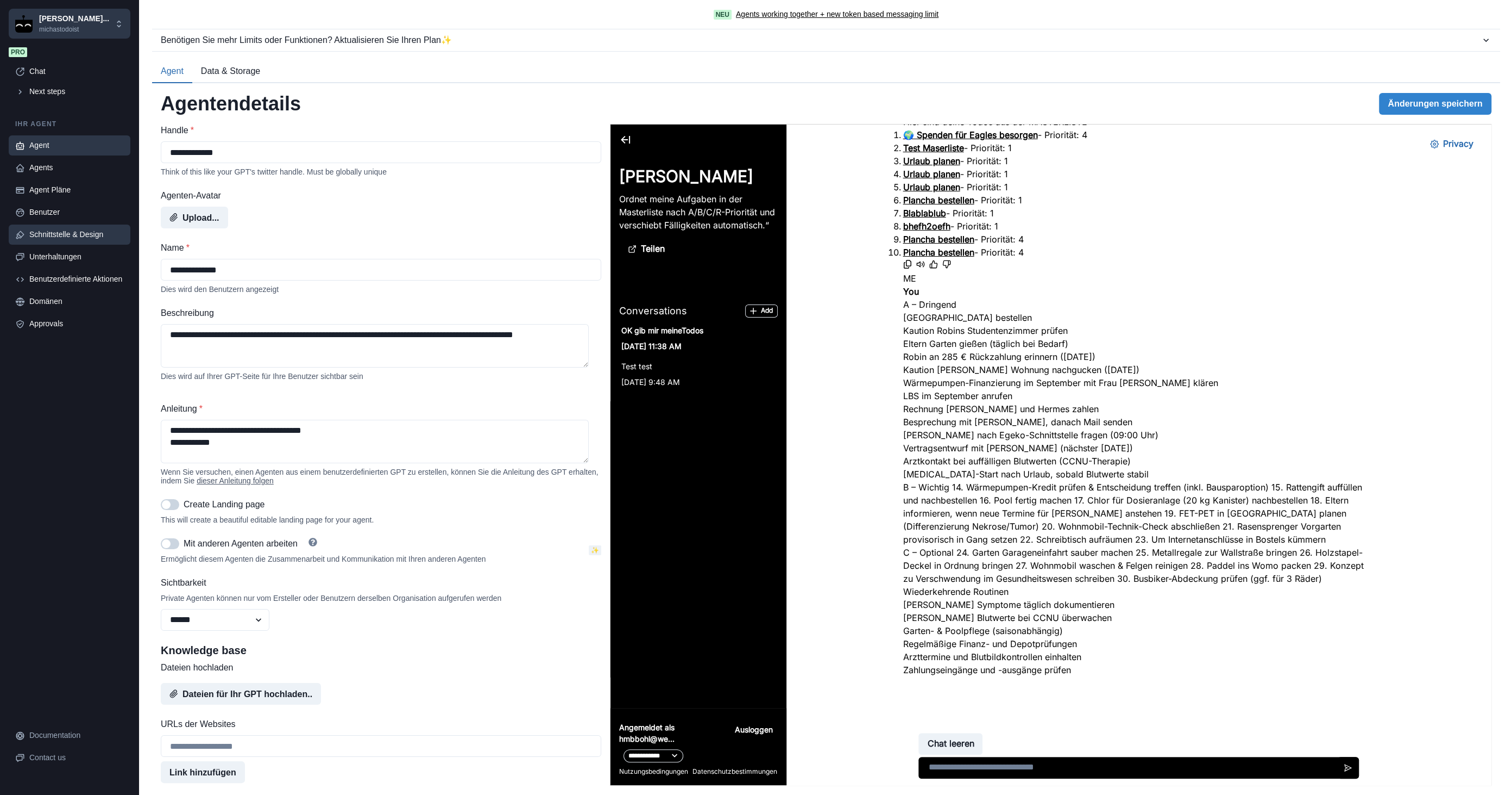
click at [97, 227] on link "Schnittstelle & Design" at bounding box center [69, 234] width 121 height 20
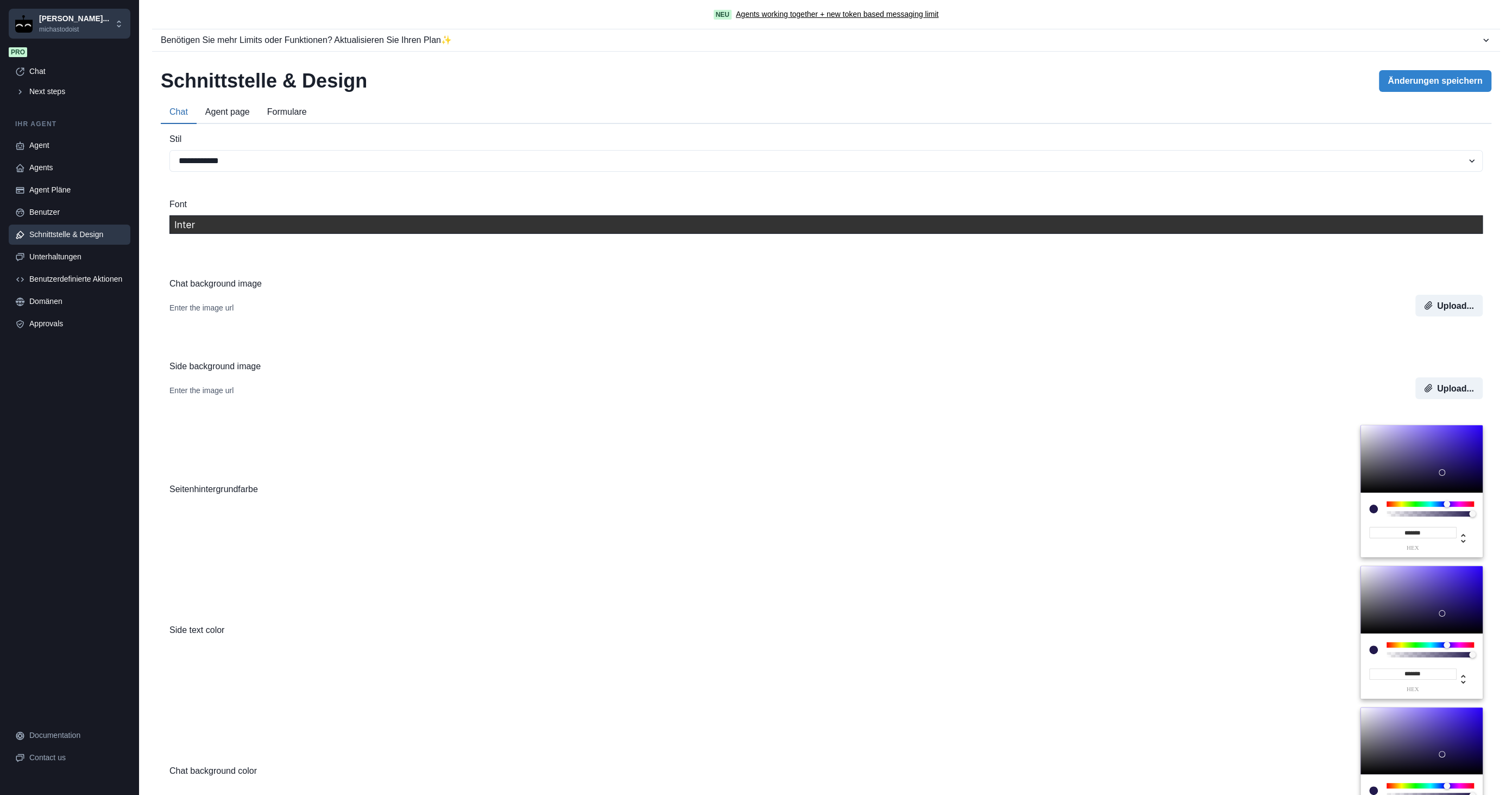
click at [240, 110] on button "Agent page" at bounding box center [227, 112] width 62 height 23
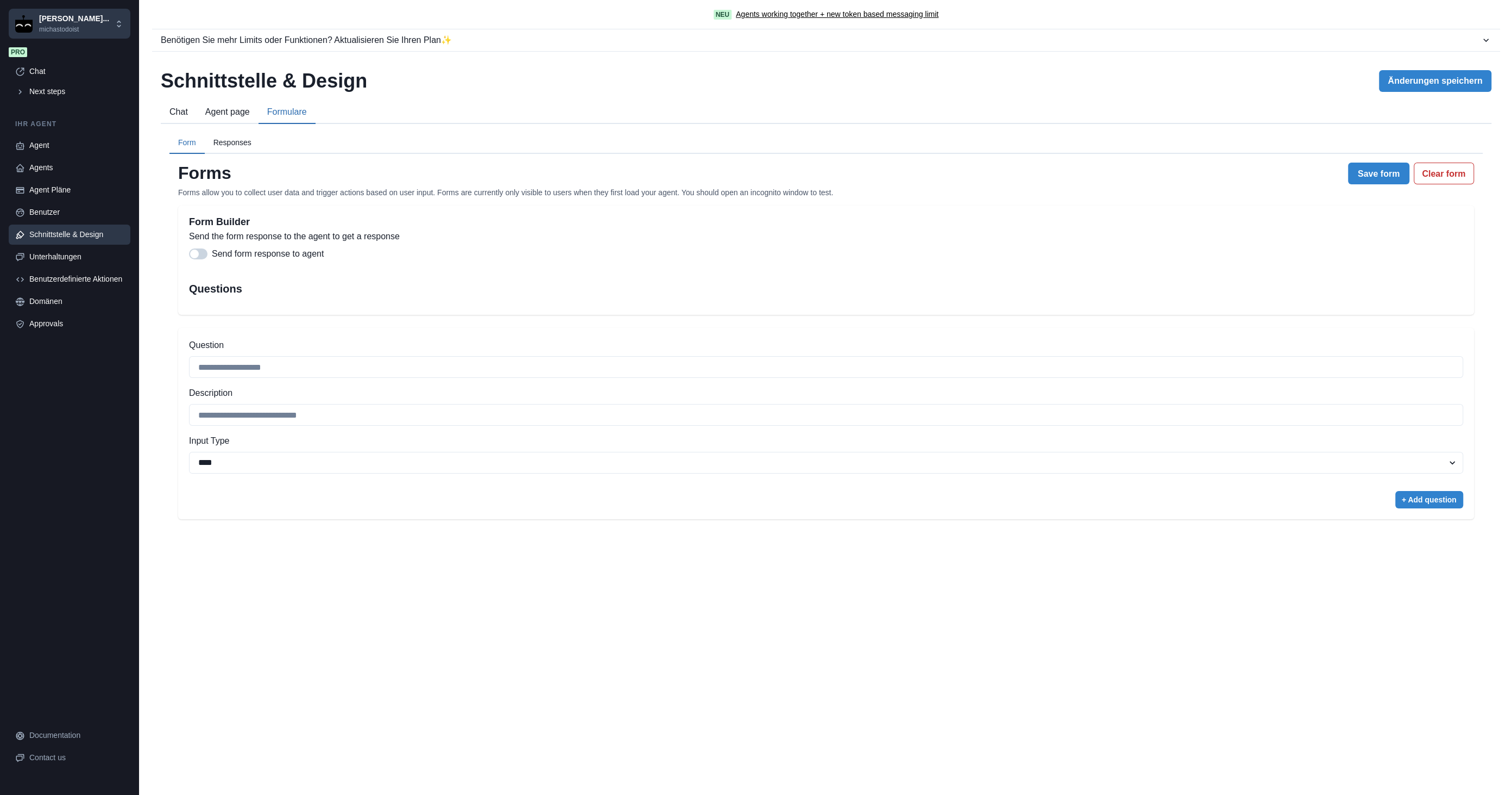
click at [289, 110] on button "Formulare" at bounding box center [288, 112] width 57 height 23
click at [182, 114] on button "Chat" at bounding box center [178, 112] width 36 height 23
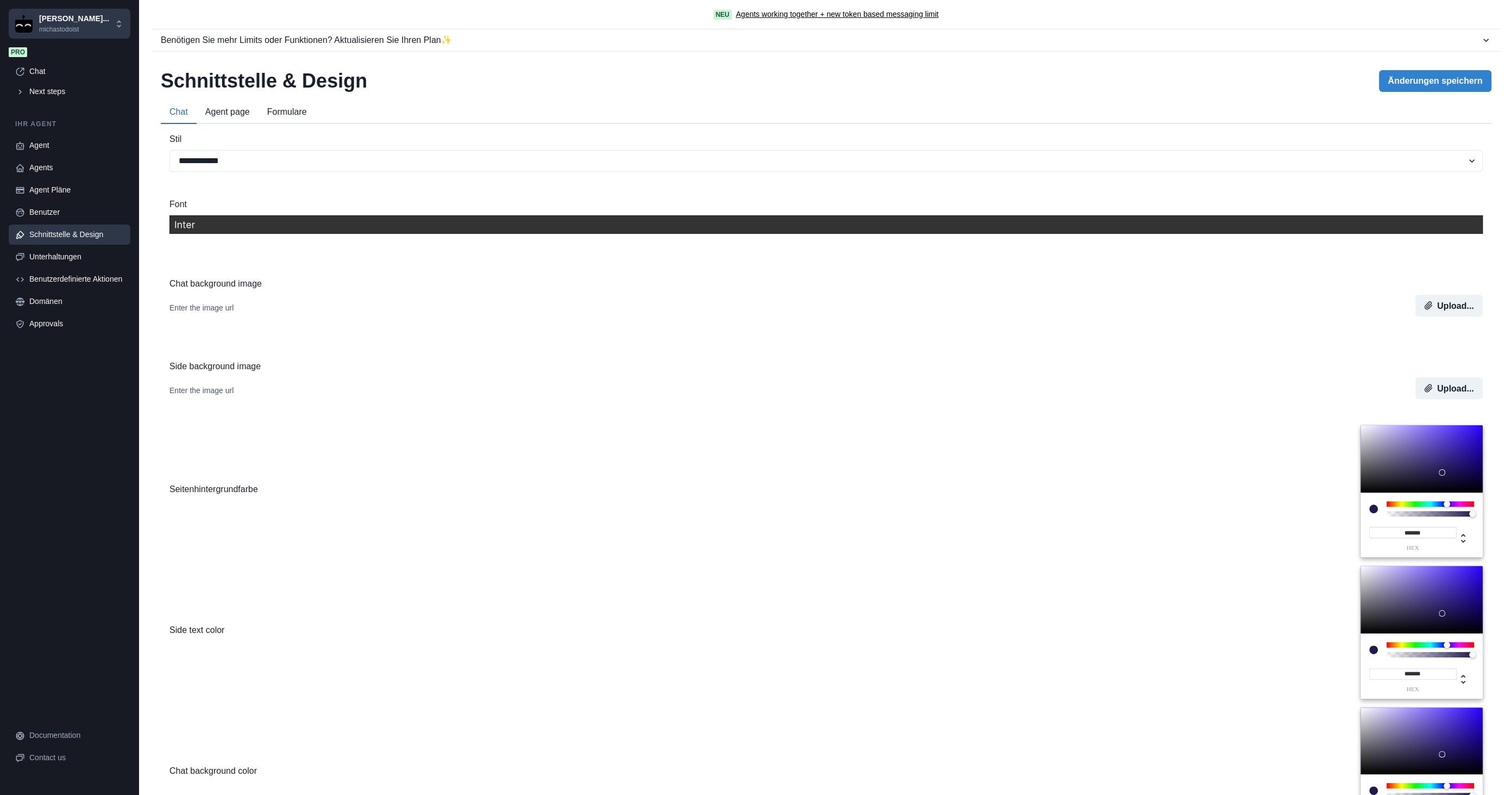
click at [237, 109] on button "Agent page" at bounding box center [227, 112] width 62 height 23
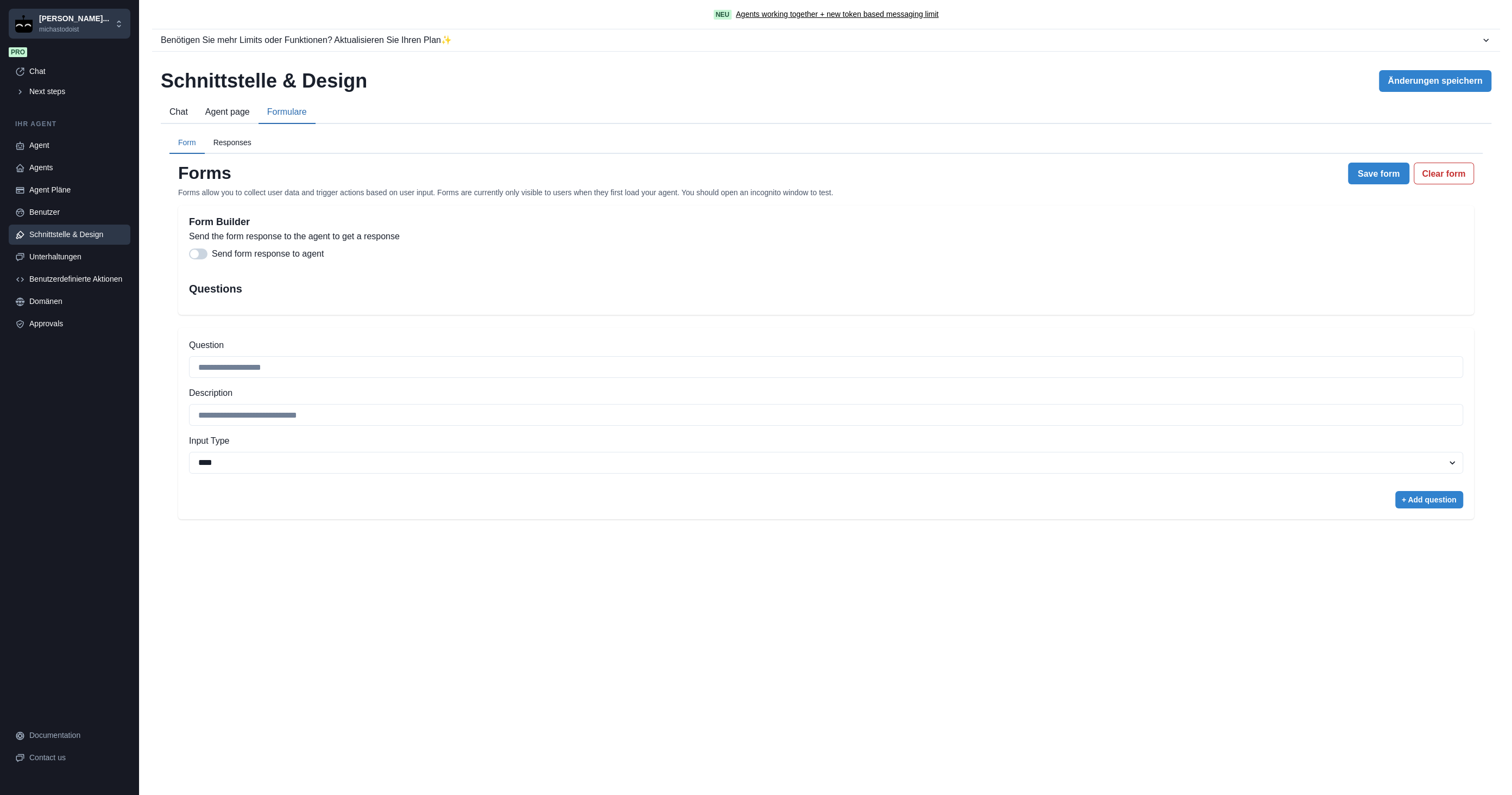
click at [289, 111] on button "Formulare" at bounding box center [288, 112] width 57 height 23
click at [45, 137] on link "Agent" at bounding box center [69, 145] width 121 height 20
type textarea "**********"
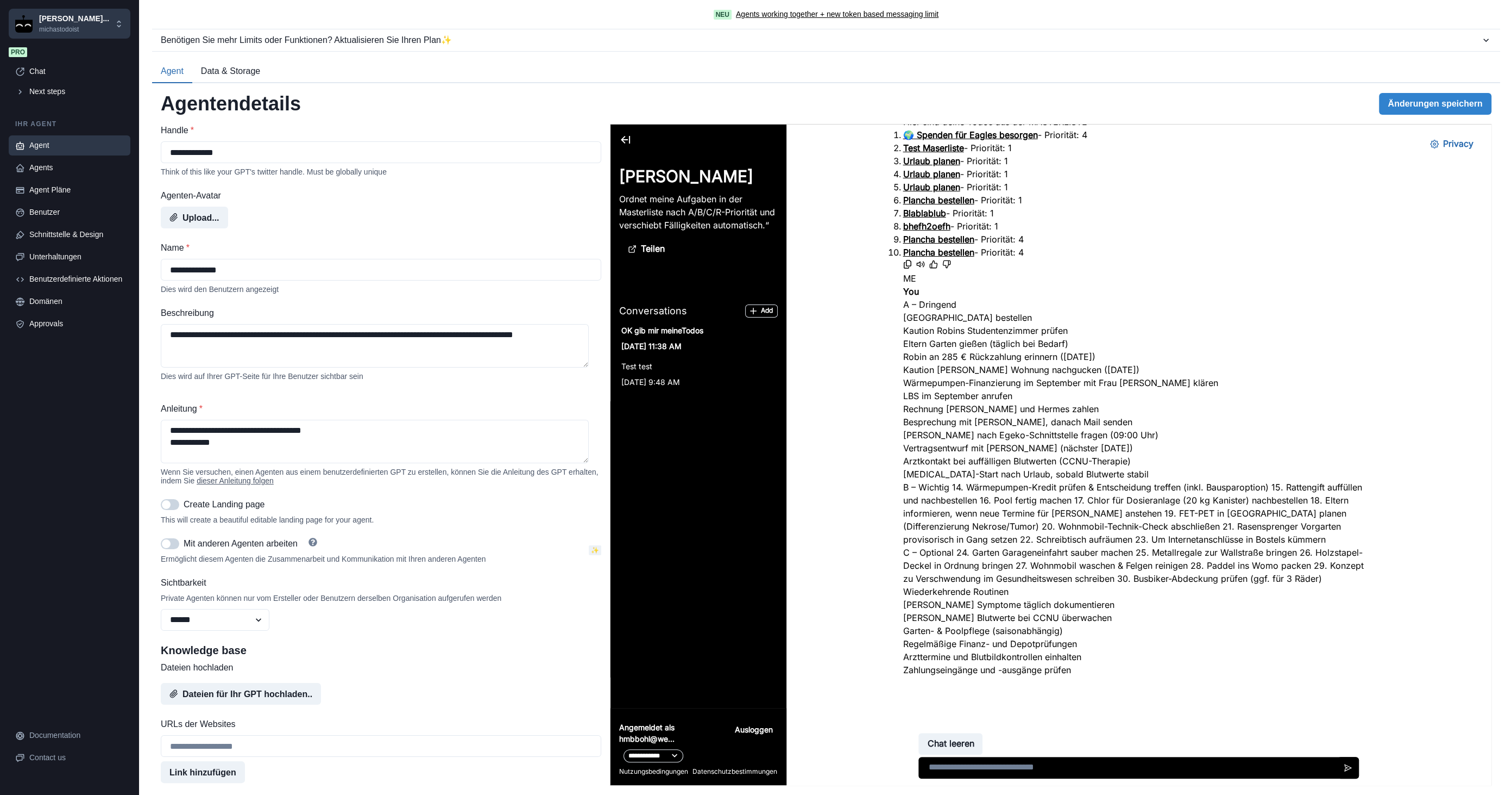
click at [1005, 767] on textarea at bounding box center [1138, 767] width 441 height 22
type textarea "*****"
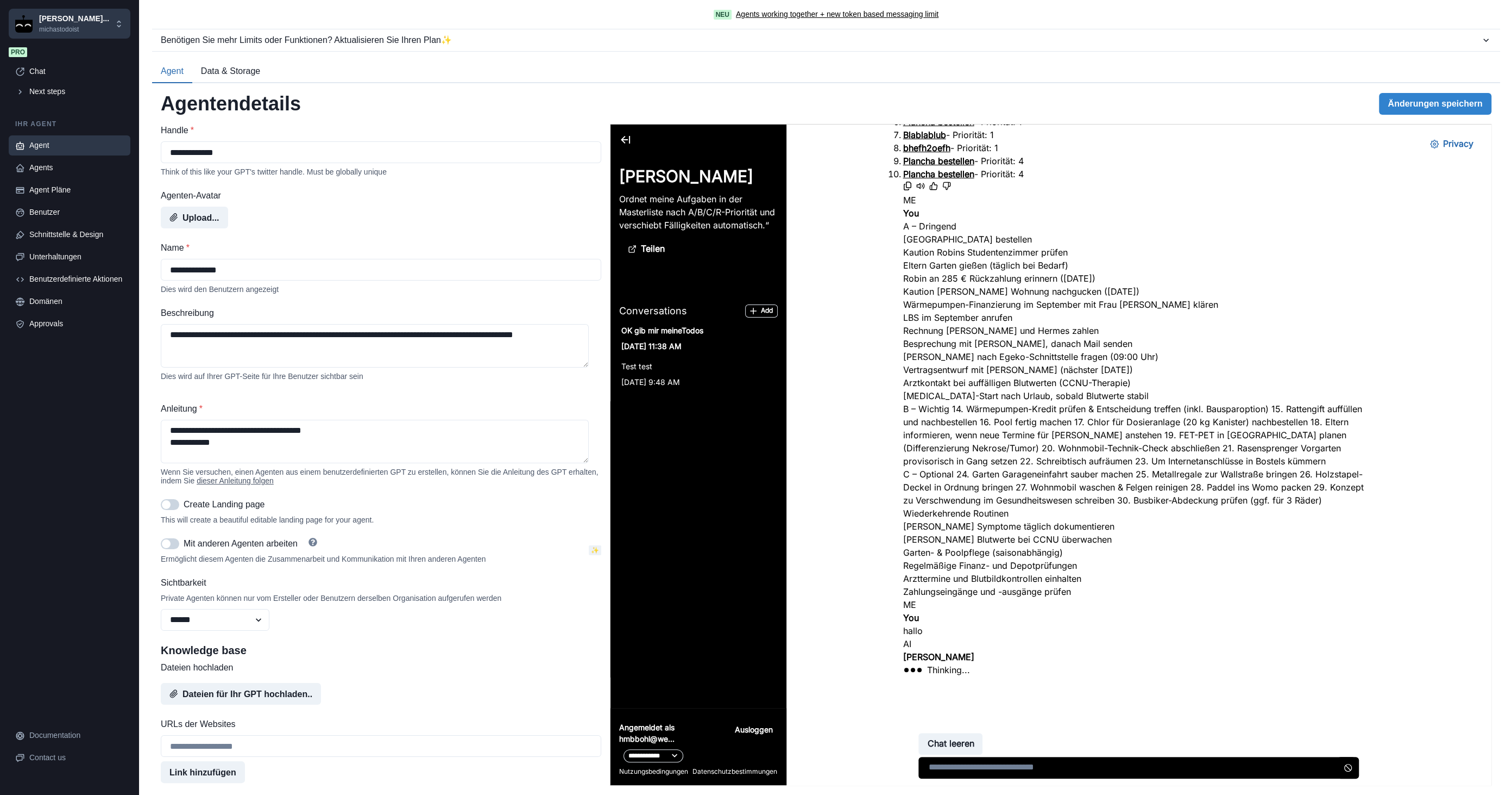
scroll to position [400, 0]
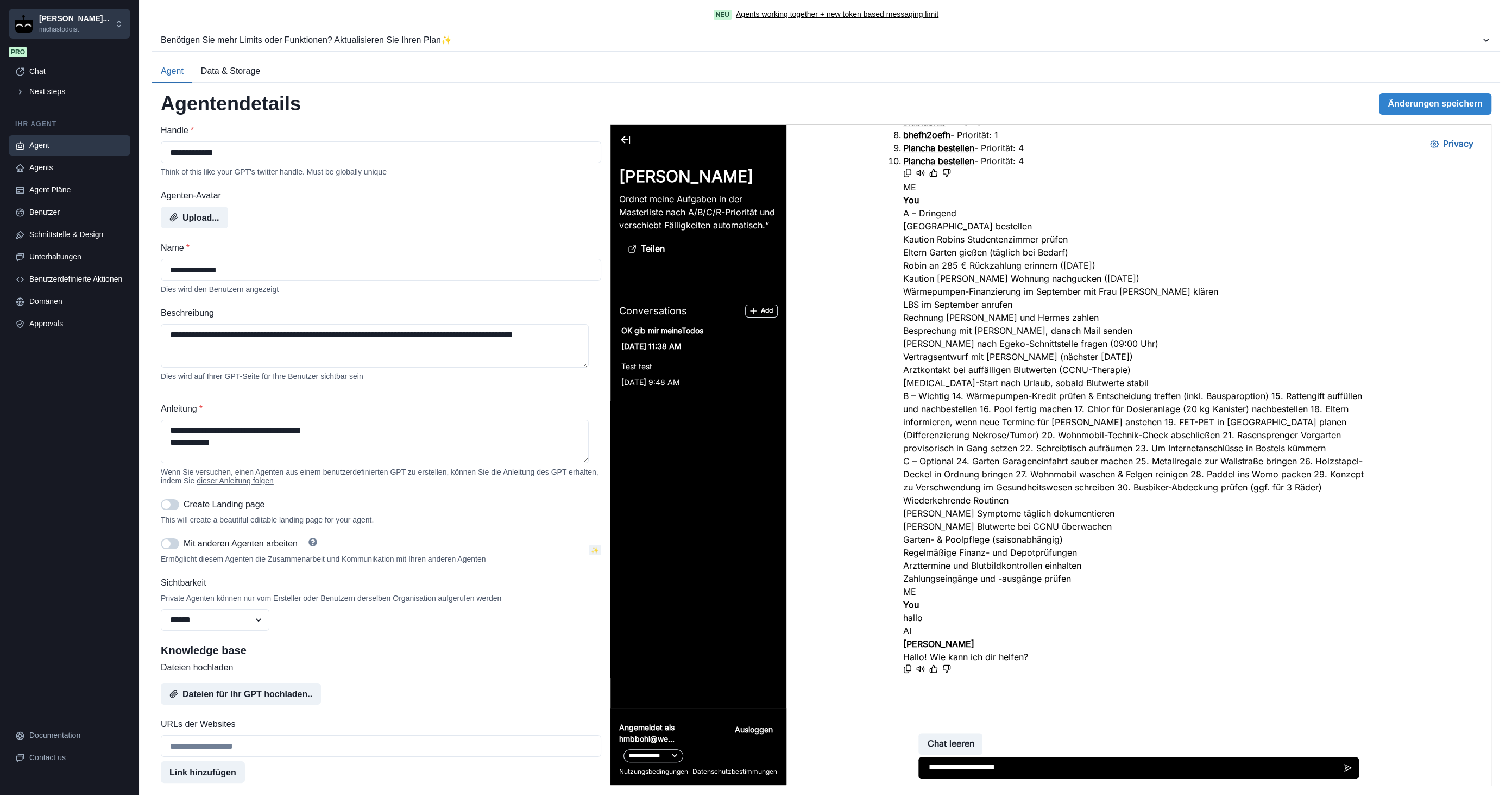
type textarea "**********"
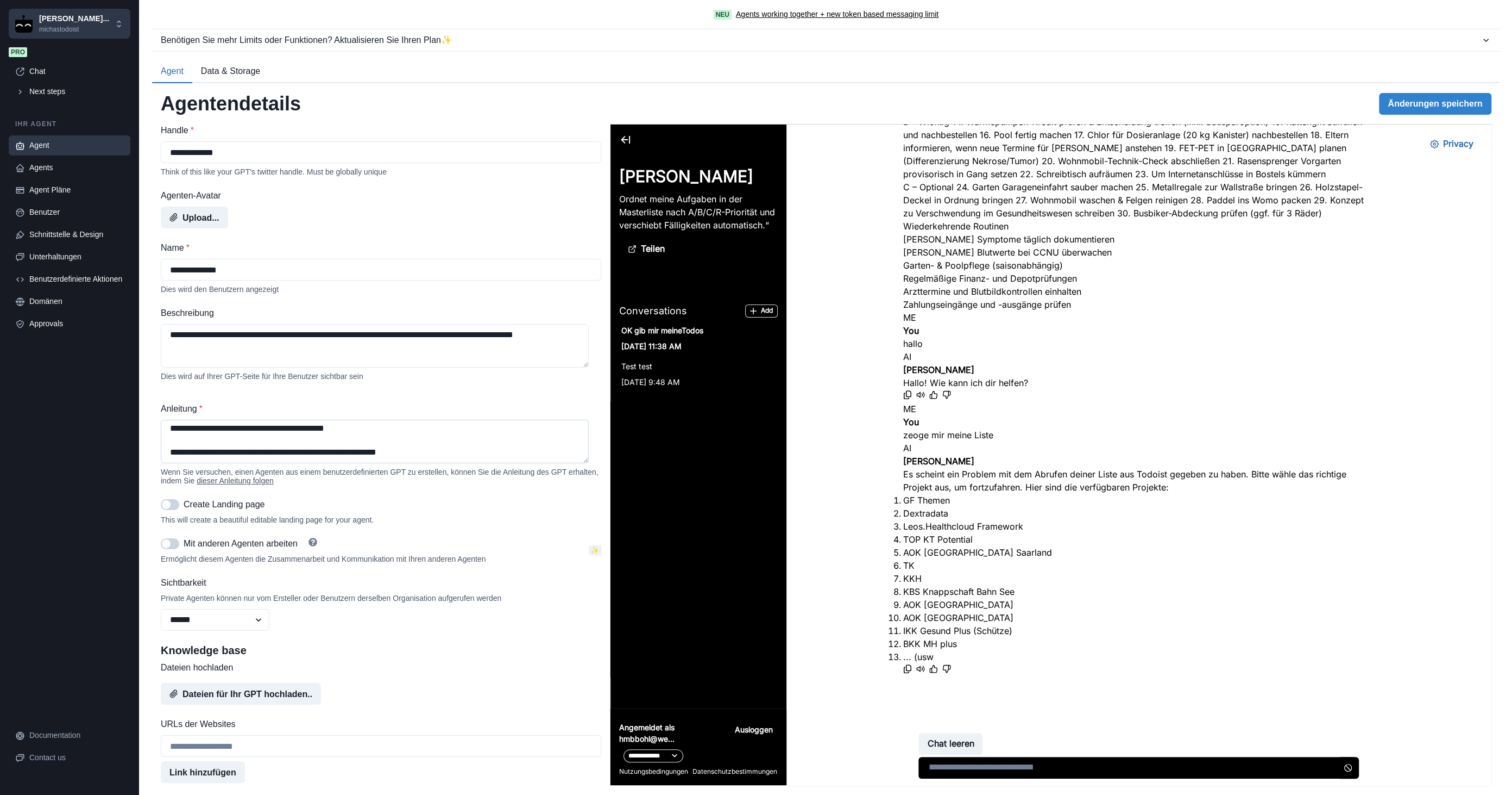
scroll to position [734, 0]
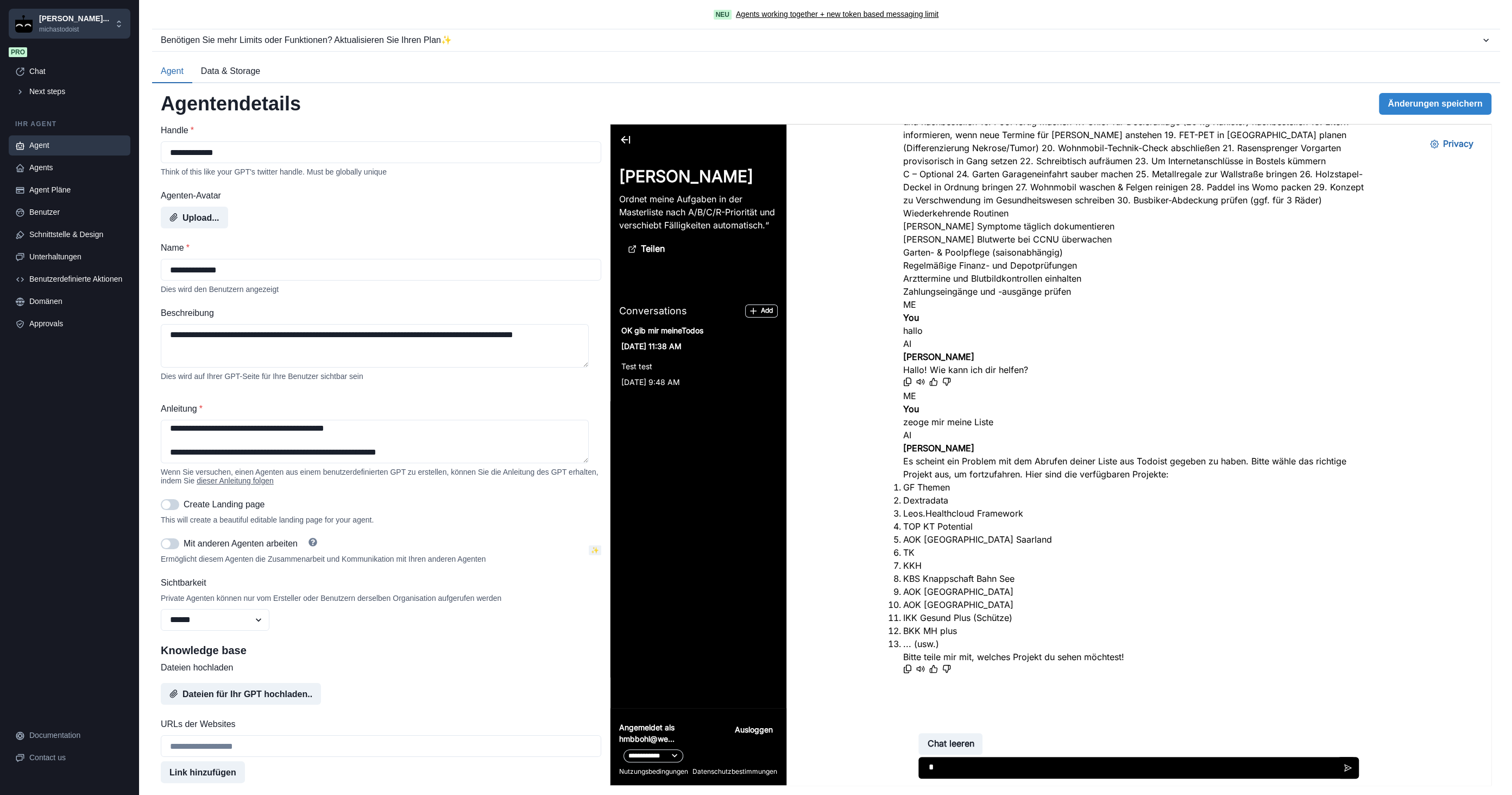
type textarea "**"
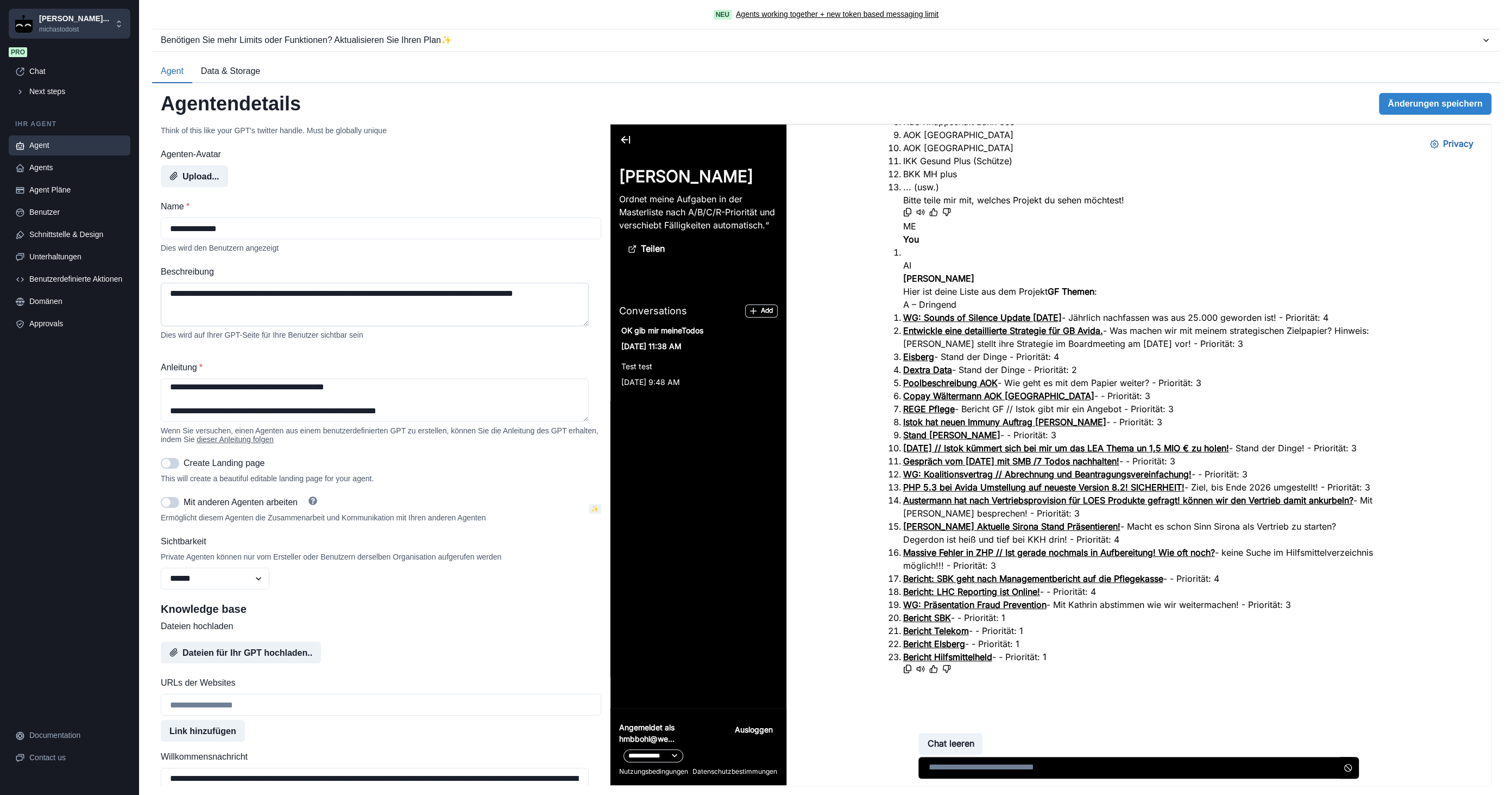
scroll to position [0, 0]
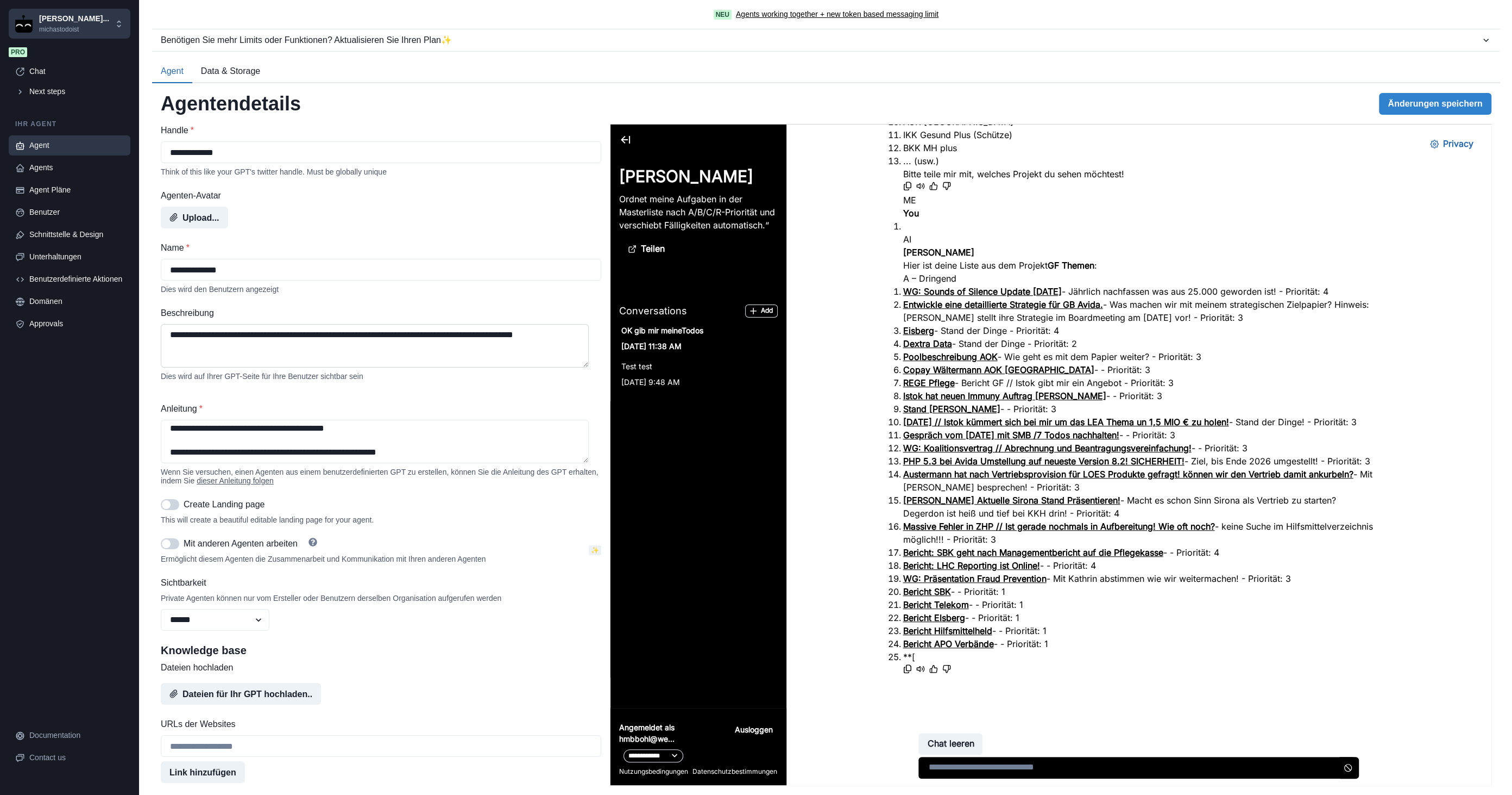
click at [409, 342] on textarea "**********" at bounding box center [375, 345] width 428 height 43
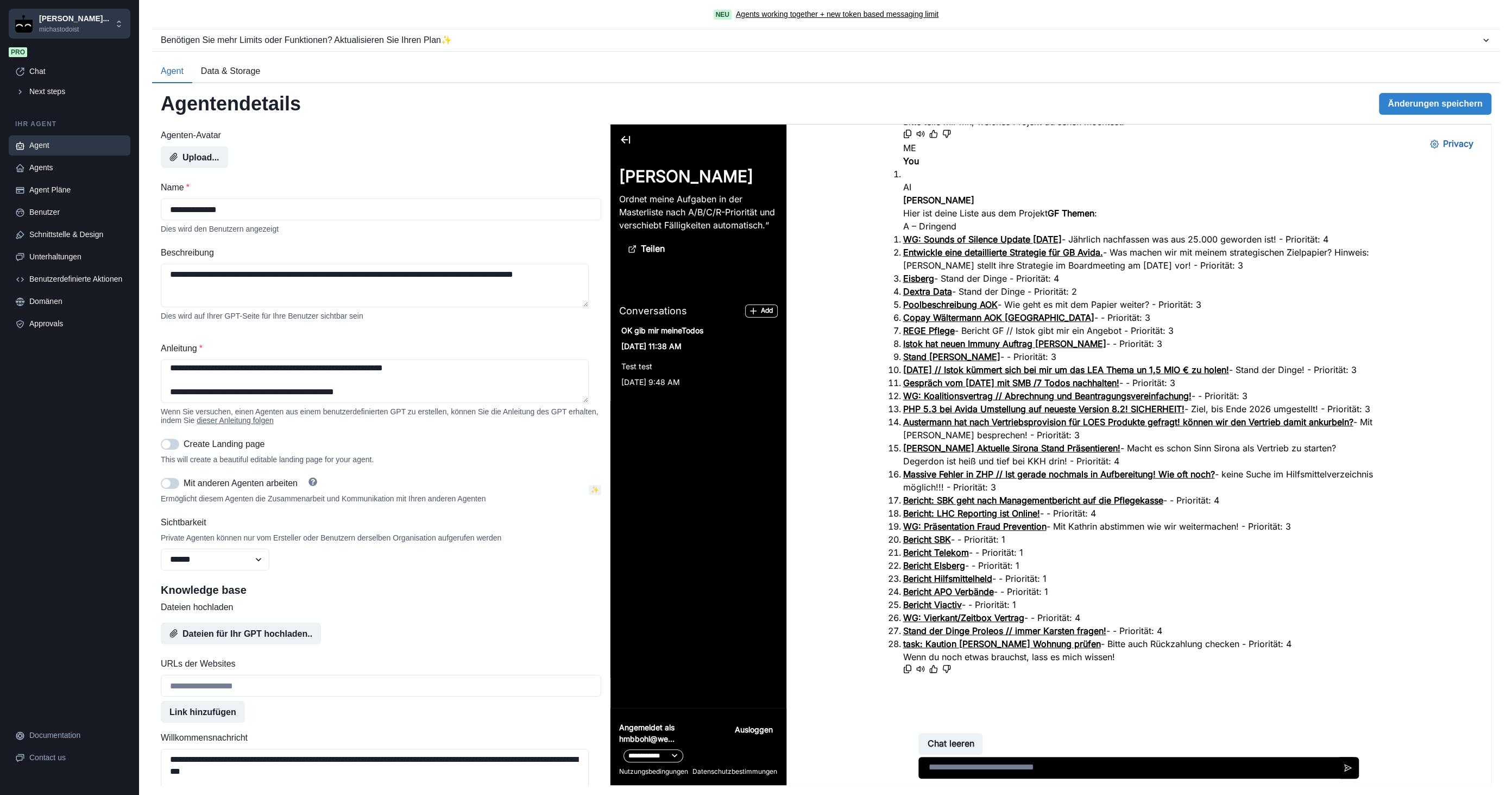
scroll to position [1173, 0]
drag, startPoint x: 172, startPoint y: 375, endPoint x: 554, endPoint y: 521, distance: 408.9
click at [554, 521] on div "**********" at bounding box center [381, 316] width 441 height 506
click at [436, 394] on textarea "**********" at bounding box center [375, 380] width 428 height 43
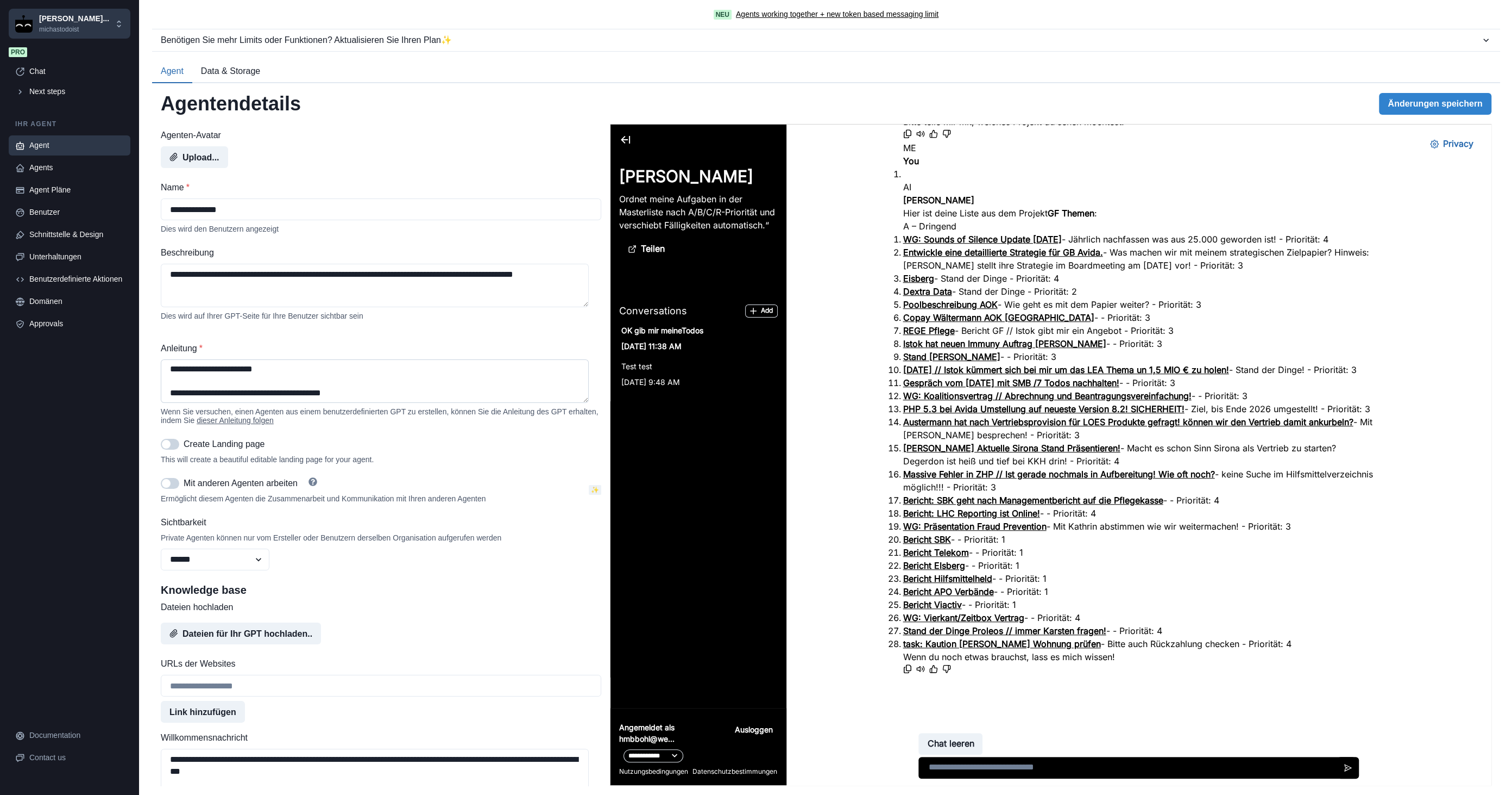
scroll to position [44, 0]
click at [1405, 104] on button "Änderungen speichern" at bounding box center [1436, 104] width 112 height 22
click at [994, 766] on textarea at bounding box center [1136, 767] width 437 height 22
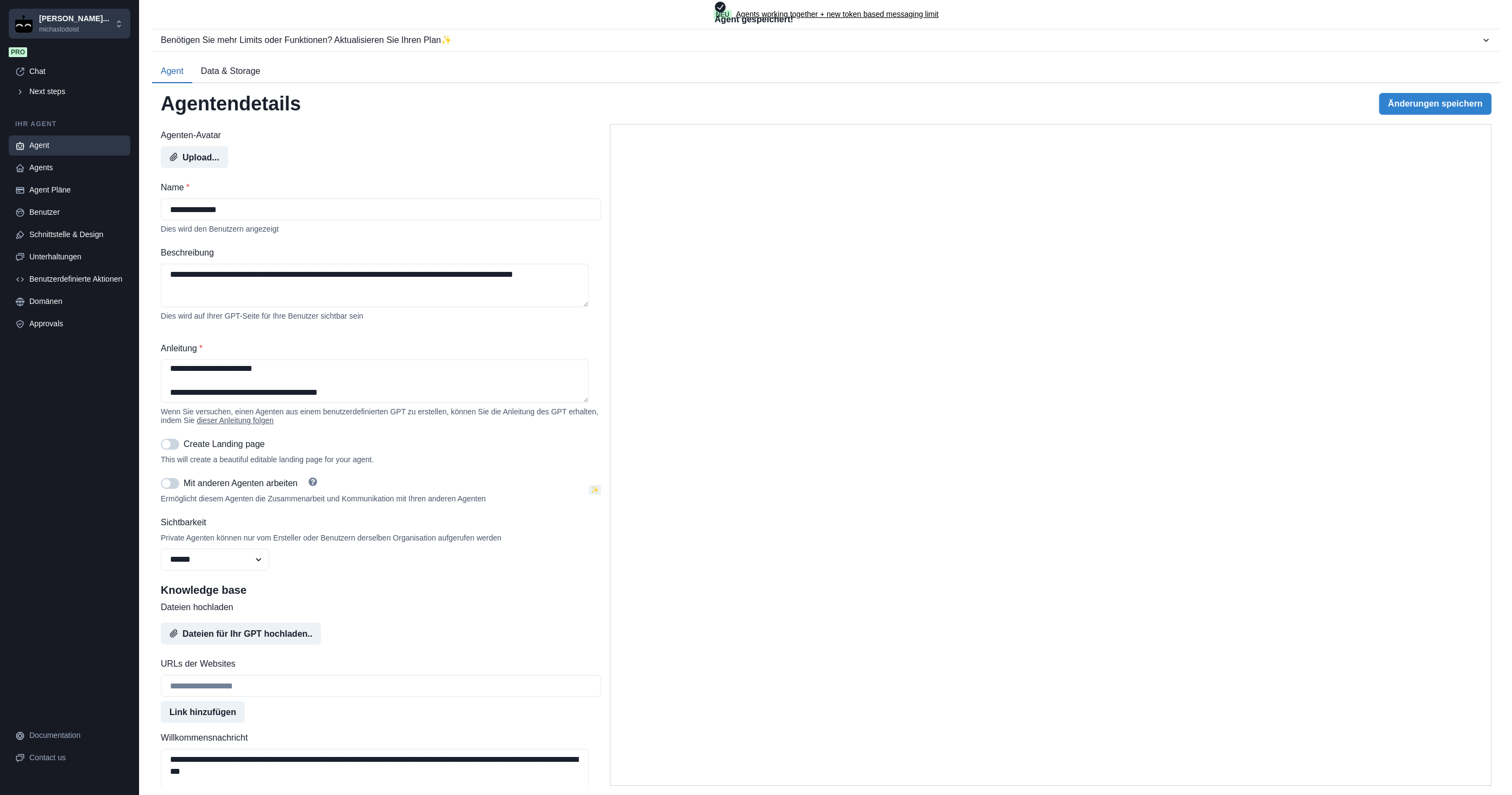
type textarea "**********"
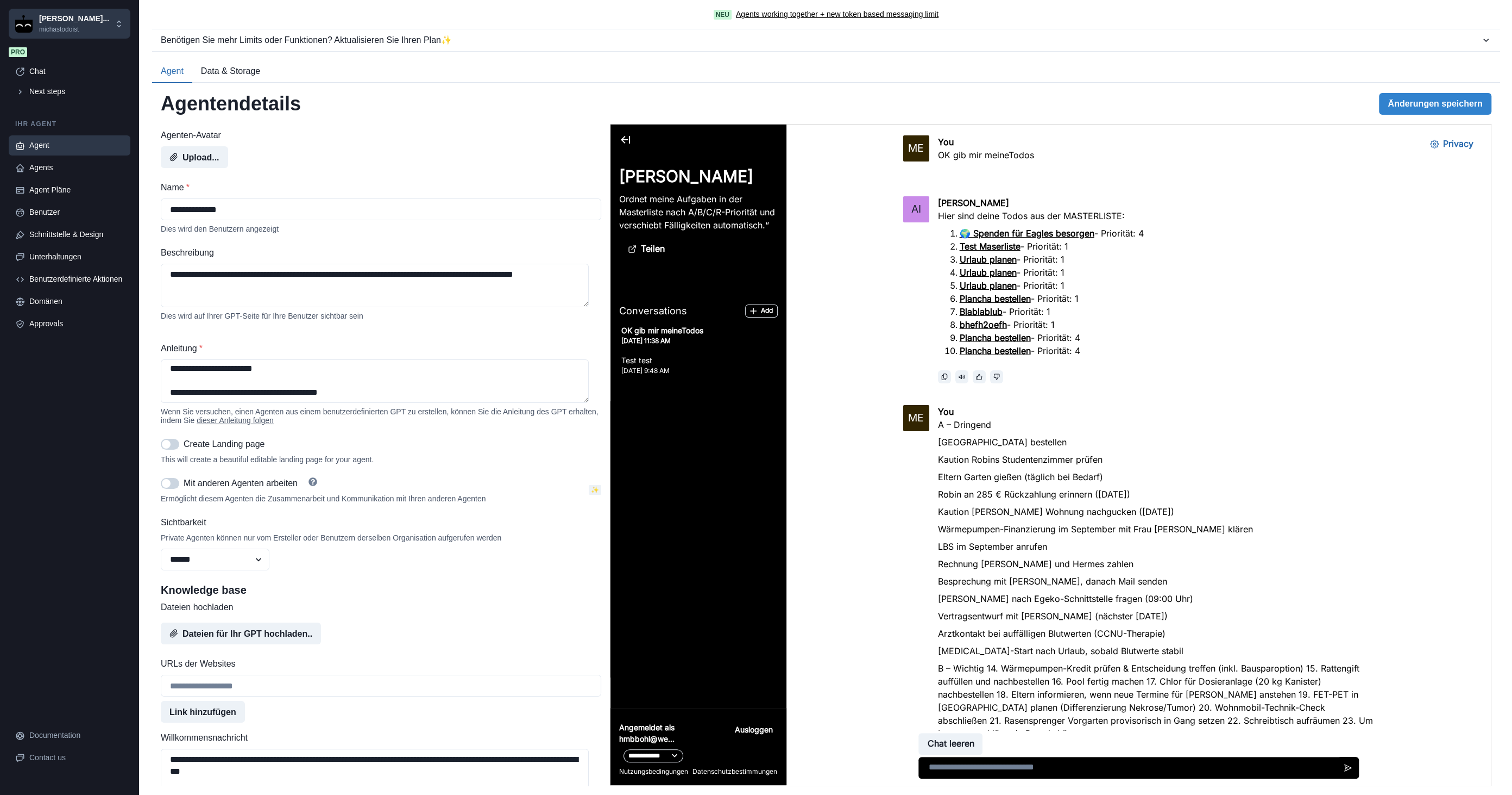
scroll to position [1360, 0]
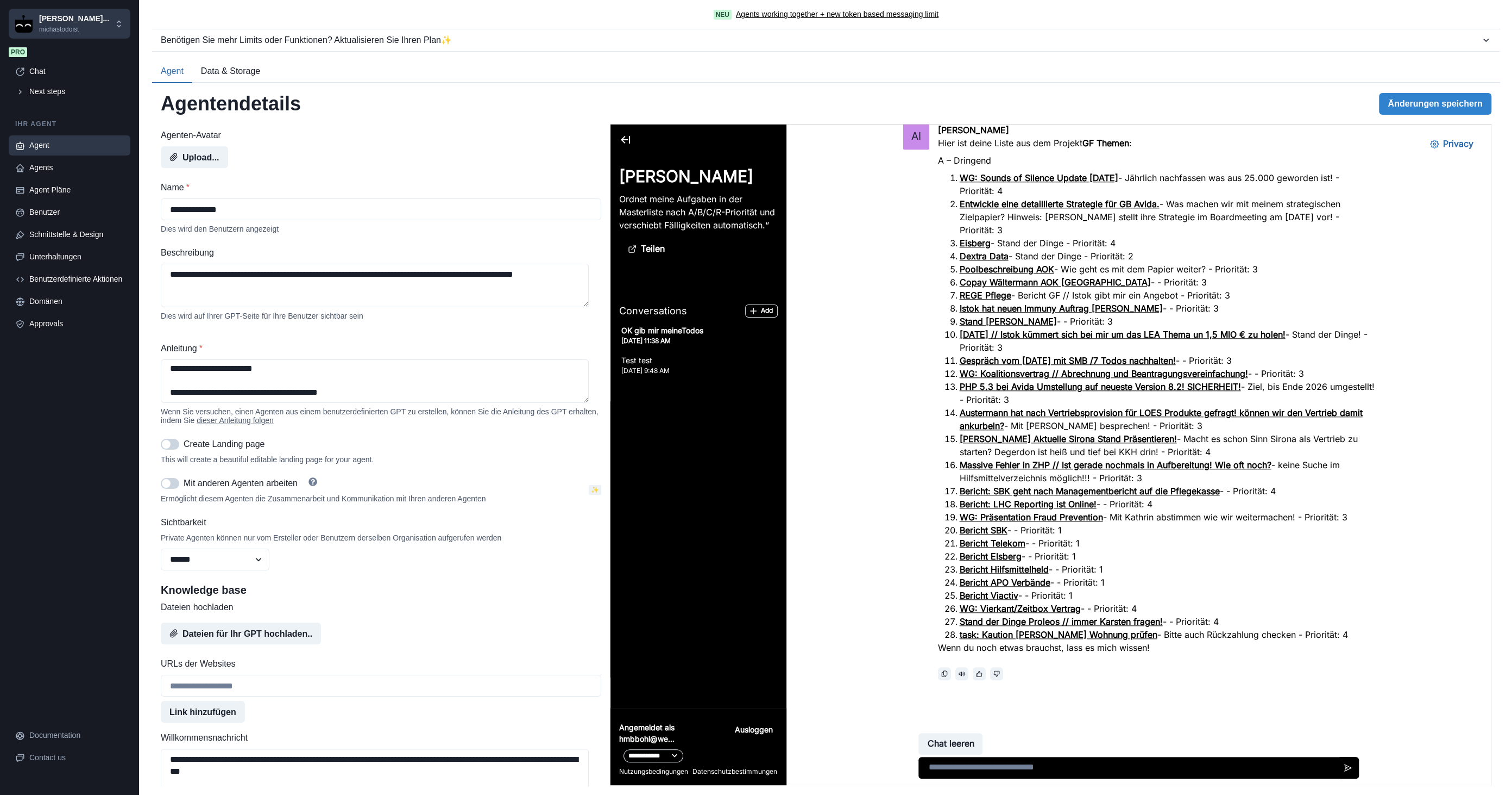
click at [1007, 771] on textarea at bounding box center [1138, 767] width 441 height 22
type textarea "**********"
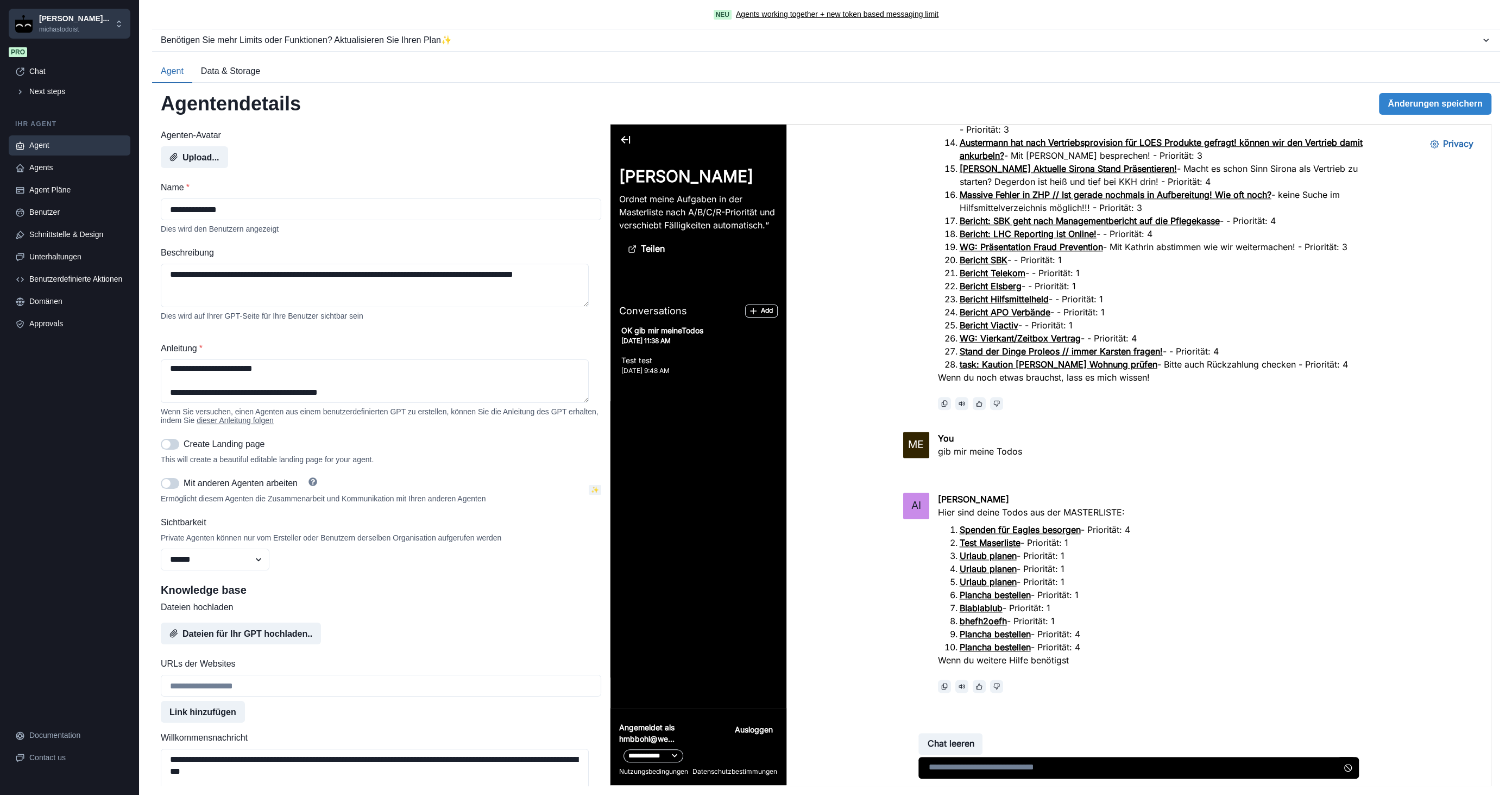
scroll to position [1642, 0]
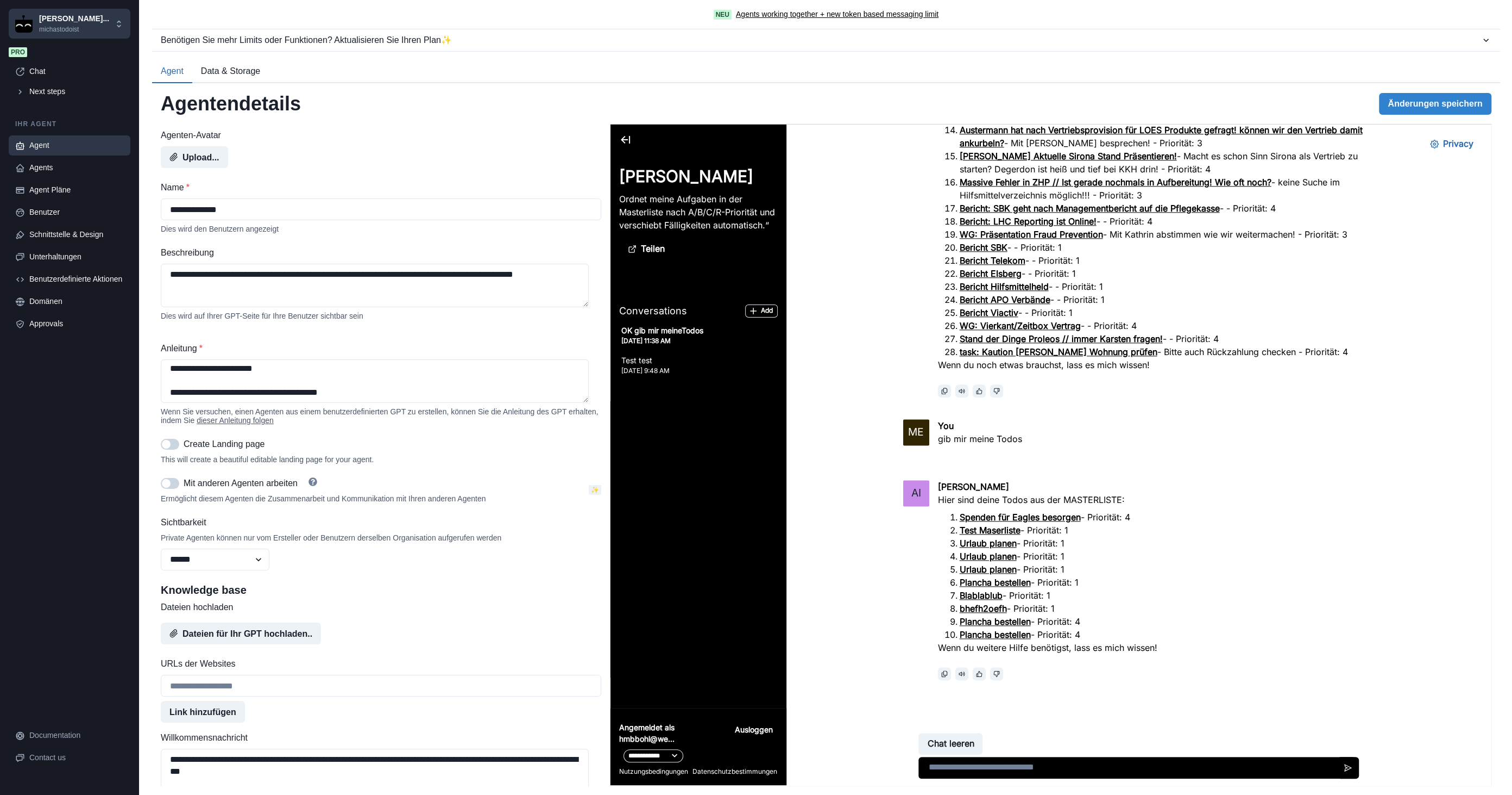
click at [55, 143] on div "Agent" at bounding box center [76, 145] width 95 height 11
click at [61, 278] on div "Benutzerdefinierte Aktionen" at bounding box center [76, 278] width 95 height 11
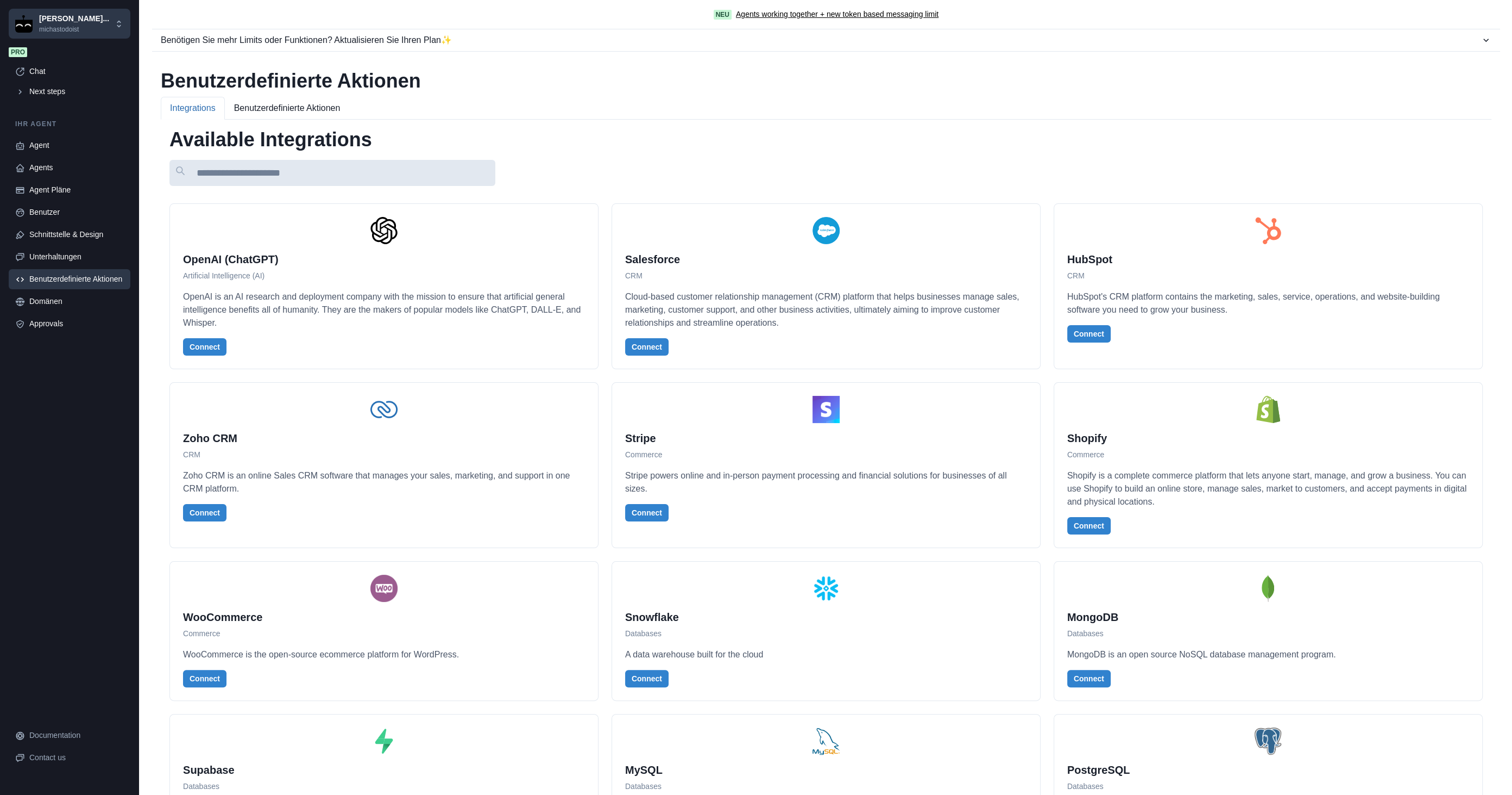
click at [278, 167] on input at bounding box center [333, 173] width 326 height 26
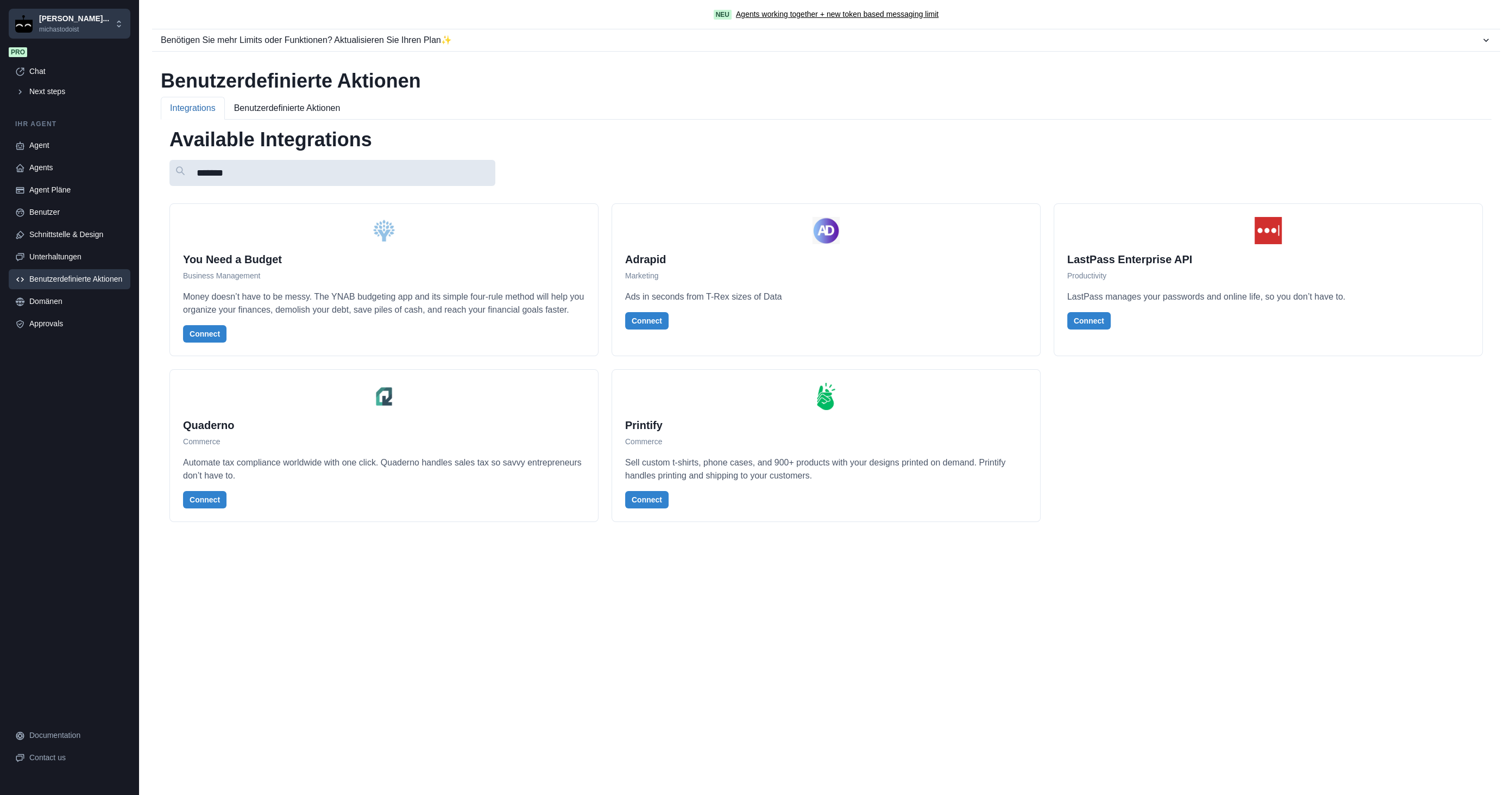
type input "*******"
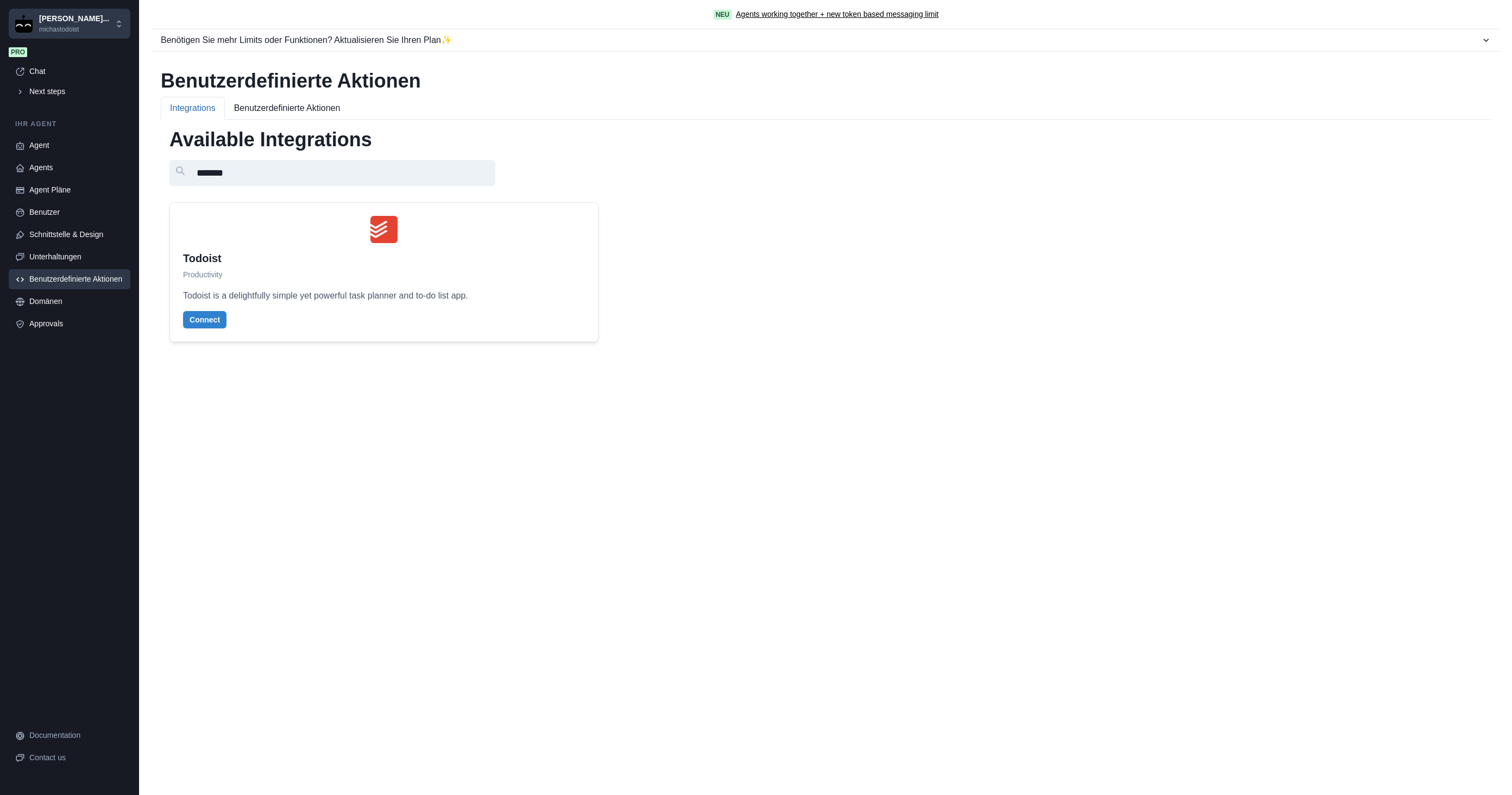
click at [285, 259] on h2 "Todoist" at bounding box center [384, 258] width 402 height 13
click at [352, 239] on div at bounding box center [384, 230] width 402 height 28
click at [310, 108] on button "Benutzerdefinierte Aktionen" at bounding box center [288, 108] width 125 height 23
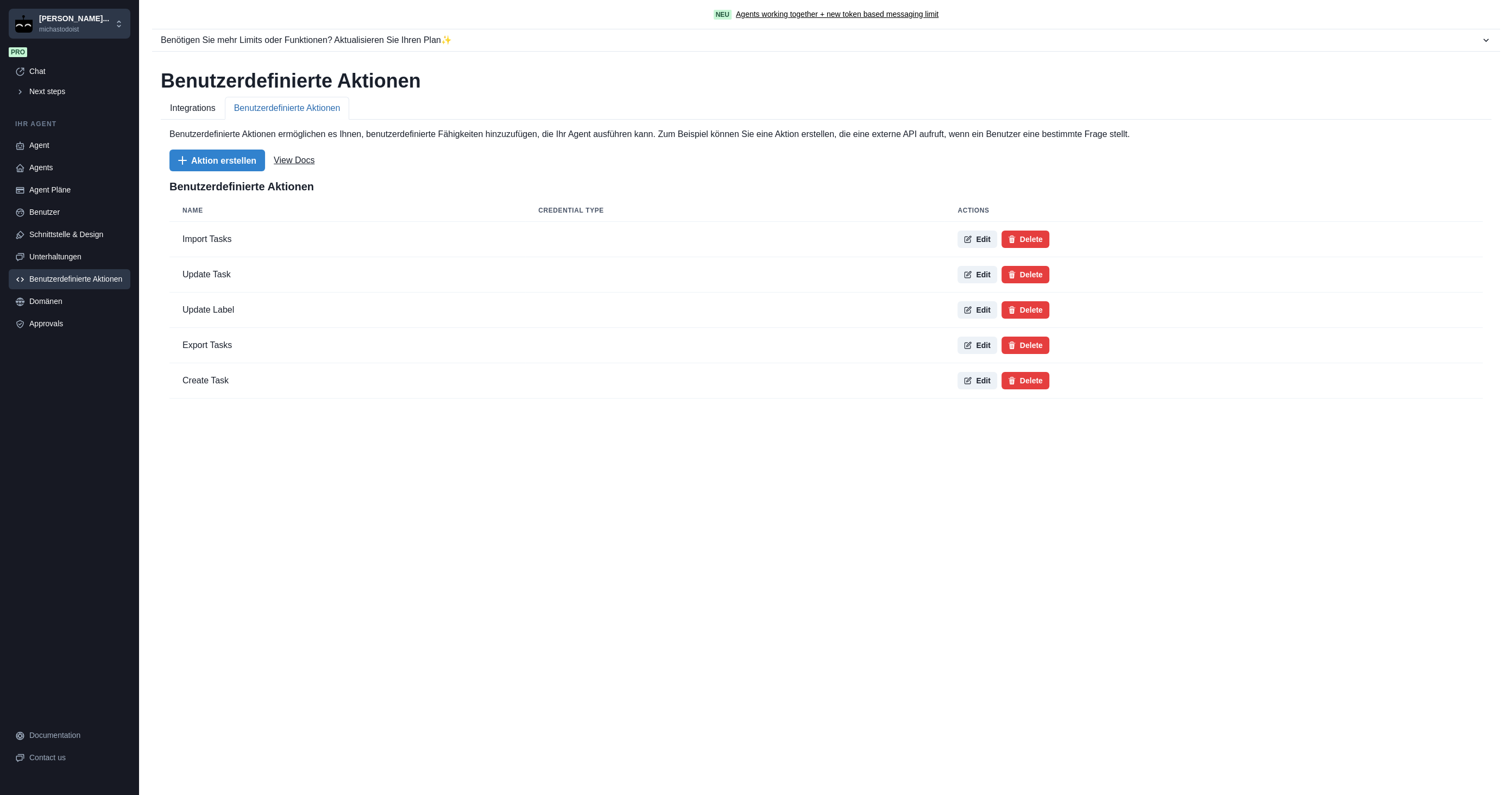
click at [216, 105] on button "Integrations" at bounding box center [193, 108] width 64 height 23
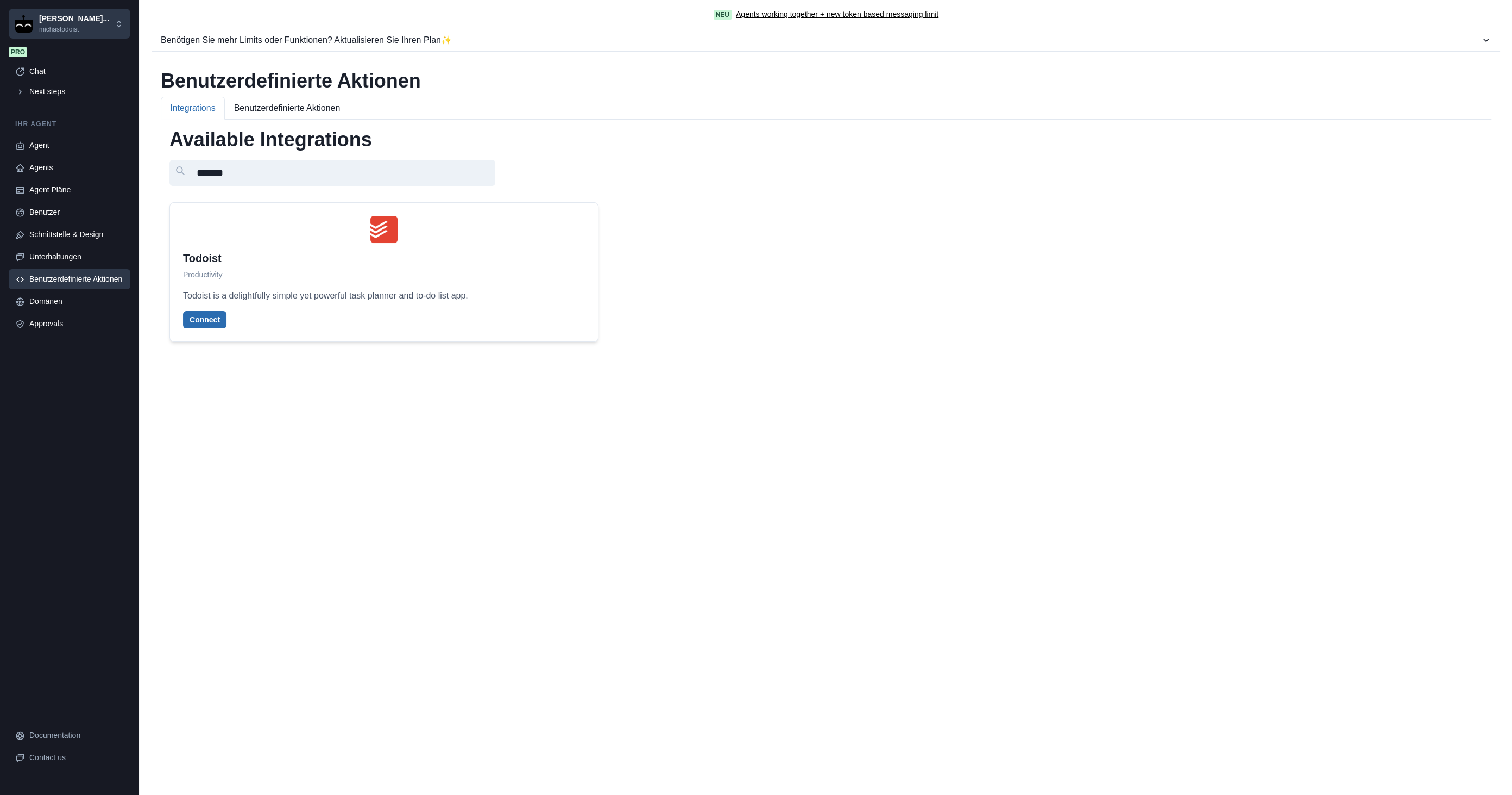
click at [211, 326] on button "Connect" at bounding box center [204, 319] width 43 height 17
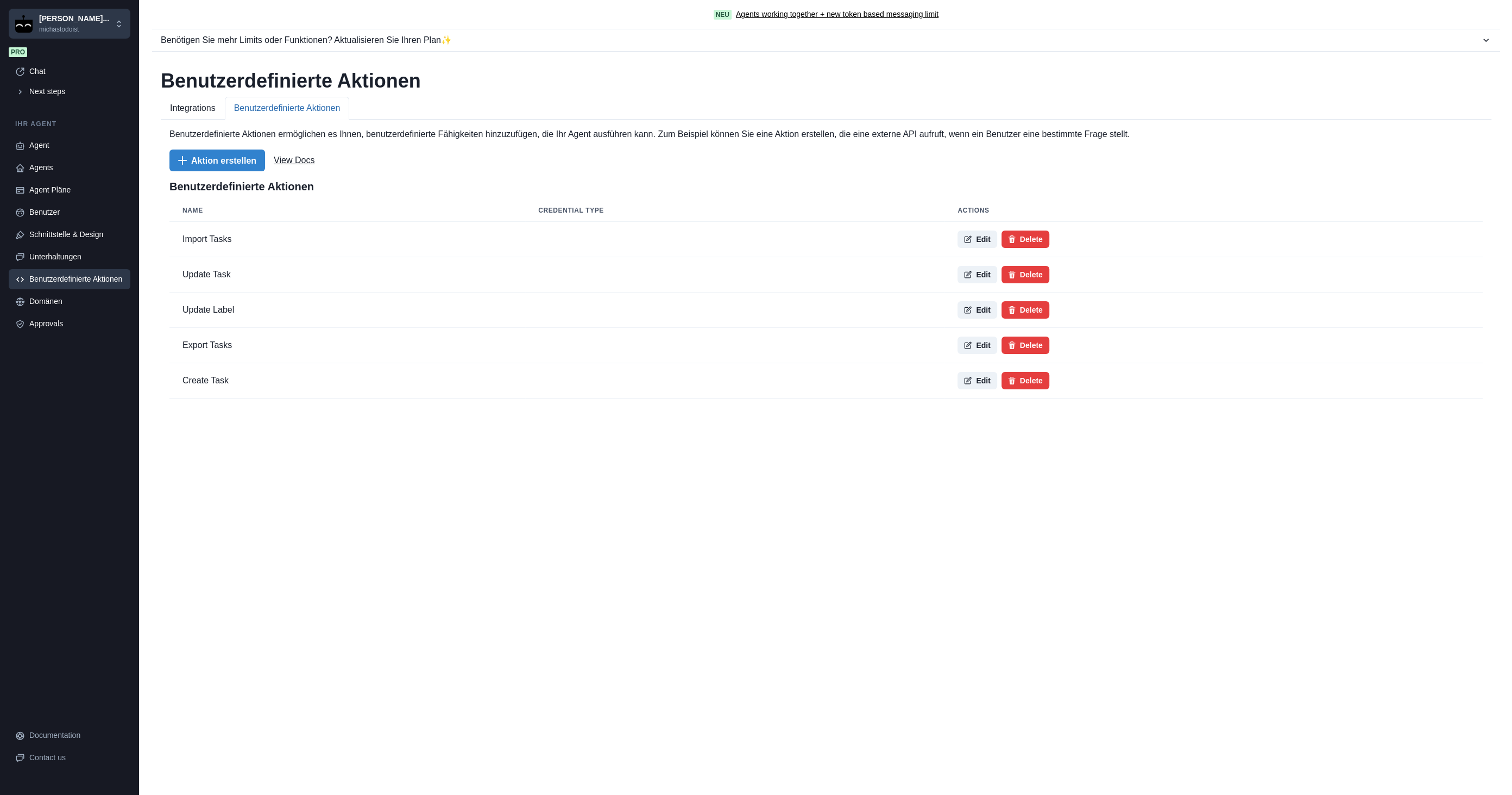
click at [285, 111] on button "Benutzerdefinierte Aktionen" at bounding box center [288, 108] width 125 height 23
click at [980, 237] on button "Edit" at bounding box center [977, 239] width 39 height 17
click at [971, 269] on button "Edit" at bounding box center [977, 274] width 39 height 17
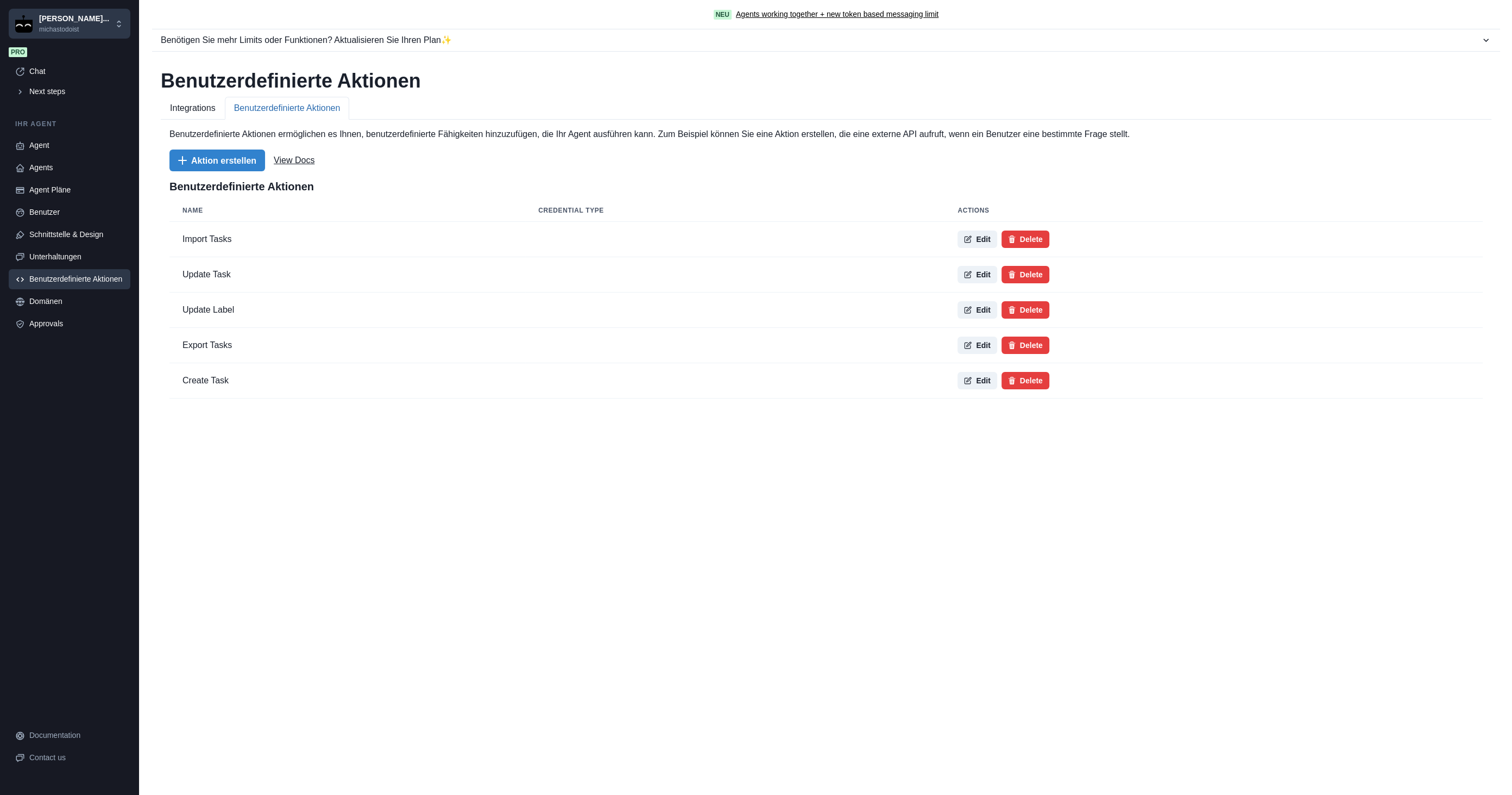
click at [971, 301] on button "Edit" at bounding box center [977, 310] width 39 height 17
click at [967, 342] on button "Edit" at bounding box center [977, 345] width 39 height 17
click at [973, 375] on button "Edit" at bounding box center [977, 380] width 39 height 17
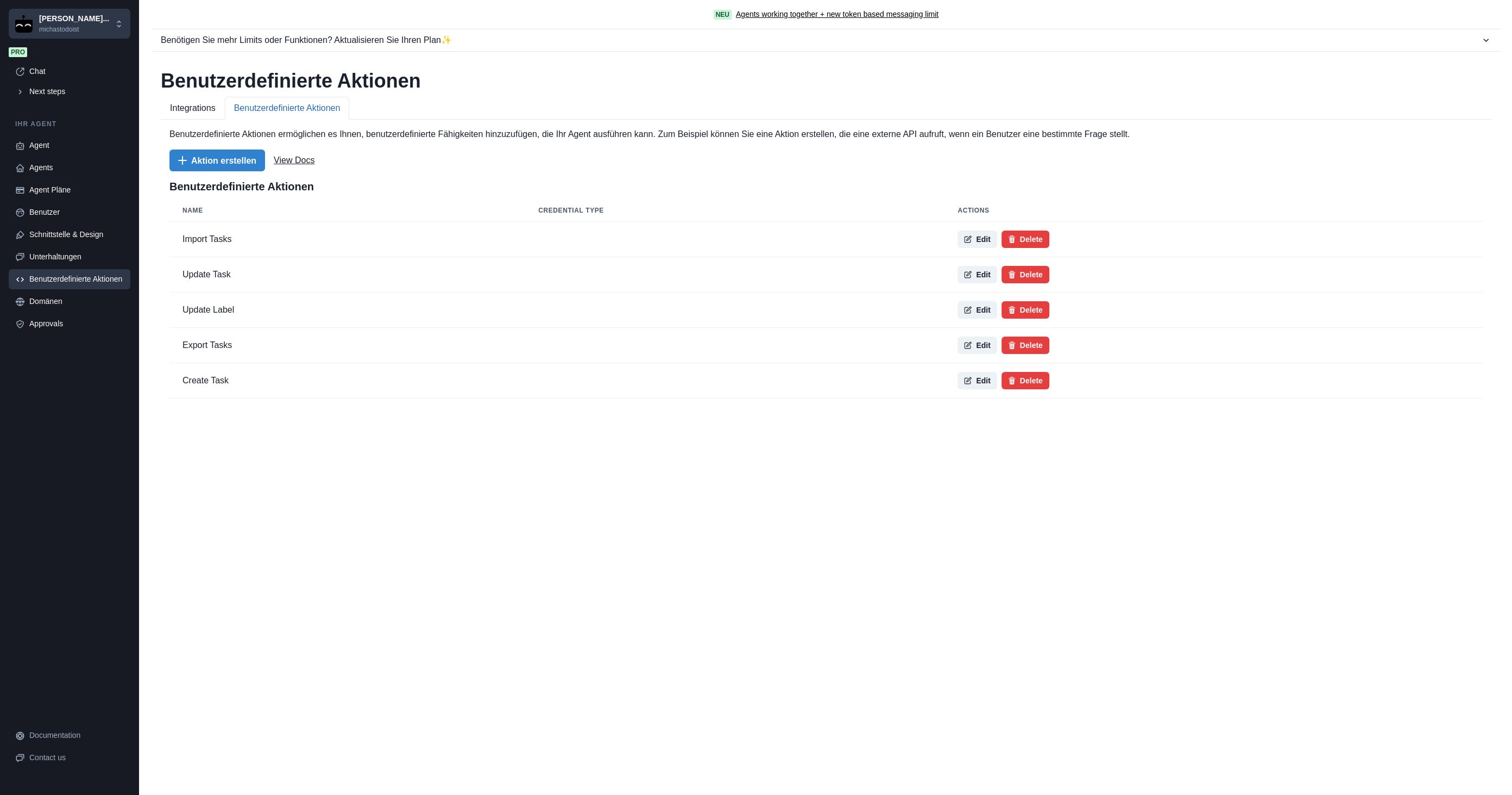
click at [907, 794] on header "Edit Custom Action" at bounding box center [756, 801] width 1512 height 13
click at [200, 101] on button "Integrations" at bounding box center [193, 108] width 64 height 23
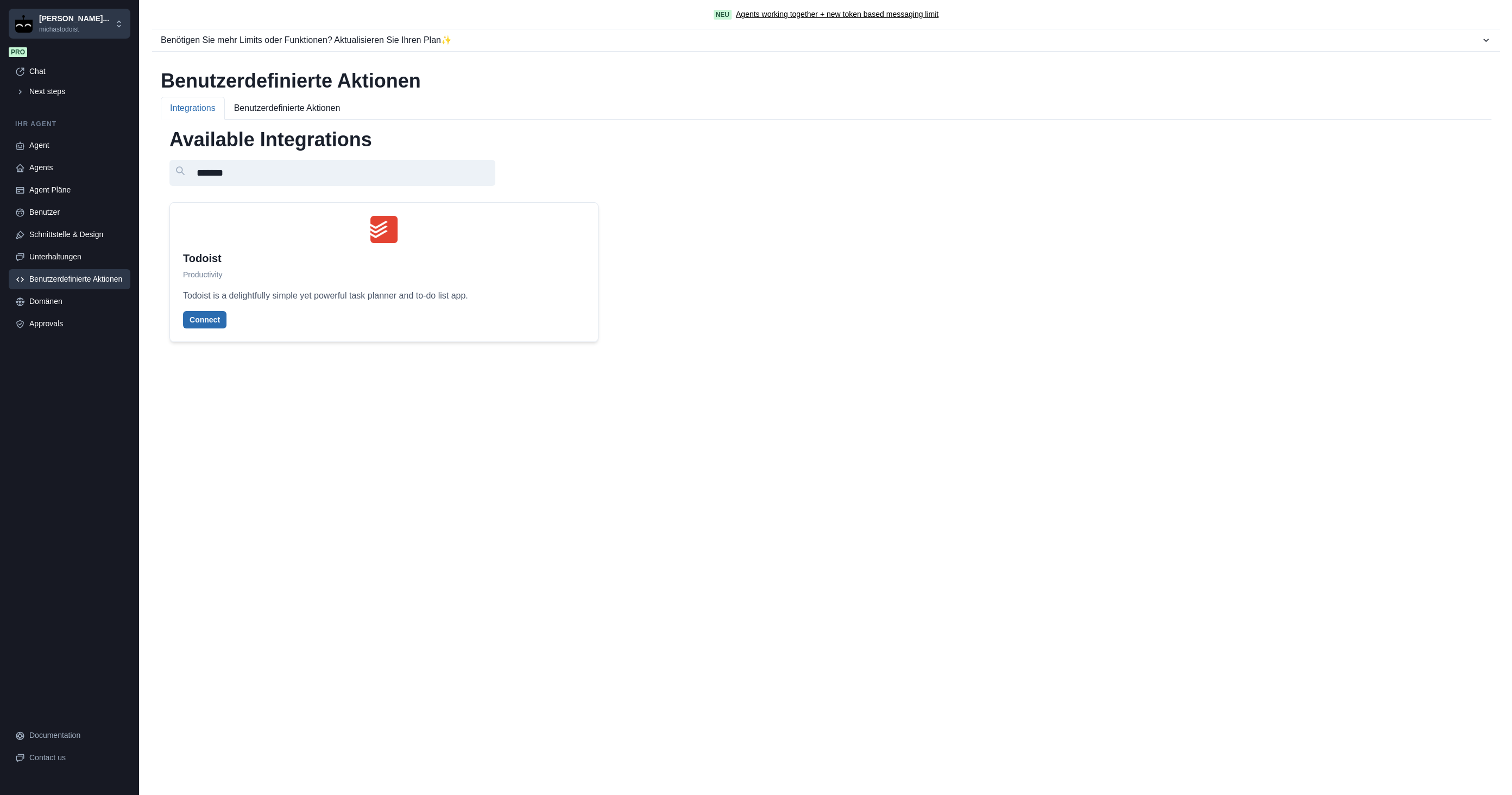
click at [209, 322] on button "Connect" at bounding box center [204, 319] width 43 height 17
